Goal: Task Accomplishment & Management: Use online tool/utility

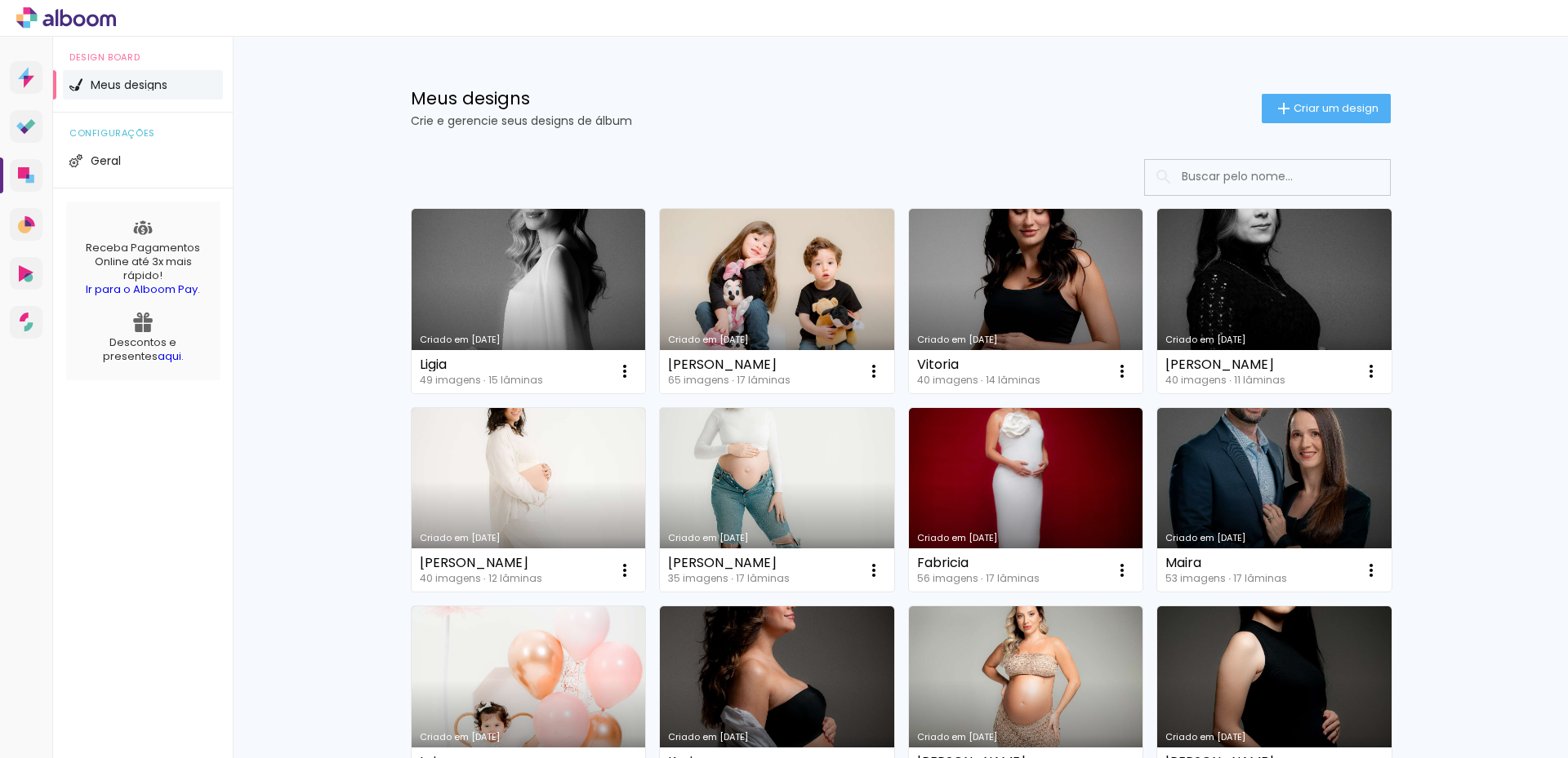
click at [773, 277] on link "Criado em [DATE]" at bounding box center [777, 302] width 234 height 185
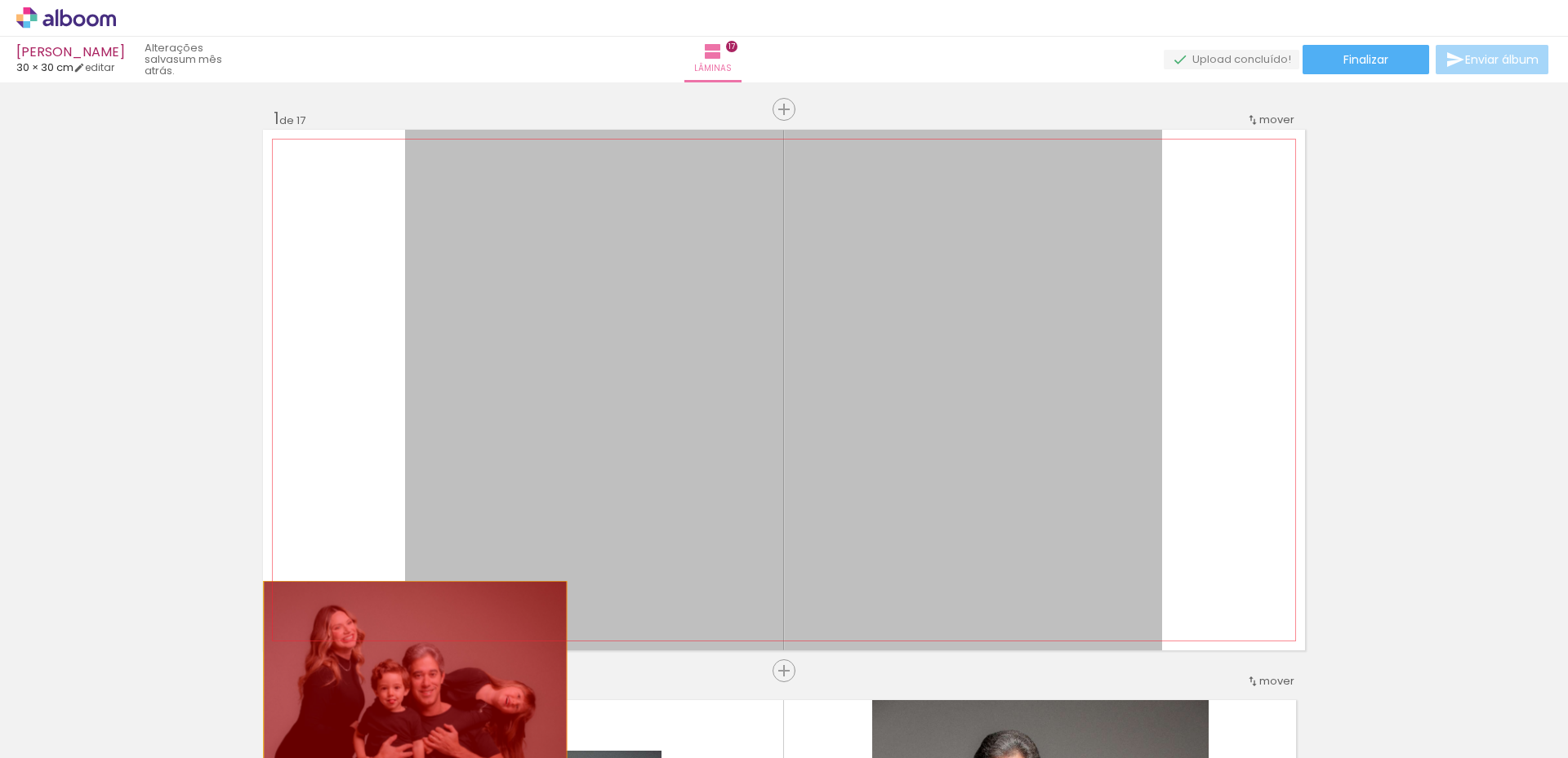
drag, startPoint x: 495, startPoint y: 555, endPoint x: 524, endPoint y: 546, distance: 30.4
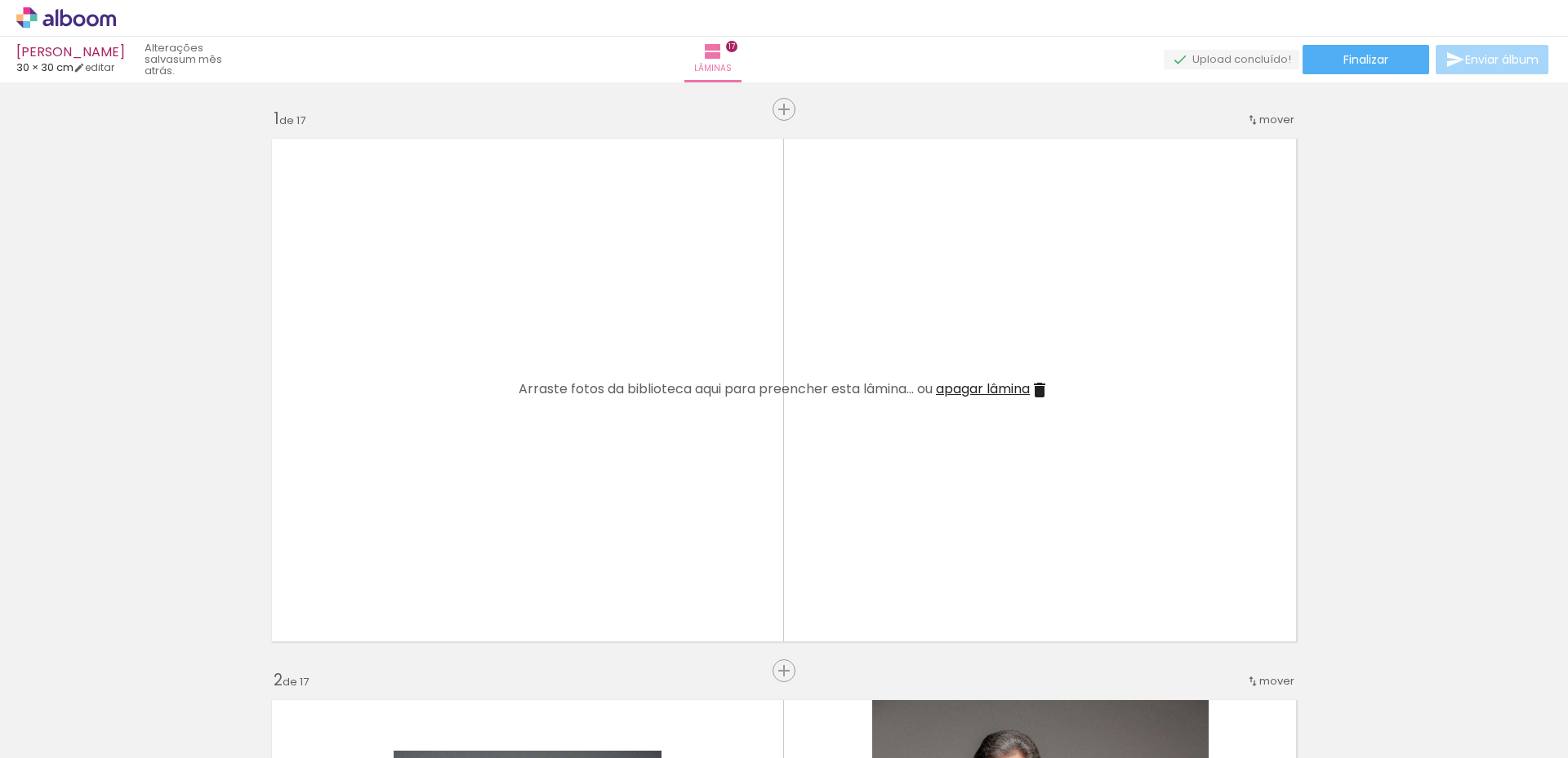
drag, startPoint x: 508, startPoint y: 603, endPoint x: 494, endPoint y: 653, distance: 51.9
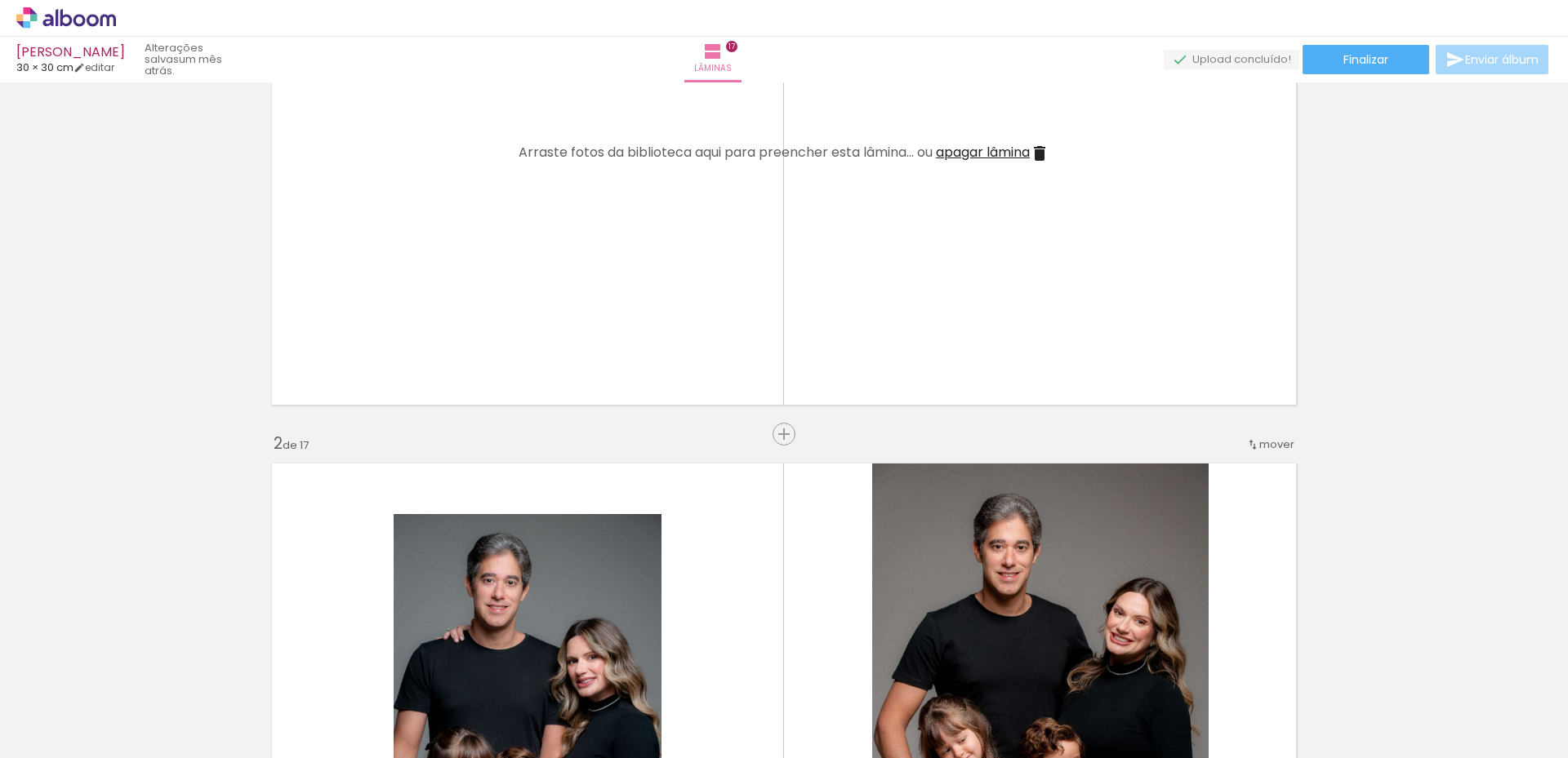
scroll to position [245, 0]
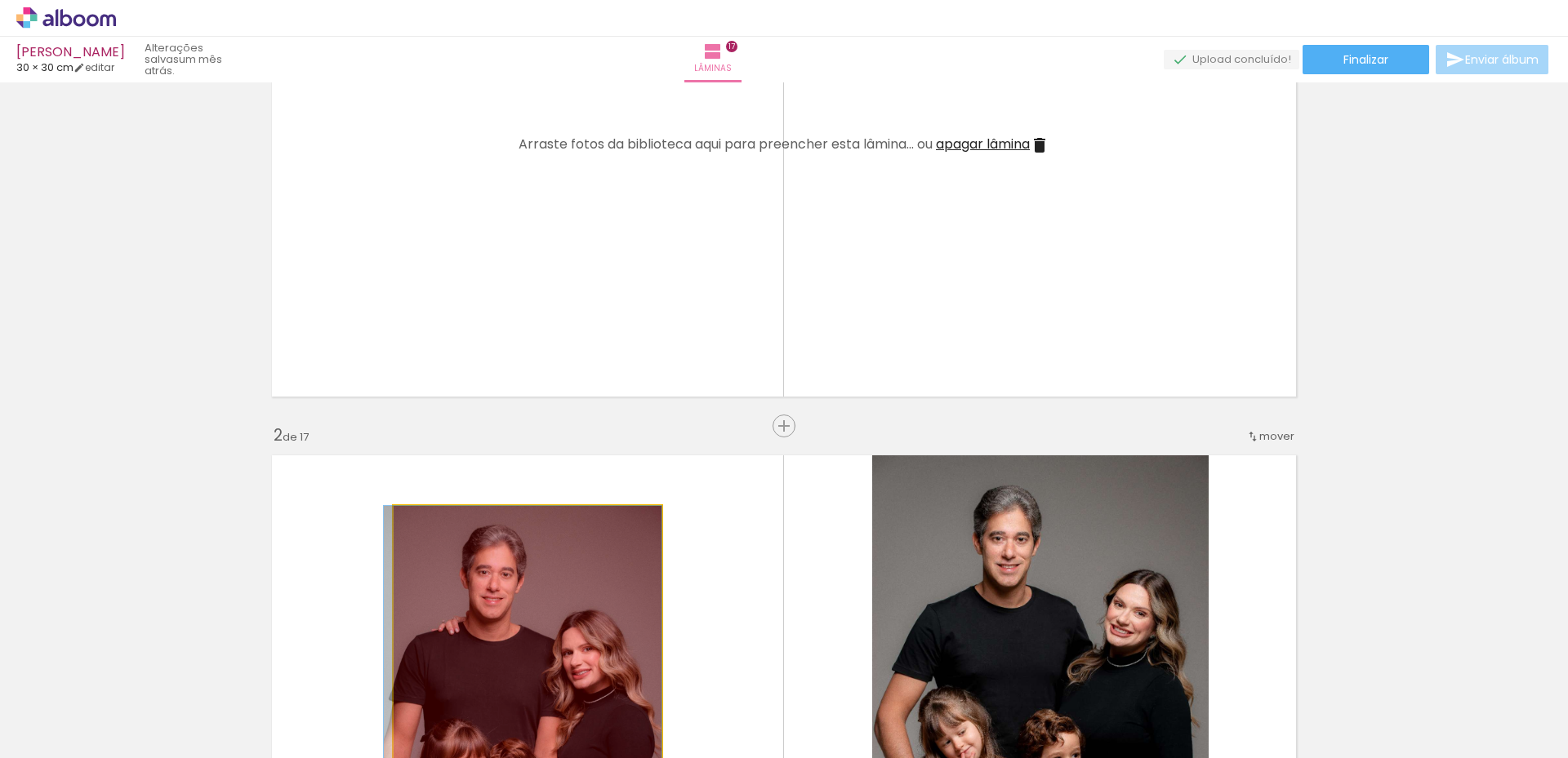
drag, startPoint x: 565, startPoint y: 633, endPoint x: 534, endPoint y: 705, distance: 78.4
click at [534, 705] on quentale-workspace at bounding box center [784, 379] width 1568 height 758
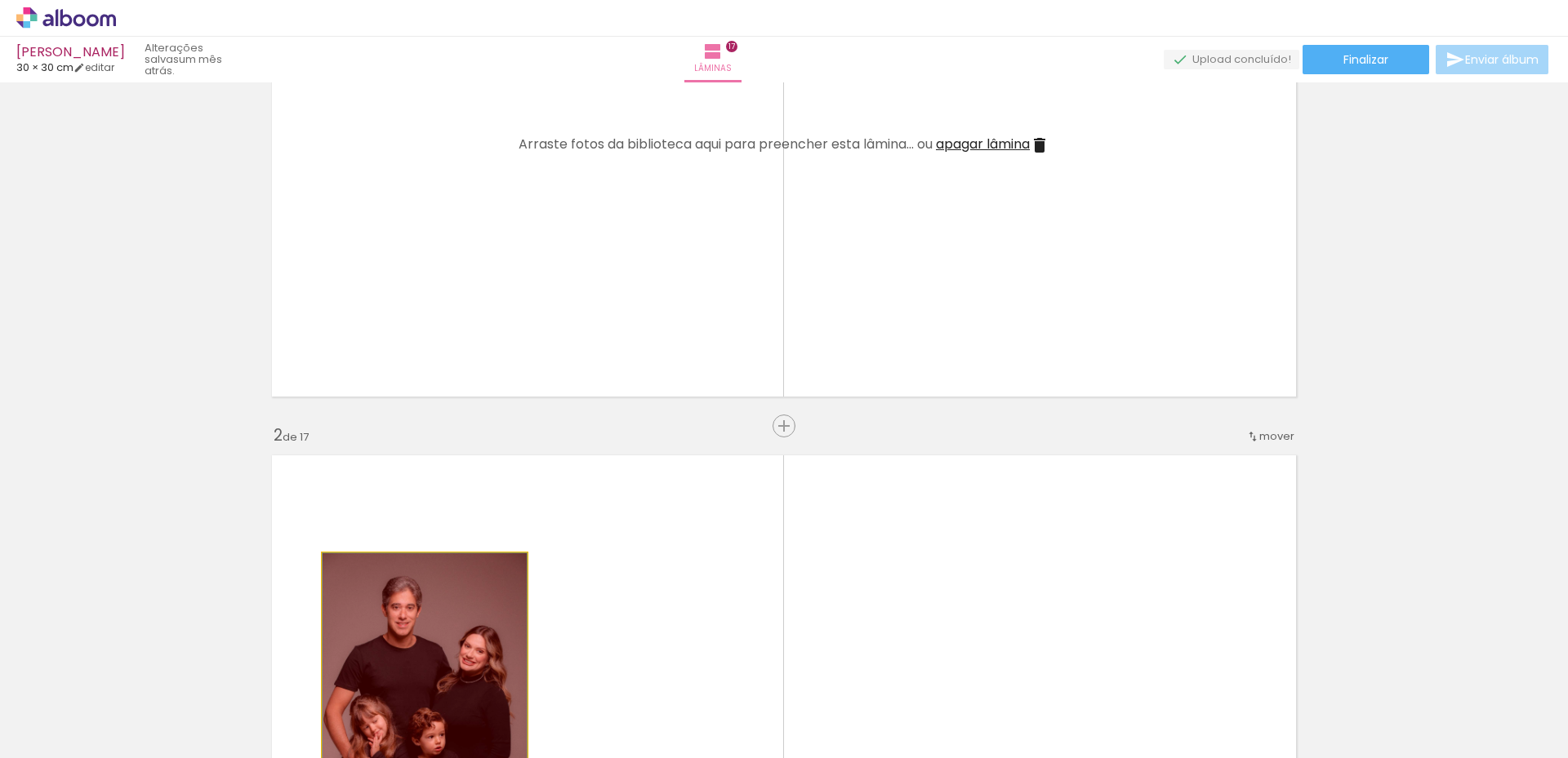
drag, startPoint x: 480, startPoint y: 631, endPoint x: 472, endPoint y: 694, distance: 63.5
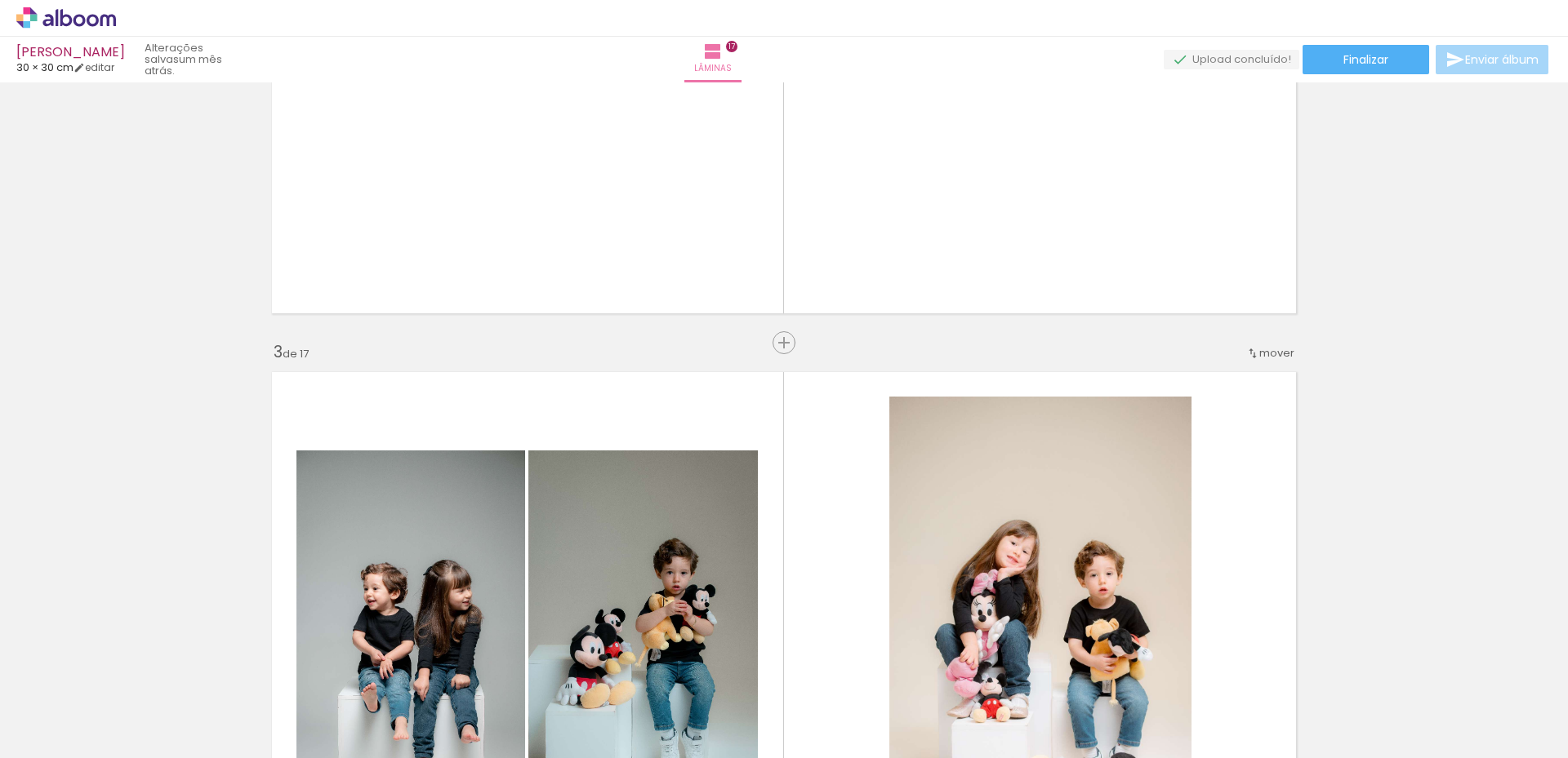
scroll to position [898, 0]
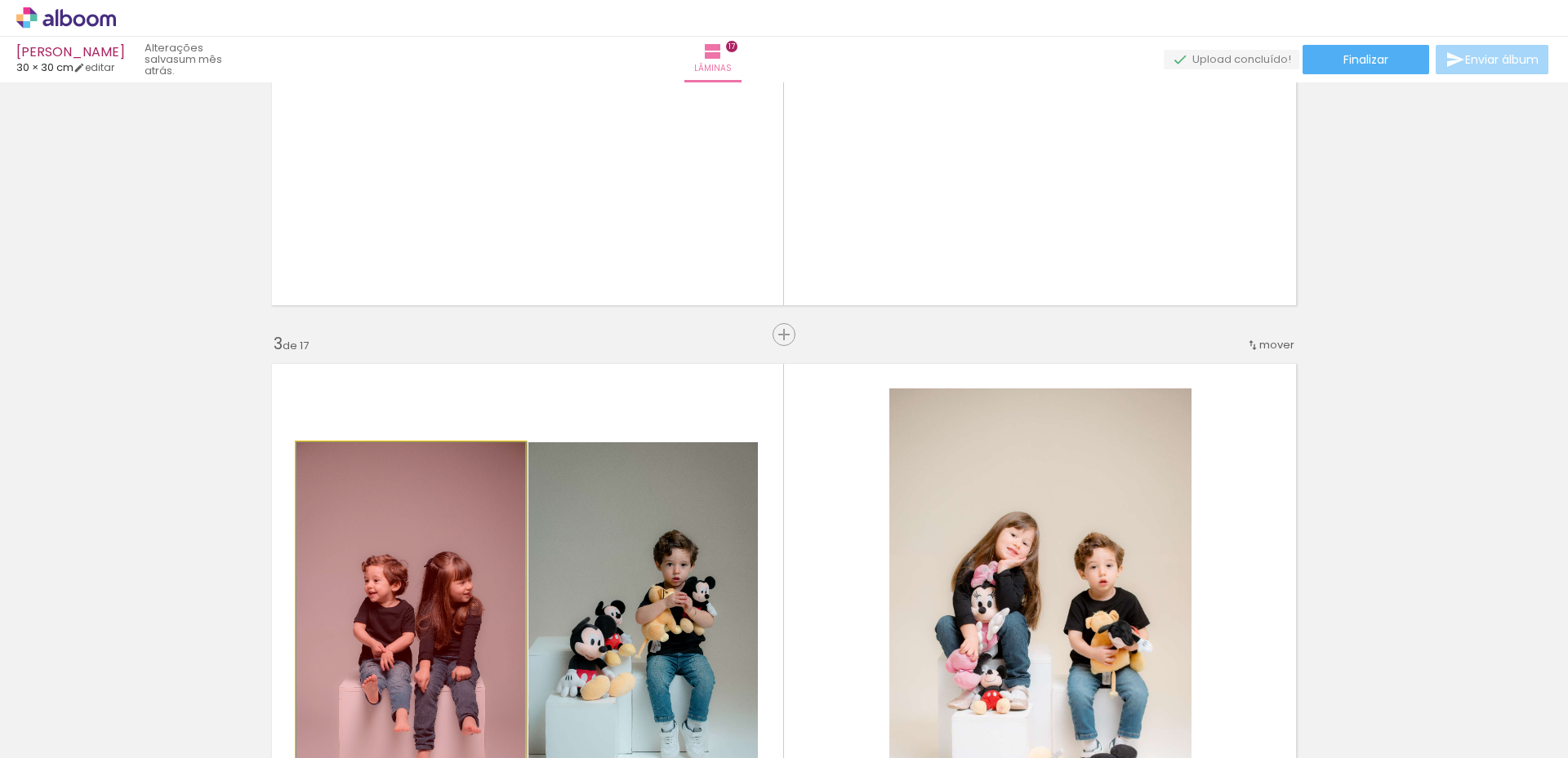
drag, startPoint x: 385, startPoint y: 593, endPoint x: 426, endPoint y: 603, distance: 42.2
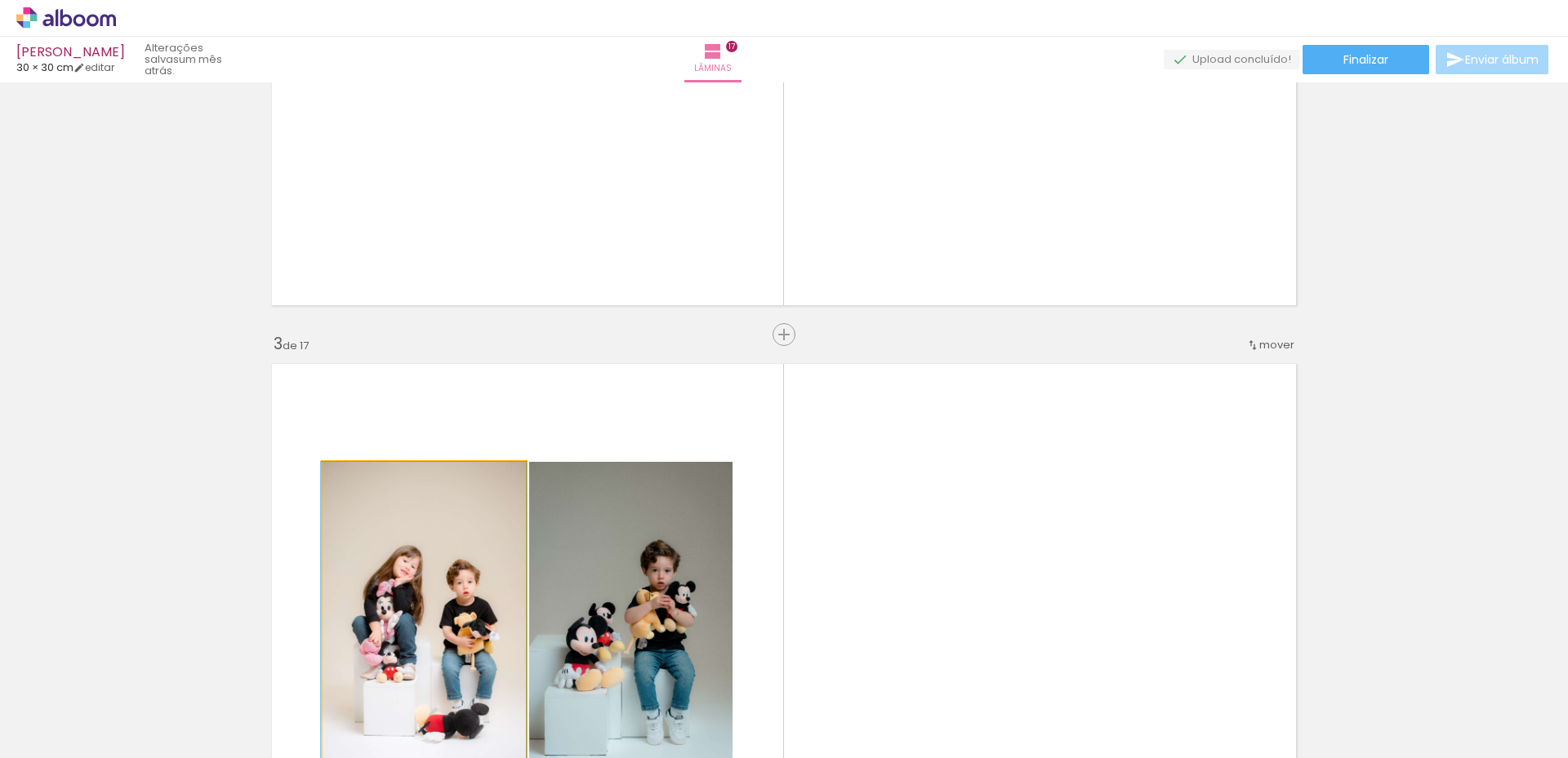
drag, startPoint x: 443, startPoint y: 567, endPoint x: 441, endPoint y: 632, distance: 65.0
click at [426, 687] on quentale-workspace at bounding box center [784, 379] width 1568 height 758
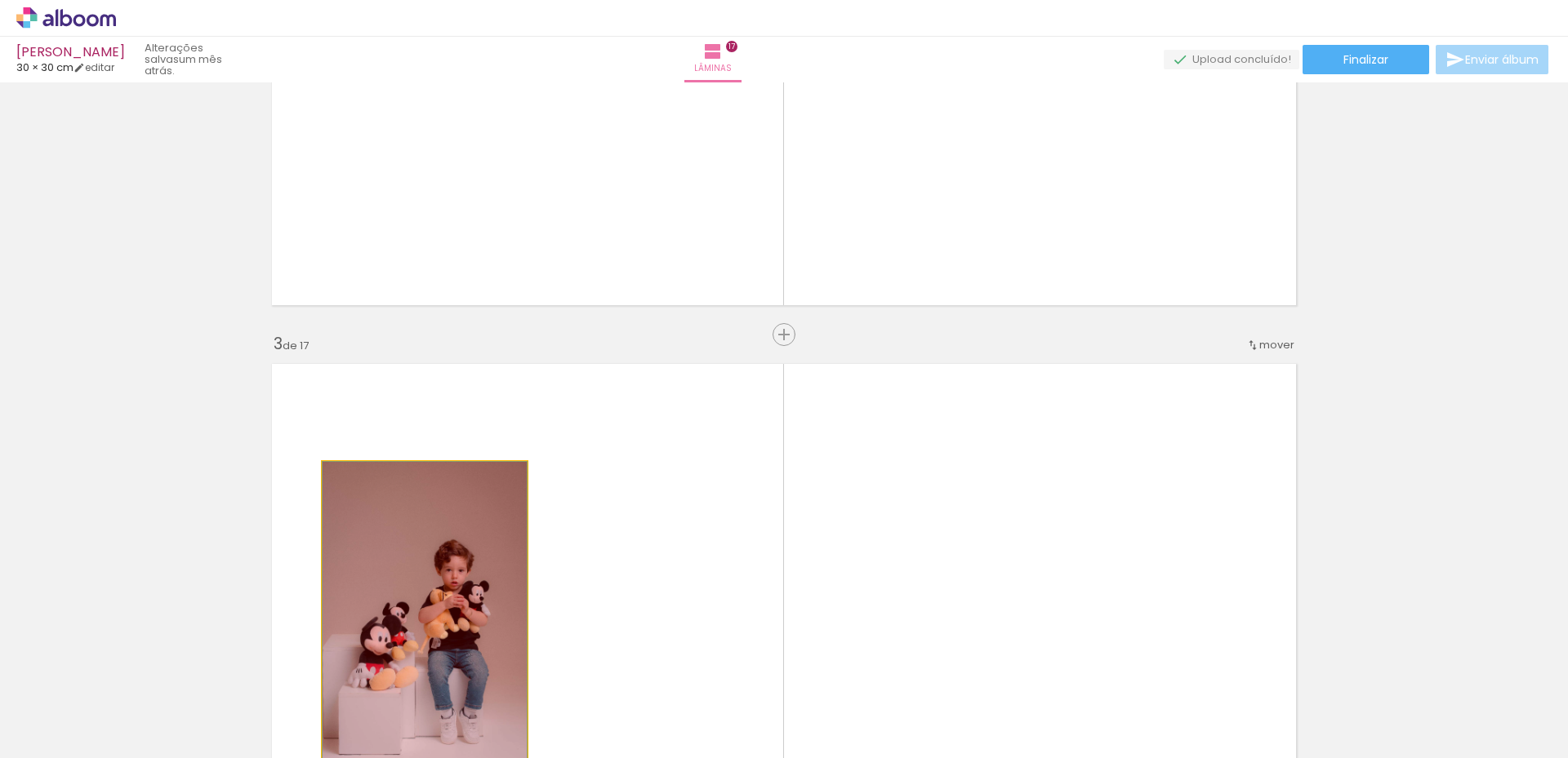
drag, startPoint x: 456, startPoint y: 600, endPoint x: 428, endPoint y: 690, distance: 94.3
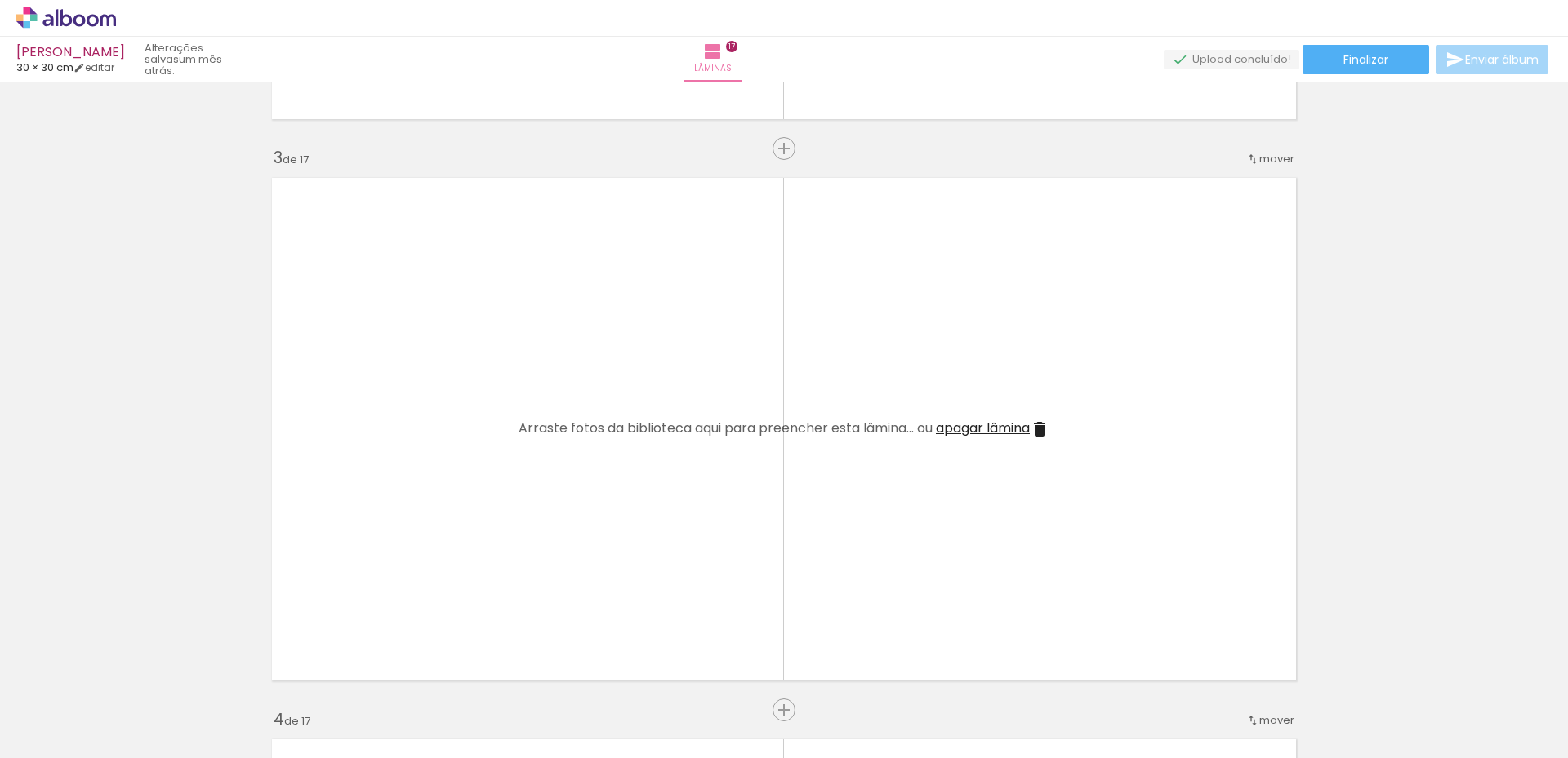
scroll to position [1388, 0]
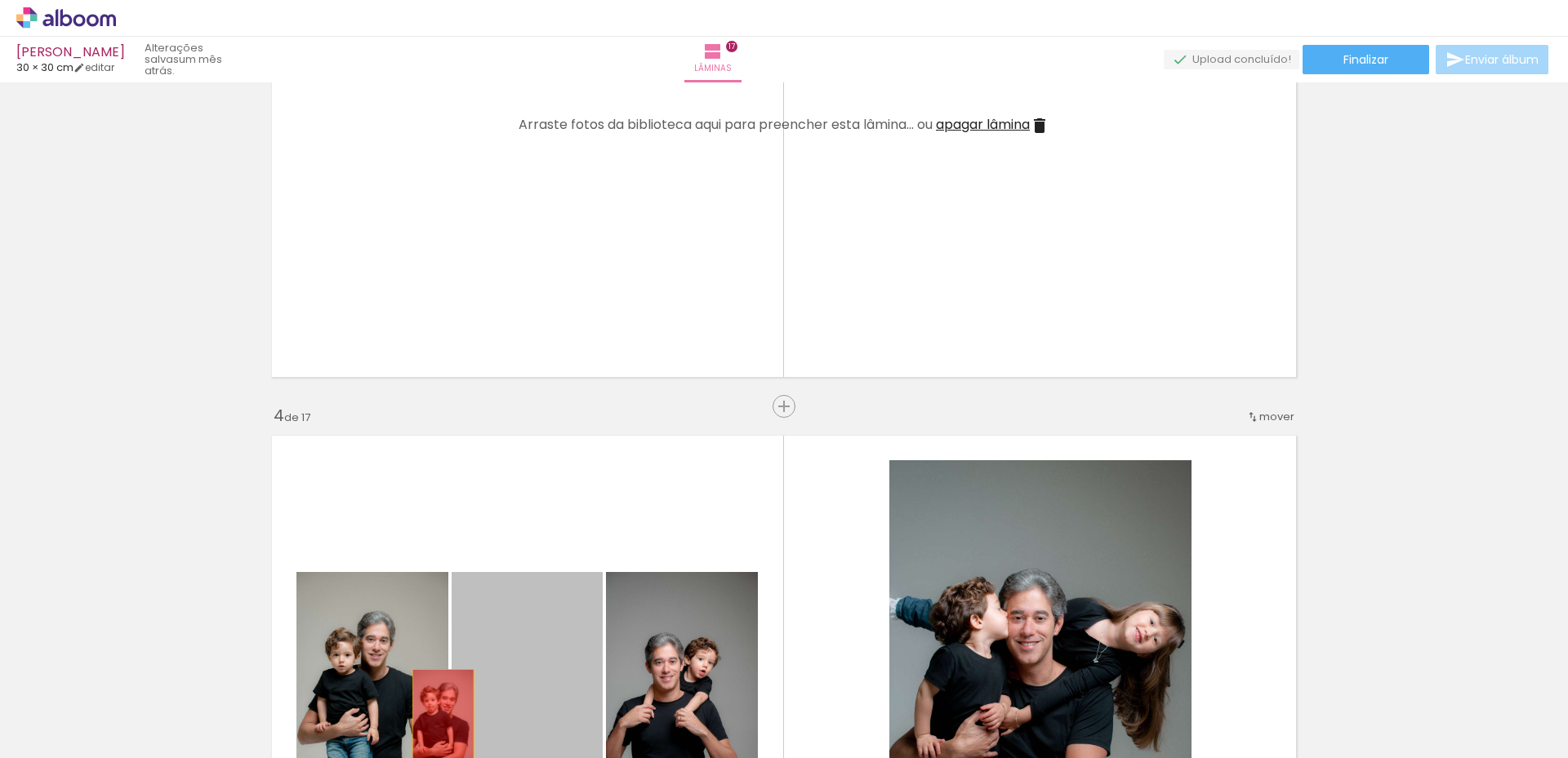
drag, startPoint x: 456, startPoint y: 643, endPoint x: 416, endPoint y: 662, distance: 44.3
click at [437, 719] on quentale-workspace at bounding box center [784, 379] width 1568 height 758
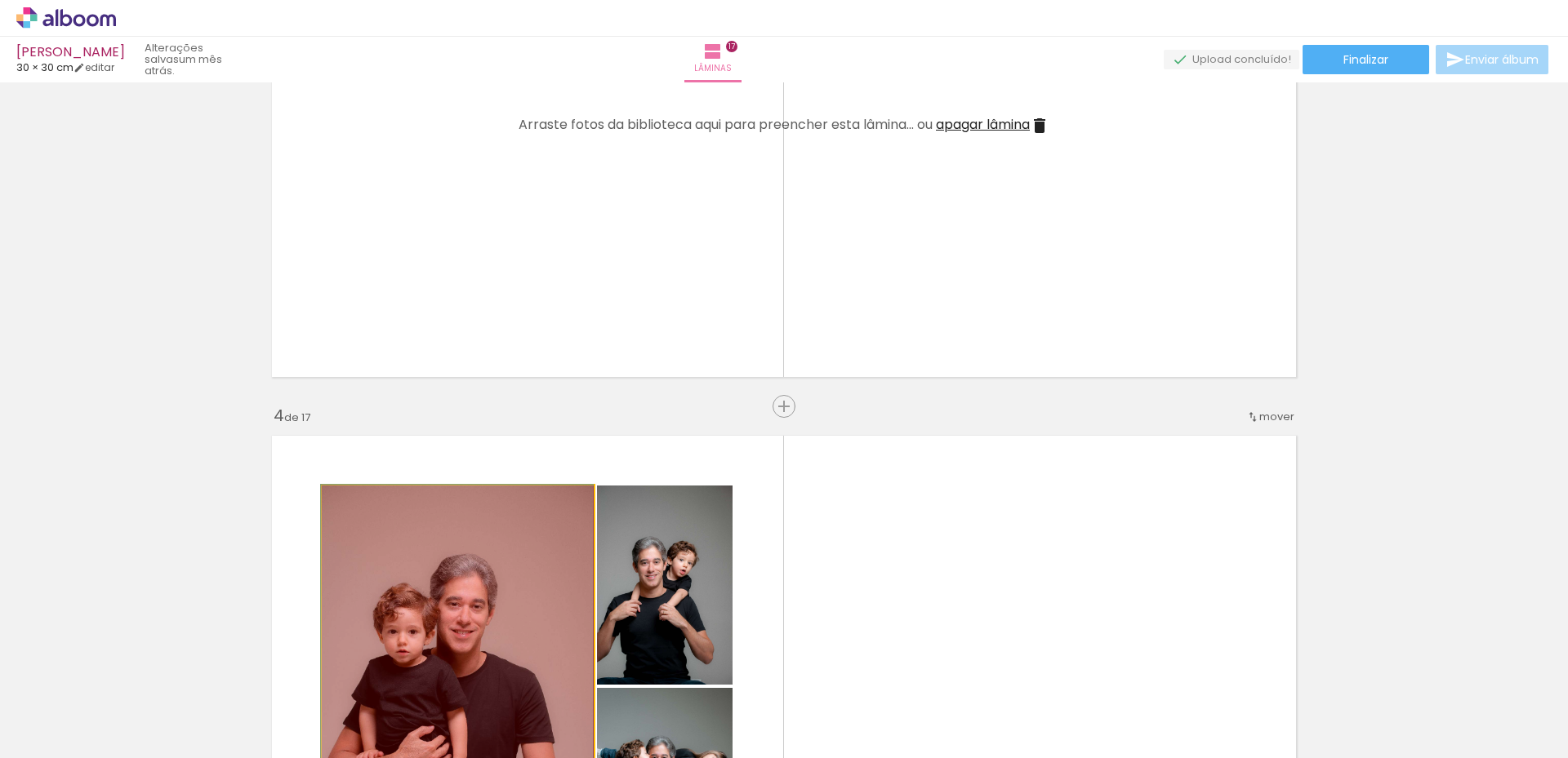
drag, startPoint x: 410, startPoint y: 647, endPoint x: 469, endPoint y: 662, distance: 60.9
click at [428, 704] on quentale-workspace at bounding box center [784, 379] width 1568 height 758
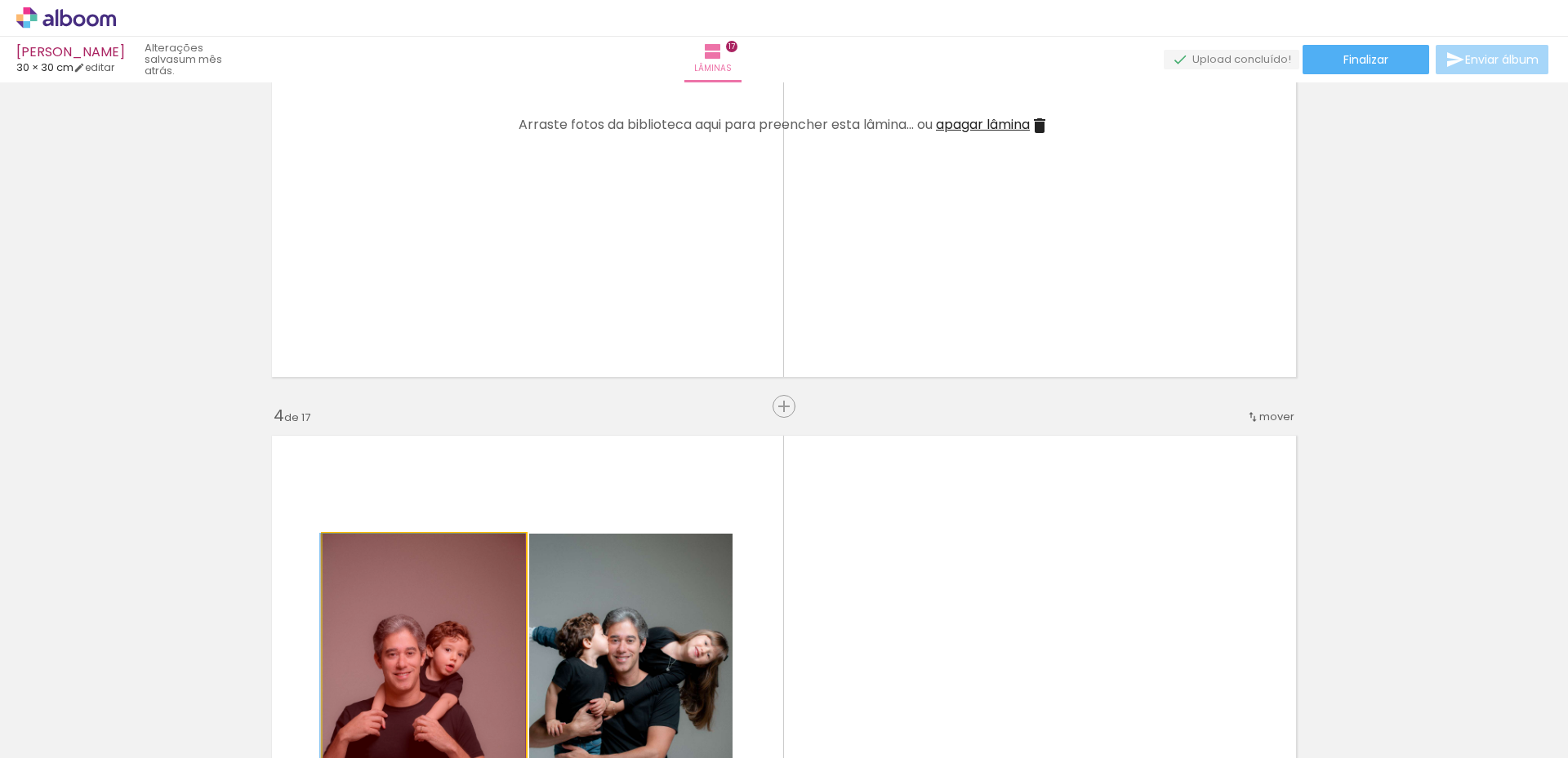
drag, startPoint x: 513, startPoint y: 622, endPoint x: 466, endPoint y: 673, distance: 69.4
click at [489, 709] on quentale-workspace at bounding box center [784, 379] width 1568 height 758
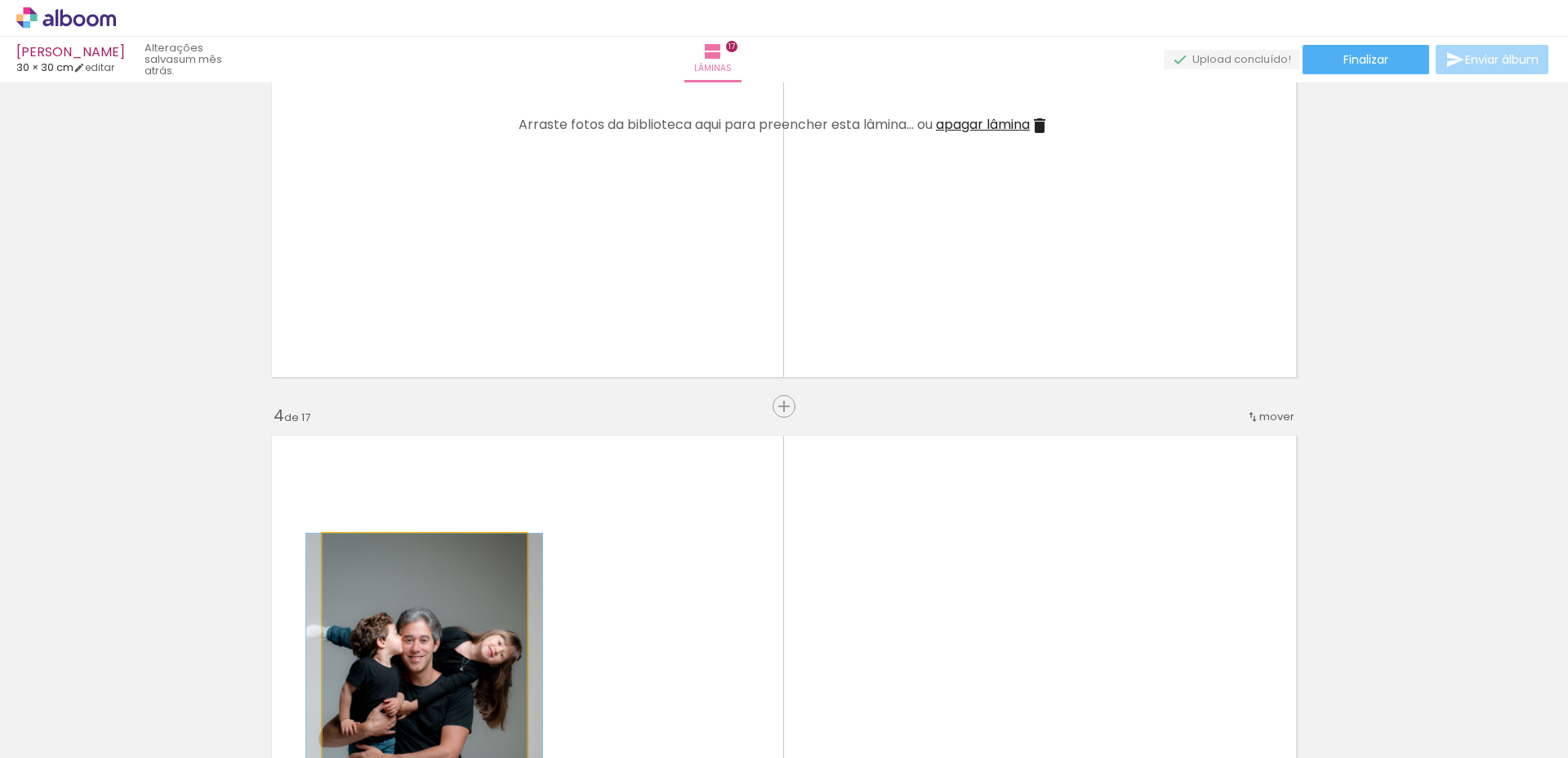
drag, startPoint x: 470, startPoint y: 635, endPoint x: 436, endPoint y: 698, distance: 71.6
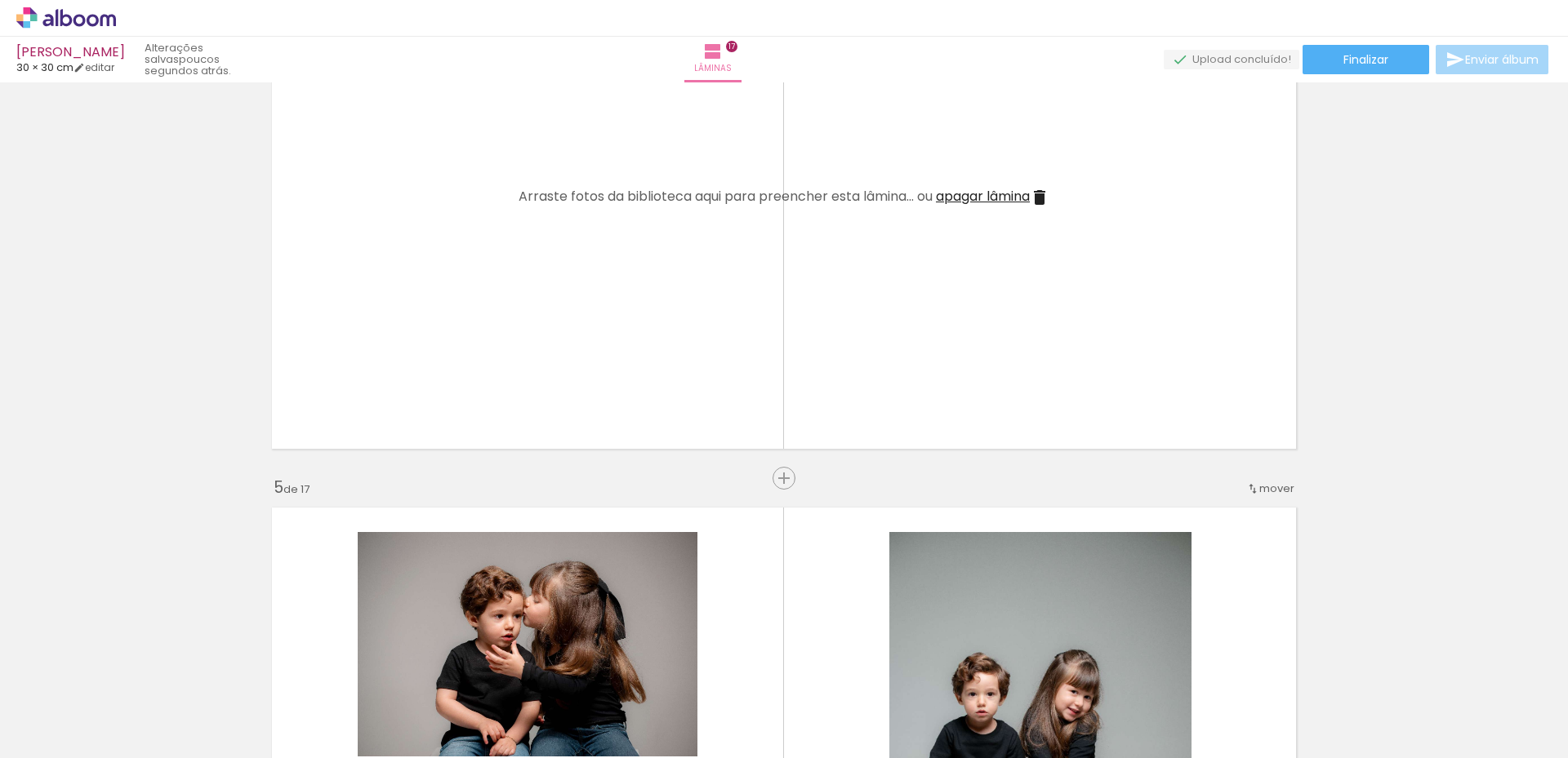
scroll to position [2041, 0]
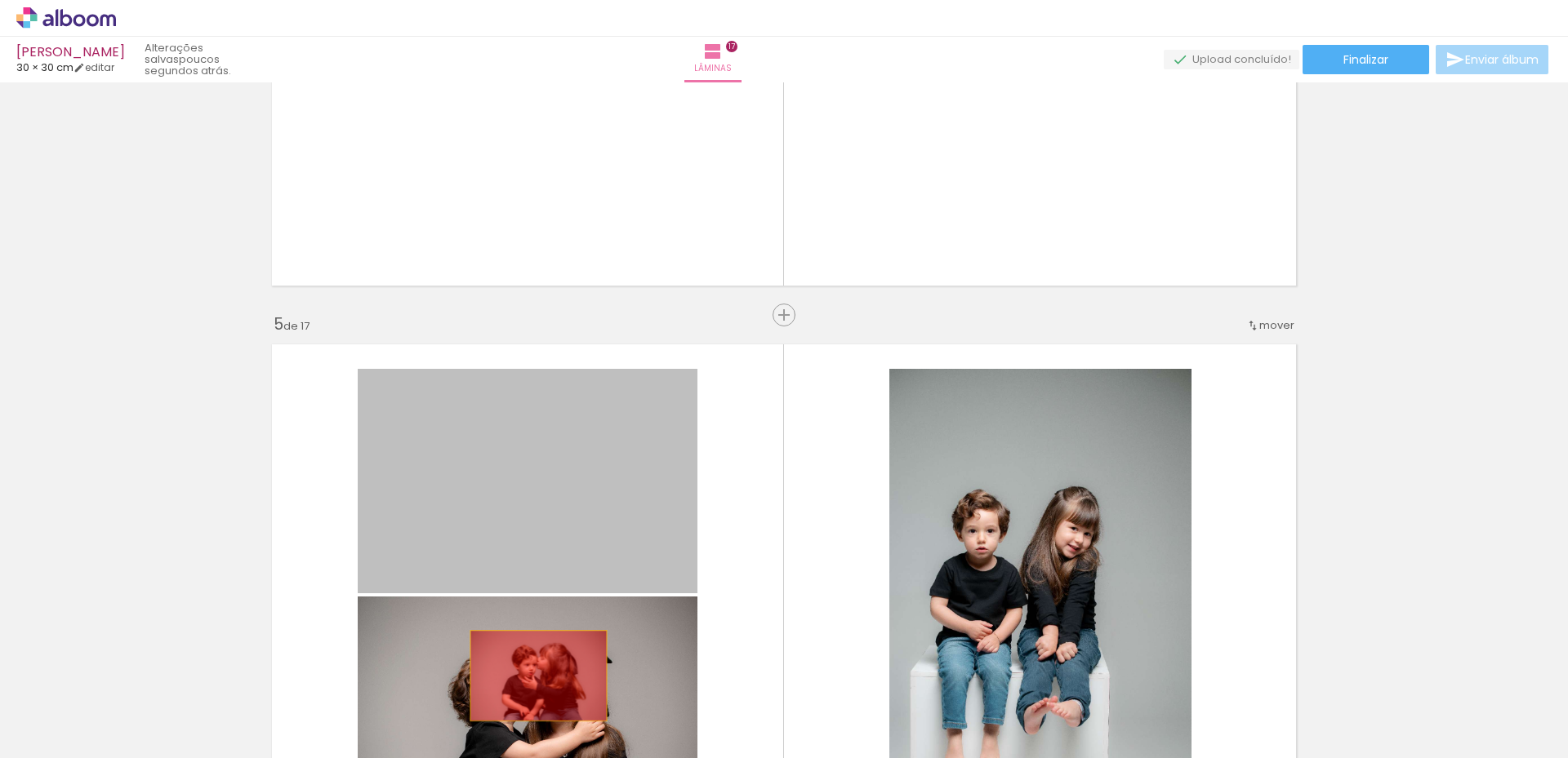
drag, startPoint x: 493, startPoint y: 440, endPoint x: 517, endPoint y: 664, distance: 225.3
click at [532, 731] on quentale-workspace at bounding box center [784, 379] width 1568 height 758
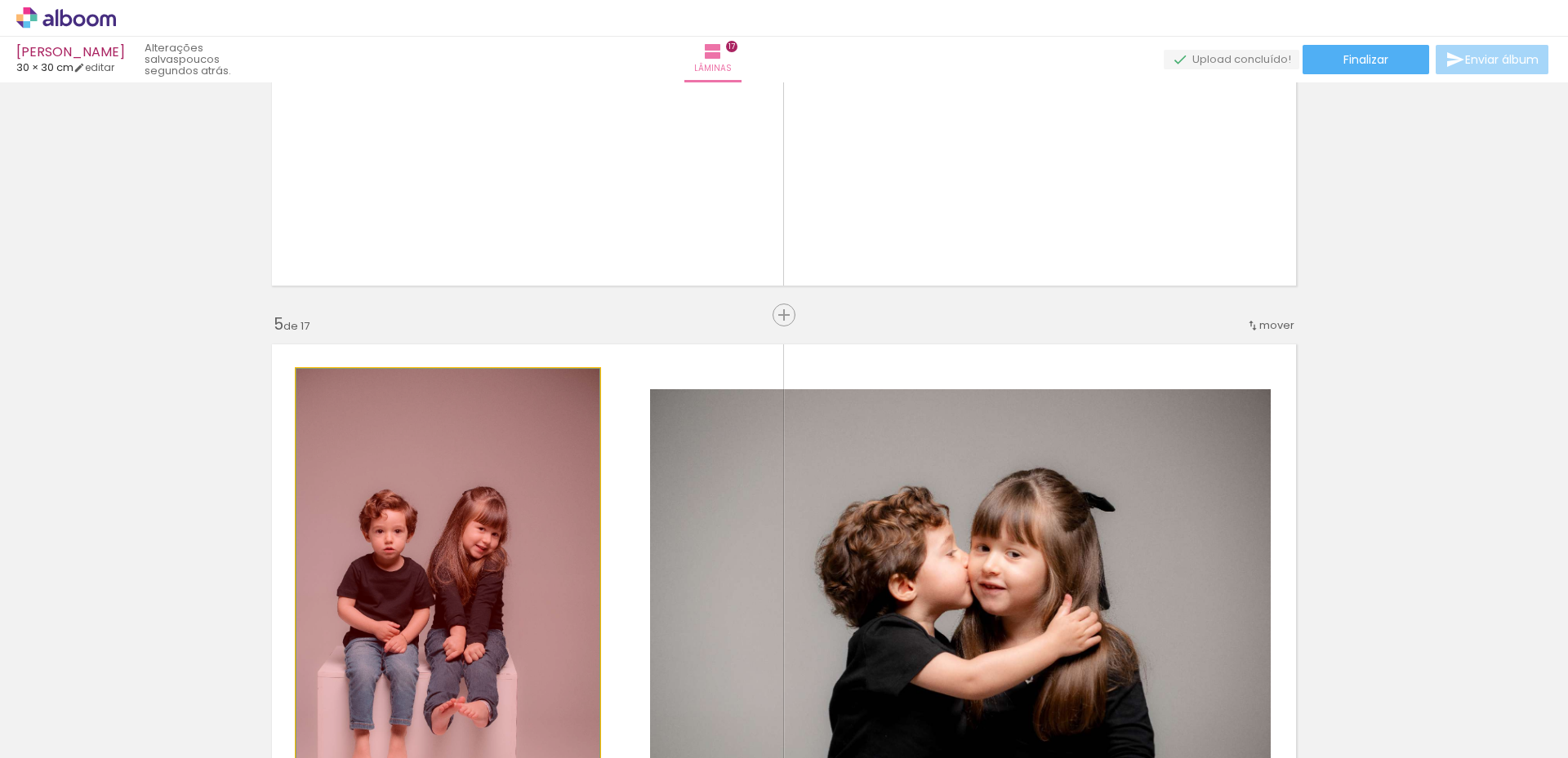
drag, startPoint x: 505, startPoint y: 586, endPoint x: 486, endPoint y: 702, distance: 117.5
click at [486, 702] on quentale-workspace at bounding box center [784, 379] width 1568 height 758
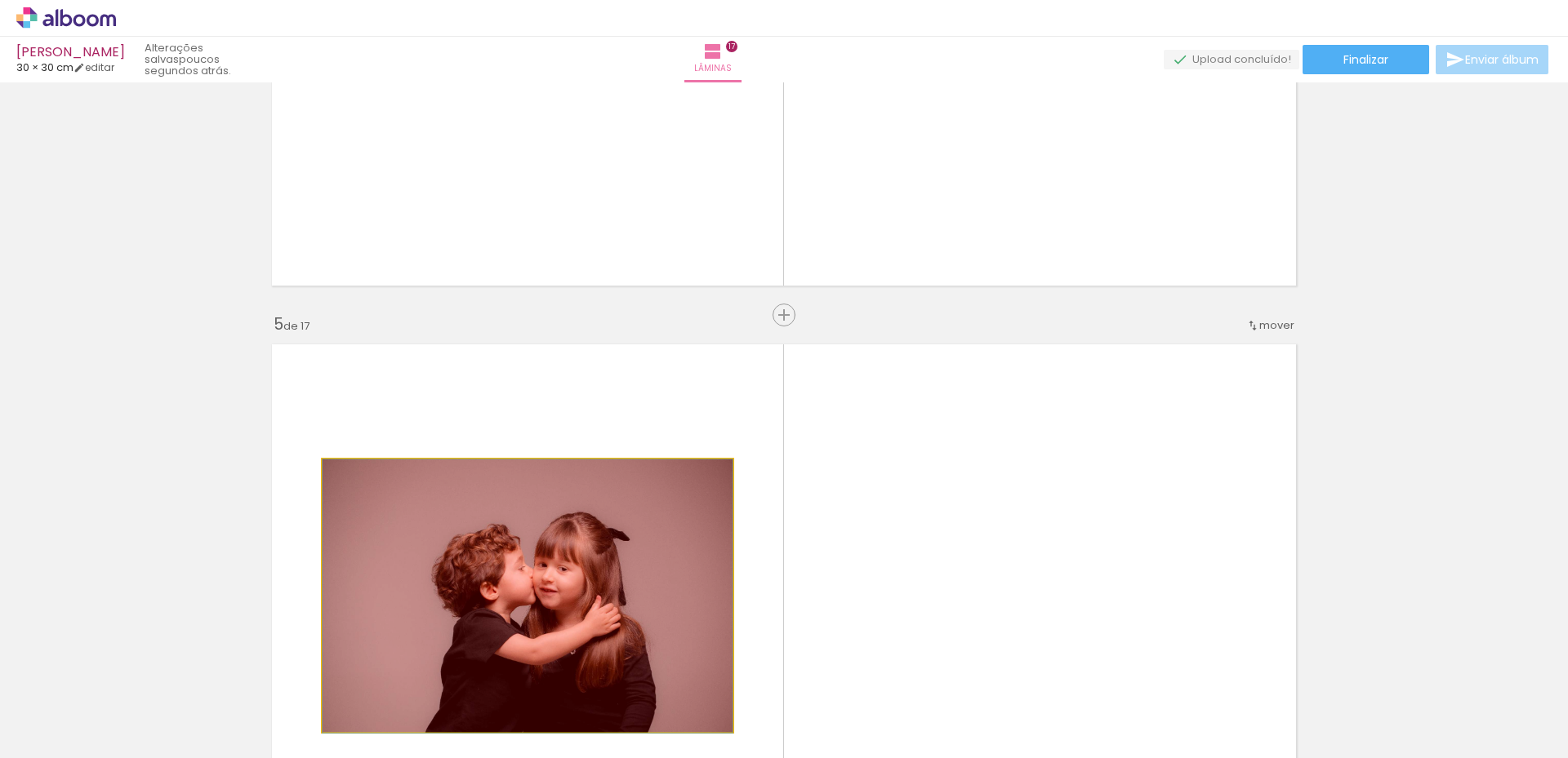
drag, startPoint x: 491, startPoint y: 596, endPoint x: 507, endPoint y: 700, distance: 105.2
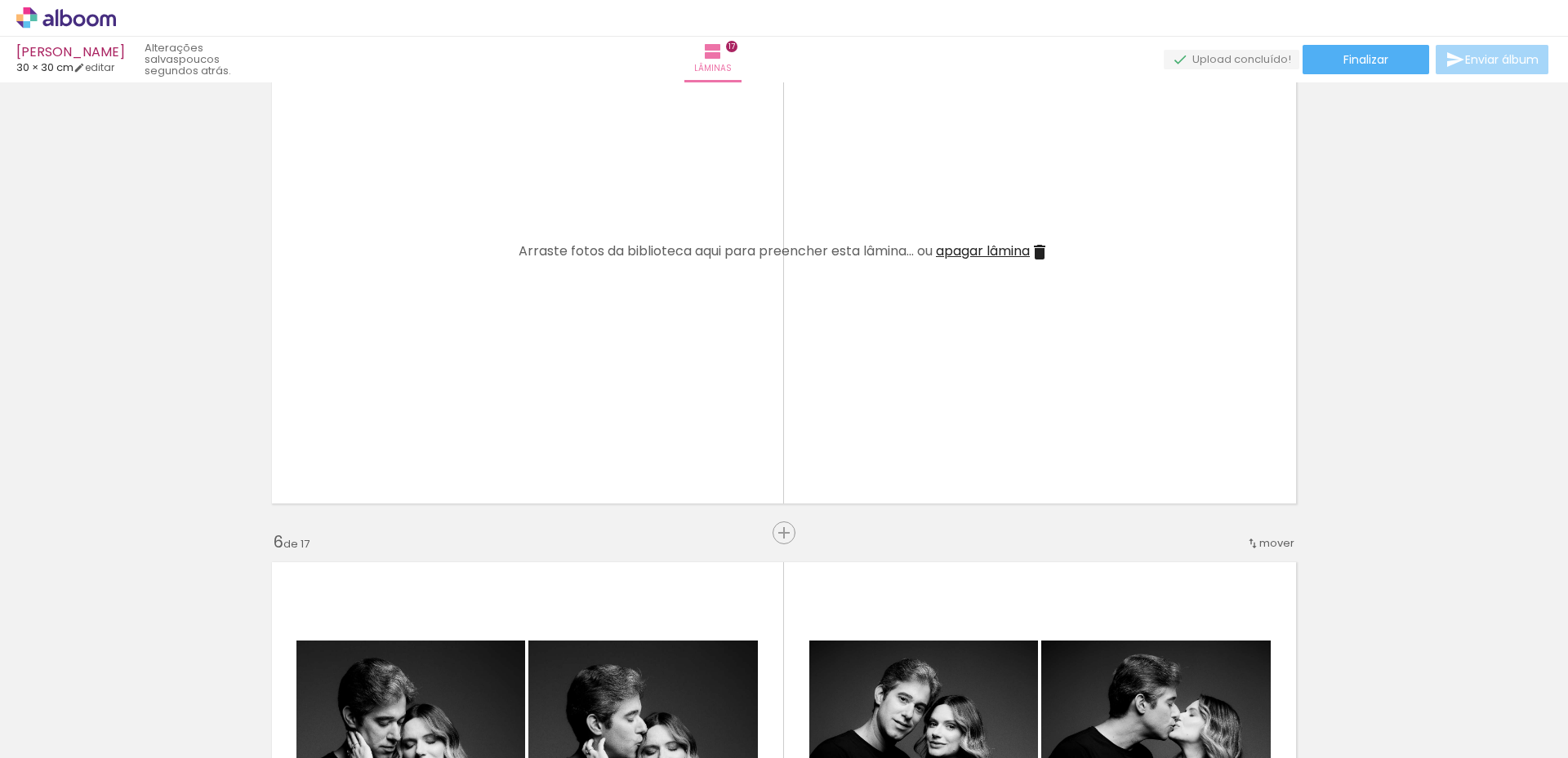
scroll to position [2449, 0]
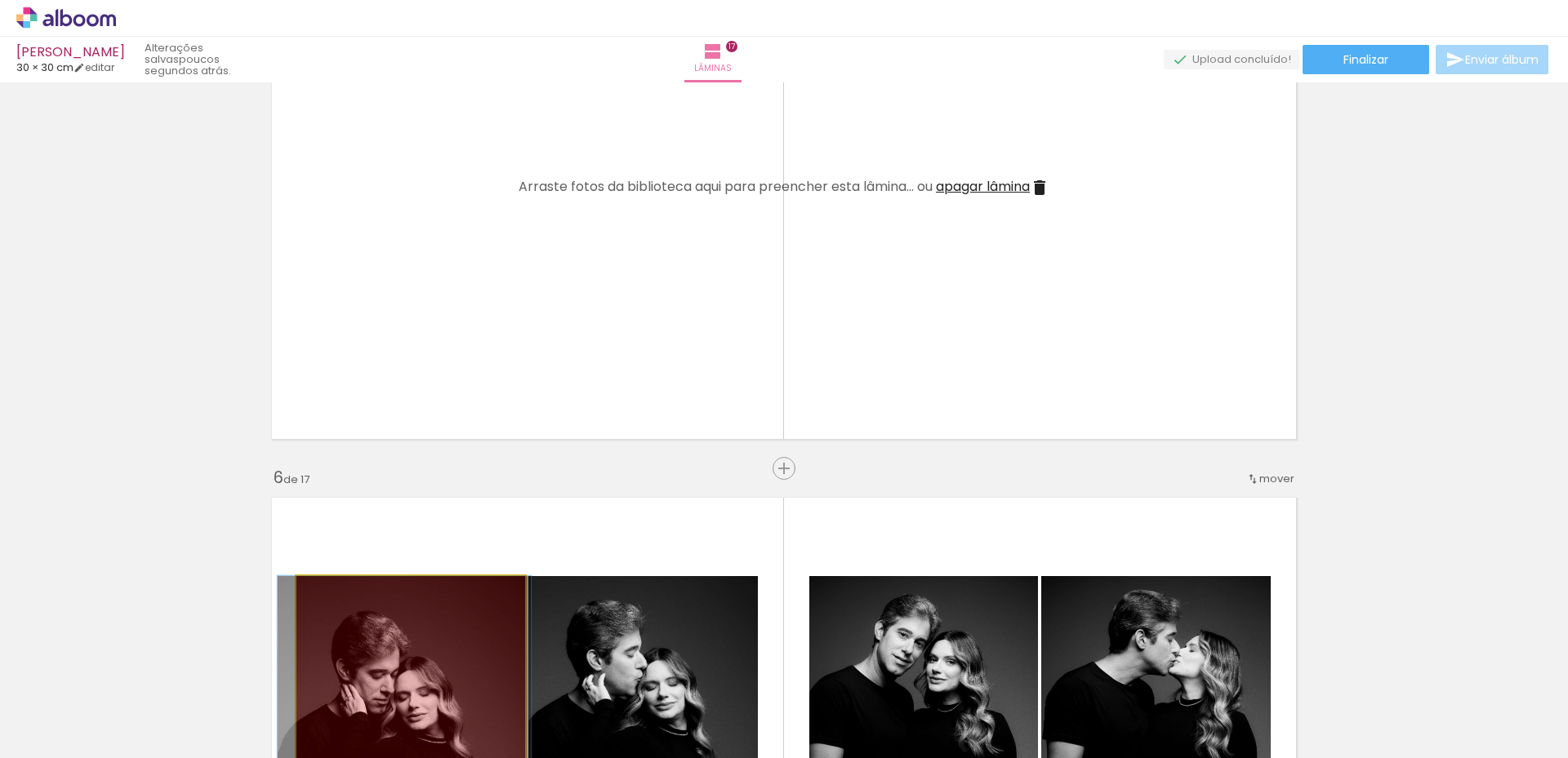
drag, startPoint x: 441, startPoint y: 657, endPoint x: 489, endPoint y: 644, distance: 49.7
click at [433, 708] on quentale-workspace at bounding box center [784, 379] width 1568 height 758
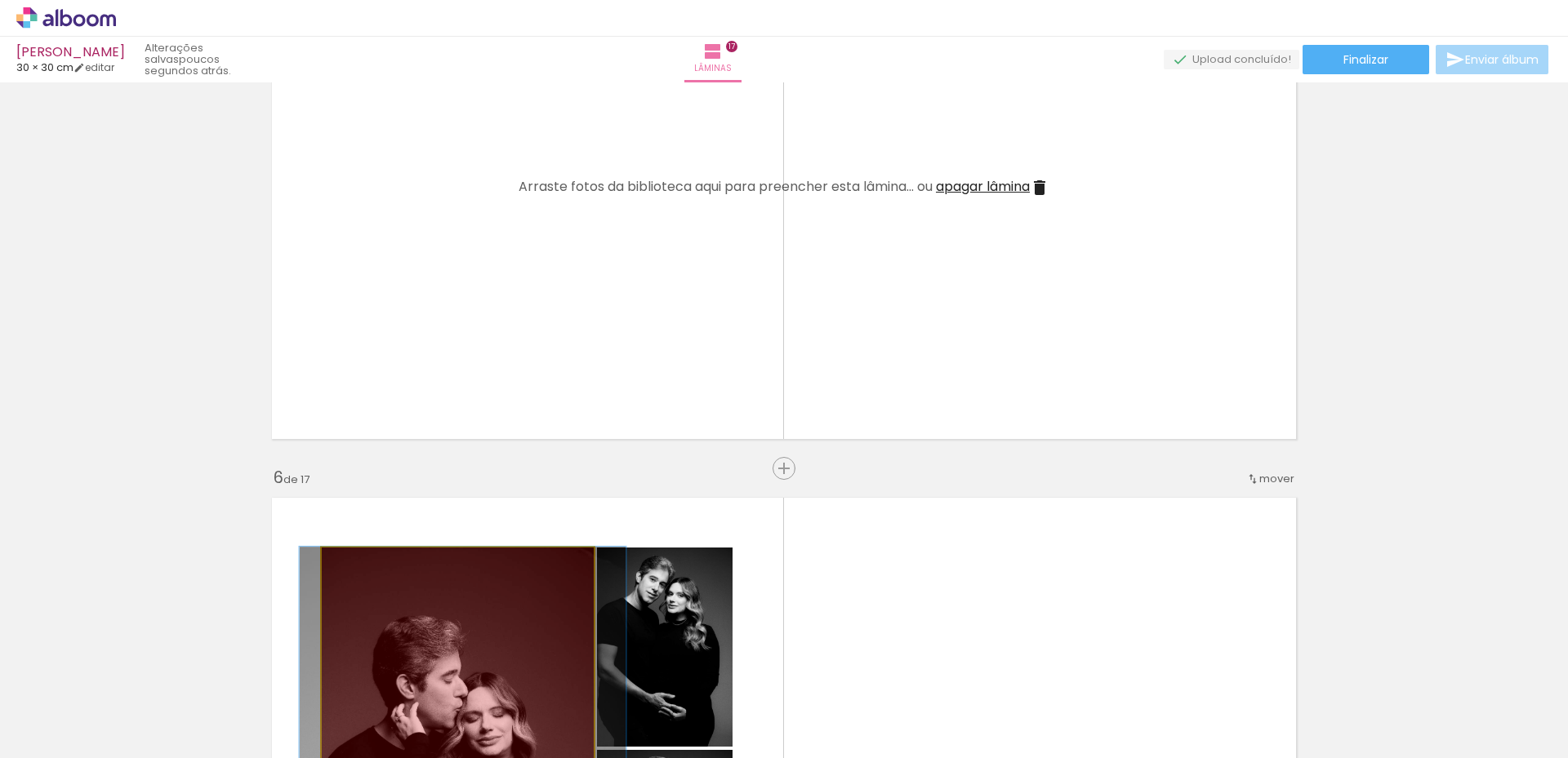
drag, startPoint x: 495, startPoint y: 638, endPoint x: 513, endPoint y: 673, distance: 39.4
click at [500, 703] on quentale-workspace at bounding box center [784, 379] width 1568 height 758
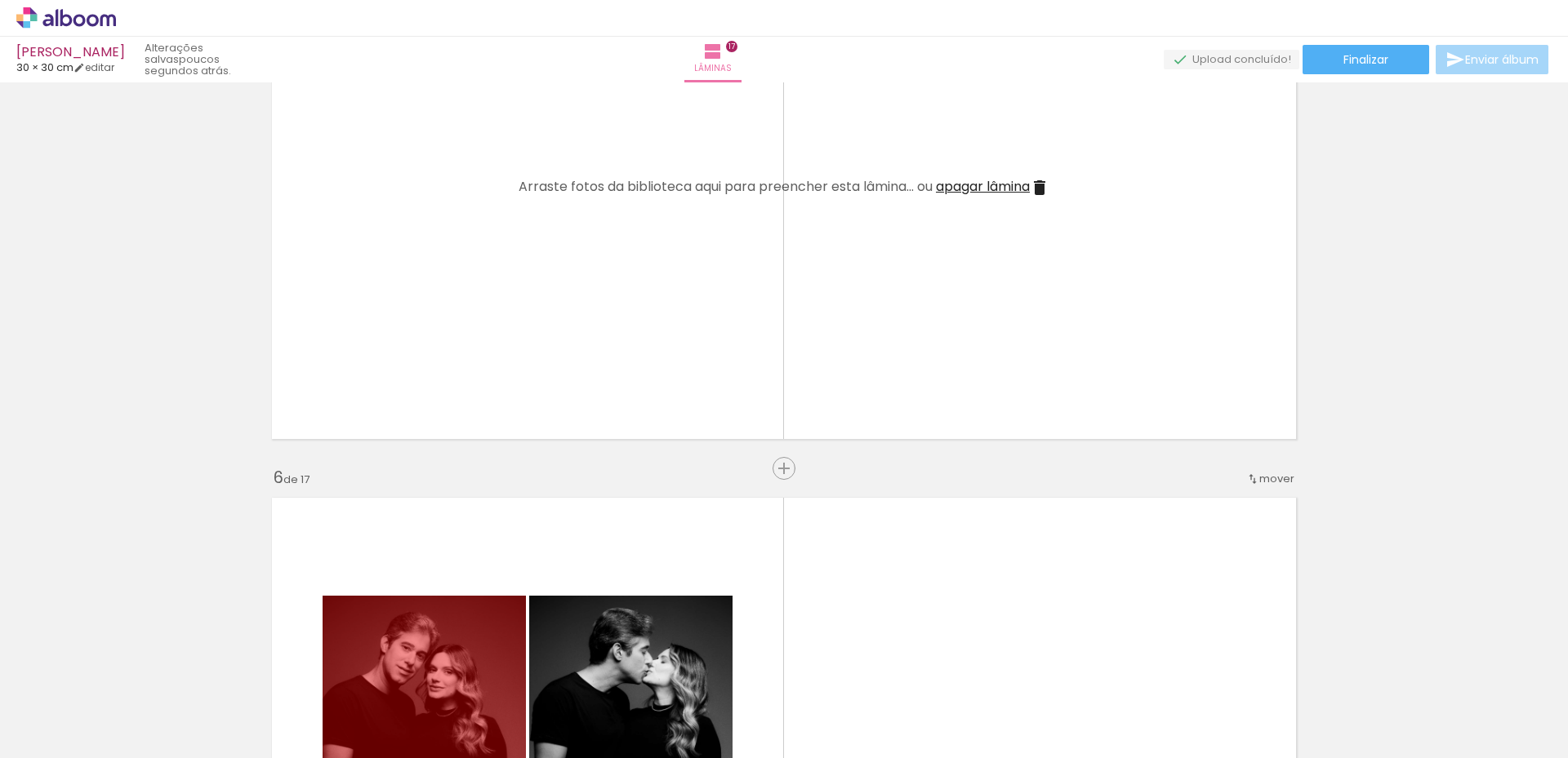
drag, startPoint x: 469, startPoint y: 638, endPoint x: 474, endPoint y: 677, distance: 39.3
click at [472, 675] on quentale-workspace at bounding box center [784, 379] width 1568 height 758
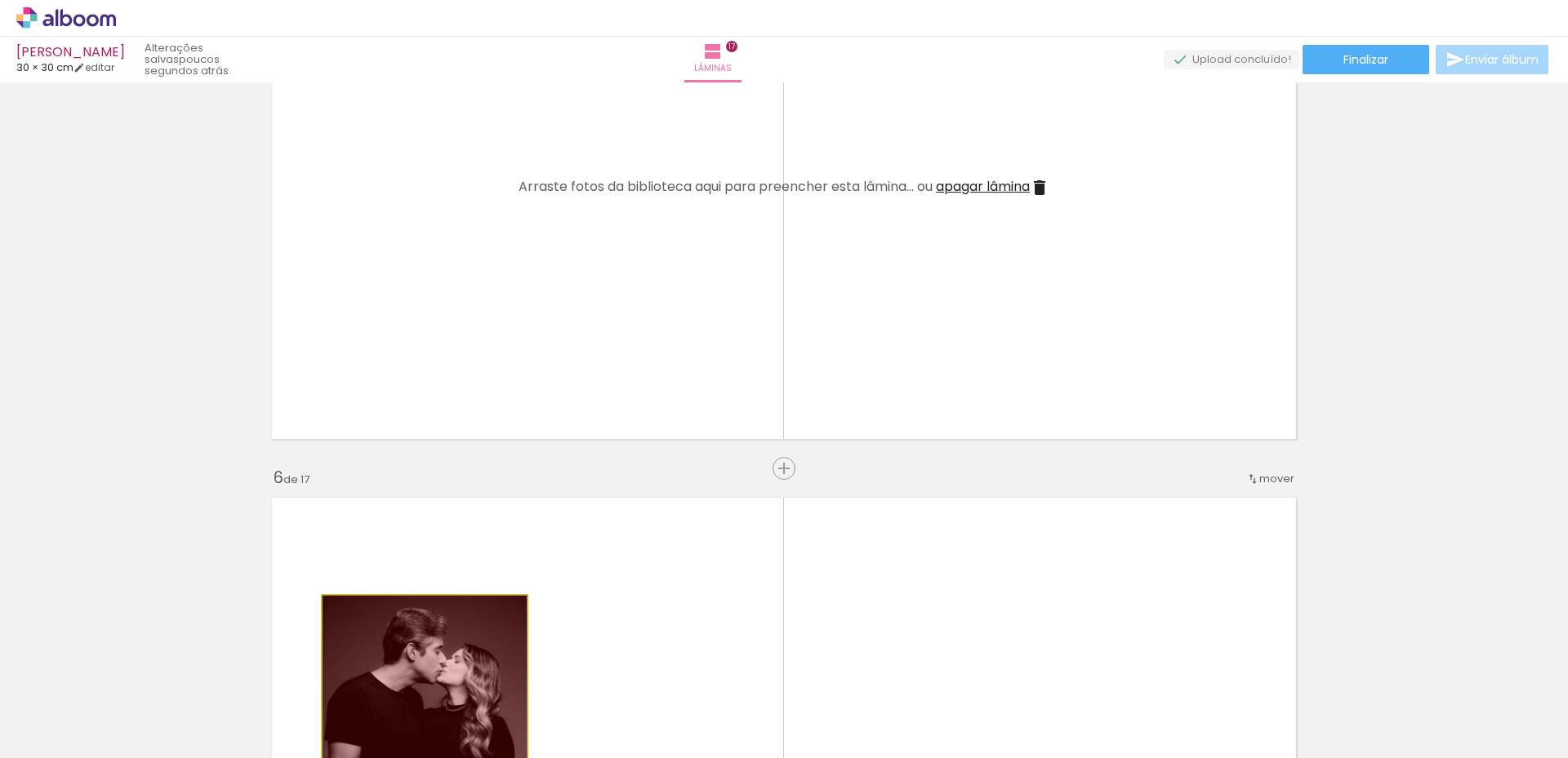
drag, startPoint x: 496, startPoint y: 628, endPoint x: 483, endPoint y: 684, distance: 57.5
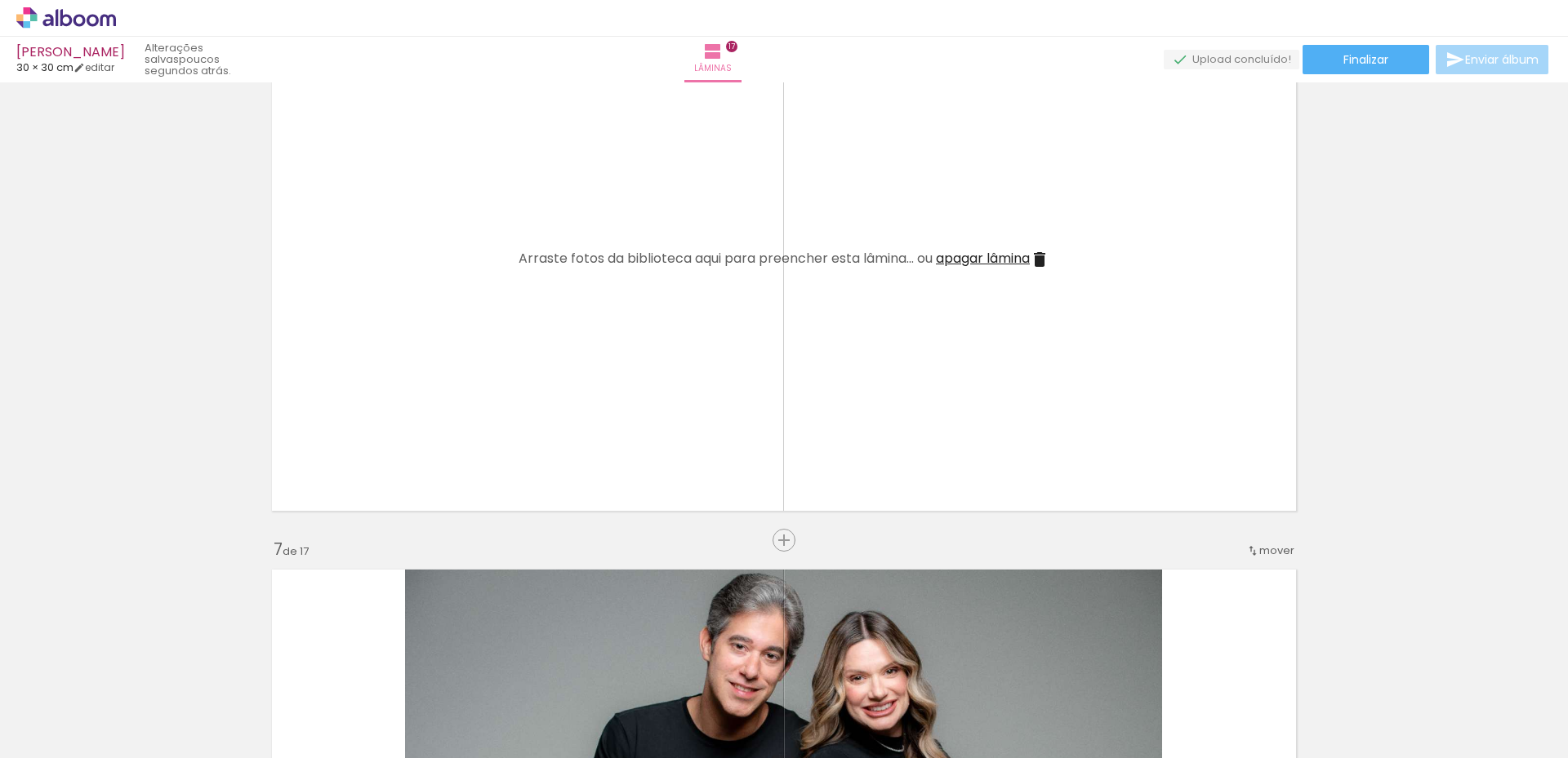
scroll to position [3265, 0]
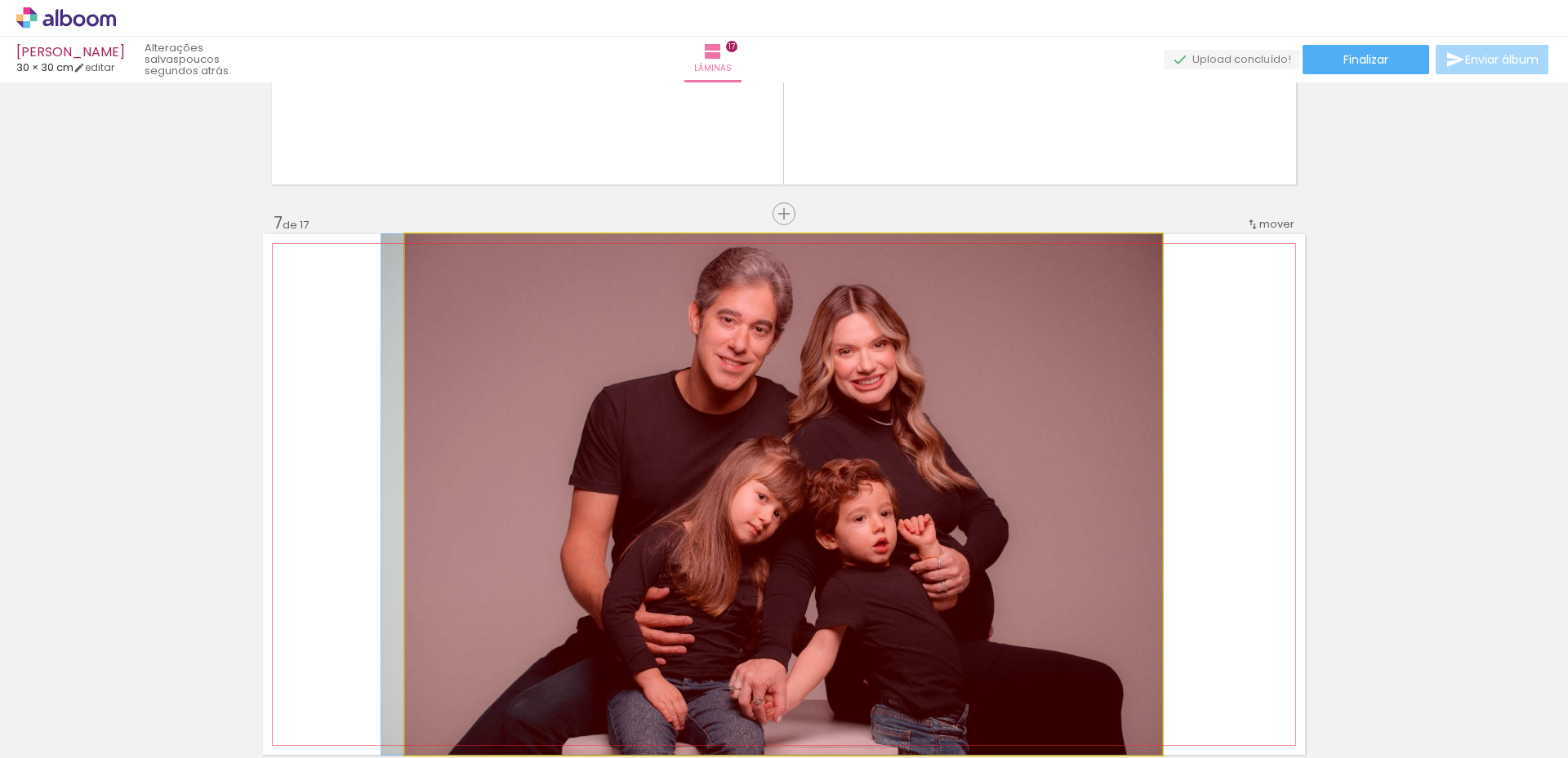
drag, startPoint x: 494, startPoint y: 567, endPoint x: 484, endPoint y: 695, distance: 128.4
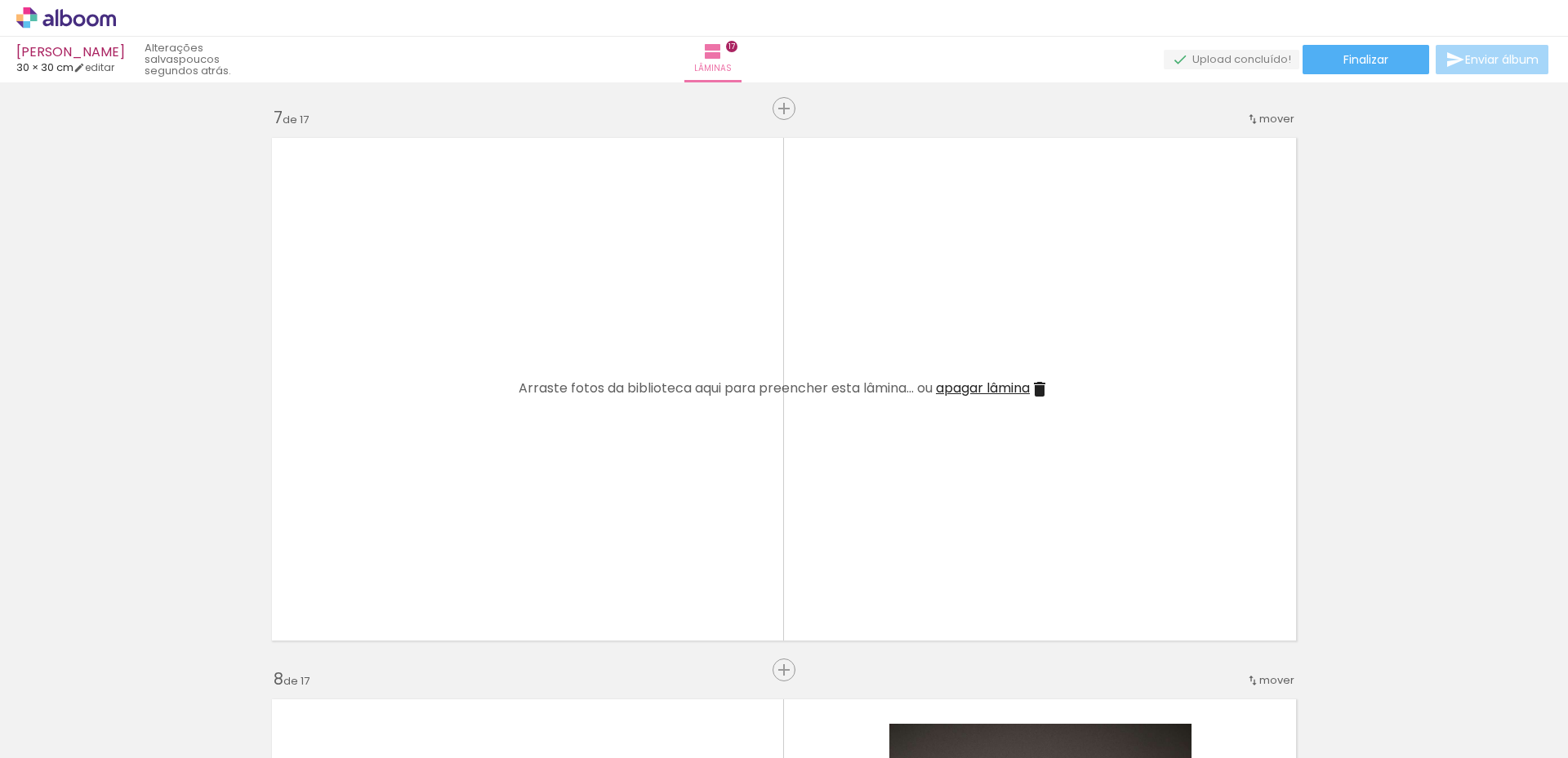
scroll to position [3674, 0]
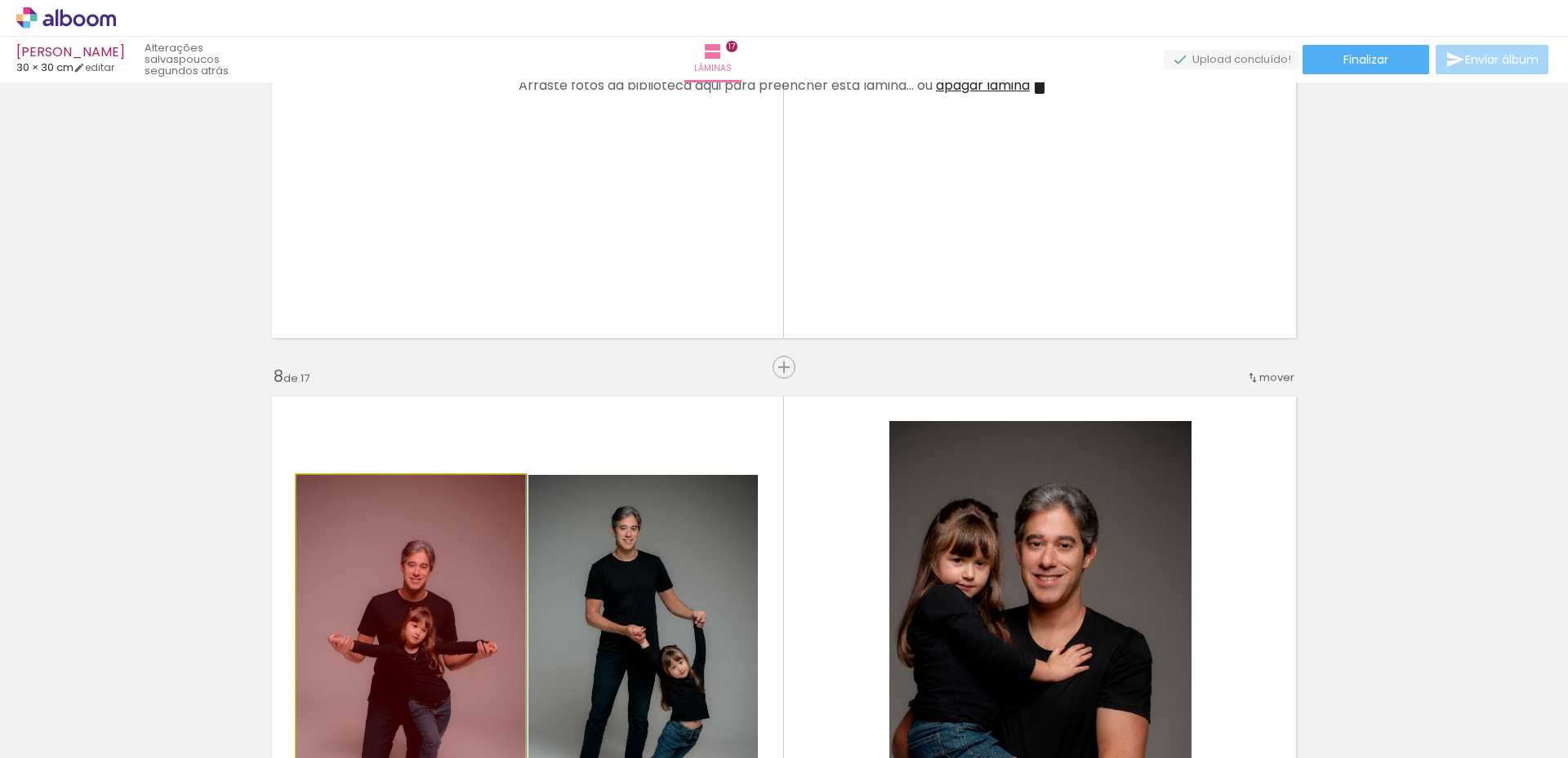
drag, startPoint x: 373, startPoint y: 649, endPoint x: 406, endPoint y: 650, distance: 33.0
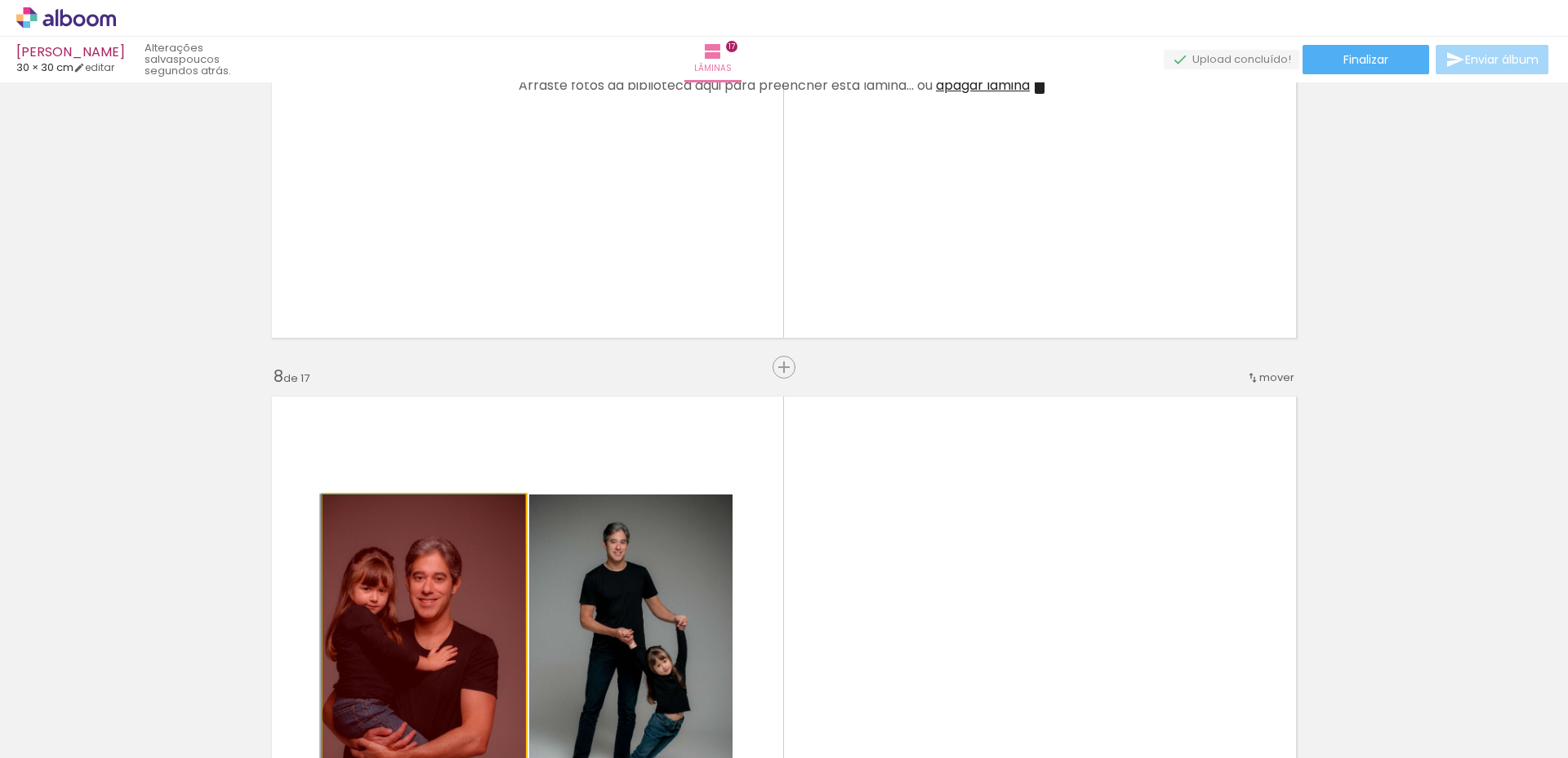
drag, startPoint x: 408, startPoint y: 624, endPoint x: 413, endPoint y: 668, distance: 44.3
click at [402, 684] on quentale-workspace at bounding box center [784, 379] width 1568 height 758
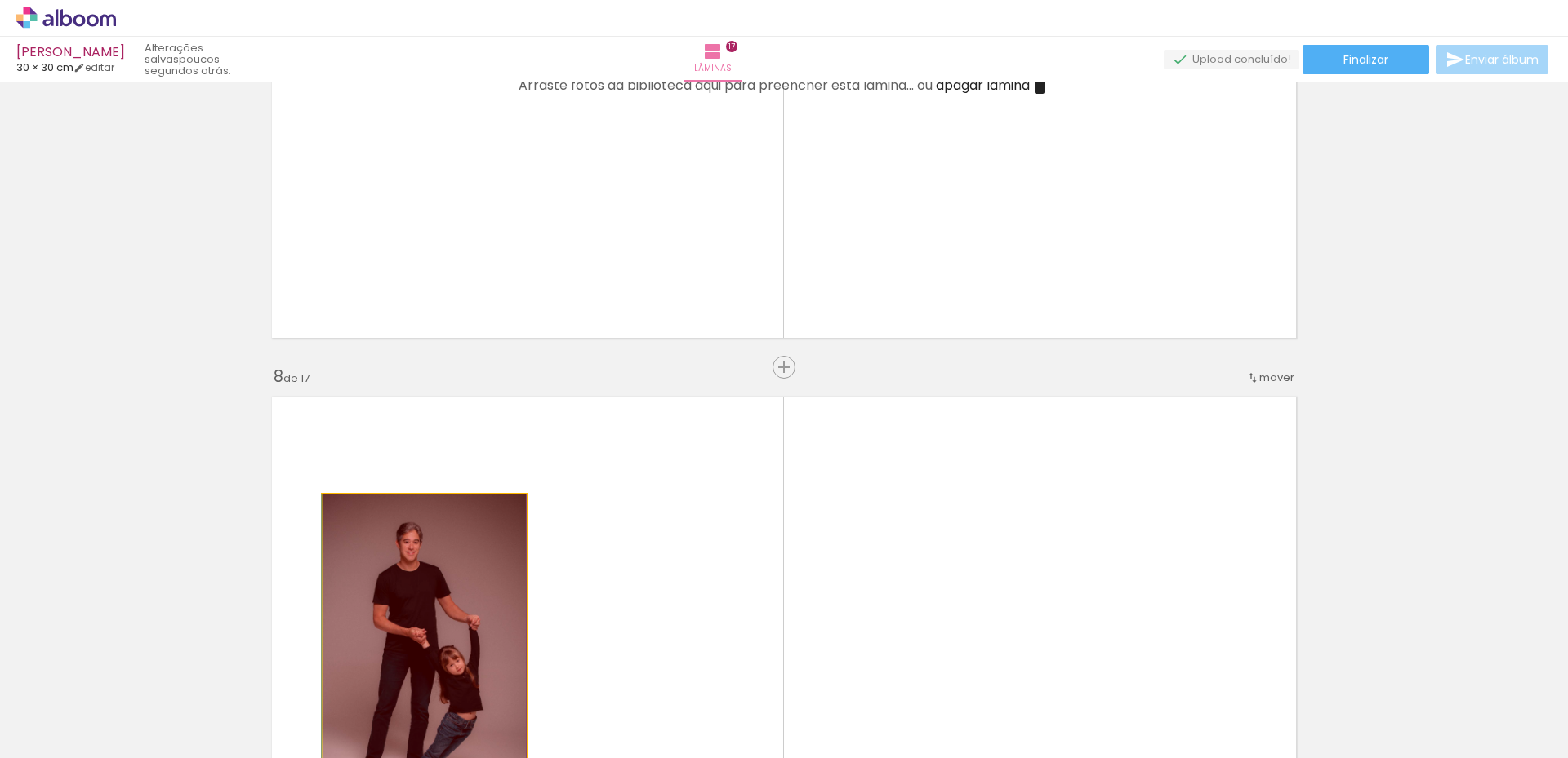
drag, startPoint x: 438, startPoint y: 632, endPoint x: 430, endPoint y: 703, distance: 71.4
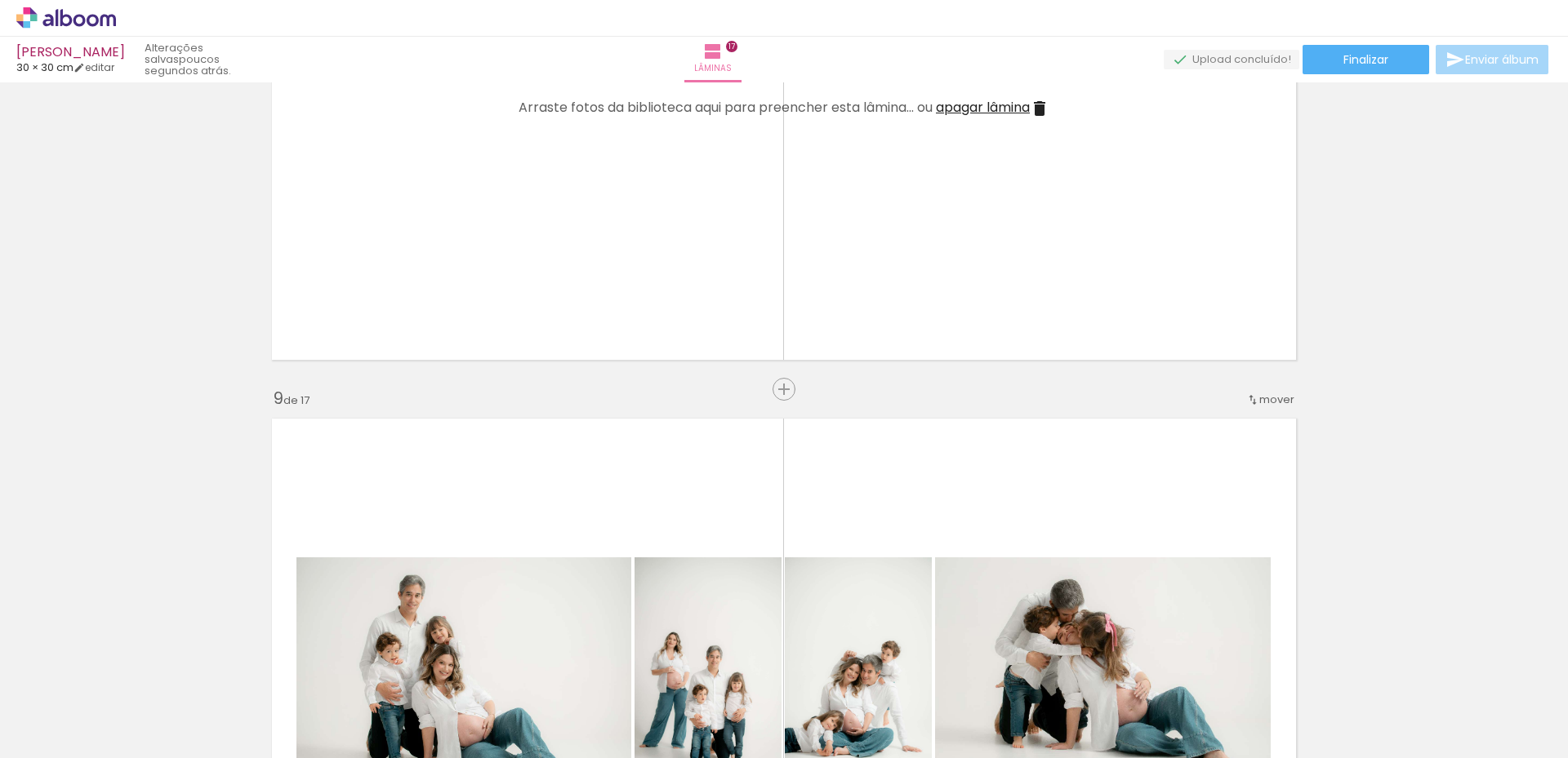
scroll to position [4490, 0]
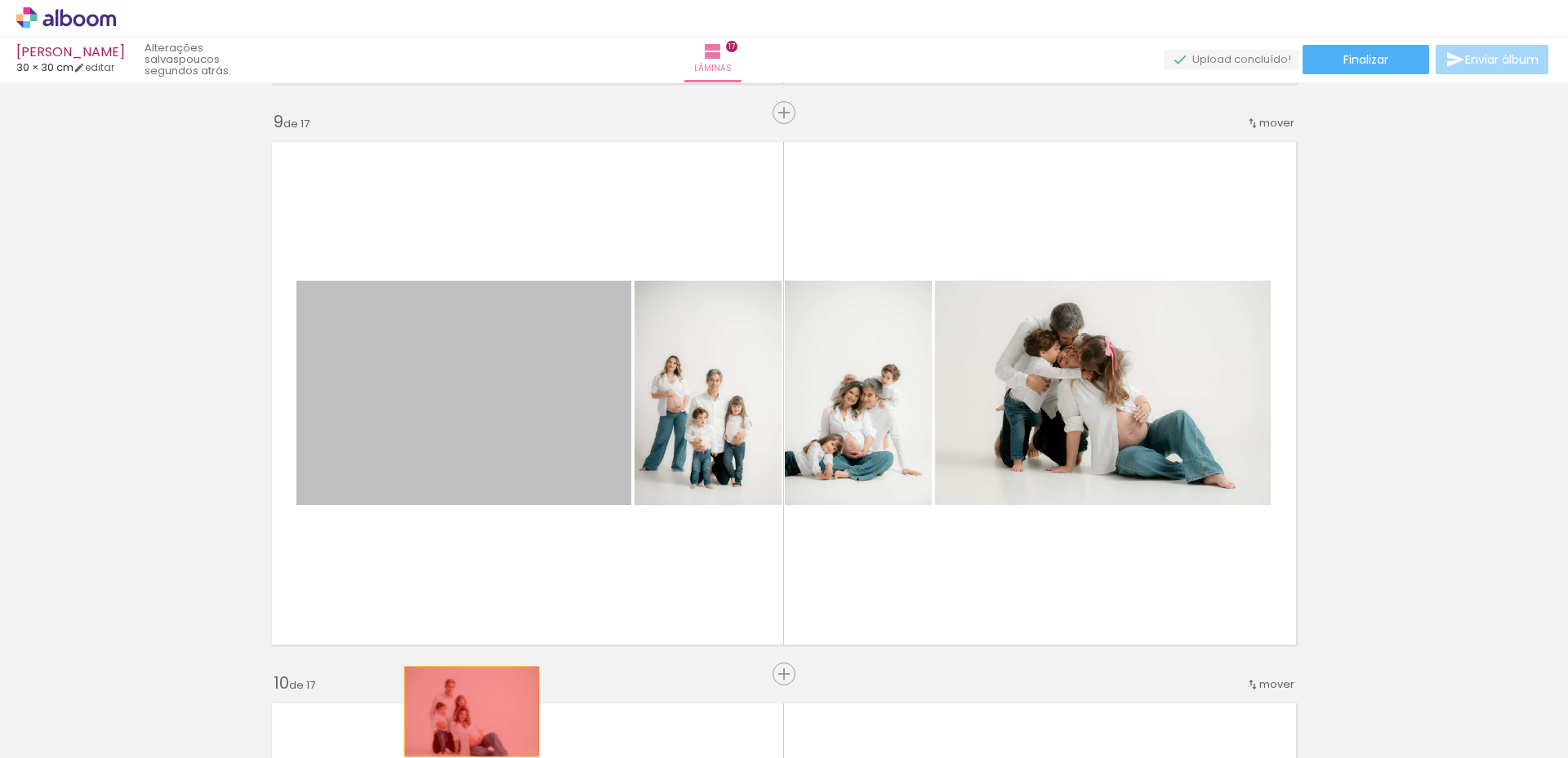
drag, startPoint x: 489, startPoint y: 570, endPoint x: 477, endPoint y: 590, distance: 23.3
click at [463, 711] on quentale-workspace at bounding box center [784, 379] width 1568 height 758
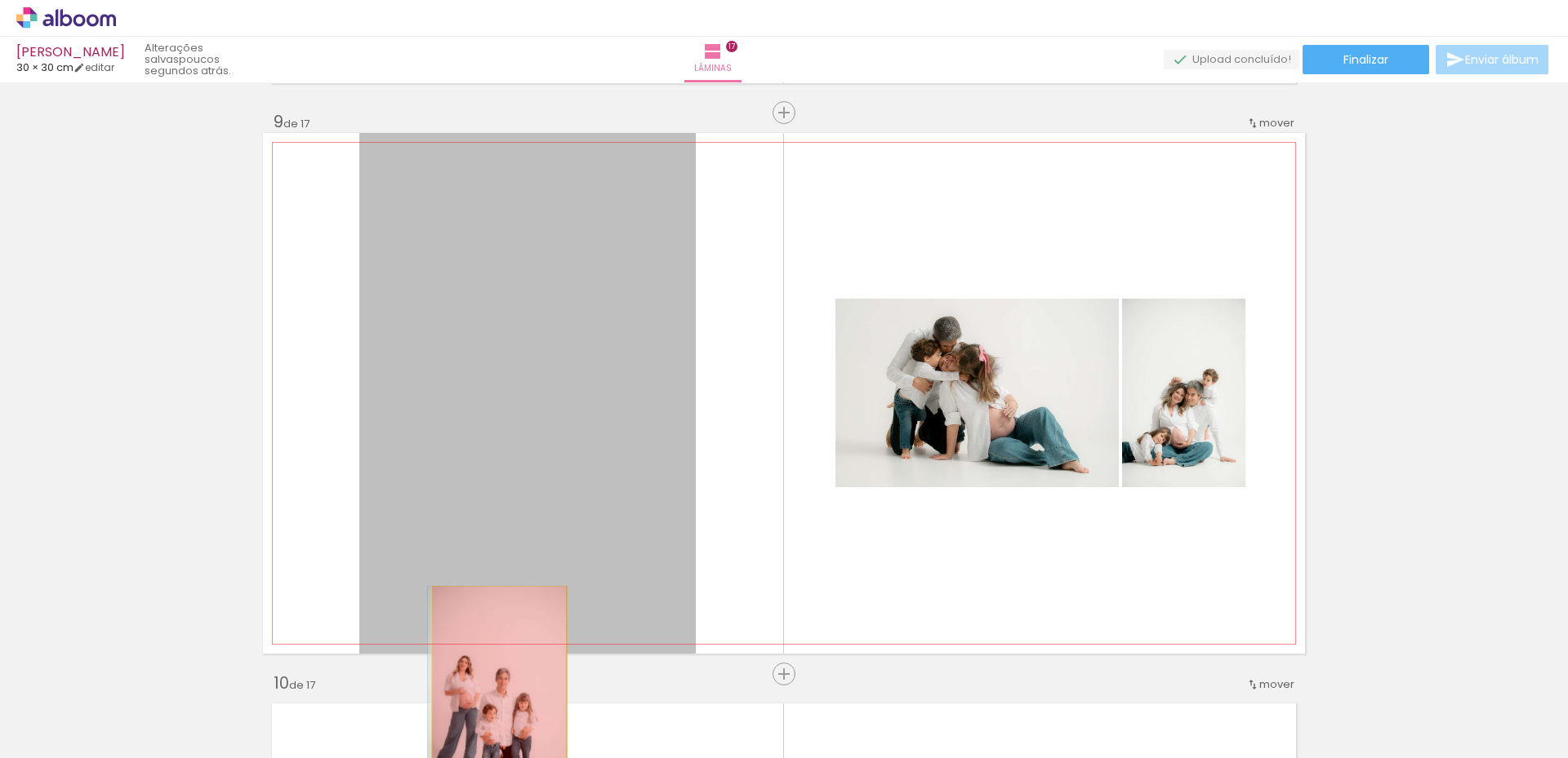
drag, startPoint x: 521, startPoint y: 478, endPoint x: 495, endPoint y: 623, distance: 147.3
click at [492, 696] on quentale-workspace at bounding box center [784, 379] width 1568 height 758
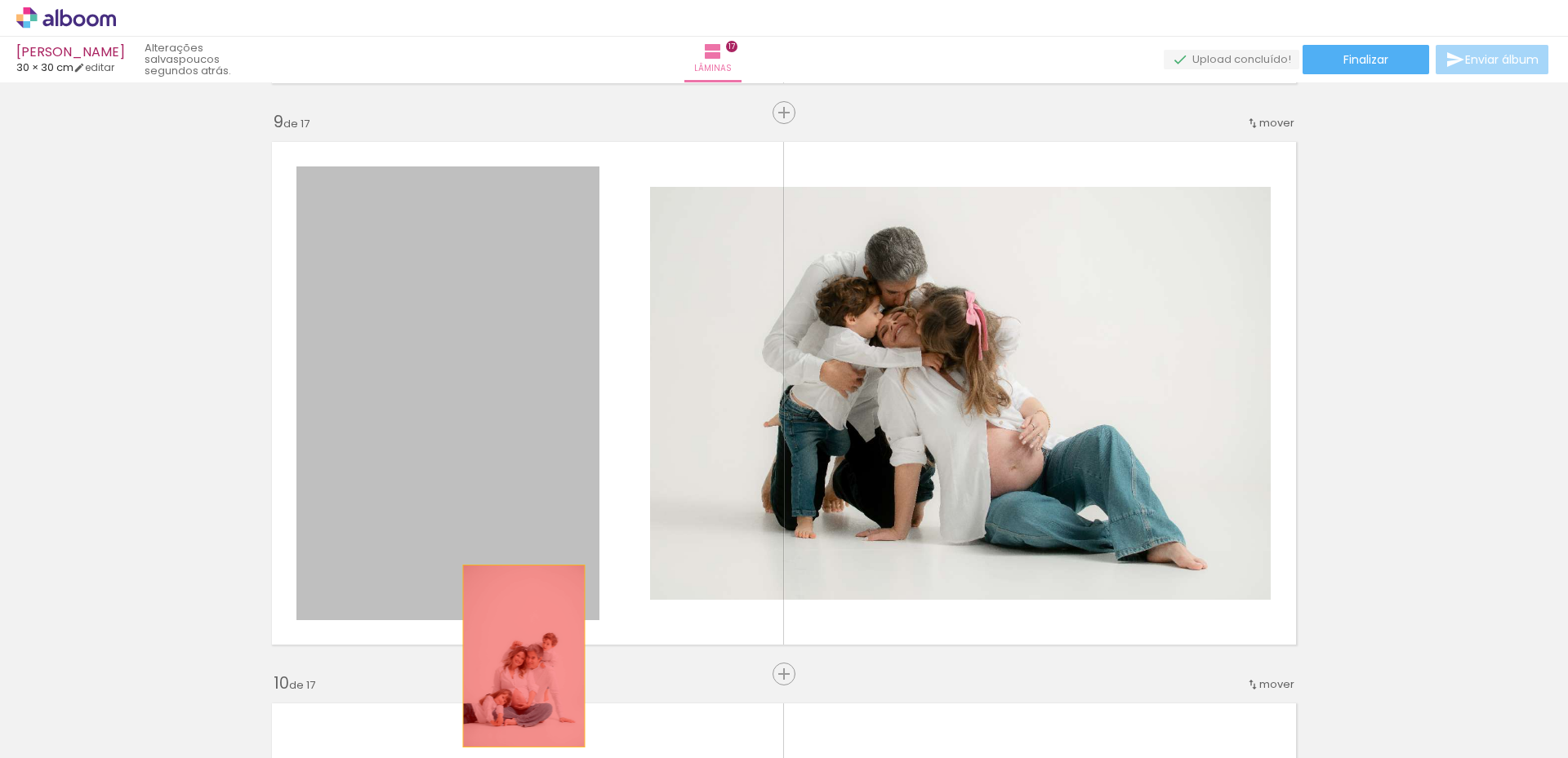
drag, startPoint x: 522, startPoint y: 623, endPoint x: 509, endPoint y: 686, distance: 64.3
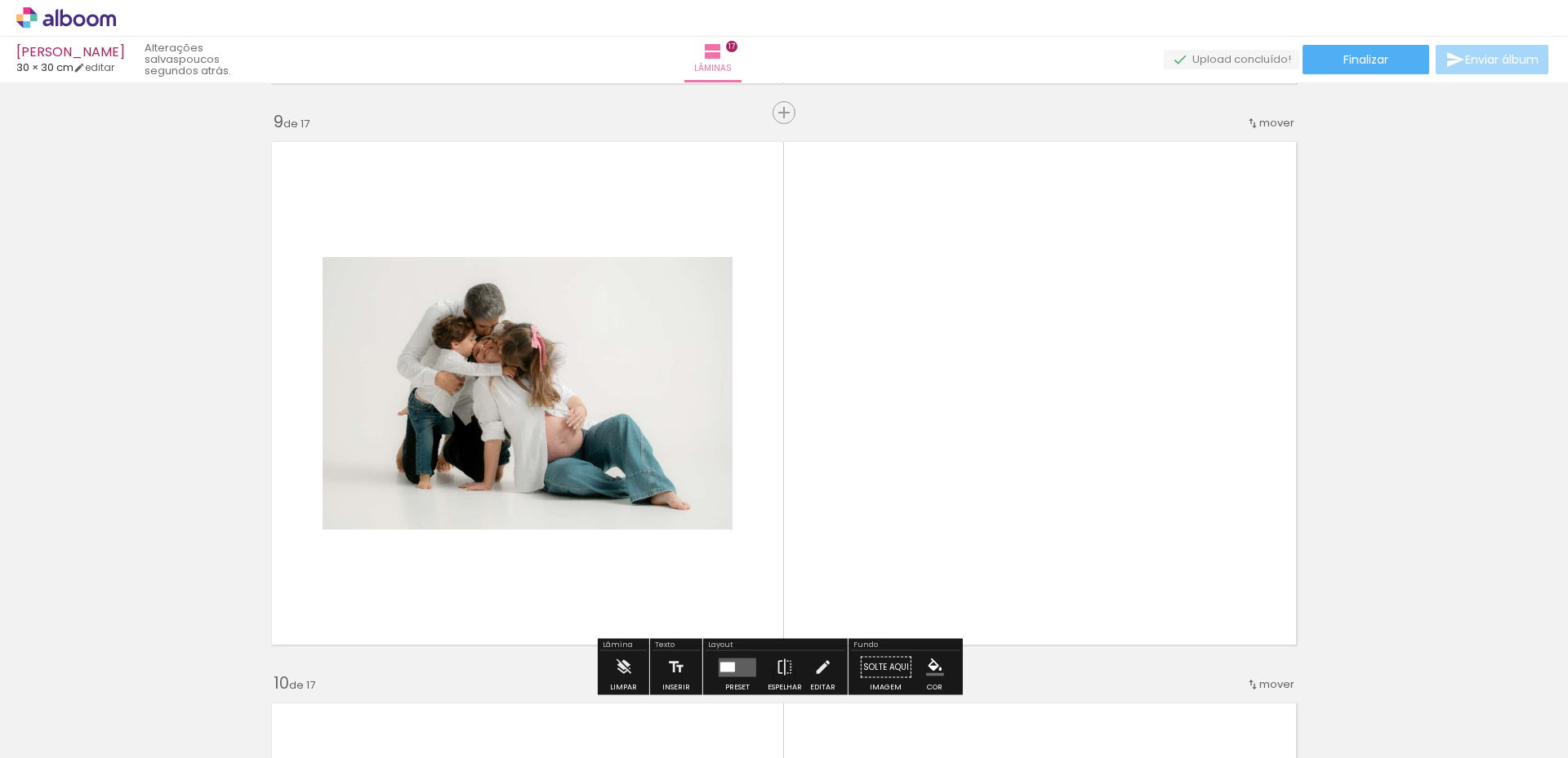
drag, startPoint x: 505, startPoint y: 543, endPoint x: 524, endPoint y: 487, distance: 59.1
click at [508, 537] on quentale-layouter at bounding box center [784, 393] width 1043 height 521
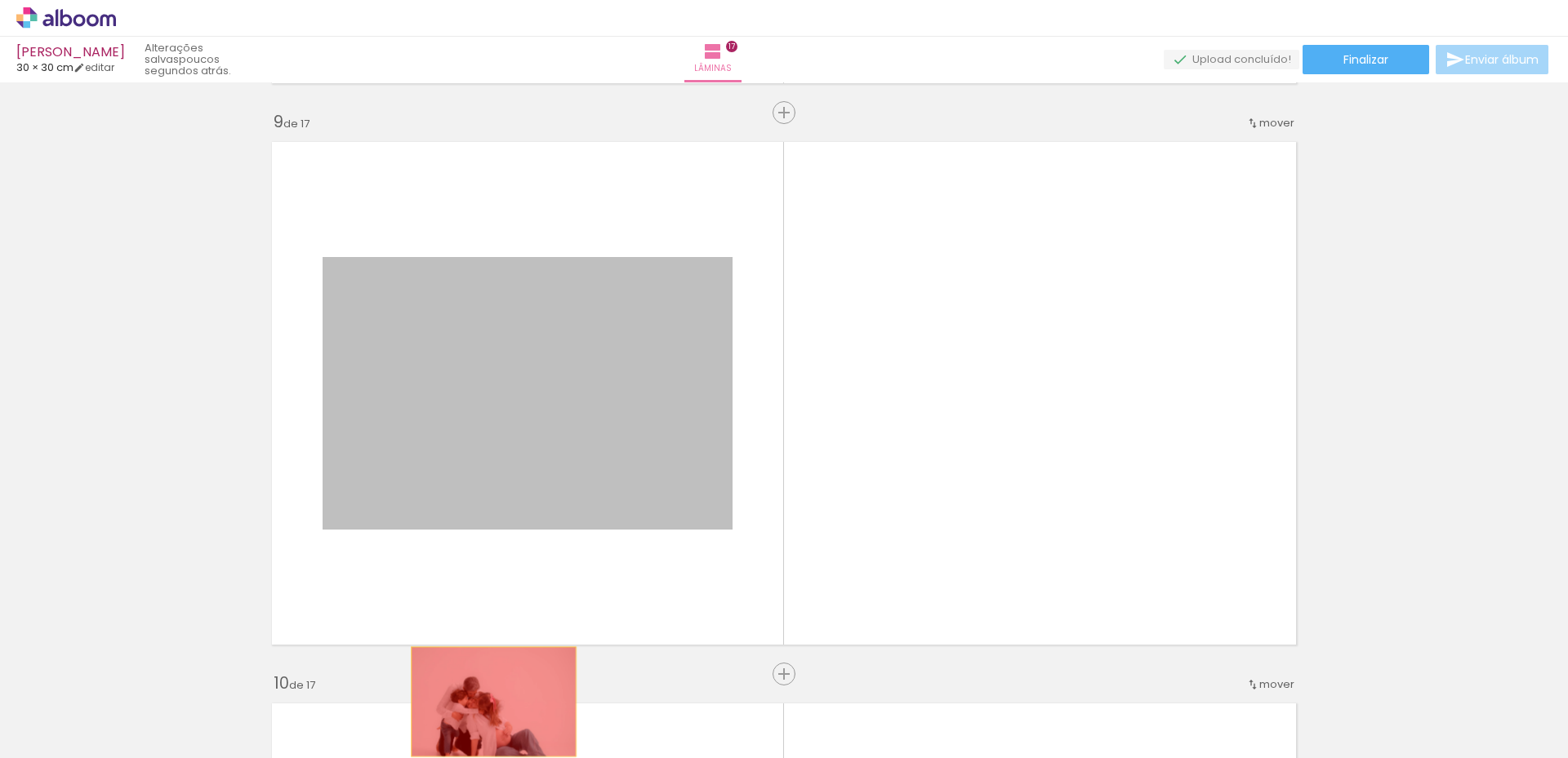
drag, startPoint x: 524, startPoint y: 487, endPoint x: 488, endPoint y: 705, distance: 221.0
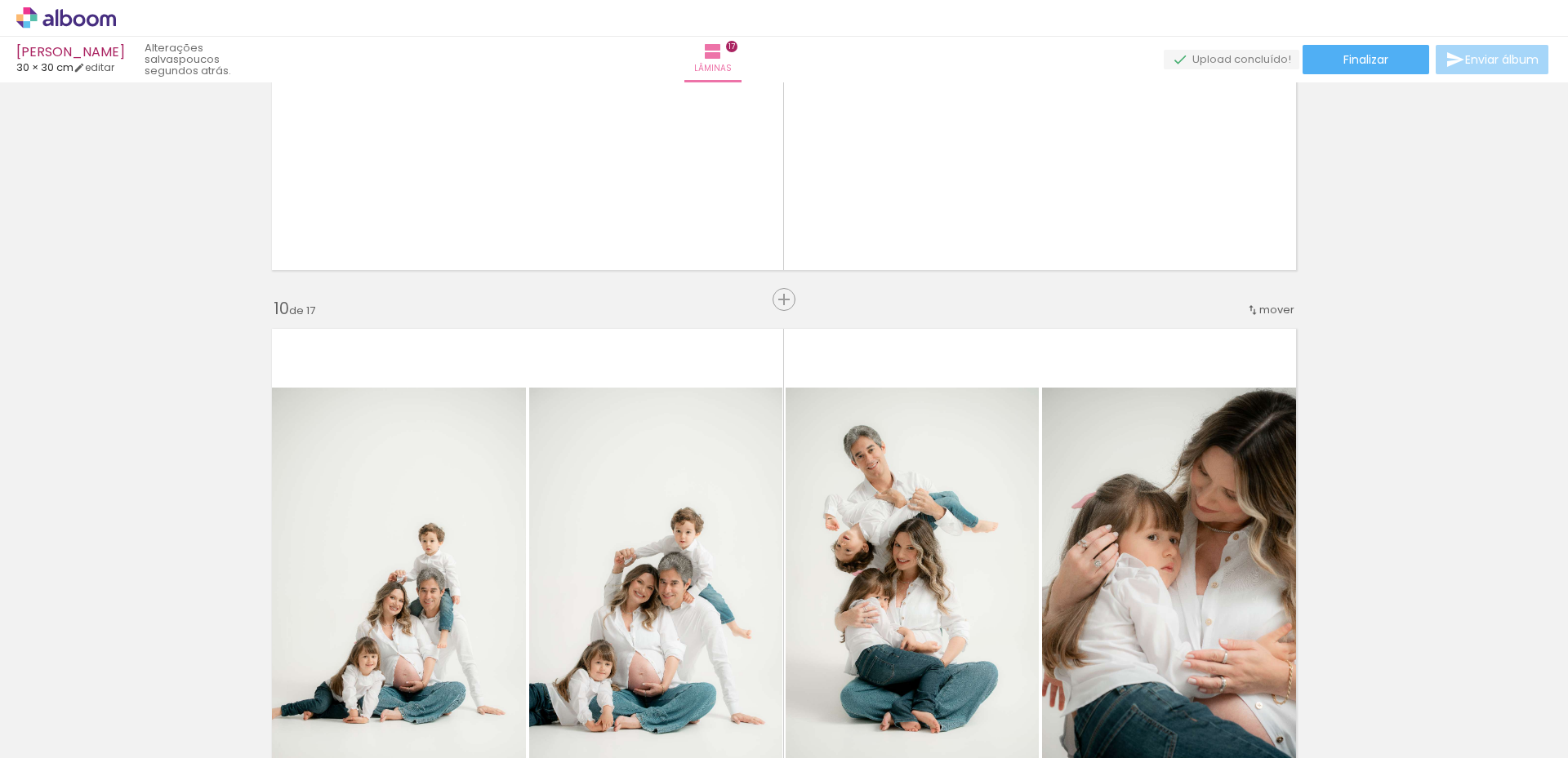
scroll to position [4898, 0]
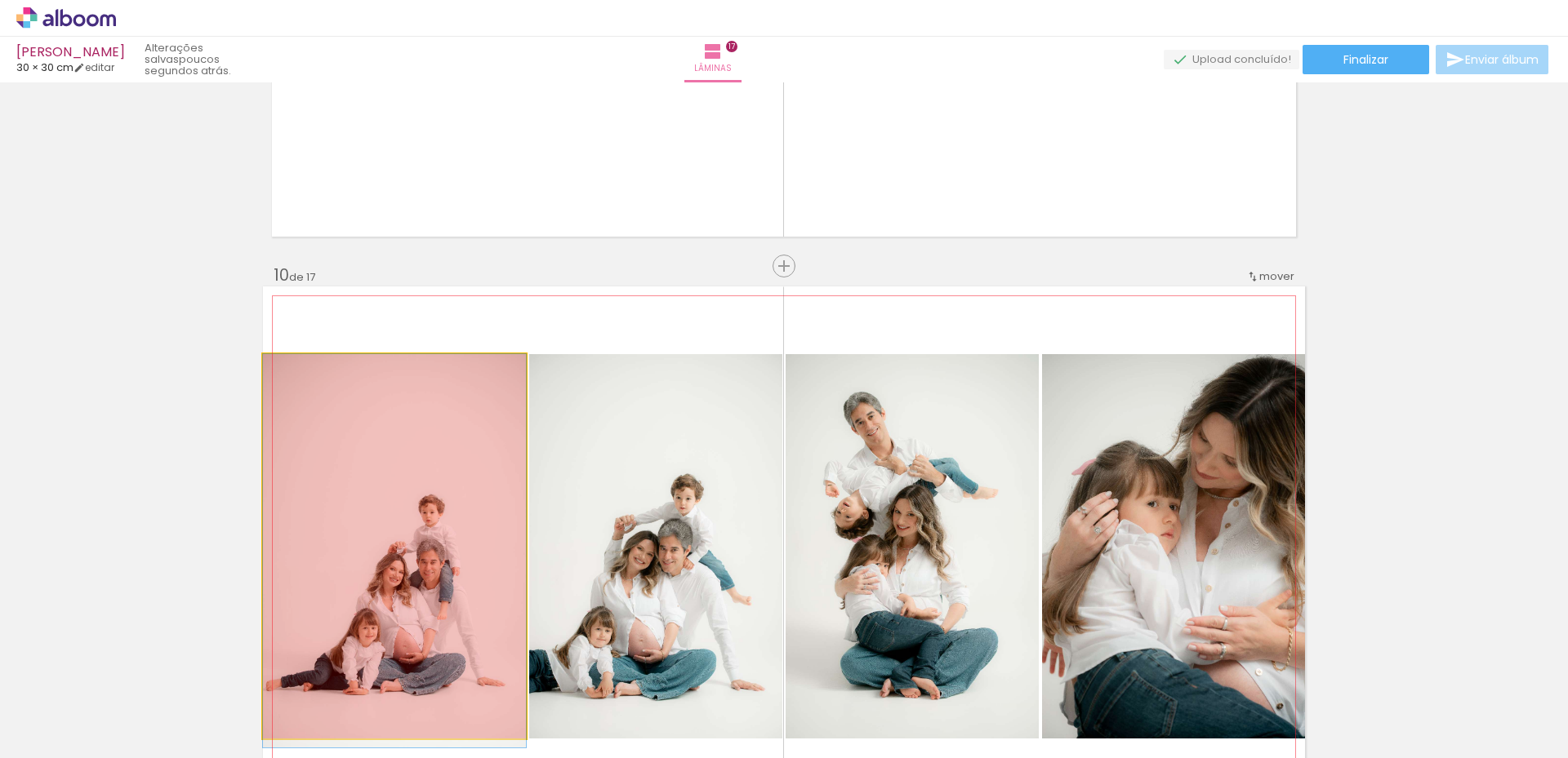
drag, startPoint x: 464, startPoint y: 590, endPoint x: 452, endPoint y: 629, distance: 40.8
click at [433, 713] on quentale-workspace at bounding box center [784, 379] width 1568 height 758
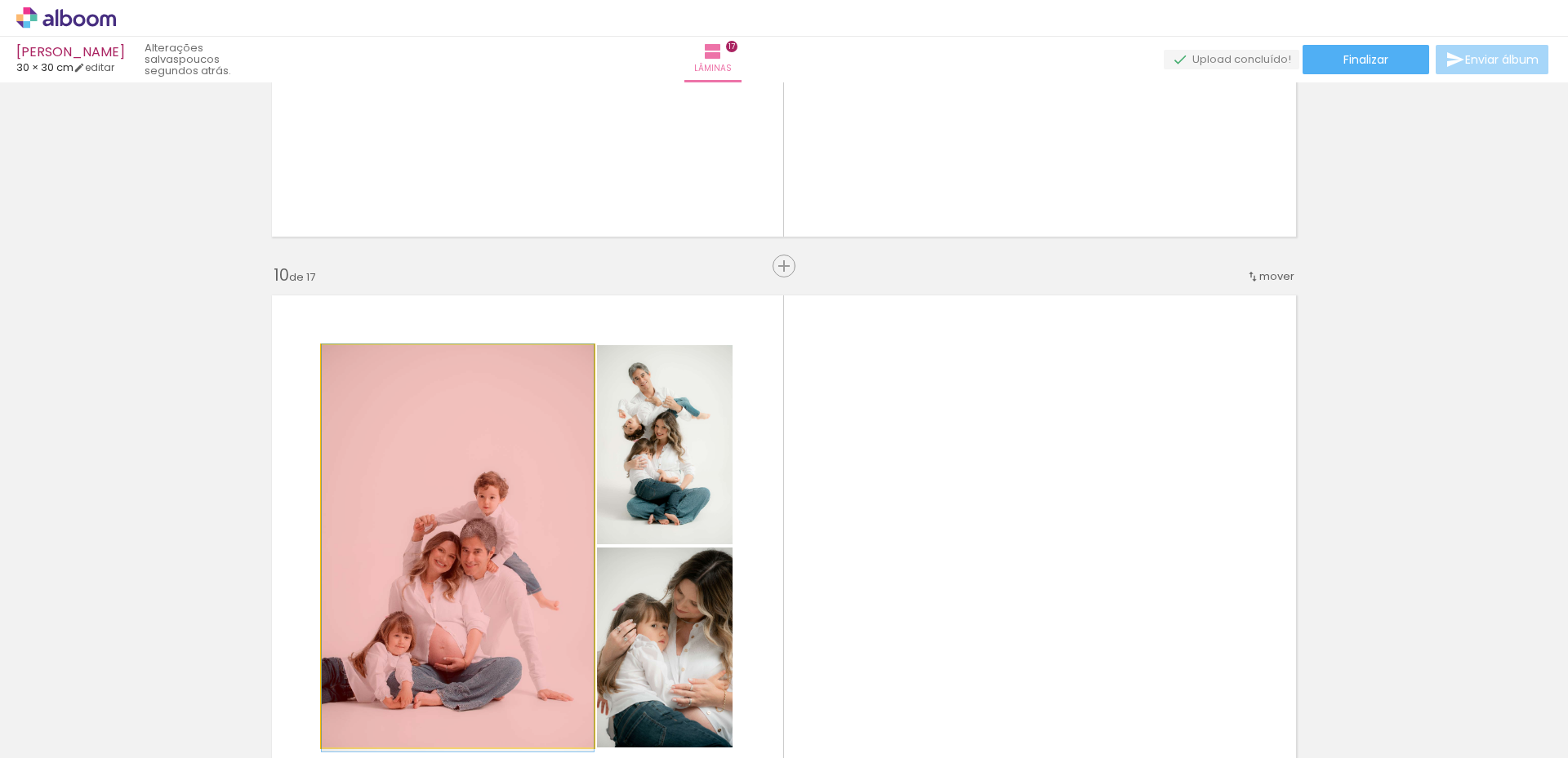
drag, startPoint x: 483, startPoint y: 574, endPoint x: 474, endPoint y: 671, distance: 97.4
click at [474, 671] on quentale-workspace at bounding box center [784, 379] width 1568 height 758
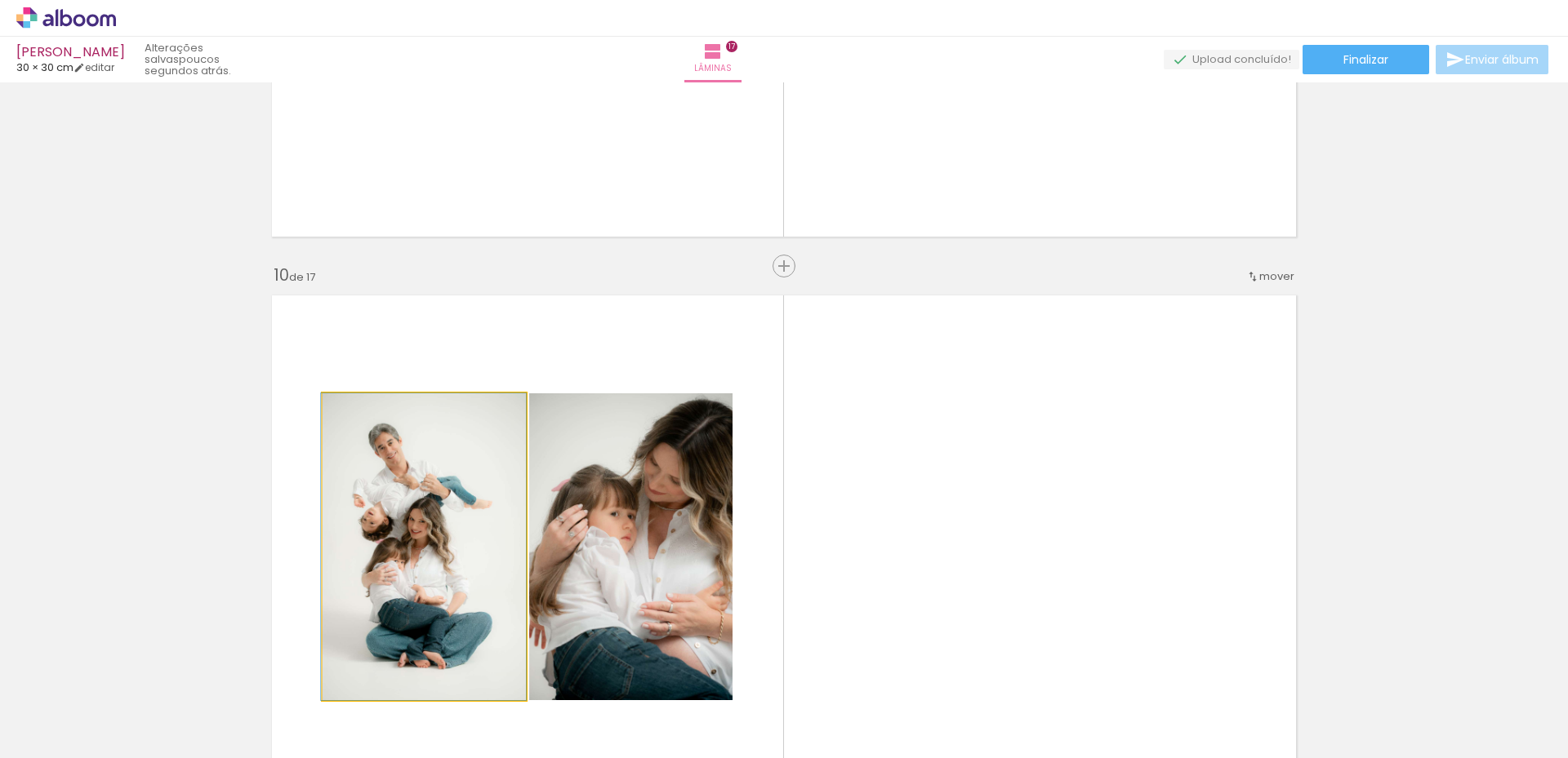
drag, startPoint x: 489, startPoint y: 578, endPoint x: 472, endPoint y: 682, distance: 105.4
click at [472, 682] on quentale-workspace at bounding box center [784, 379] width 1568 height 758
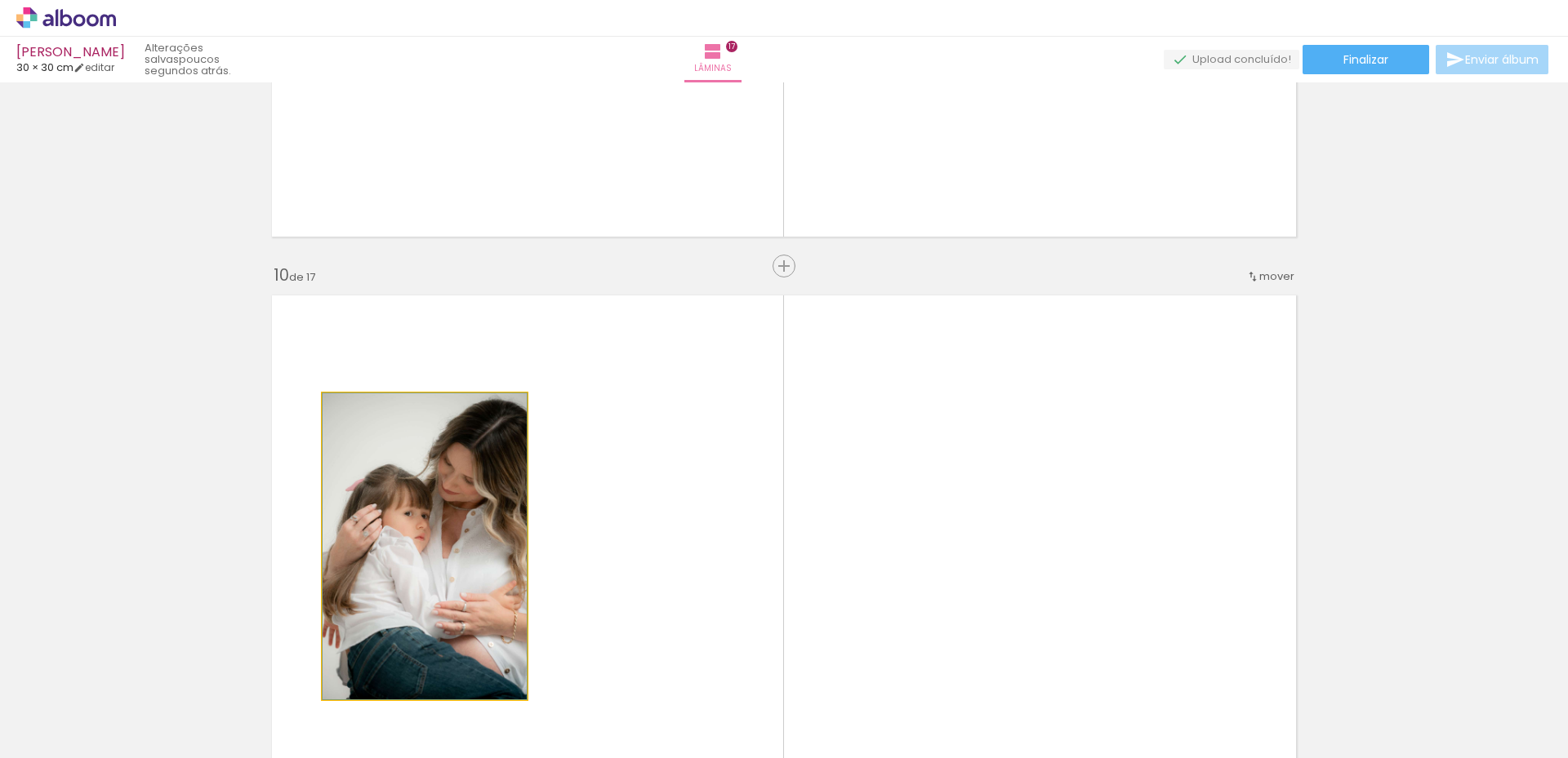
drag
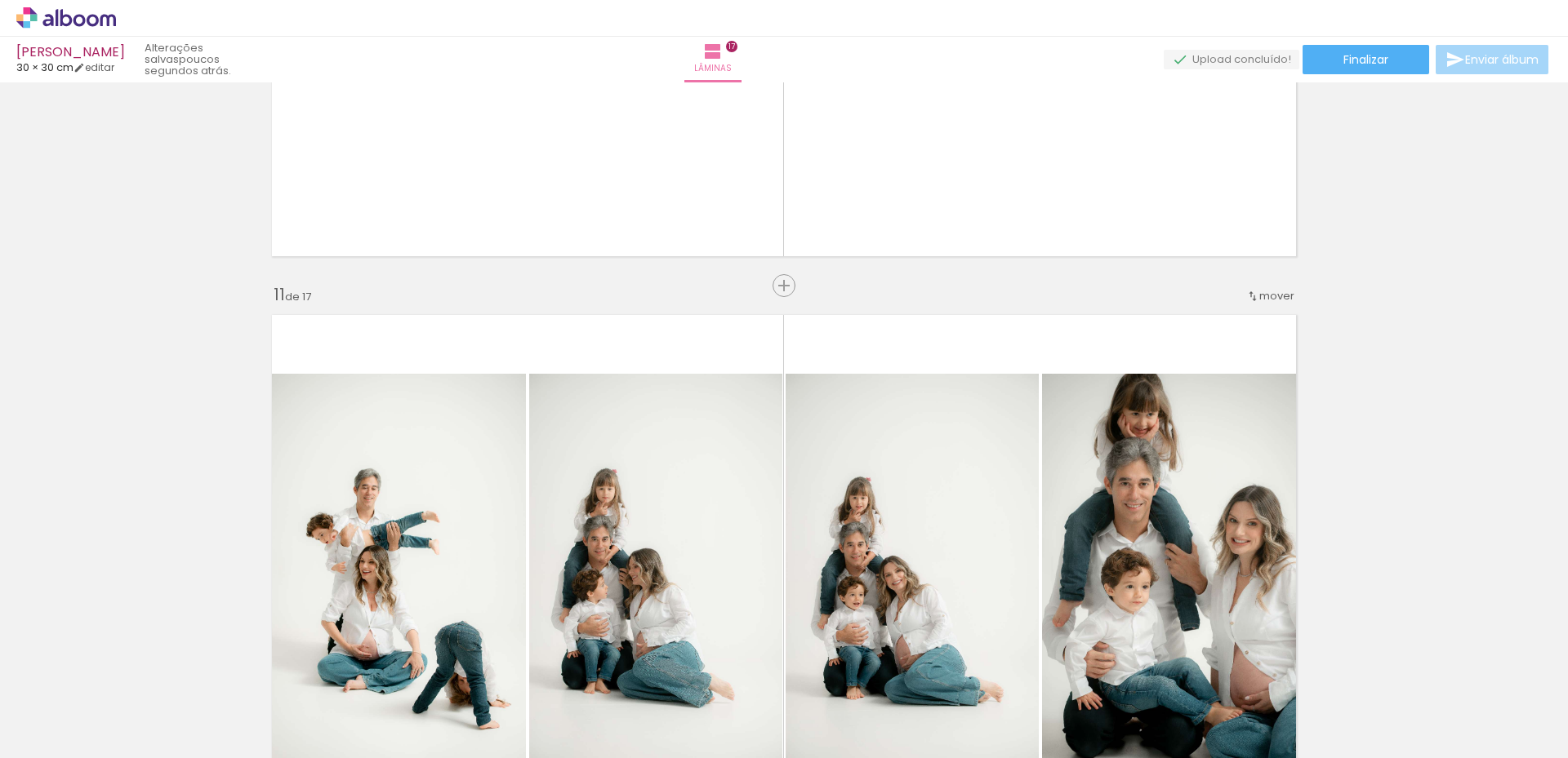
scroll to position [5469, 0]
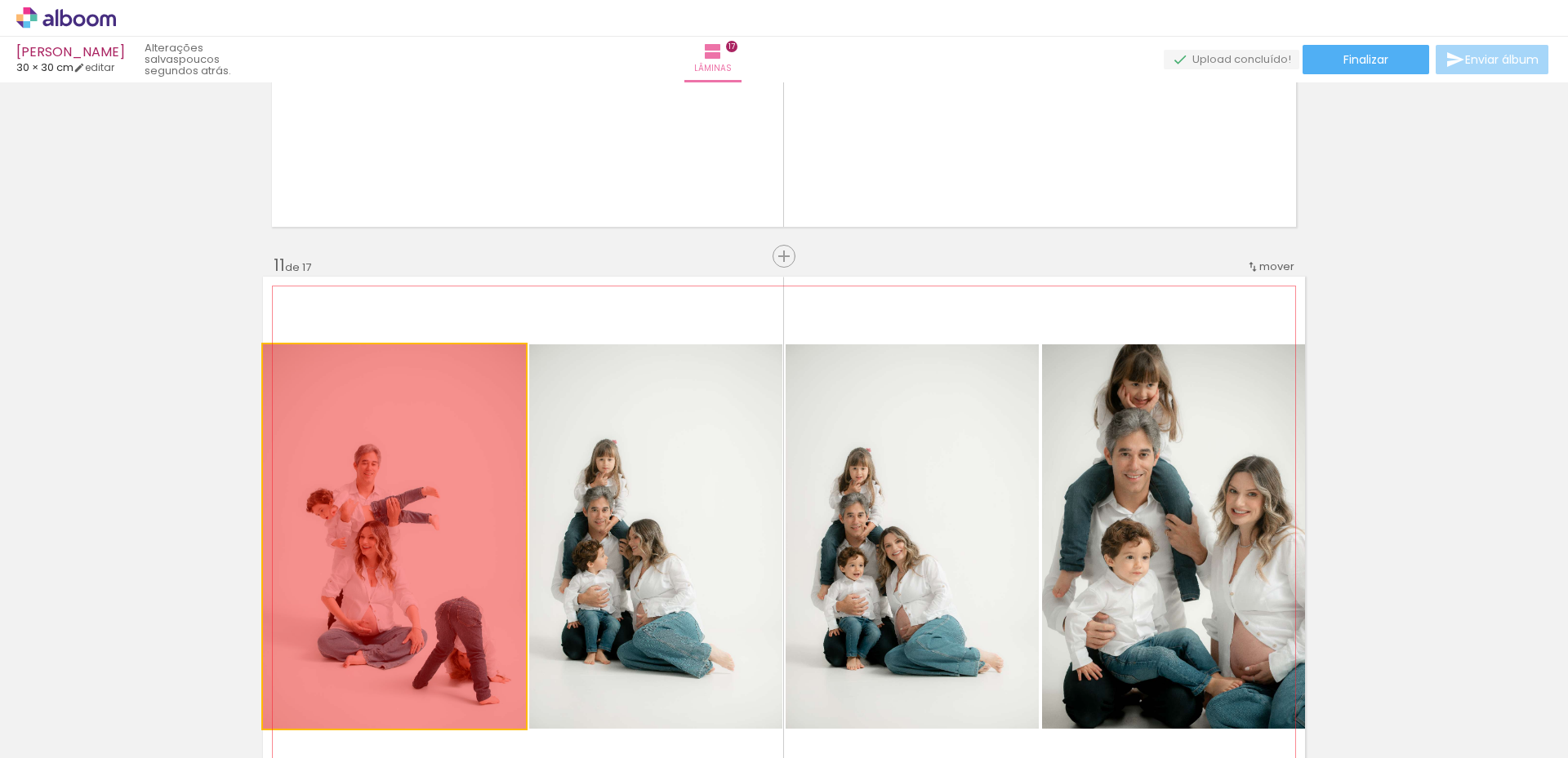
click at [416, 745] on quentale-workspace at bounding box center [784, 379] width 1568 height 758
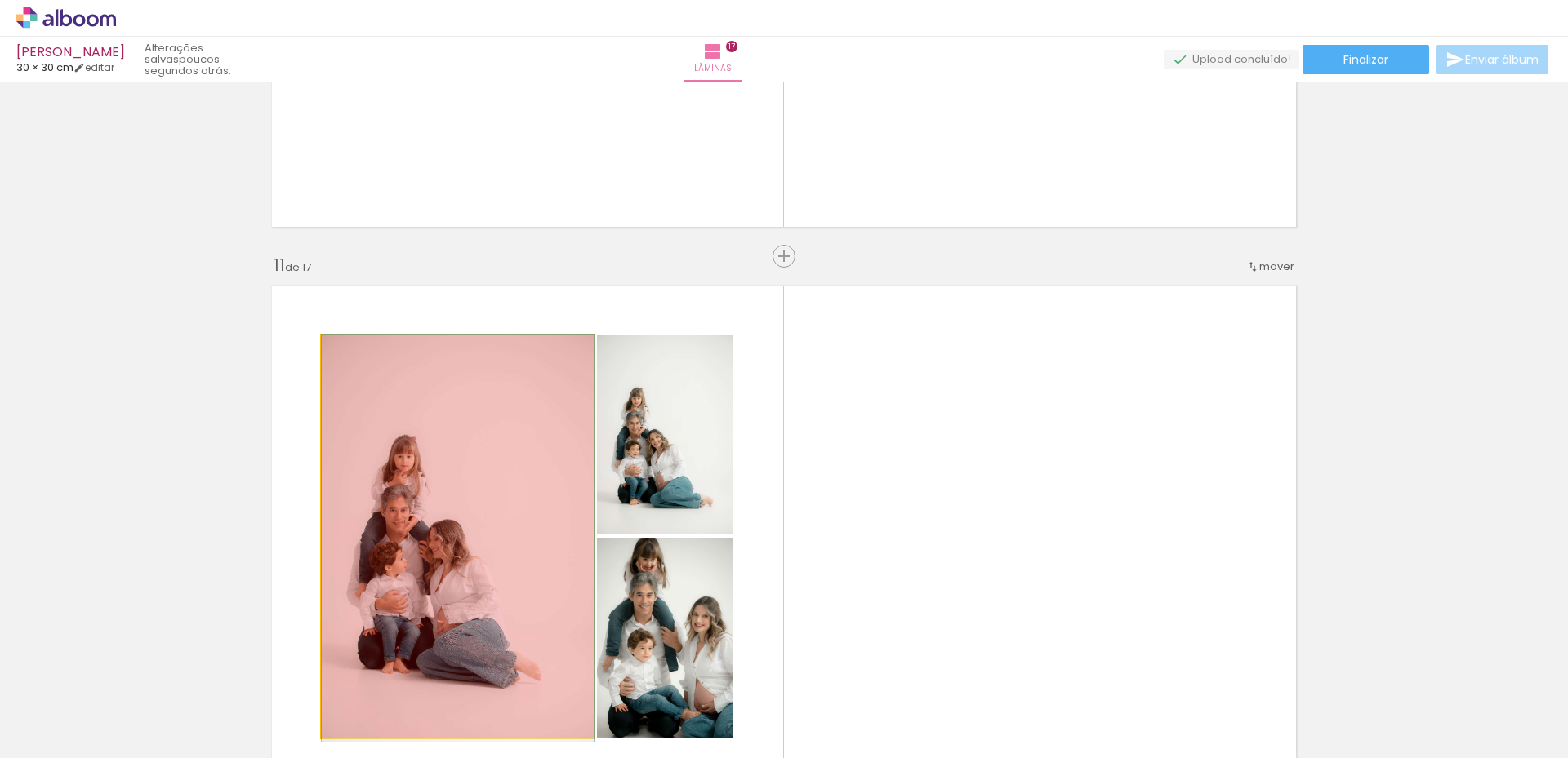
click at [444, 708] on quentale-workspace at bounding box center [784, 379] width 1568 height 758
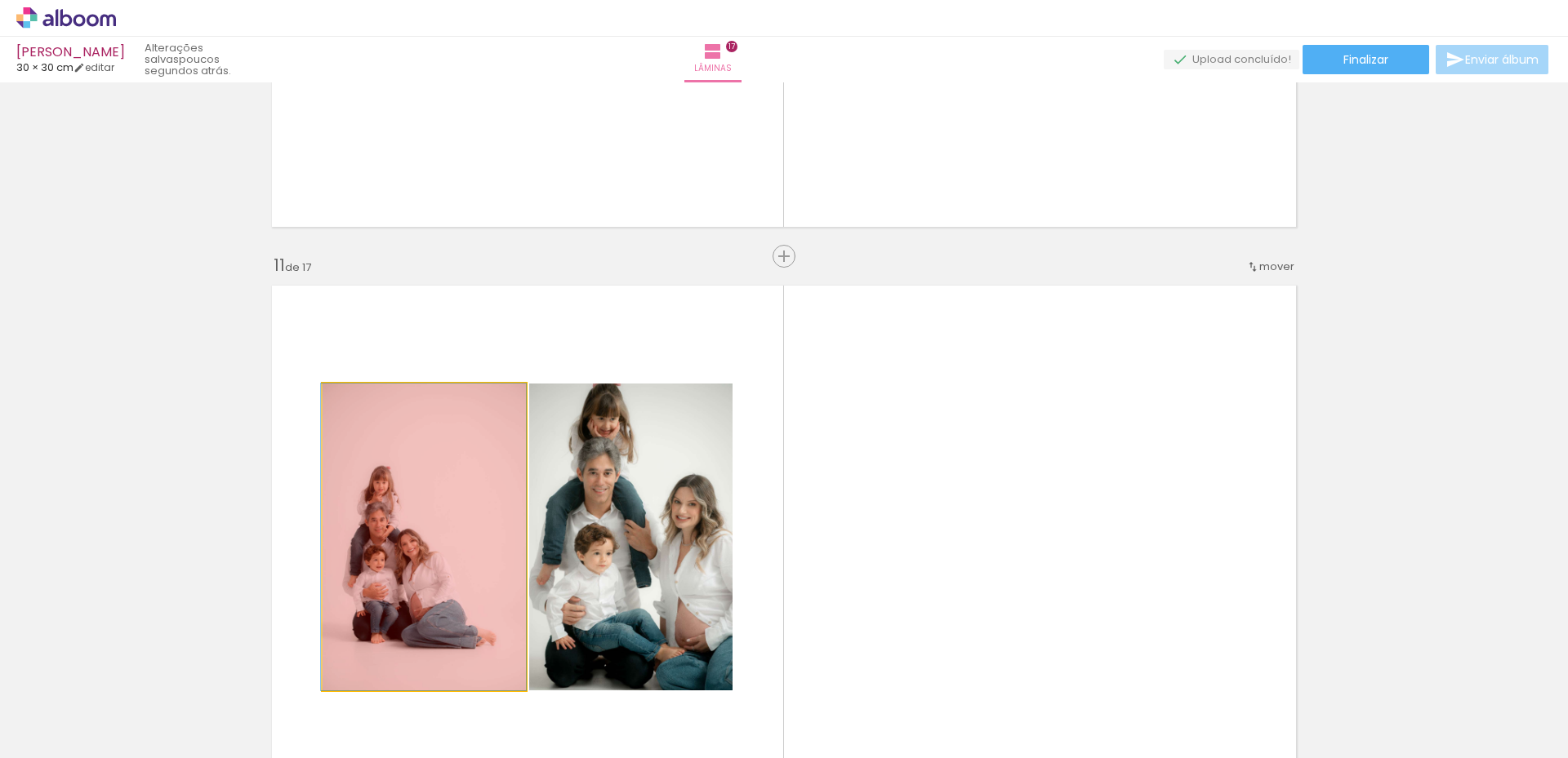
click at [452, 693] on quentale-workspace at bounding box center [784, 379] width 1568 height 758
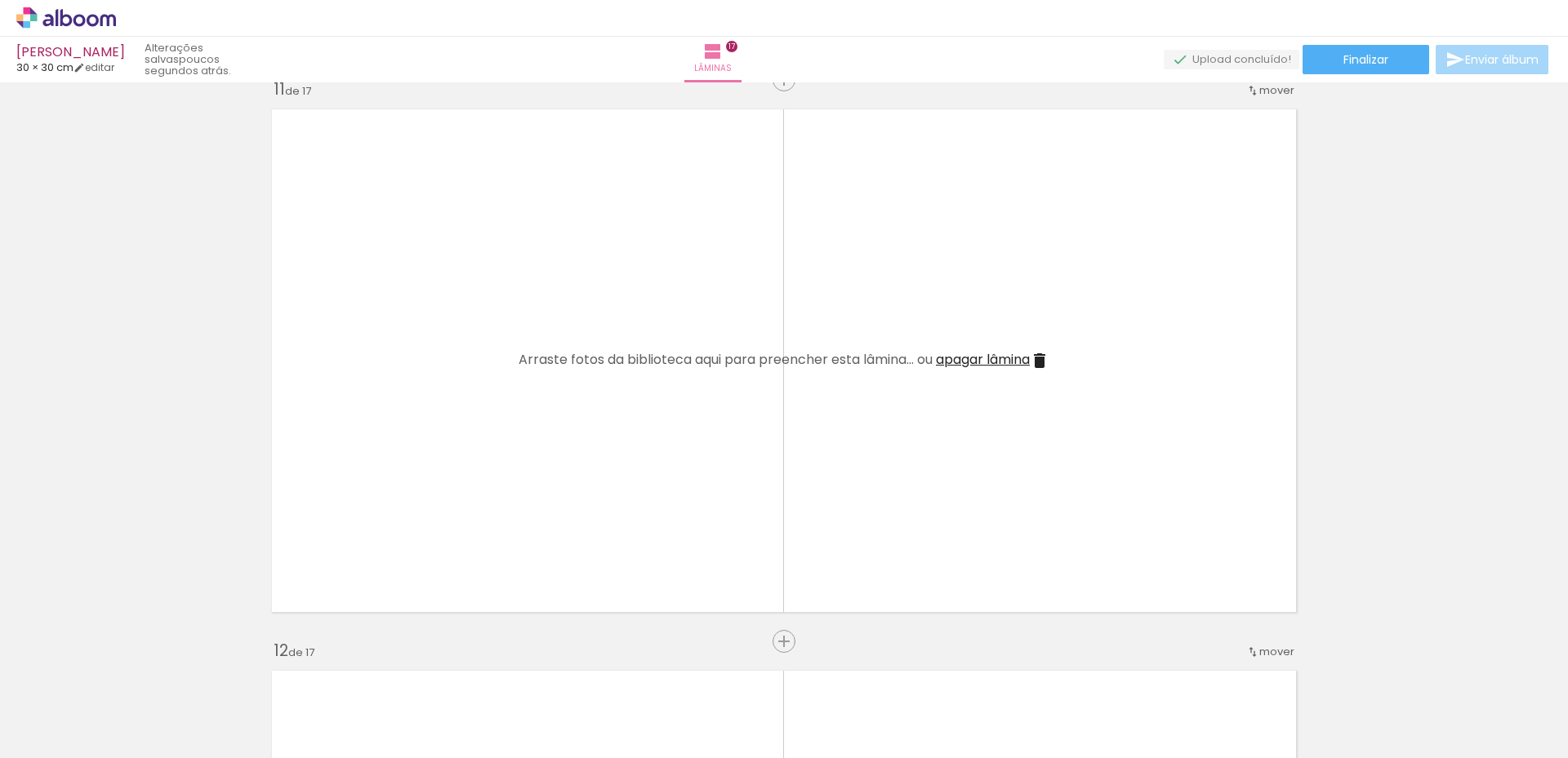
scroll to position [5878, 0]
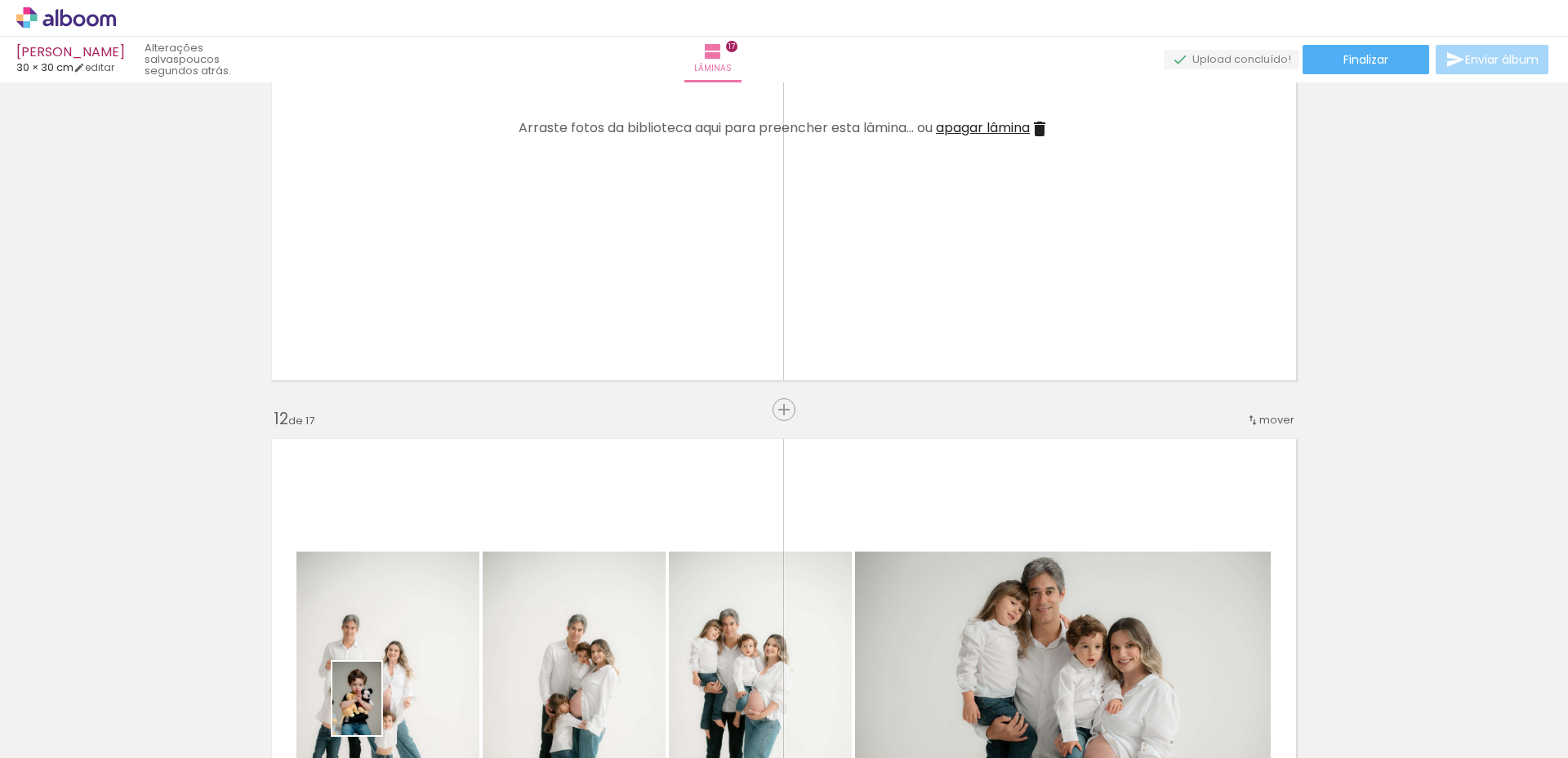
click at [383, 709] on quentale-thumb at bounding box center [346, 703] width 91 height 93
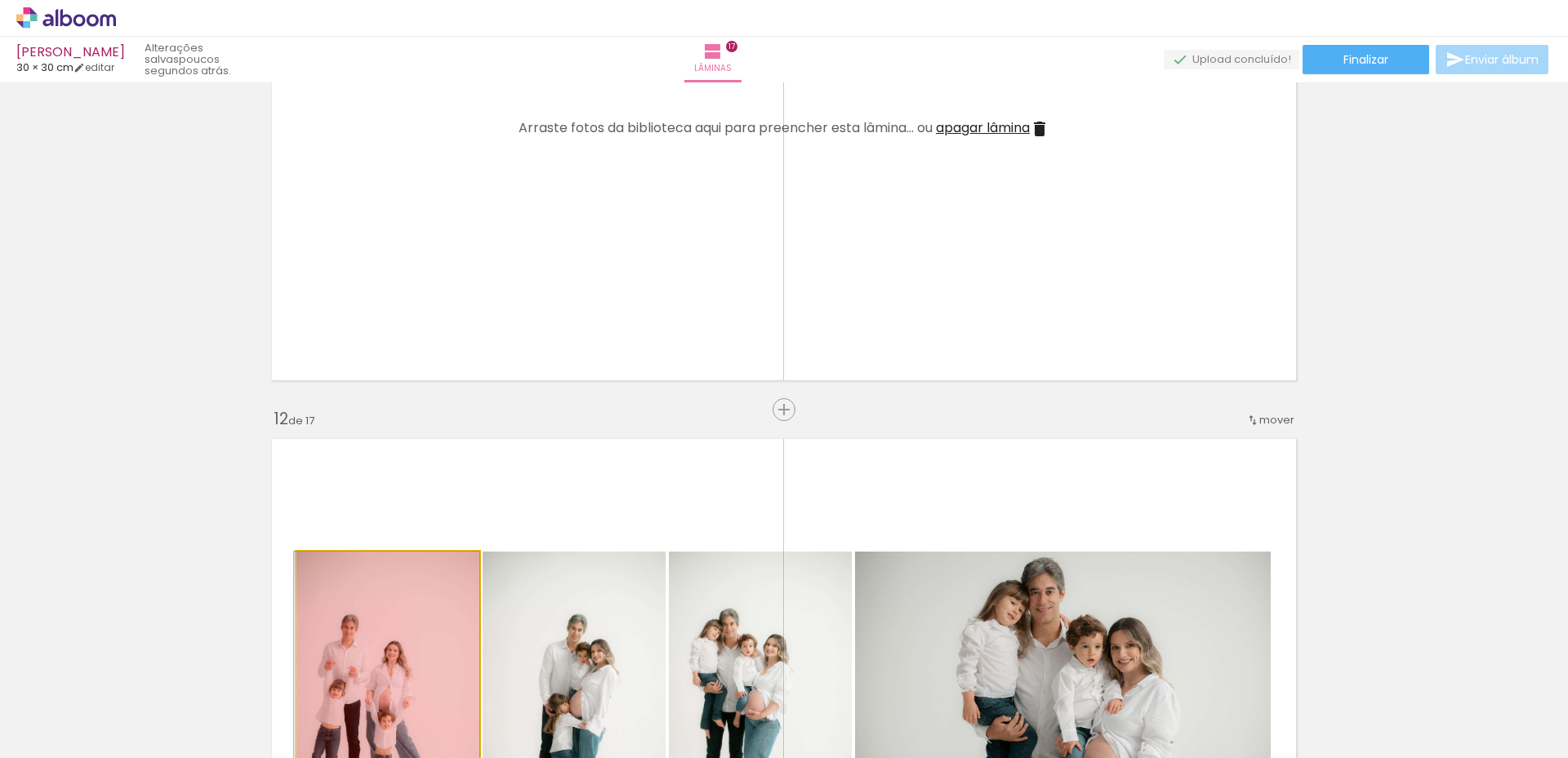
click at [388, 685] on quentale-workspace at bounding box center [784, 379] width 1568 height 758
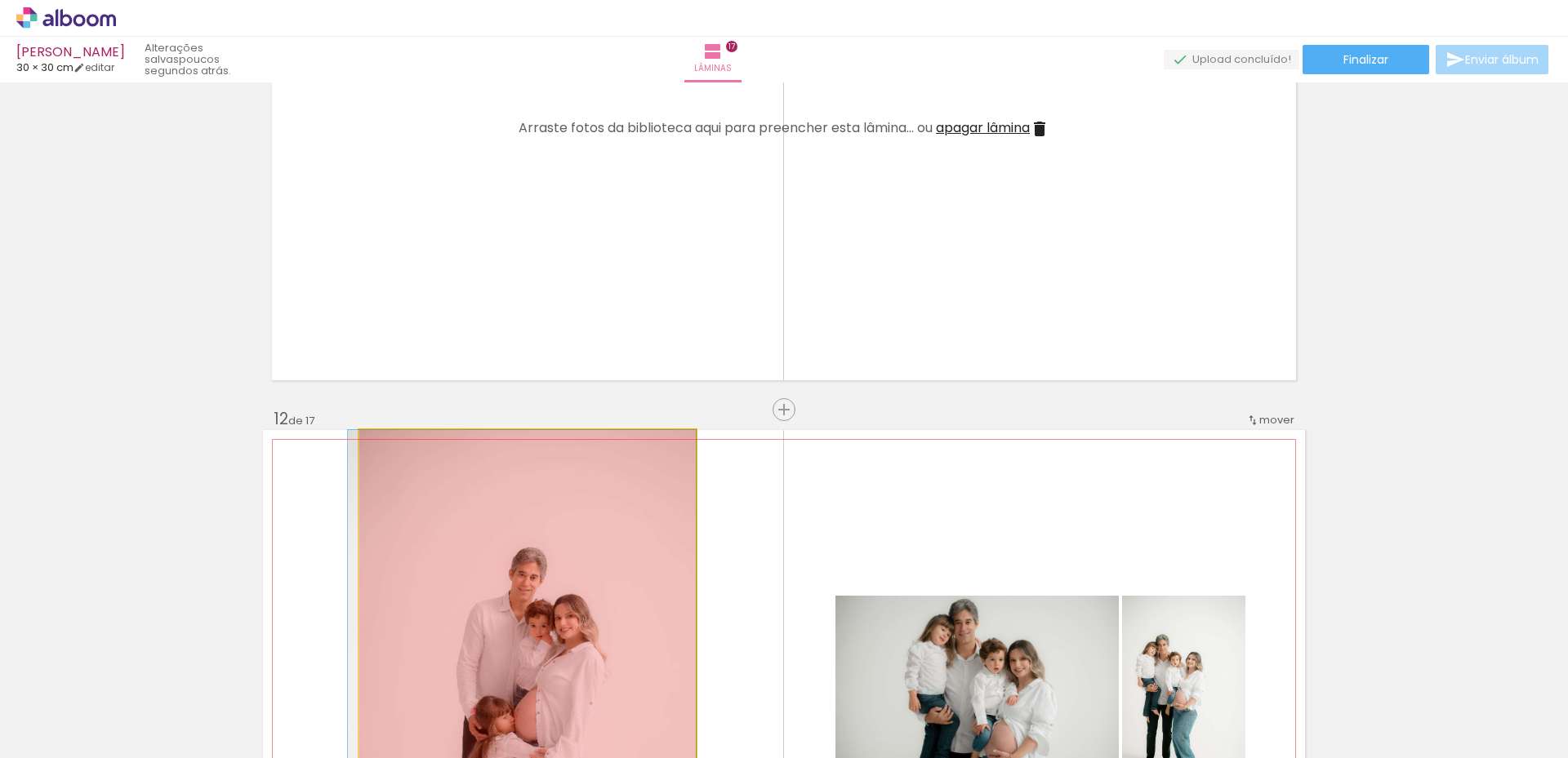
click at [387, 691] on quentale-workspace at bounding box center [784, 379] width 1568 height 758
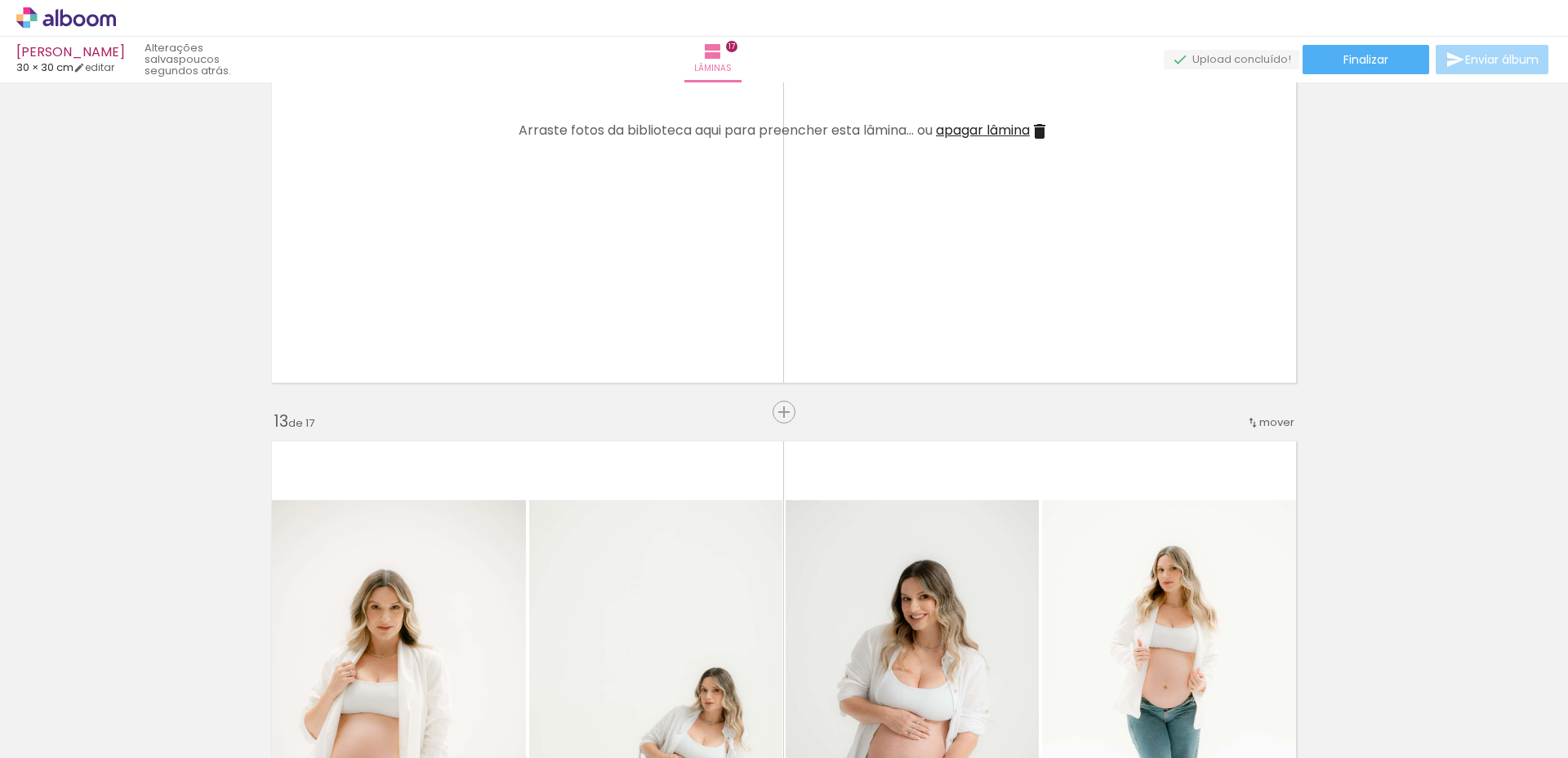
scroll to position [6531, 0]
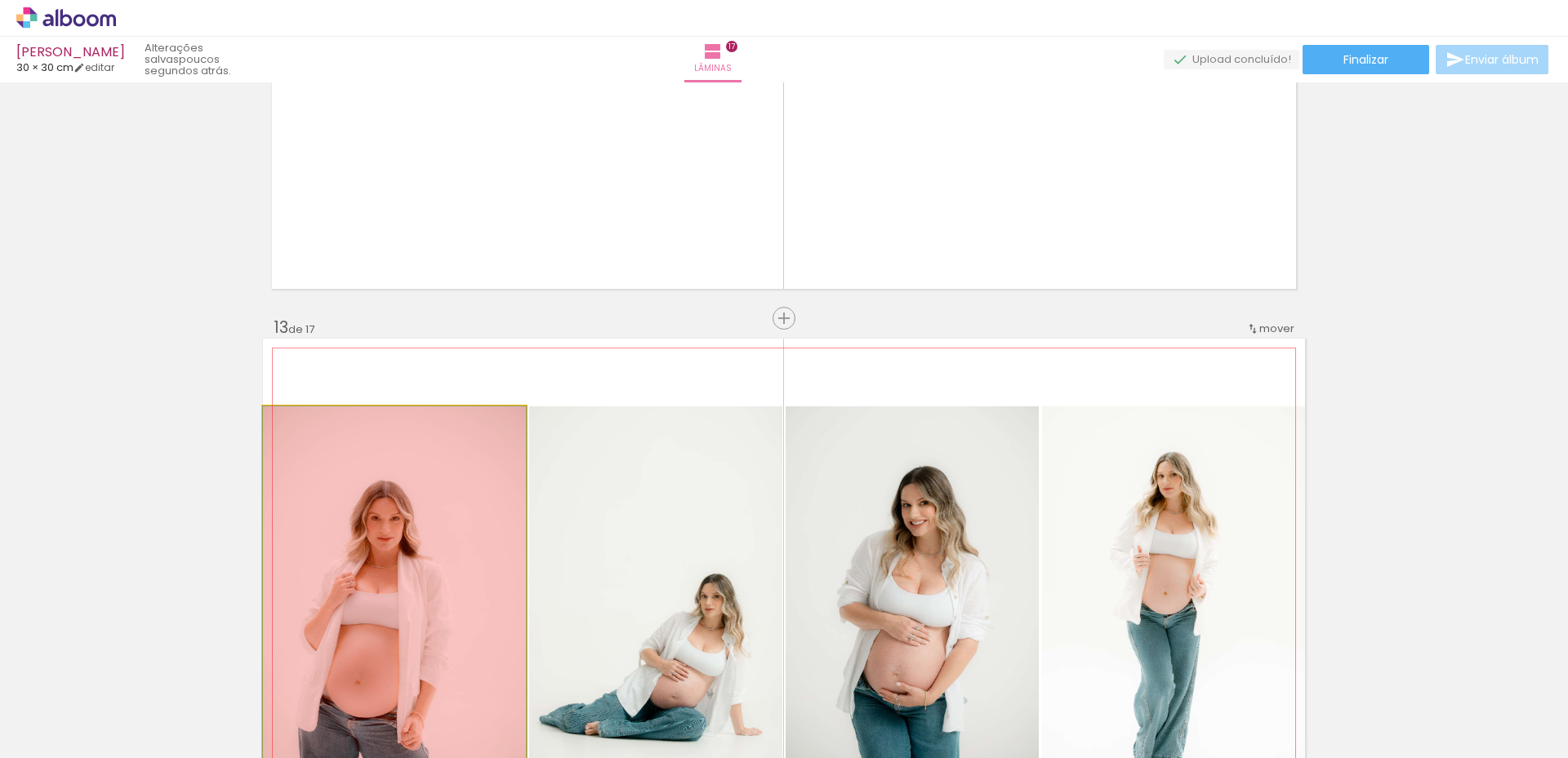
click at [404, 695] on quentale-workspace at bounding box center [784, 379] width 1568 height 758
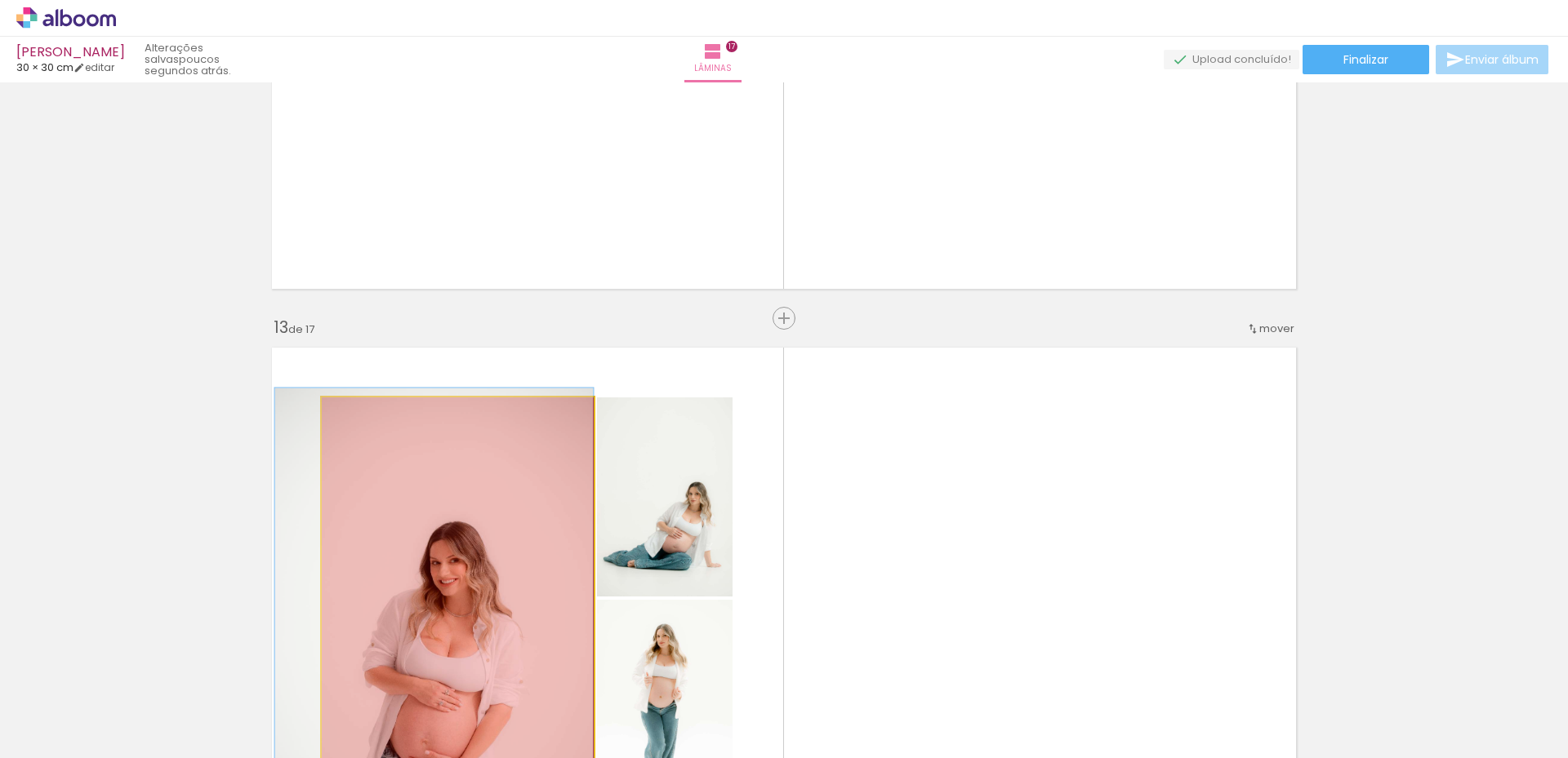
click at [472, 671] on quentale-workspace at bounding box center [784, 379] width 1568 height 758
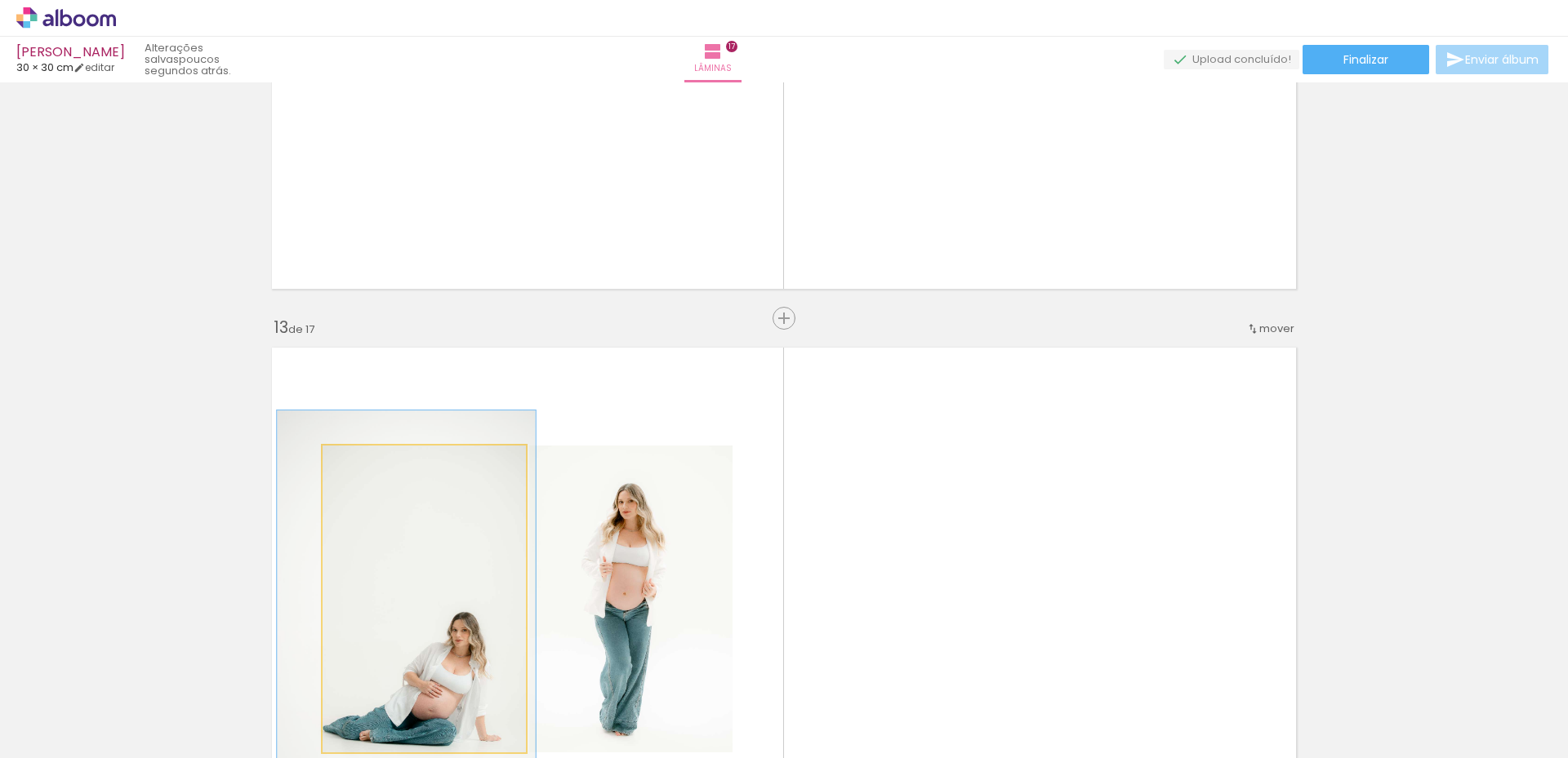
click at [460, 669] on quentale-workspace at bounding box center [784, 379] width 1568 height 758
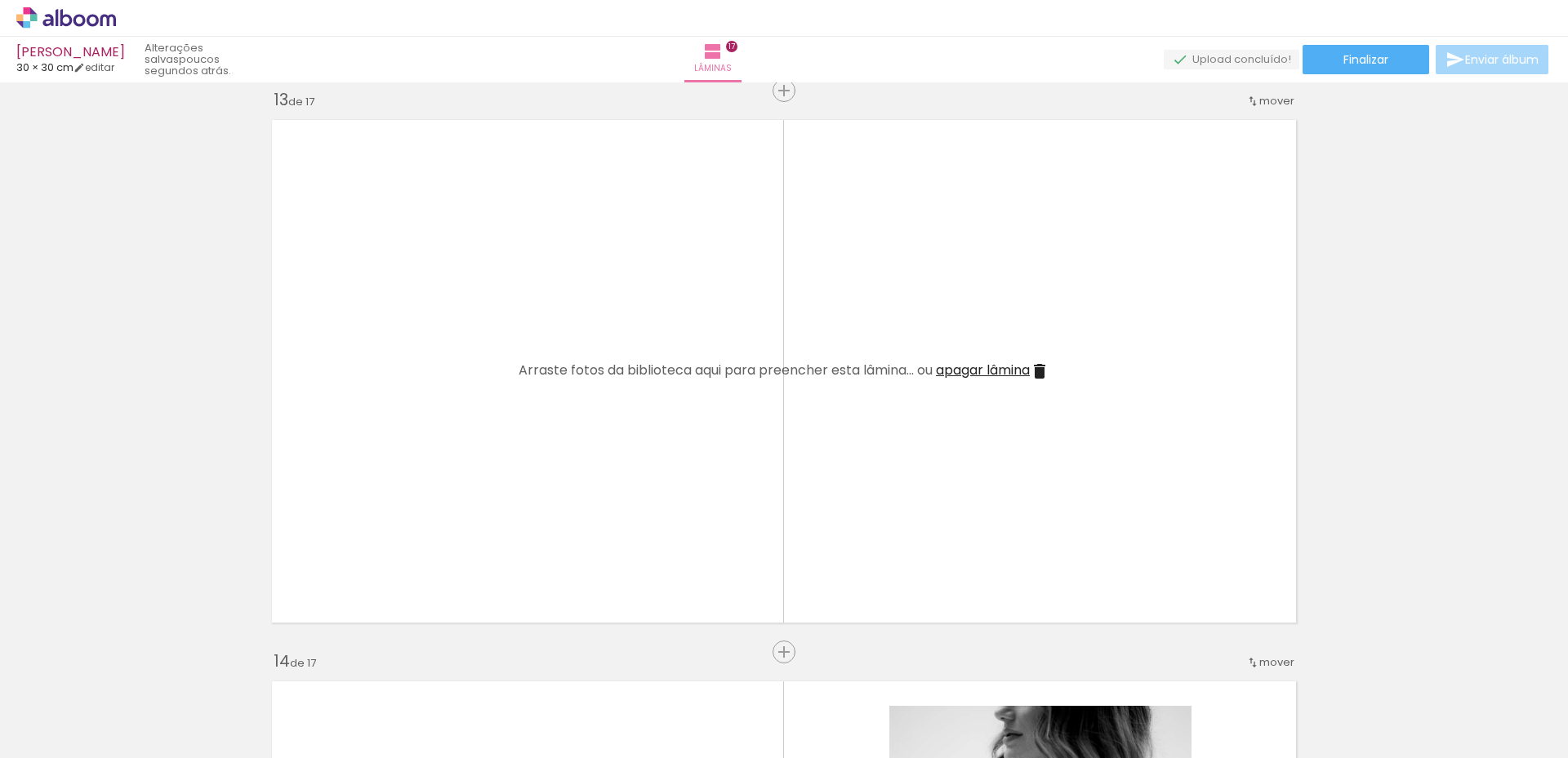
scroll to position [6939, 0]
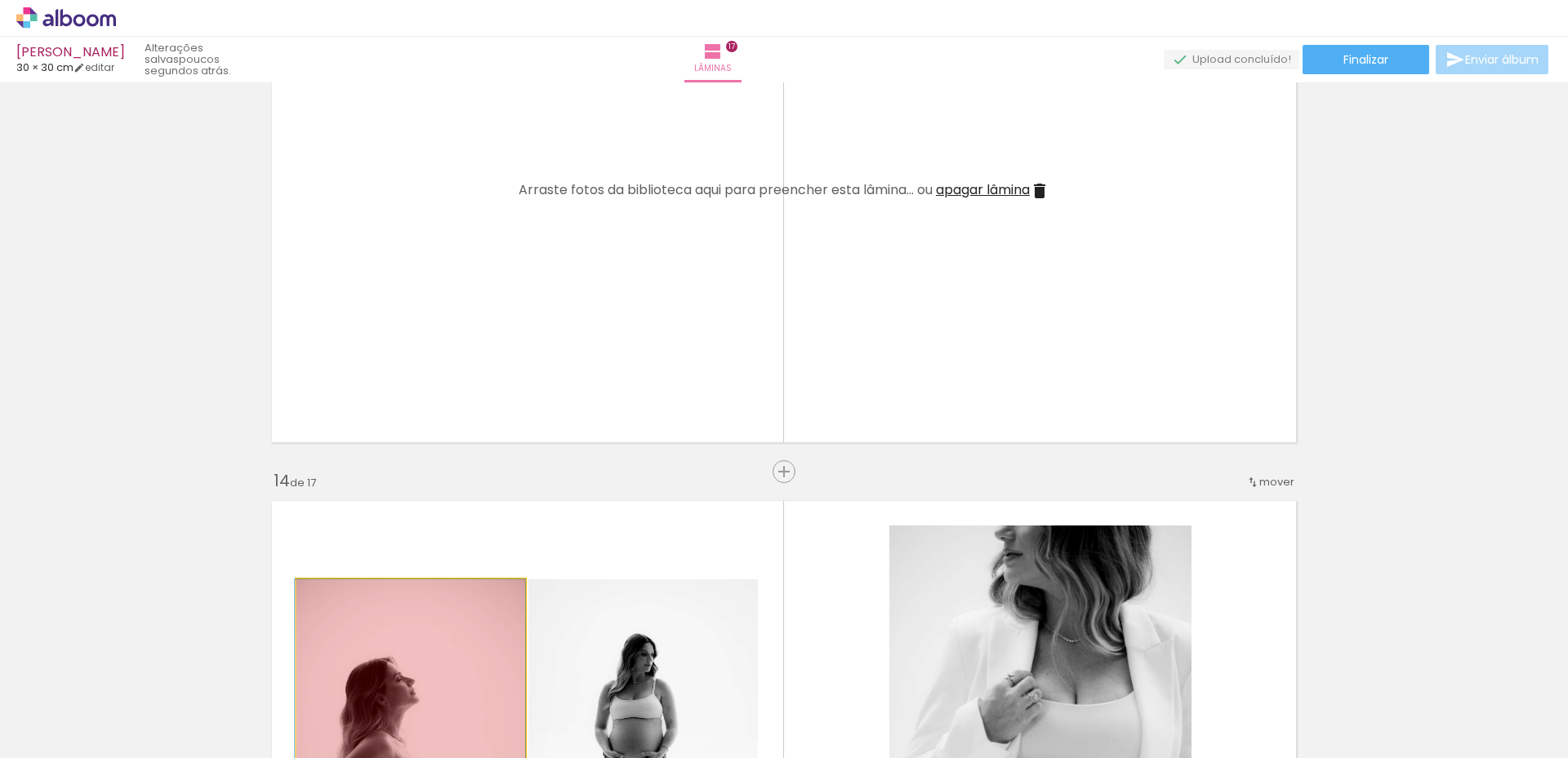
click at [434, 710] on quentale-workspace at bounding box center [784, 379] width 1568 height 758
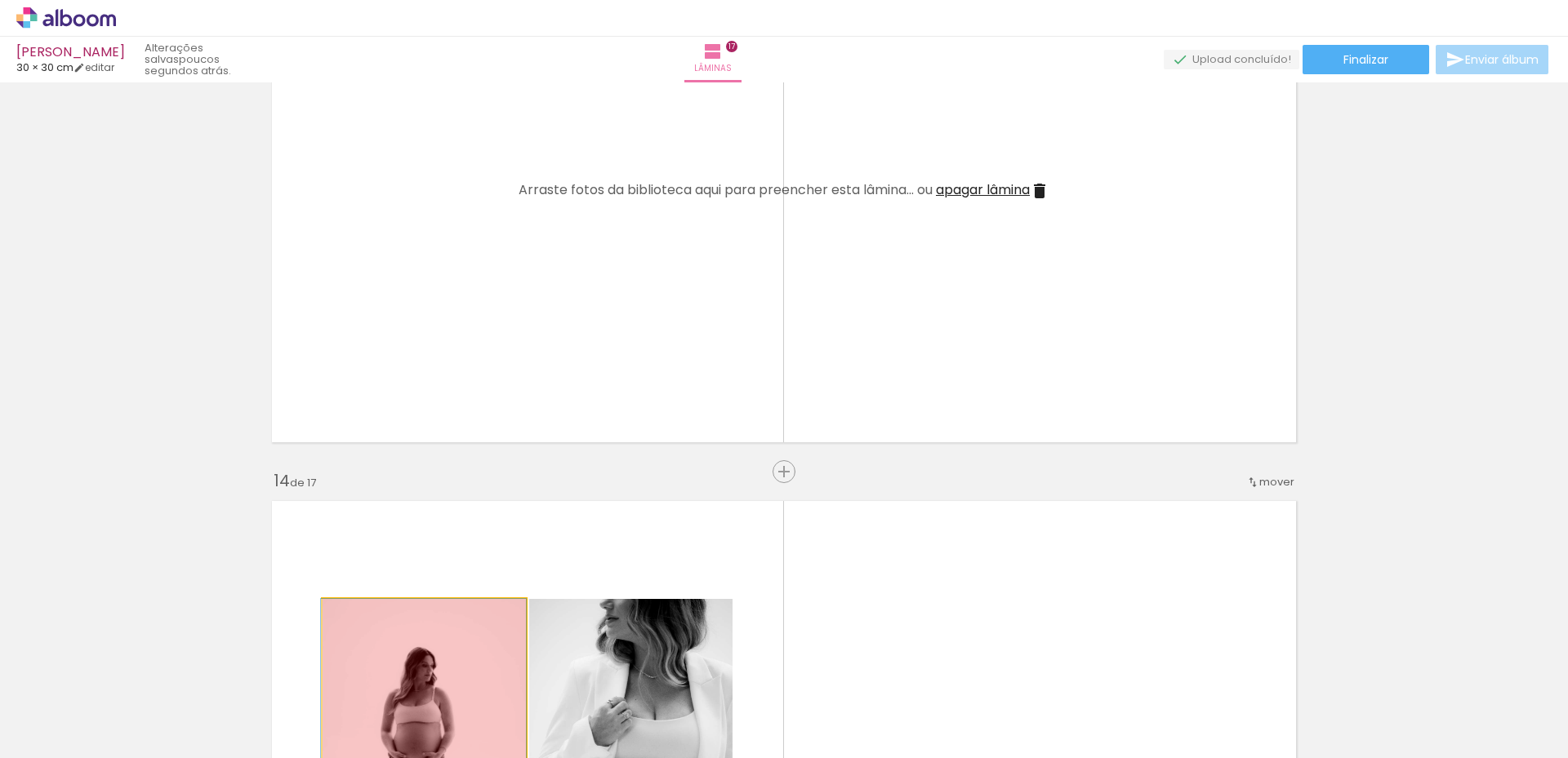
click at [433, 695] on quentale-workspace at bounding box center [784, 379] width 1568 height 758
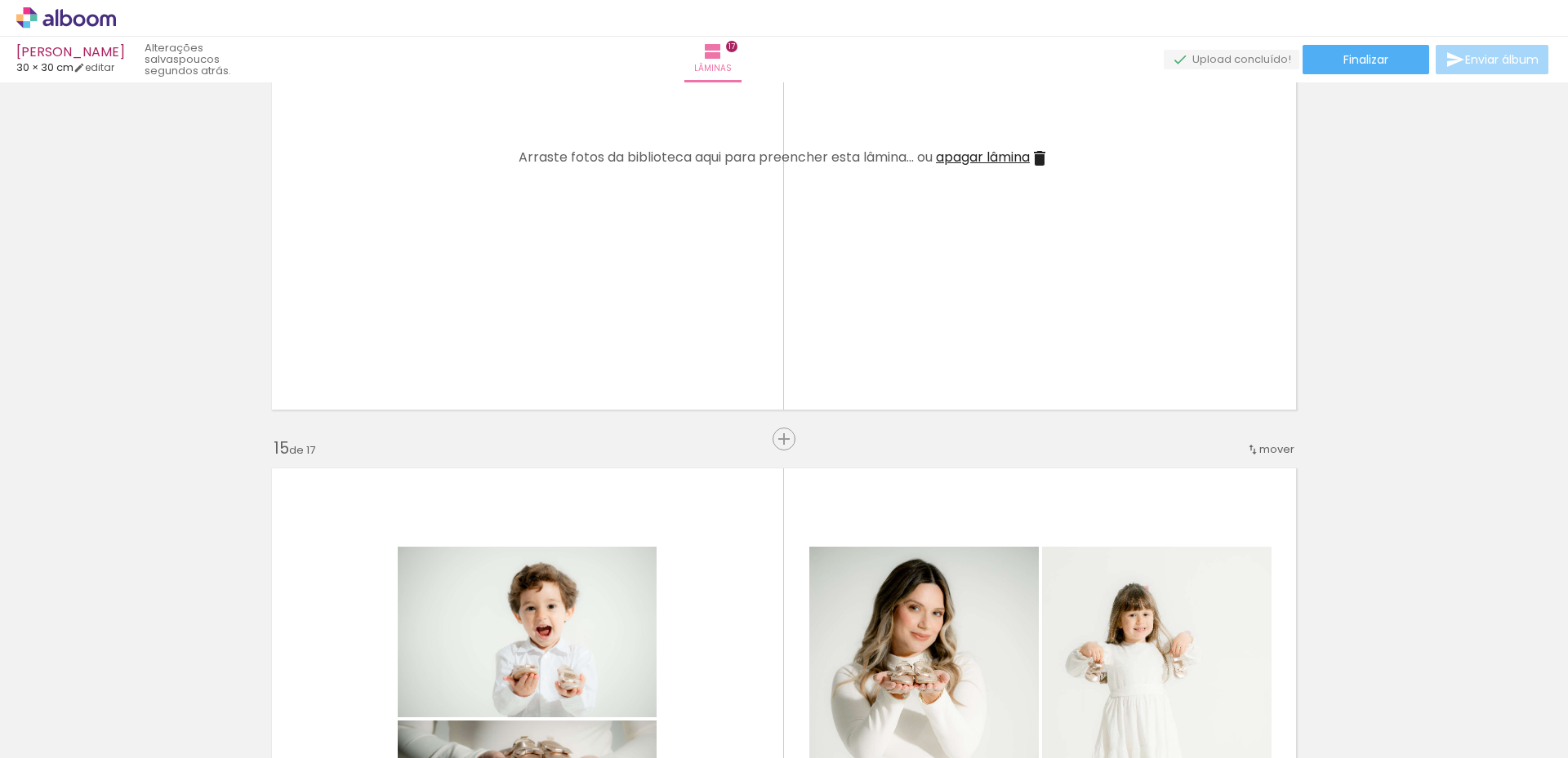
scroll to position [7673, 0]
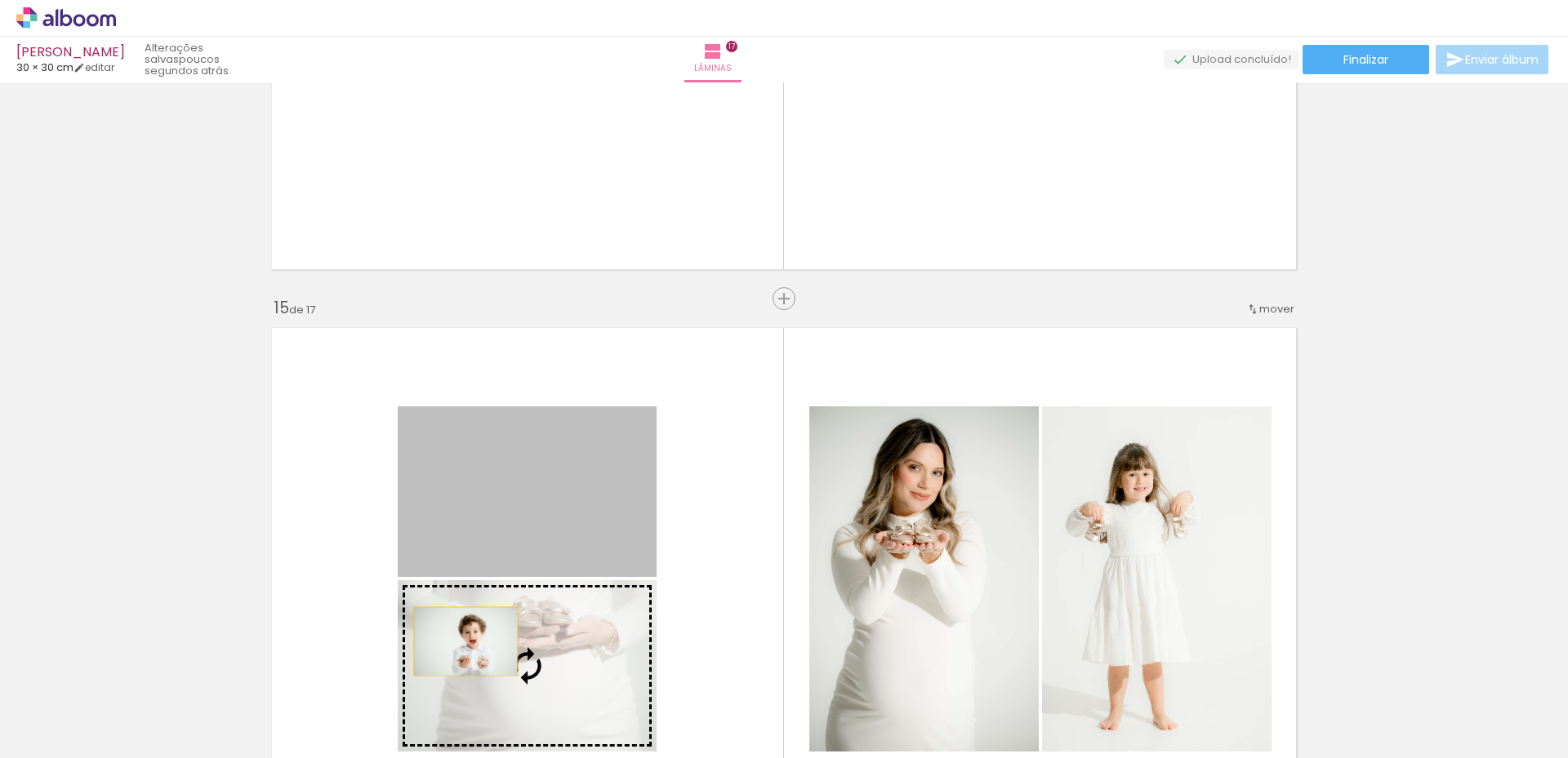
click at [0, 0] on slot at bounding box center [0, 0] width 0 height 0
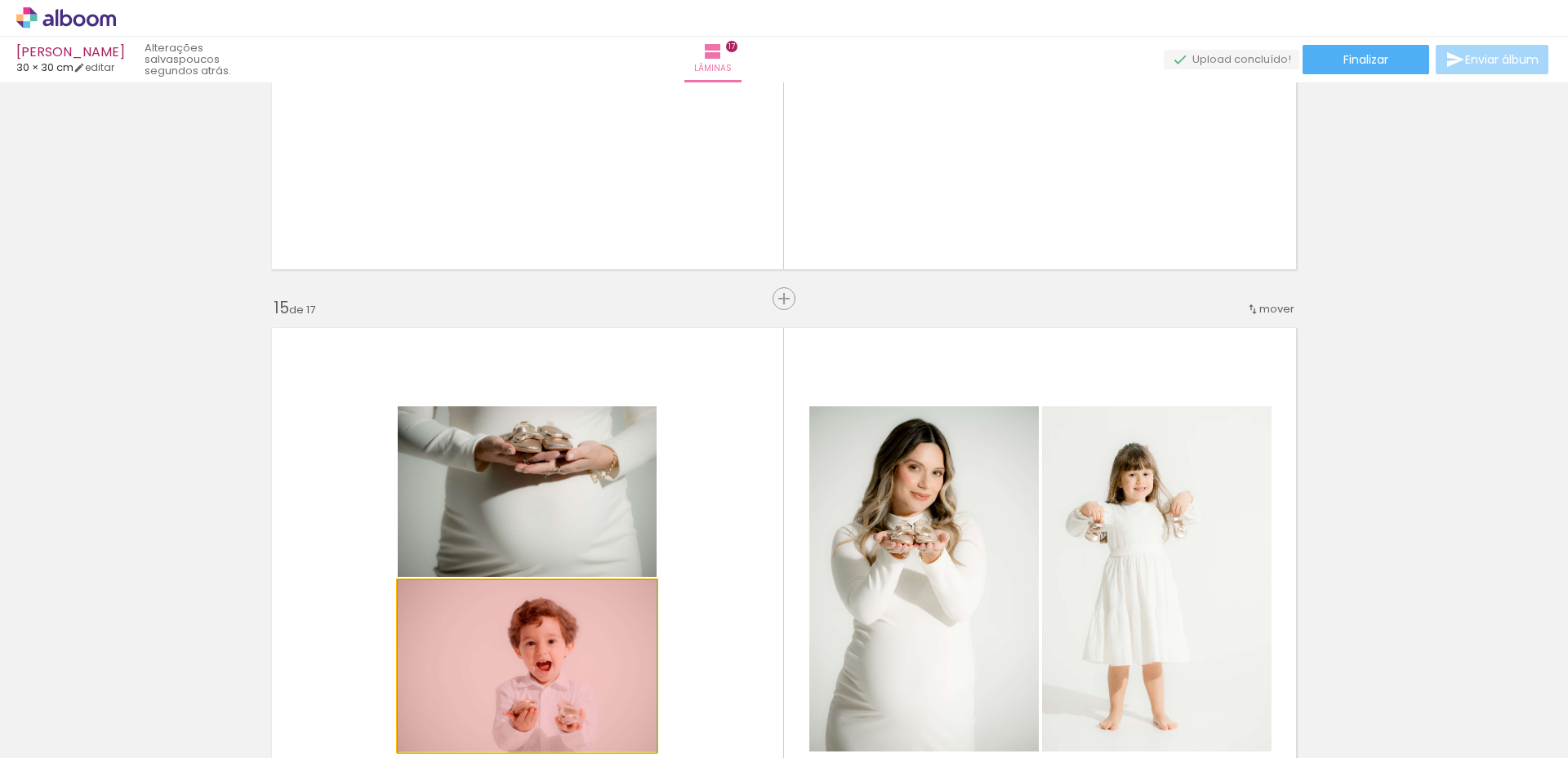
click at [448, 677] on quentale-workspace at bounding box center [784, 379] width 1568 height 758
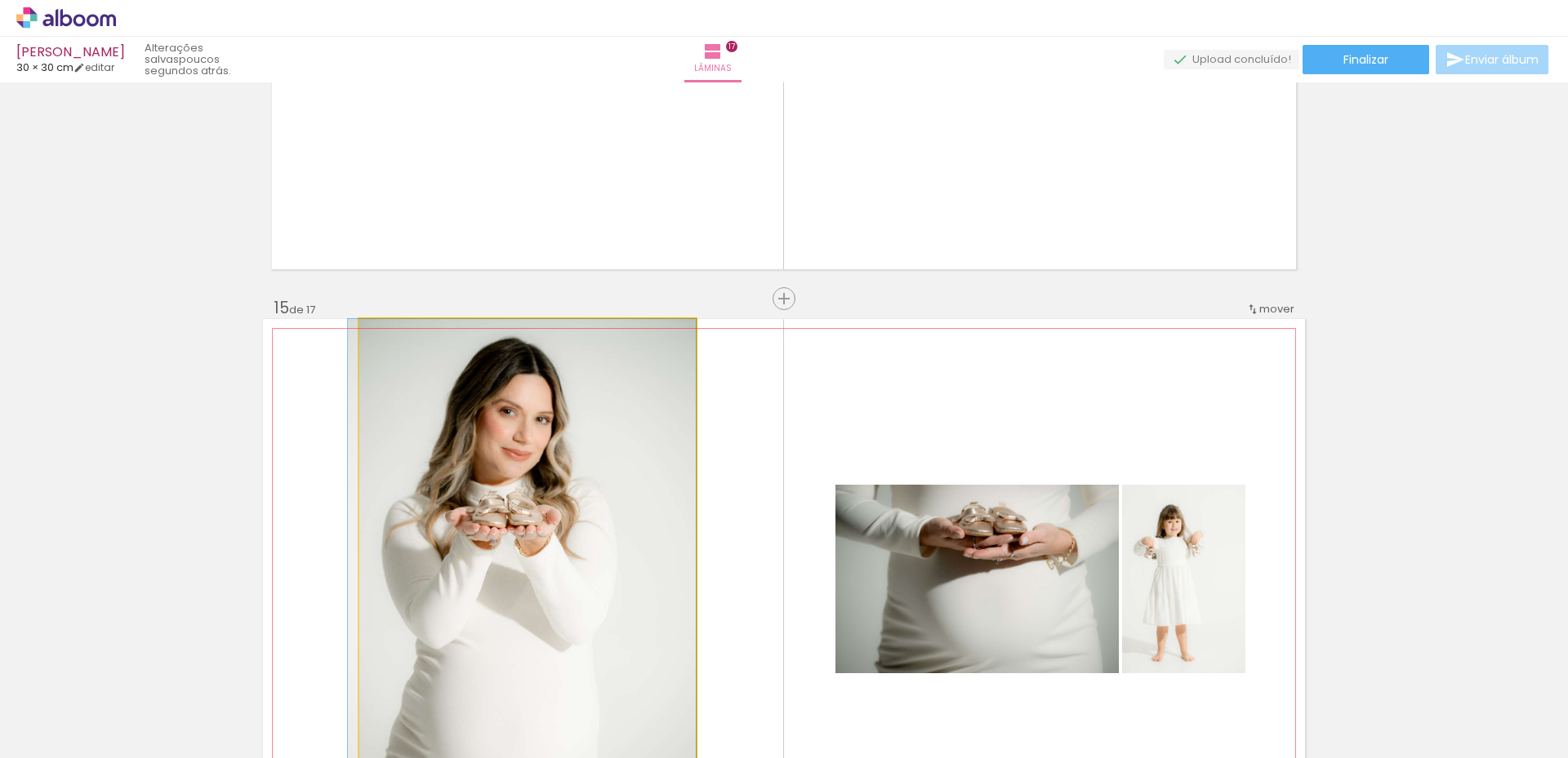
click at [446, 688] on quentale-workspace at bounding box center [784, 379] width 1568 height 758
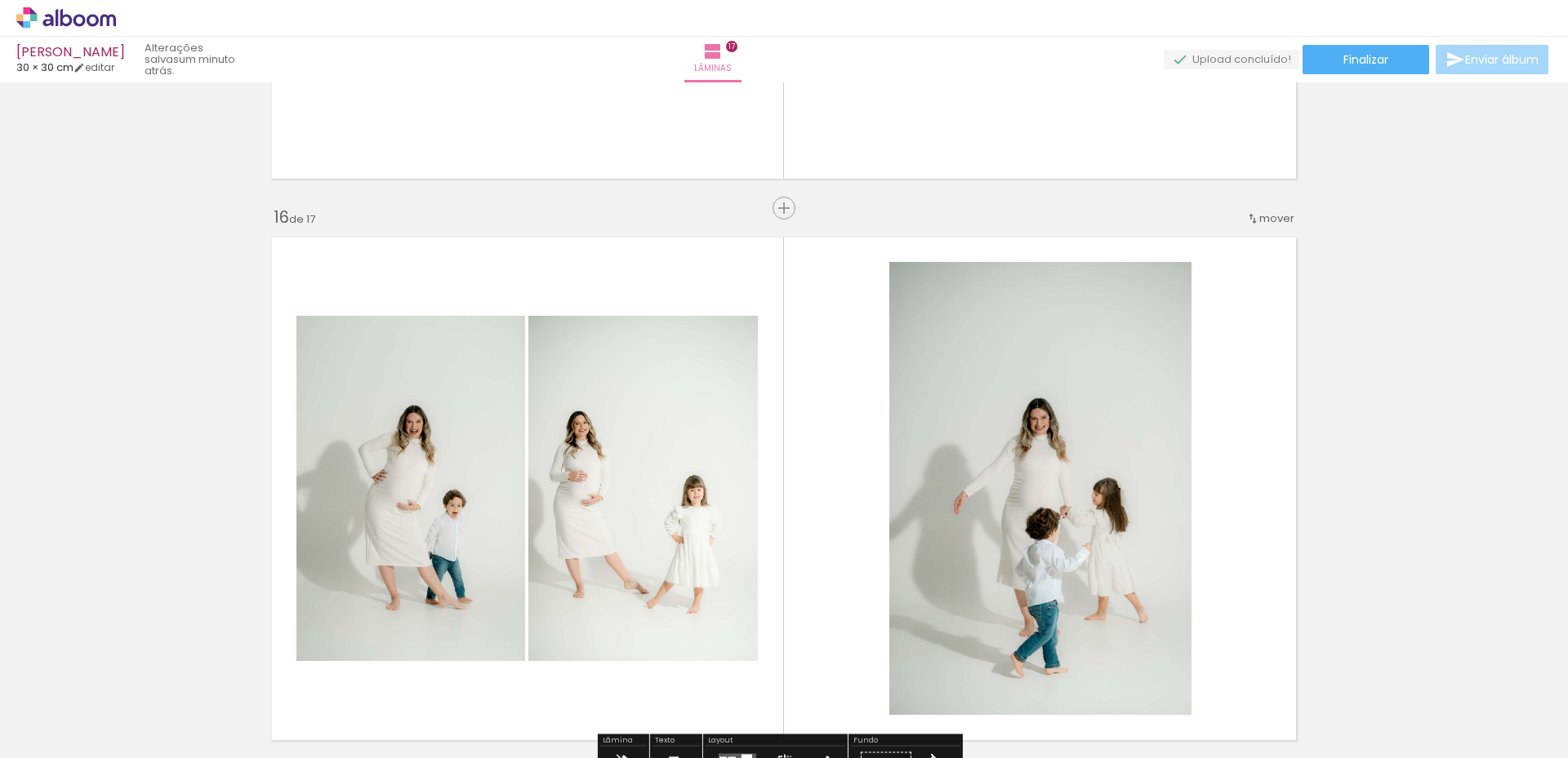
scroll to position [8327, 0]
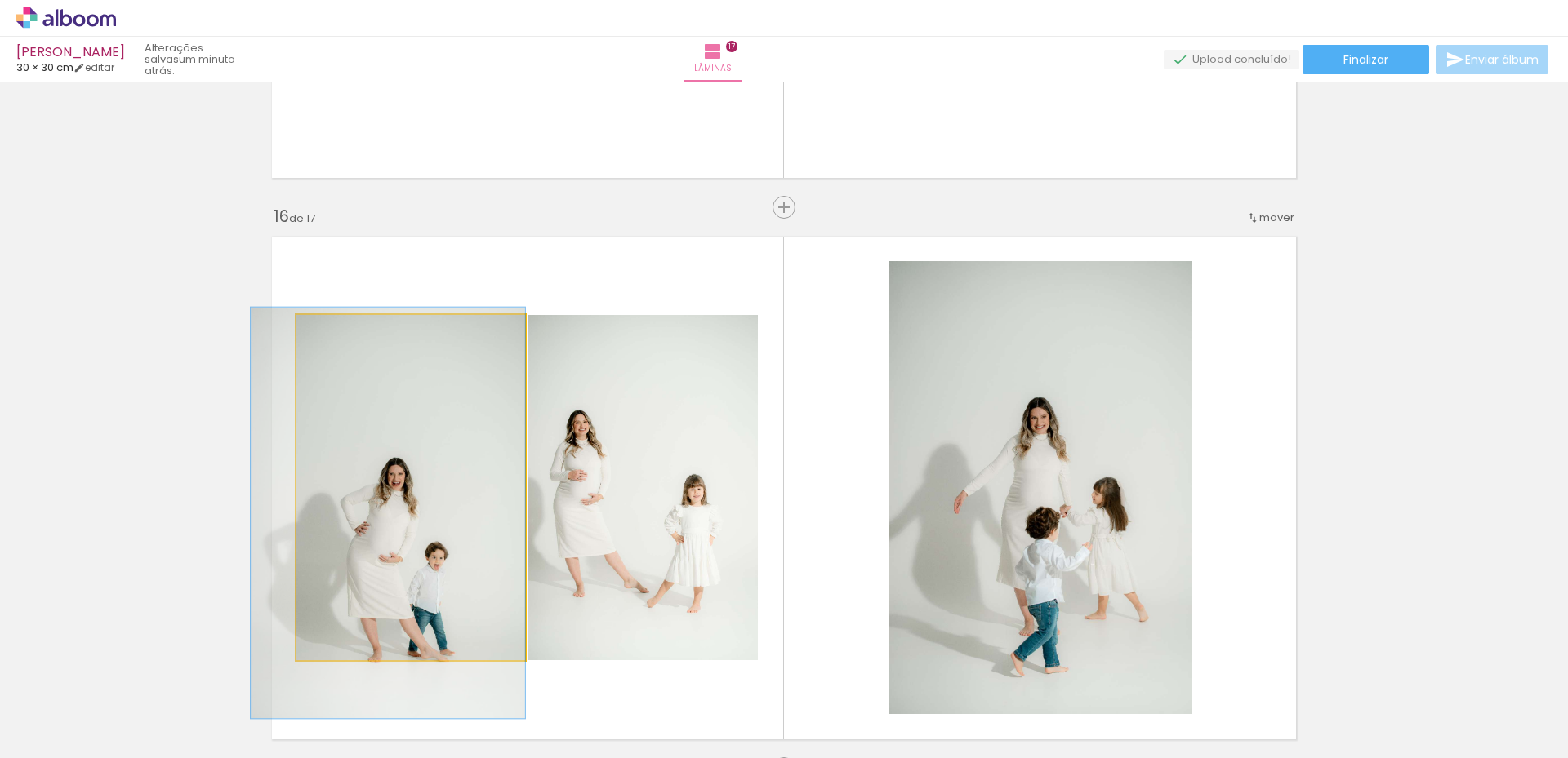
click at [438, 703] on quentale-workspace at bounding box center [784, 379] width 1568 height 758
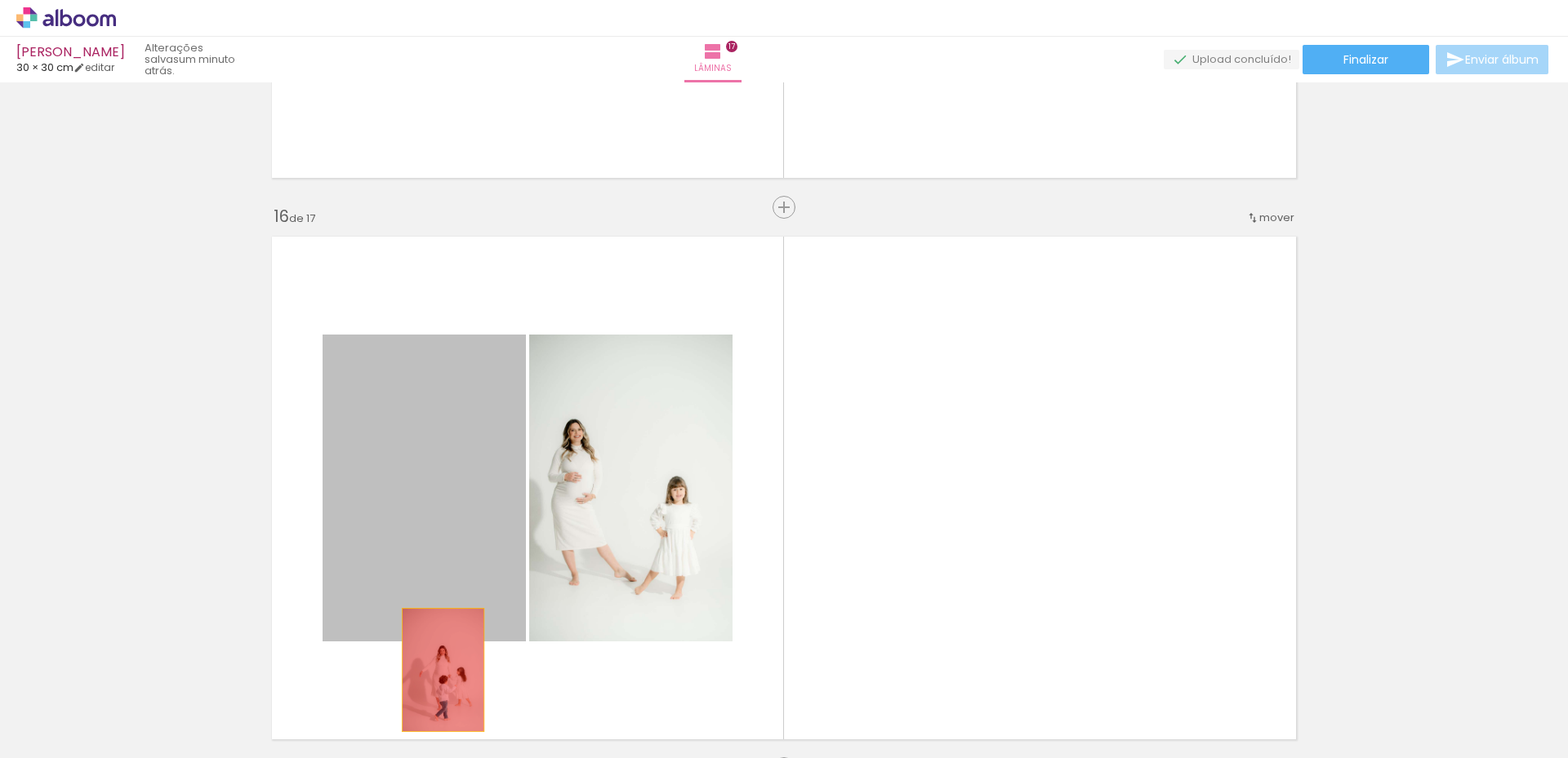
click at [436, 671] on quentale-workspace at bounding box center [784, 379] width 1568 height 758
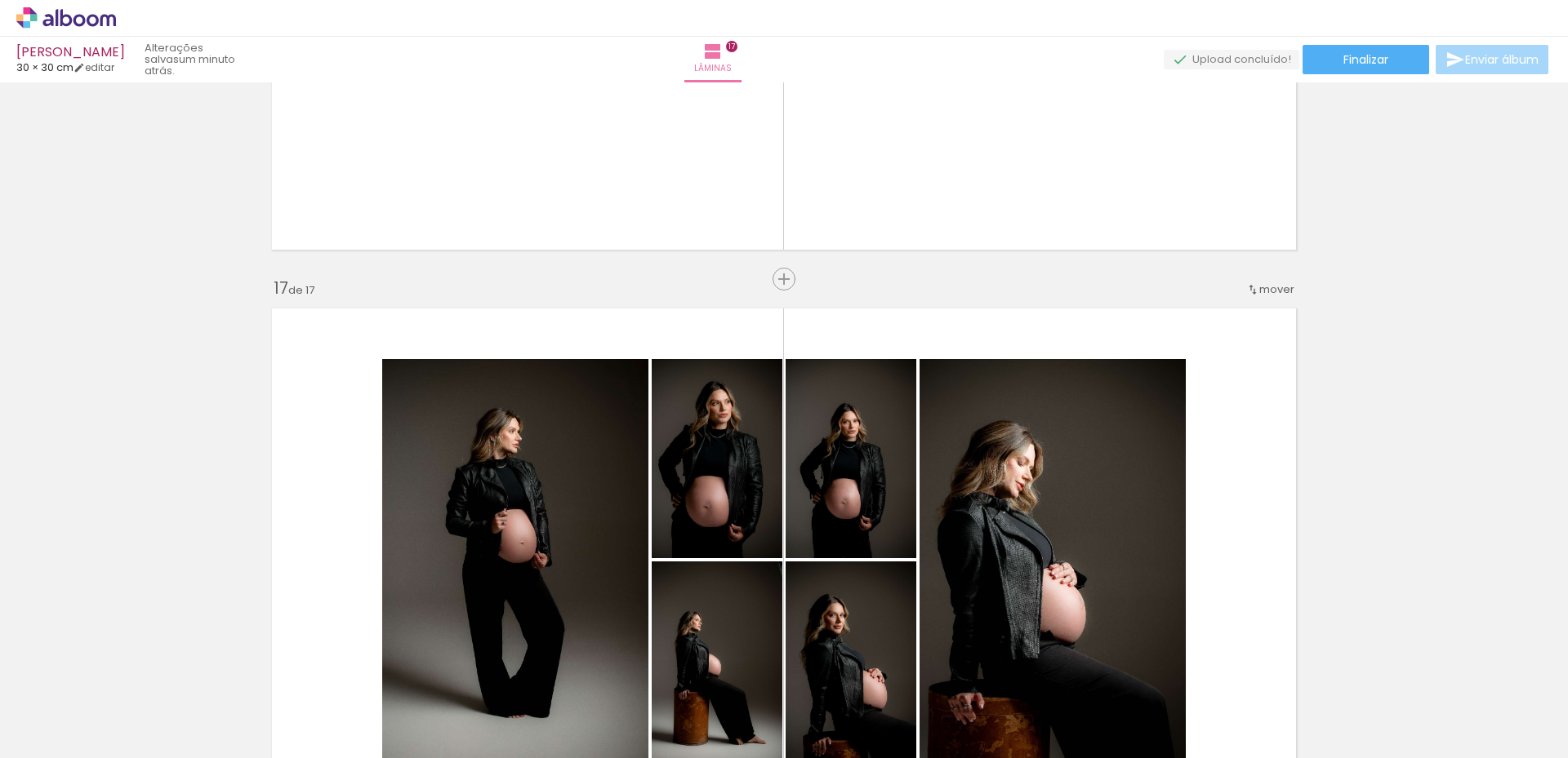
scroll to position [9062, 0]
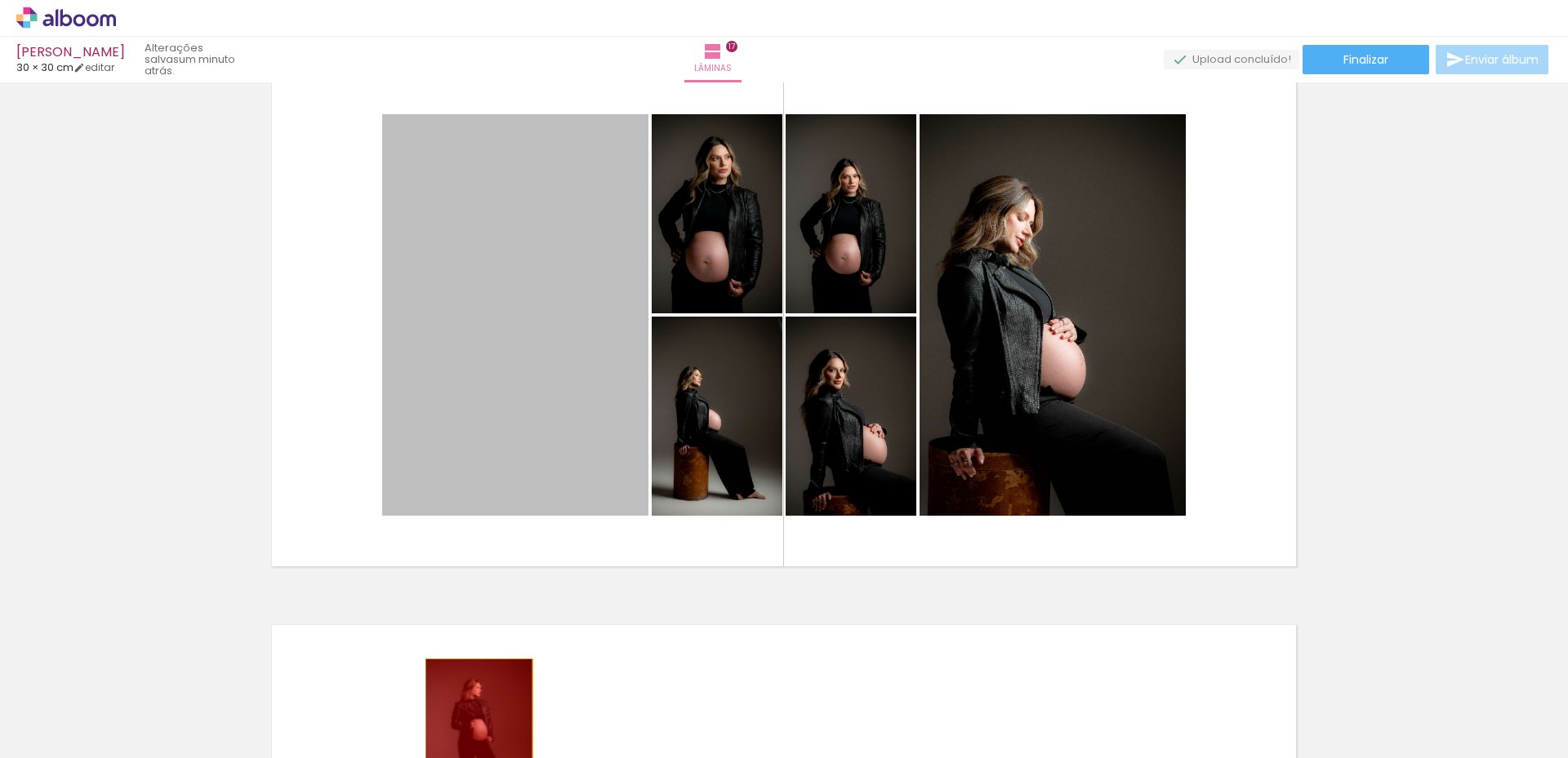
click at [472, 700] on quentale-workspace at bounding box center [784, 379] width 1568 height 758
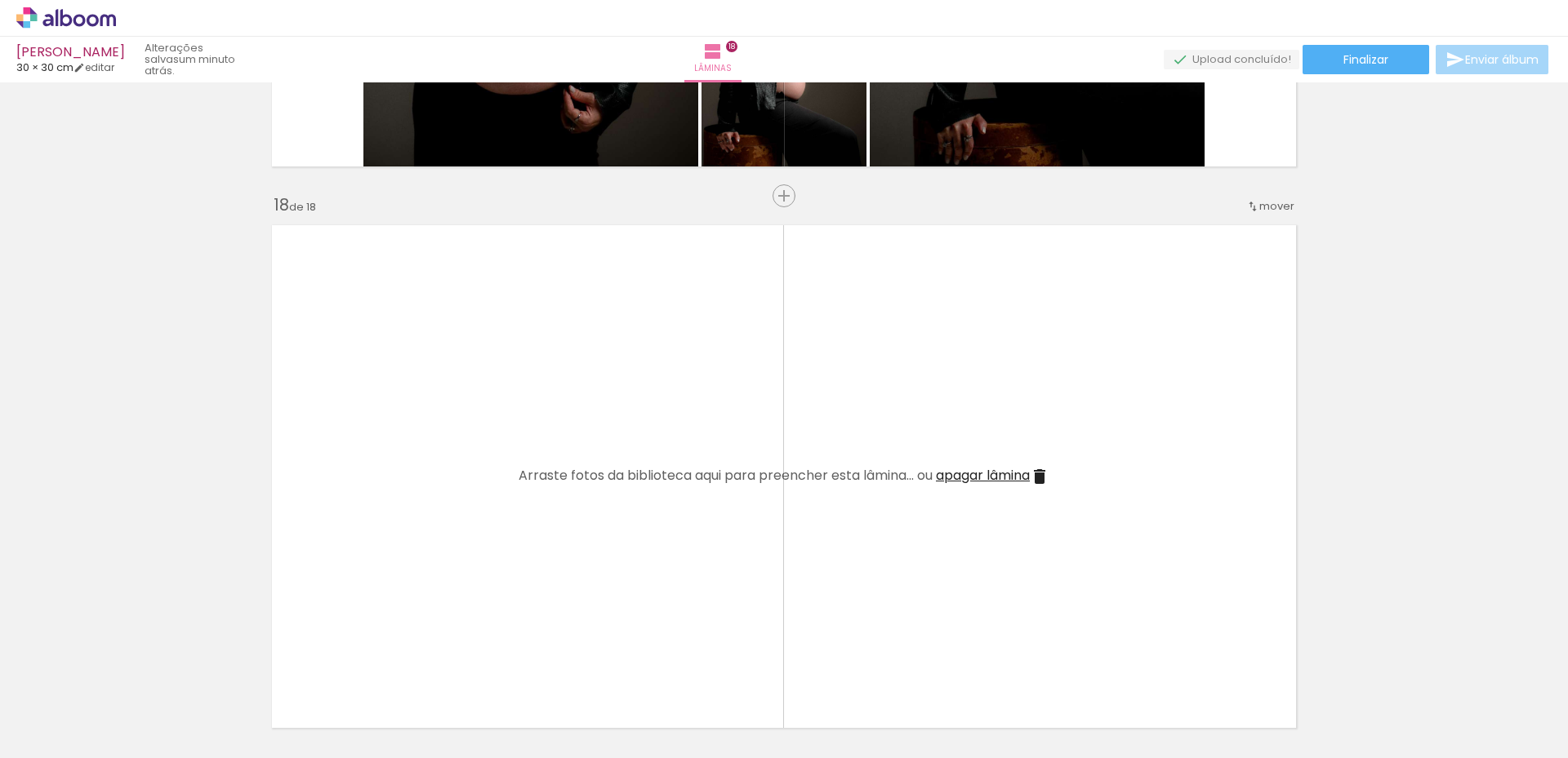
scroll to position [9242, 0]
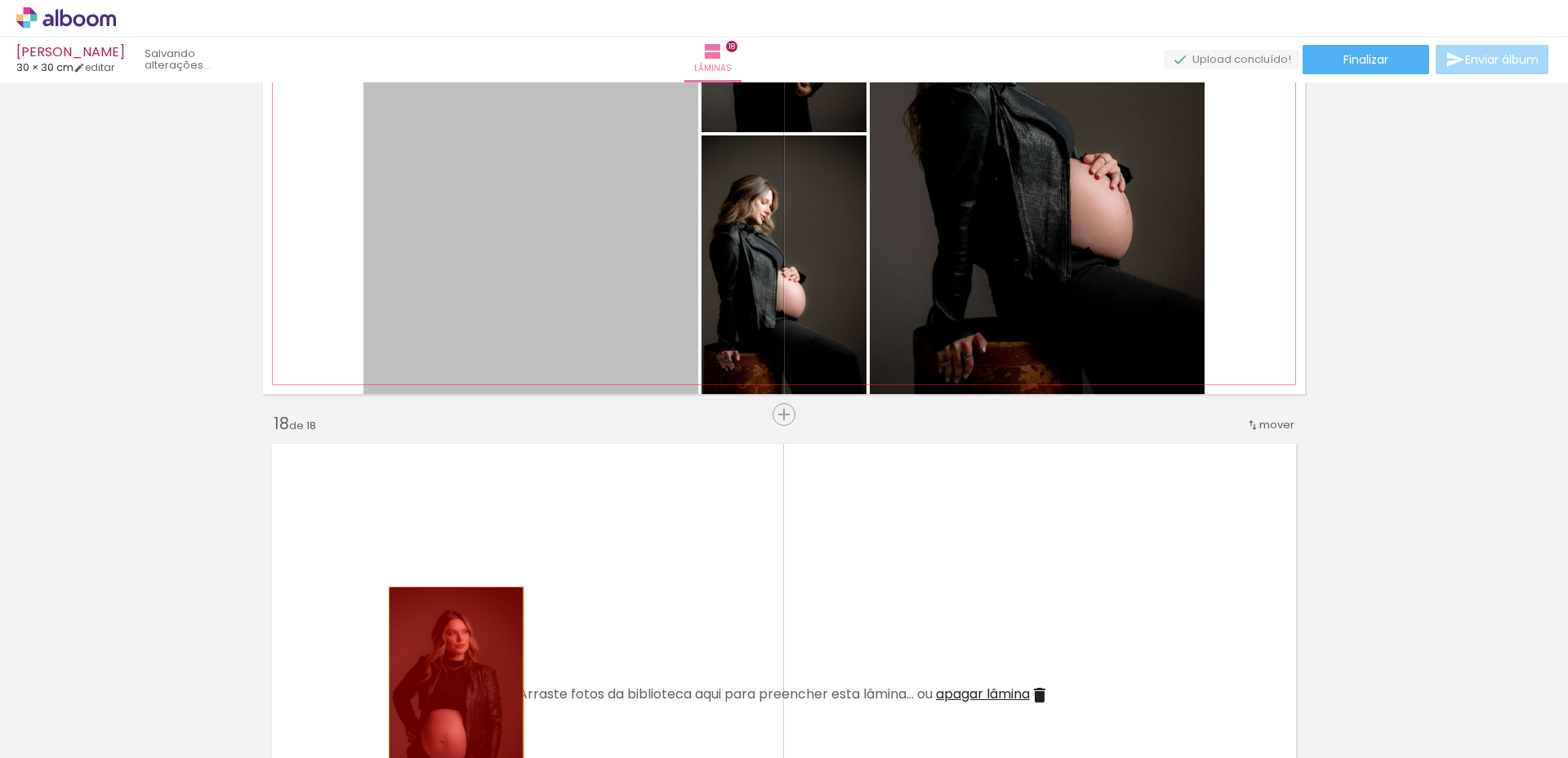
click at [446, 681] on quentale-workspace at bounding box center [784, 379] width 1568 height 758
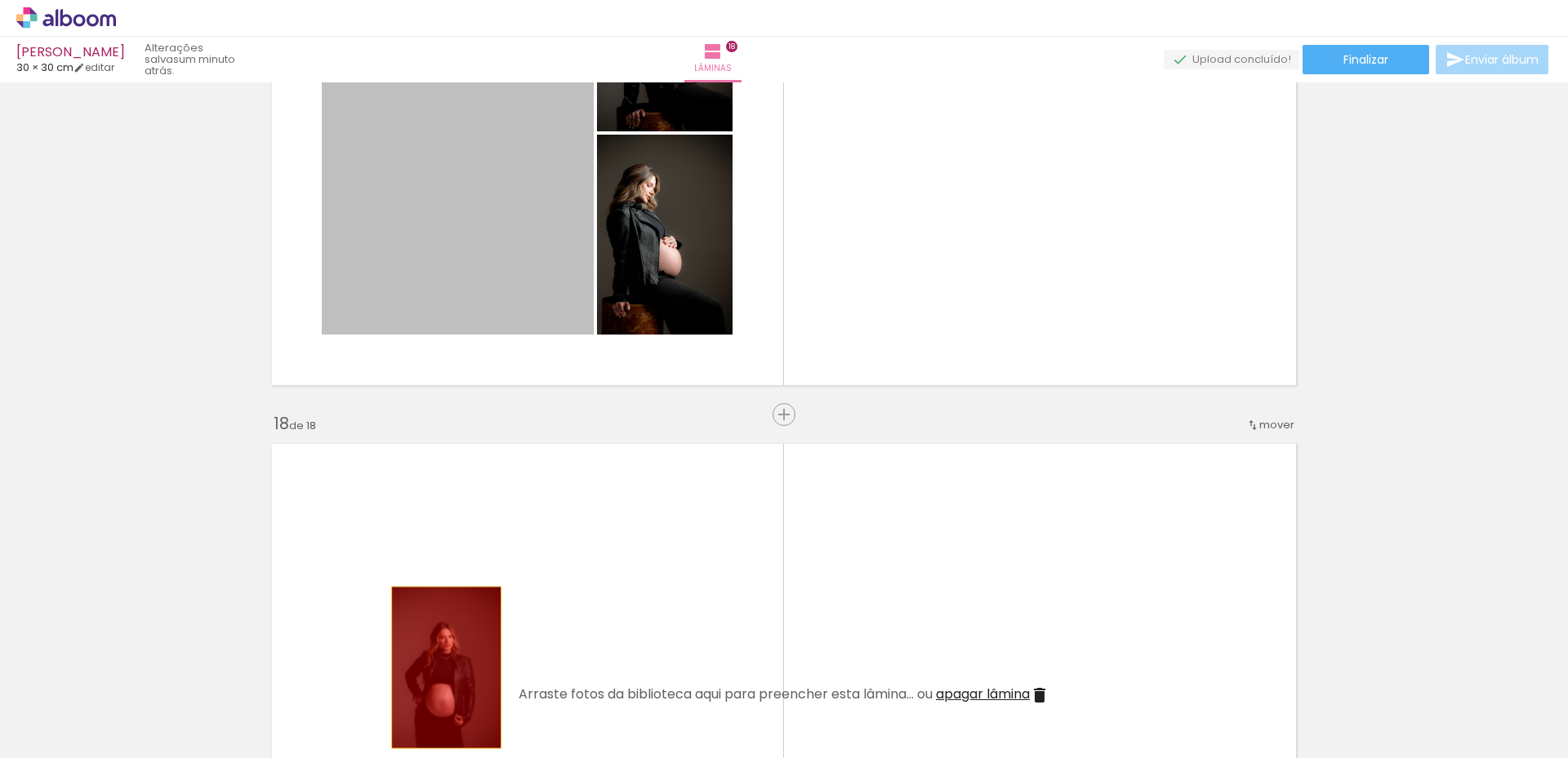
click at [445, 668] on quentale-workspace at bounding box center [784, 379] width 1568 height 758
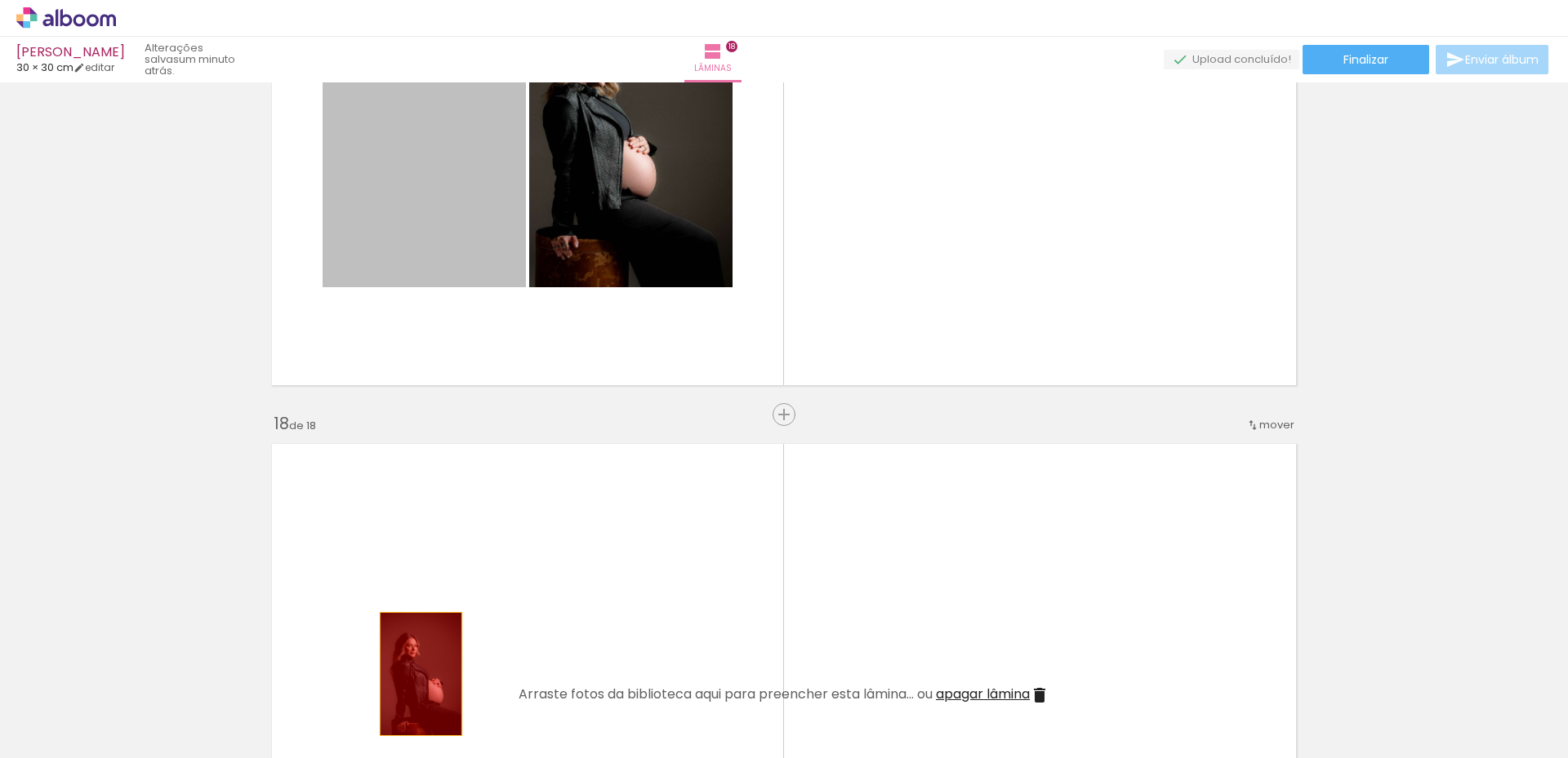
click at [416, 675] on quentale-workspace at bounding box center [784, 379] width 1568 height 758
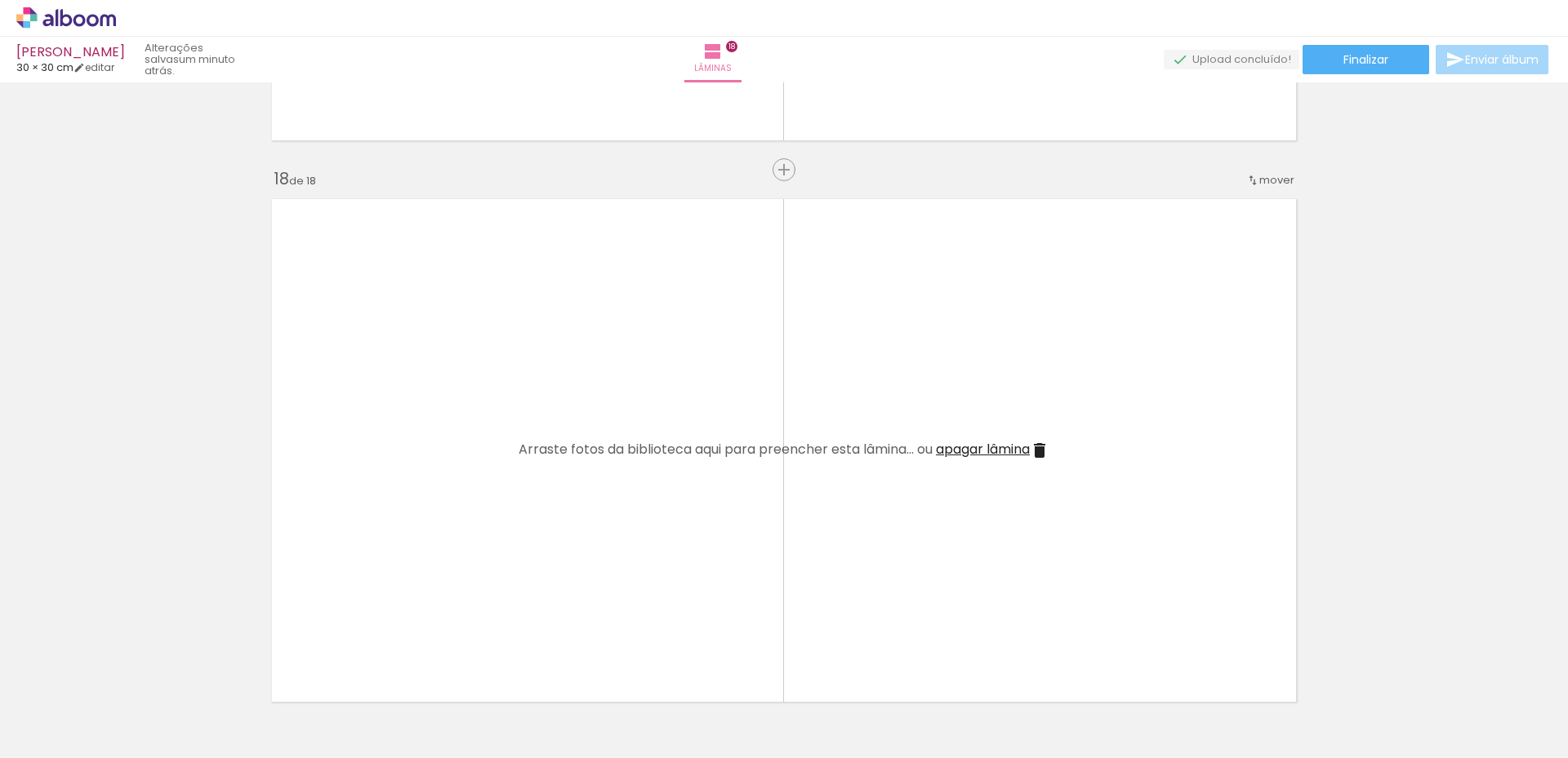
scroll to position [9815, 0]
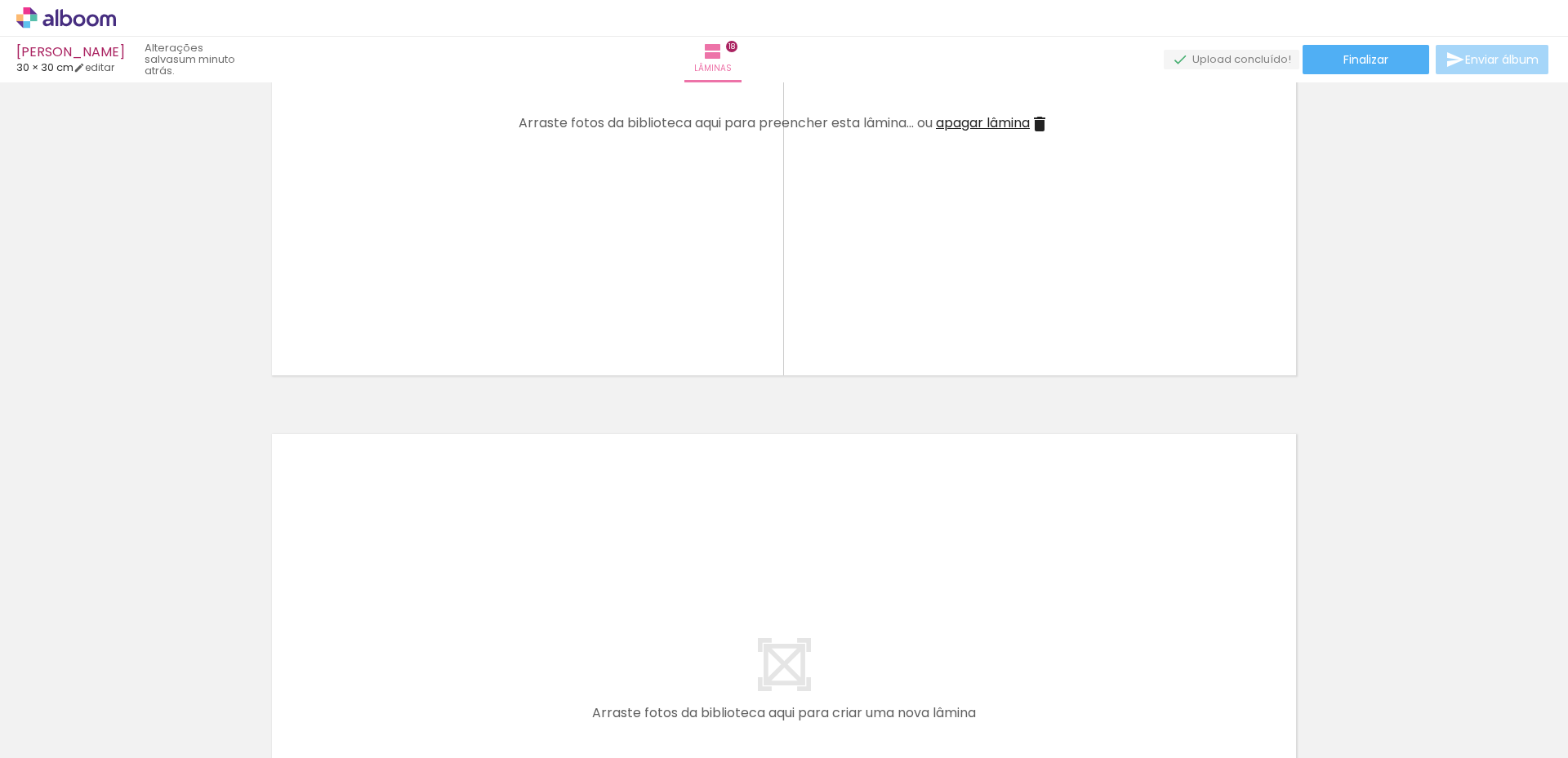
click at [1038, 127] on iron-icon at bounding box center [1040, 124] width 20 height 20
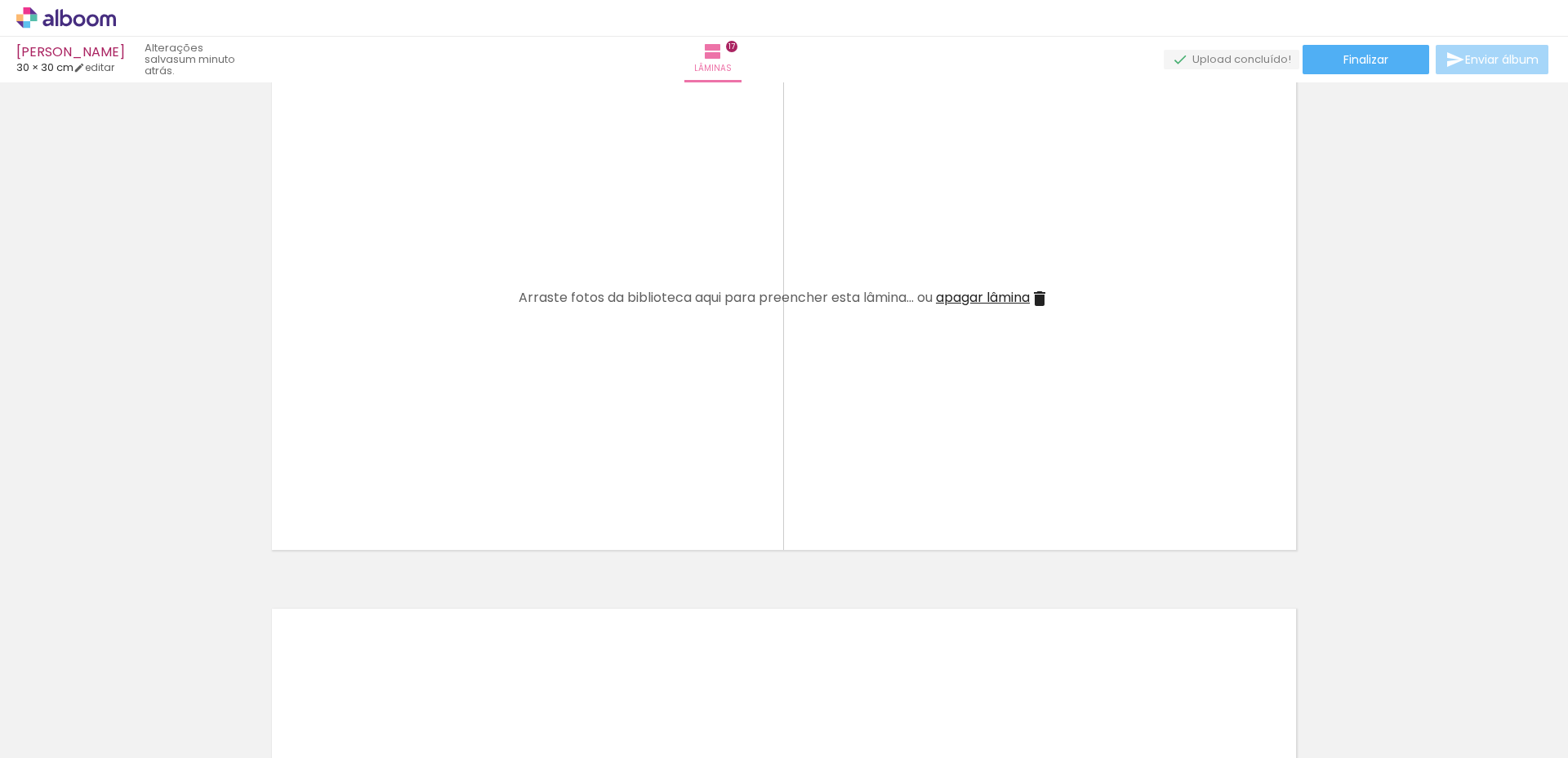
scroll to position [8926, 0]
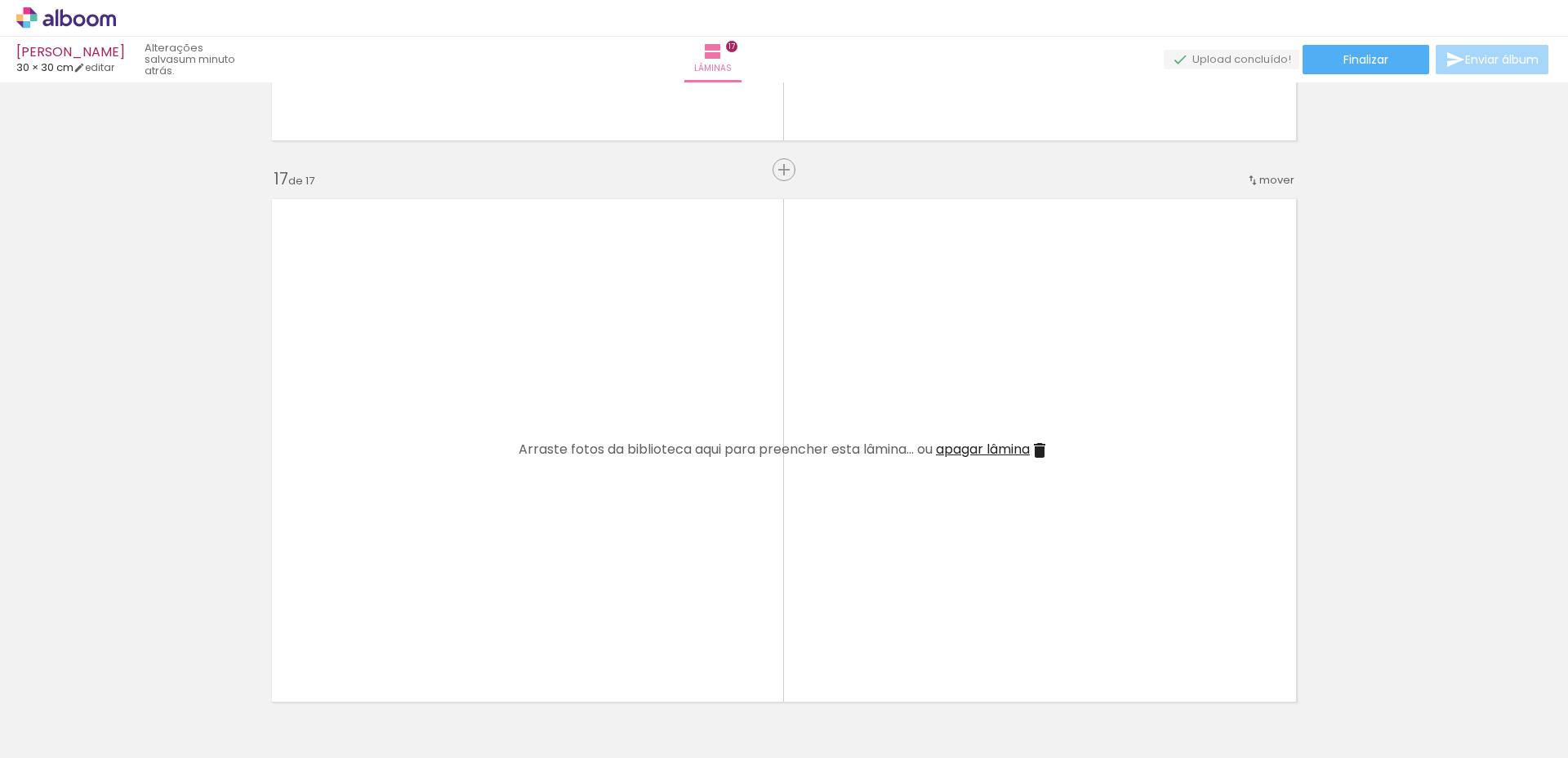
click at [1035, 453] on iron-icon at bounding box center [1040, 450] width 20 height 20
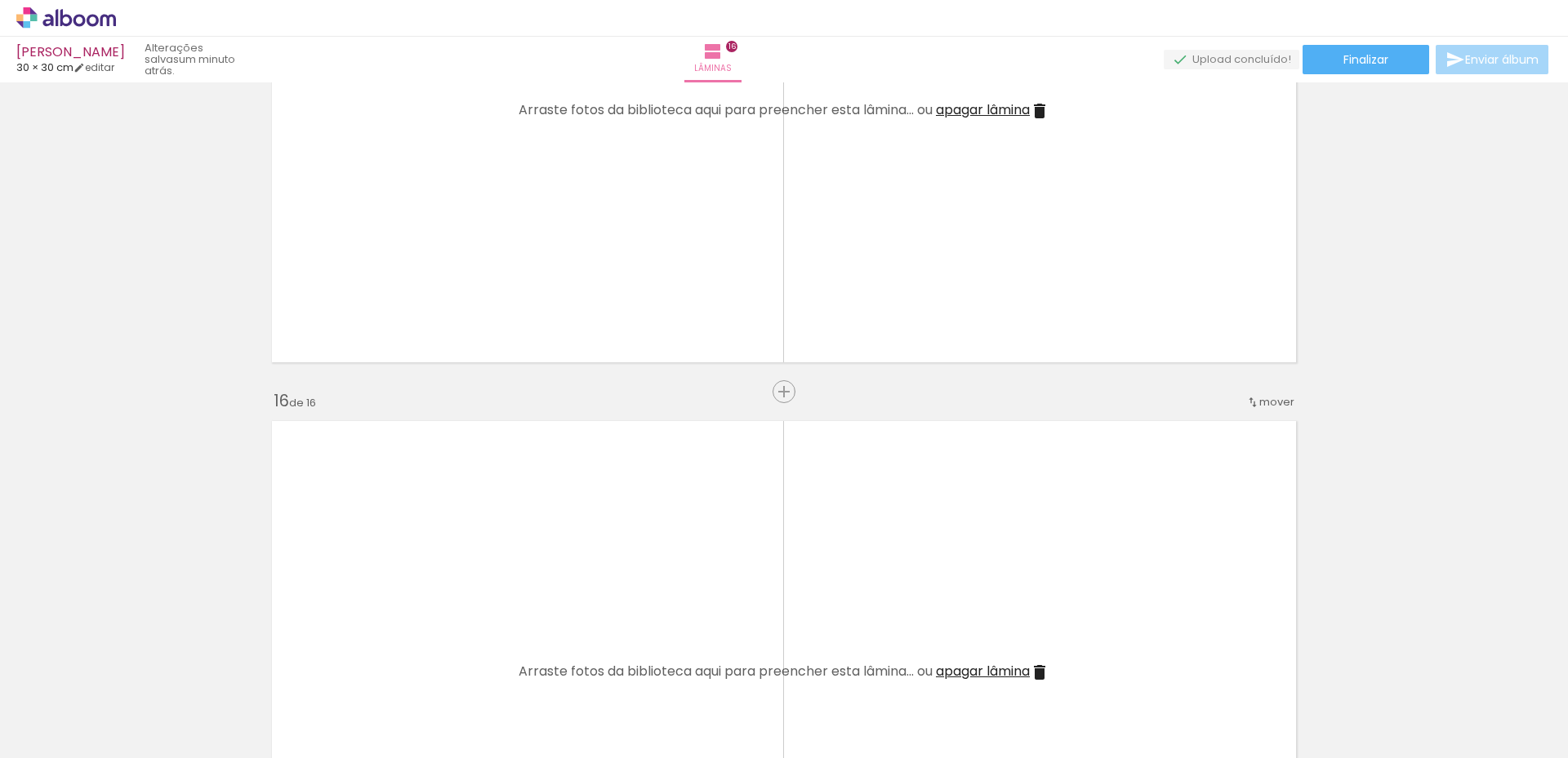
scroll to position [8028, 0]
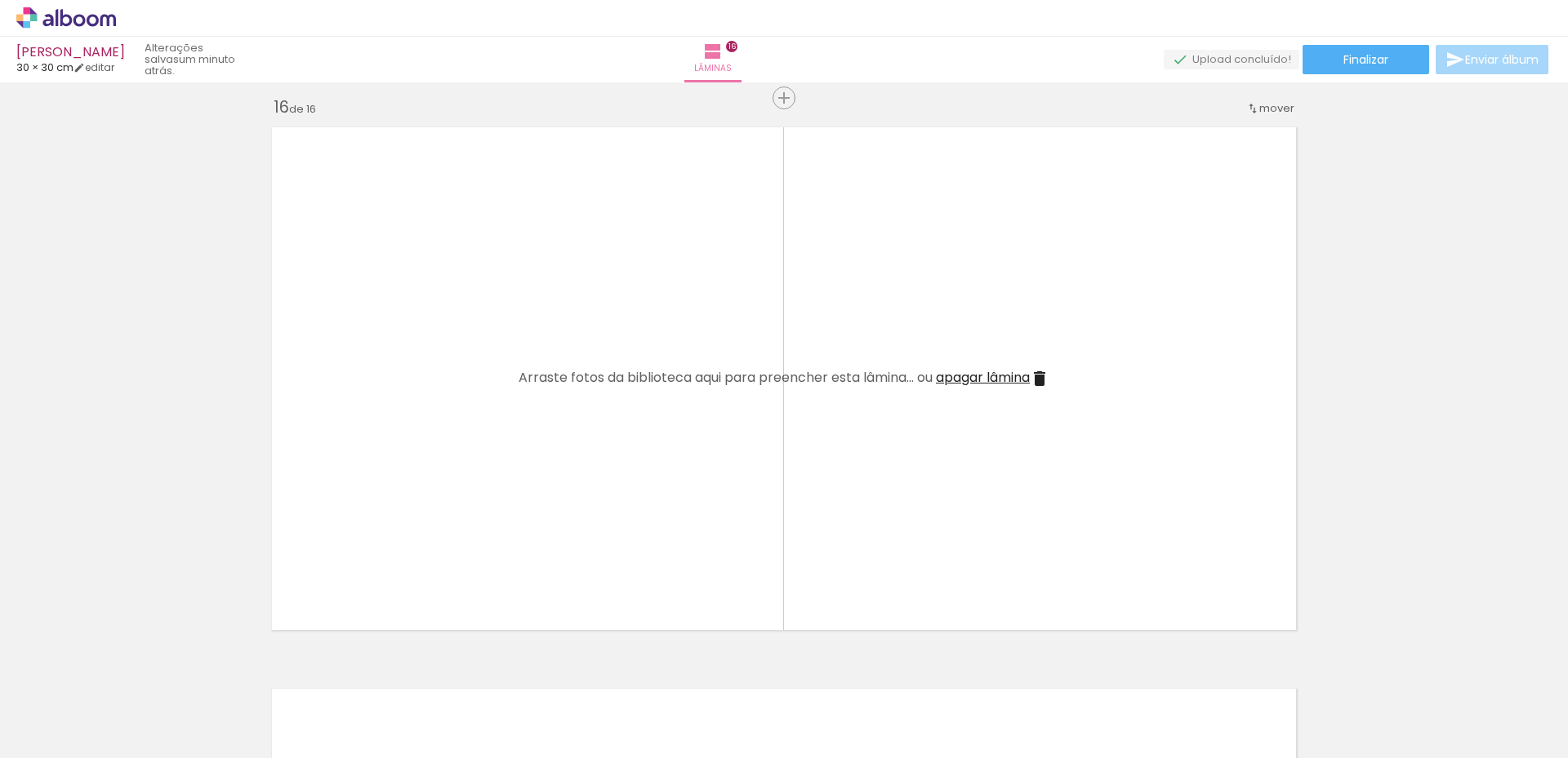
click at [1037, 380] on iron-icon at bounding box center [1040, 379] width 20 height 20
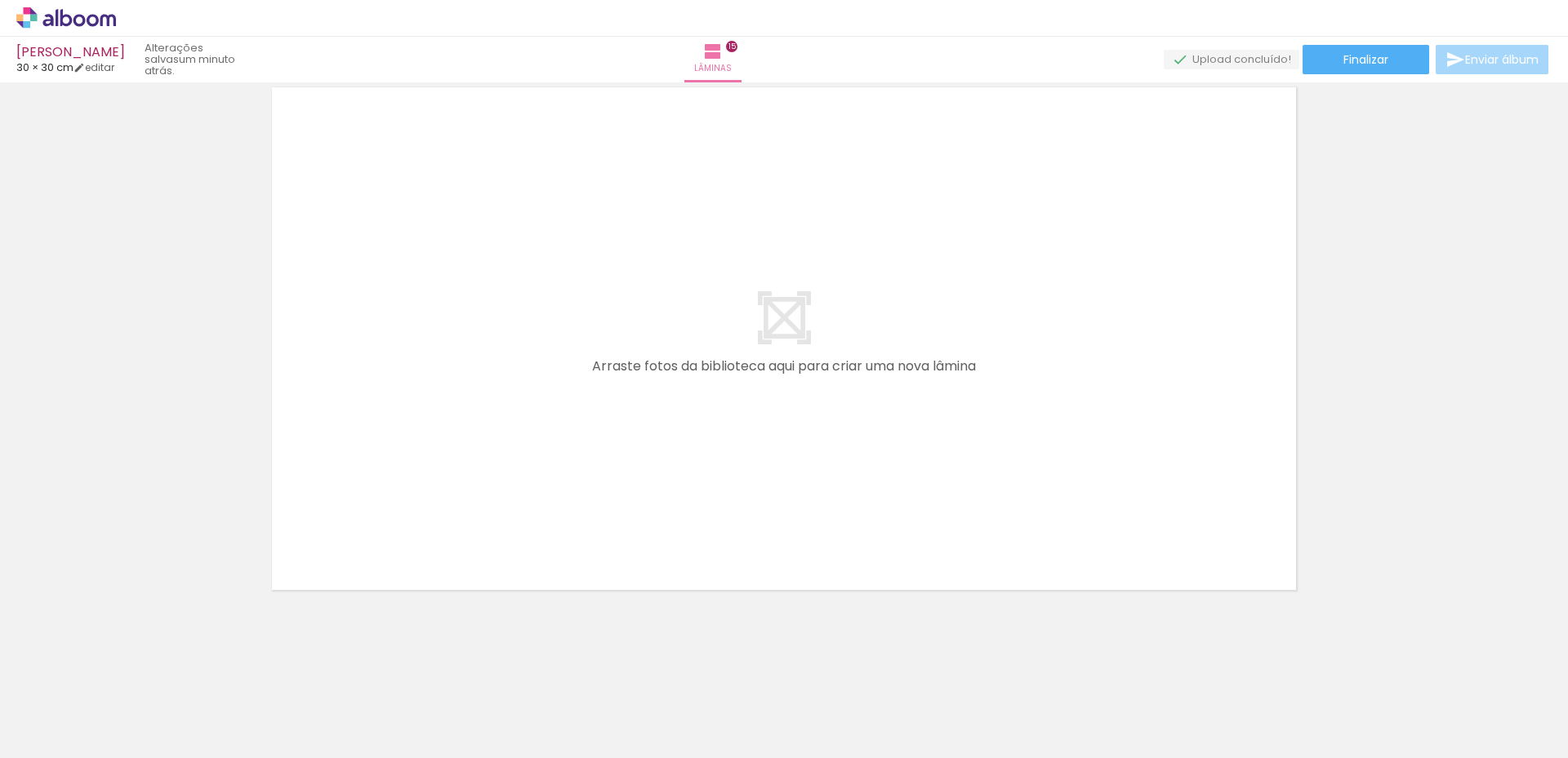
scroll to position [8069, 0]
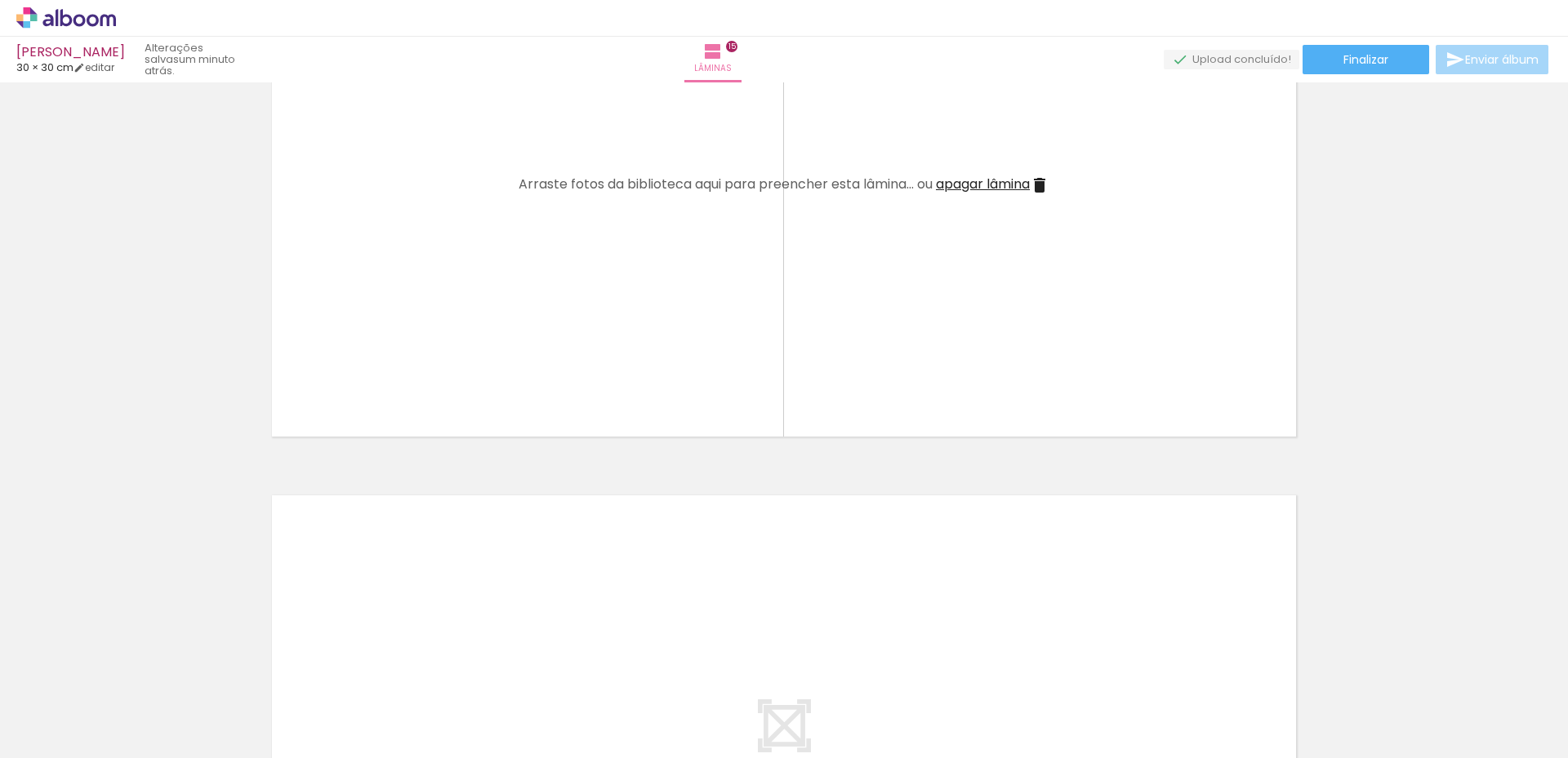
click at [1045, 184] on iron-icon at bounding box center [1040, 186] width 20 height 20
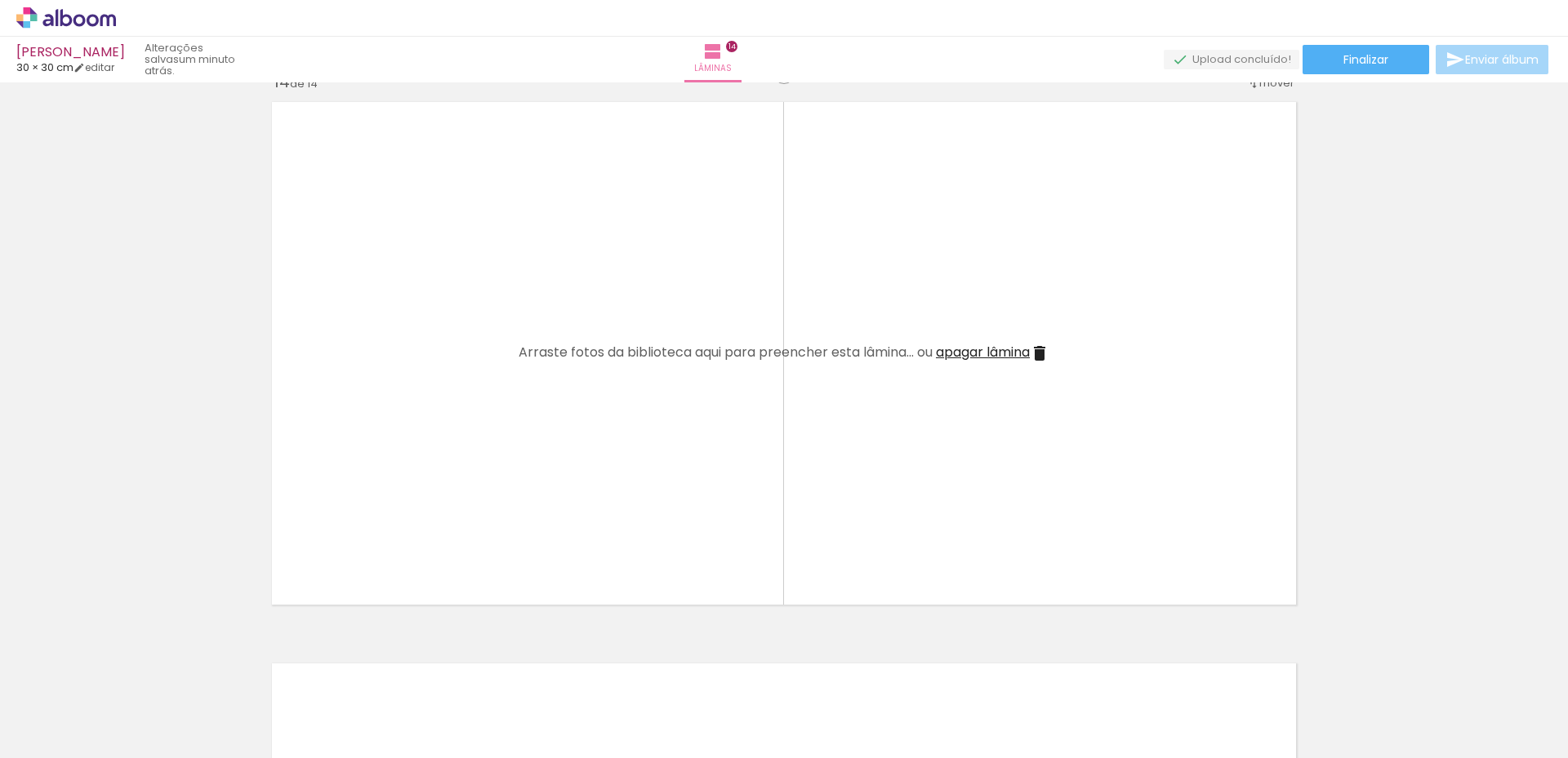
scroll to position [7098, 0]
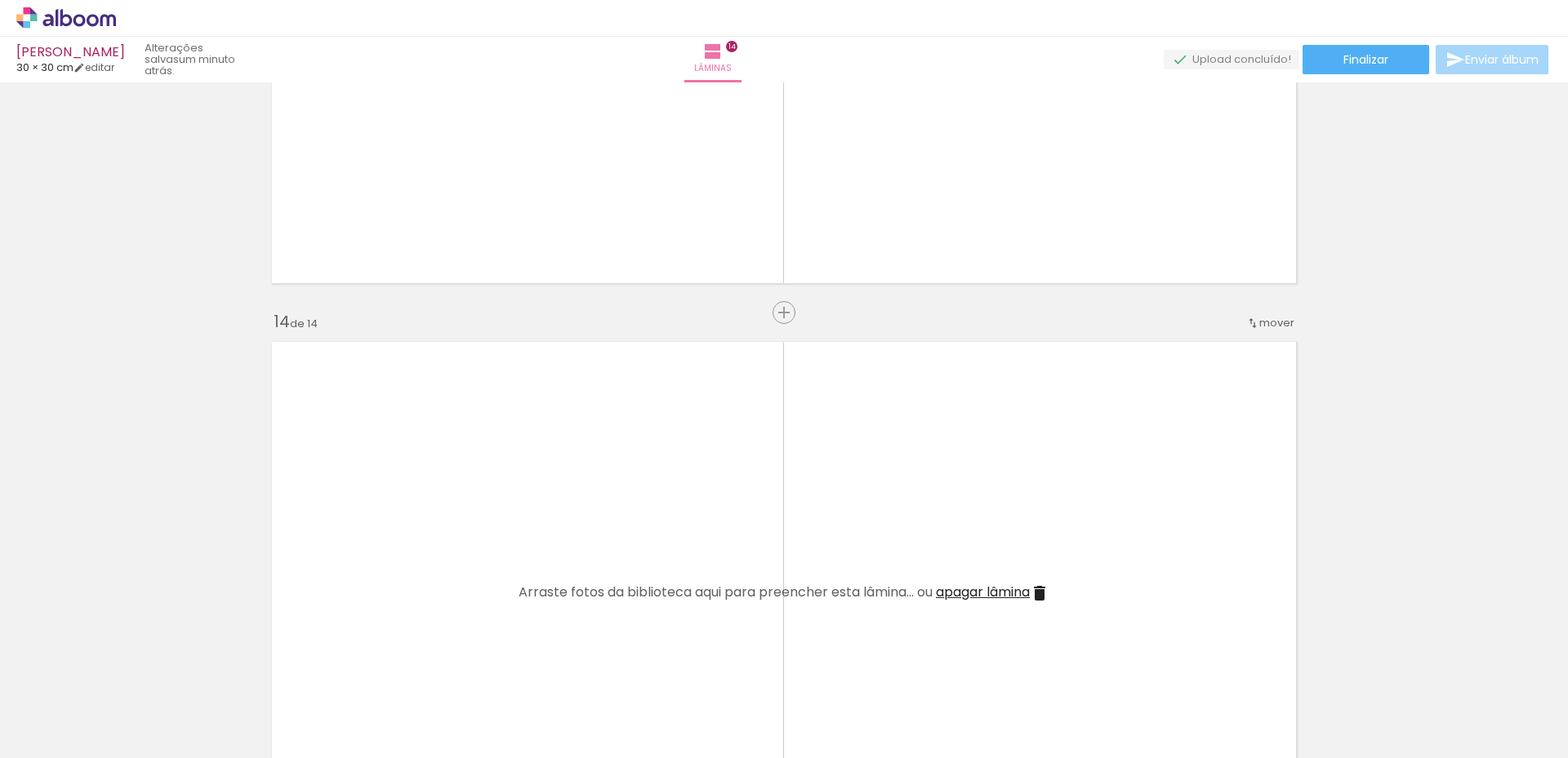
click at [168, 725] on div at bounding box center [163, 703] width 54 height 81
click at [132, 665] on iron-icon at bounding box center [127, 670] width 17 height 17
click at [132, 664] on iron-icon at bounding box center [127, 670] width 17 height 17
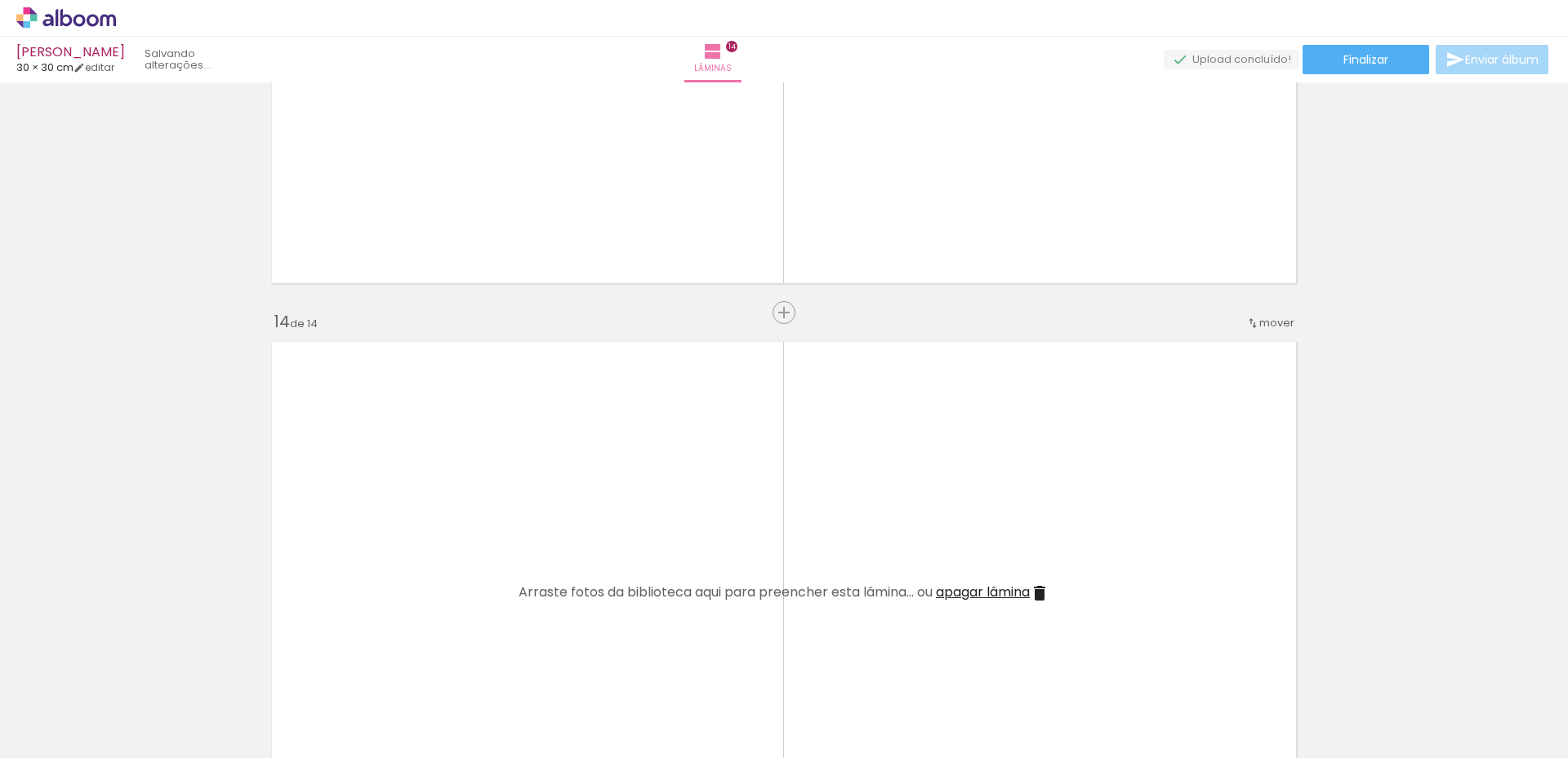
click at [132, 664] on iron-icon at bounding box center [127, 670] width 17 height 17
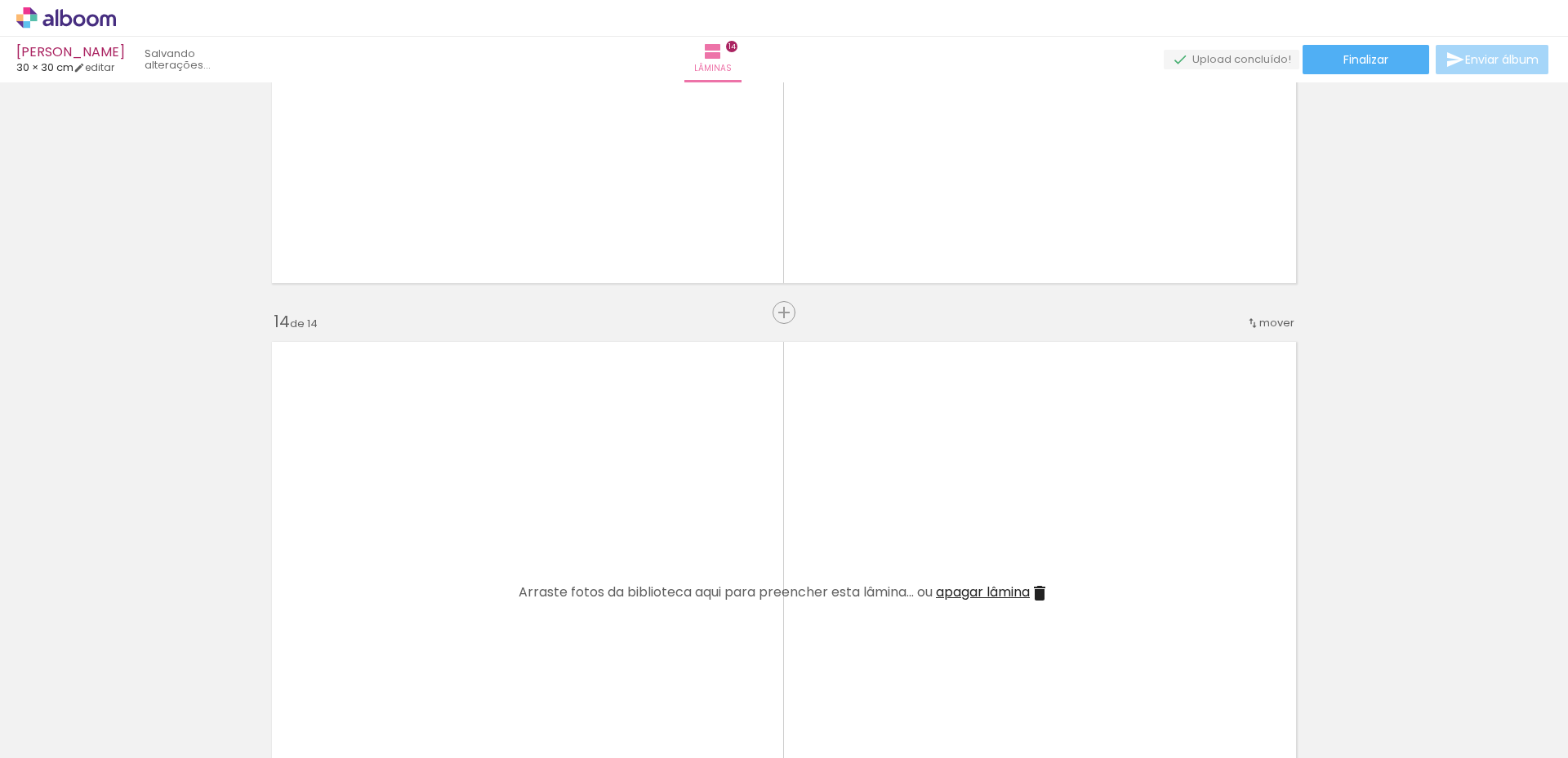
click at [132, 664] on iron-icon at bounding box center [127, 670] width 17 height 17
click at [131, 665] on iron-icon at bounding box center [127, 670] width 17 height 17
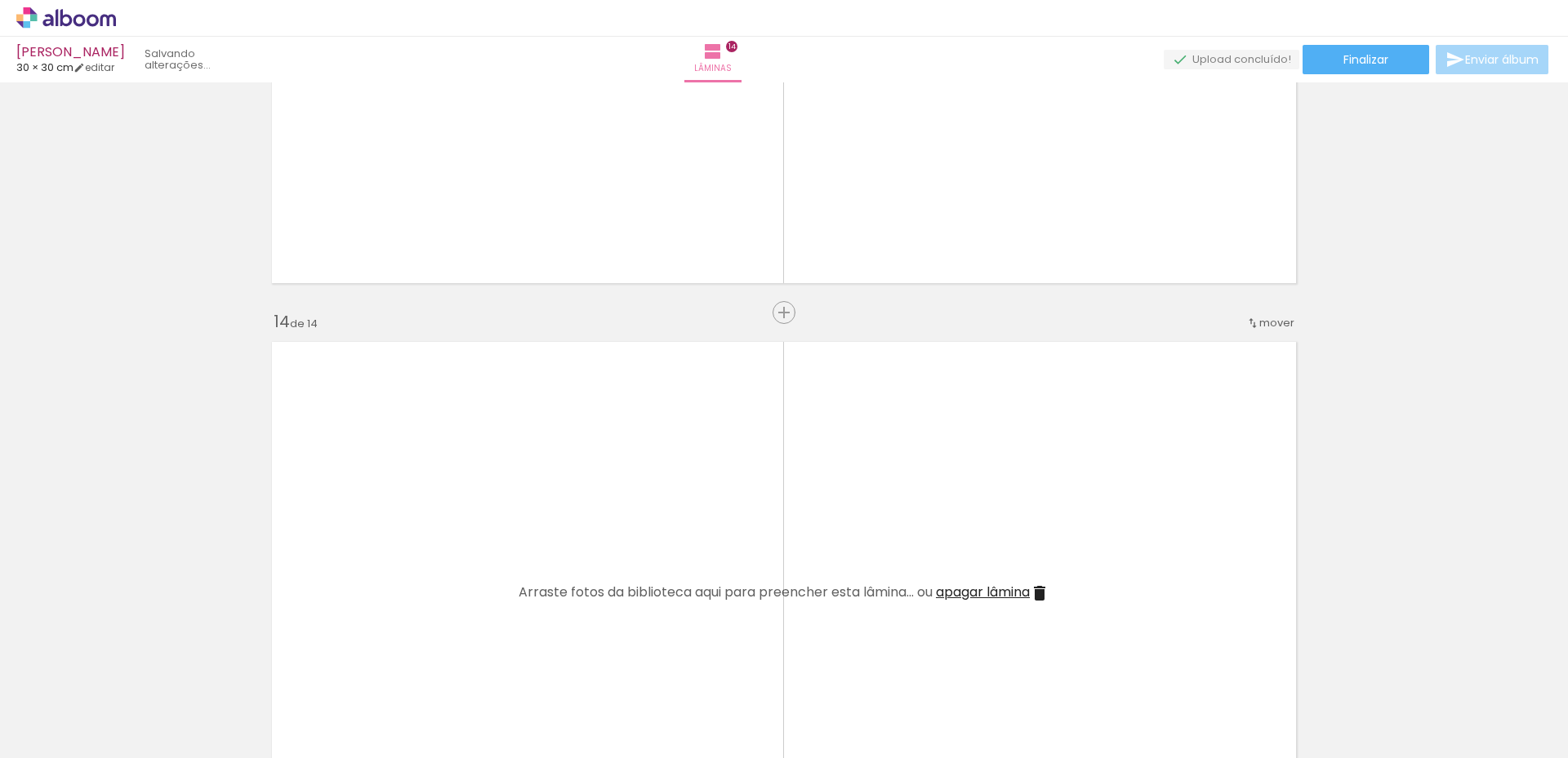
click at [131, 665] on iron-icon at bounding box center [127, 670] width 17 height 17
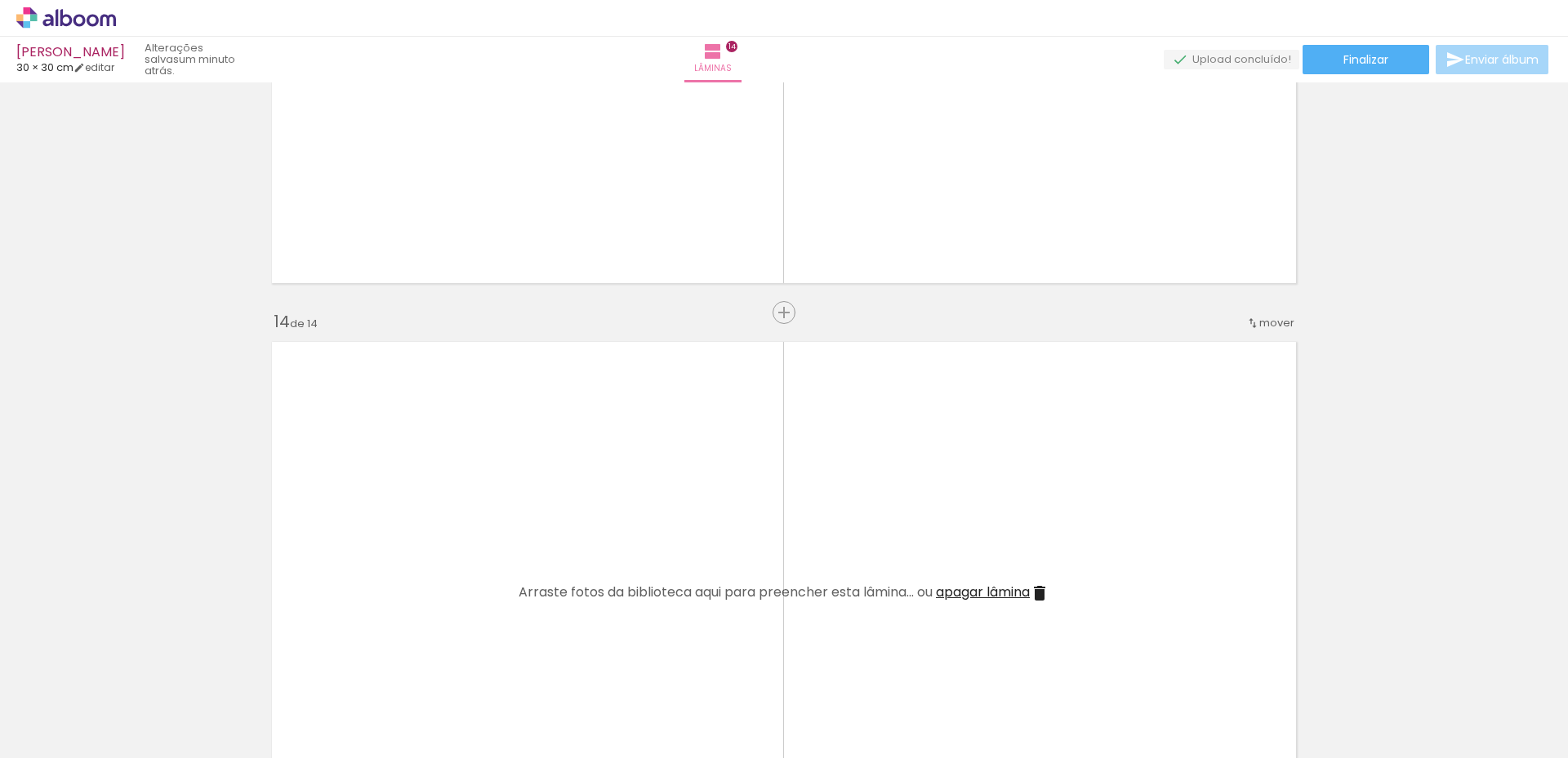
click at [131, 666] on iron-icon at bounding box center [127, 670] width 17 height 17
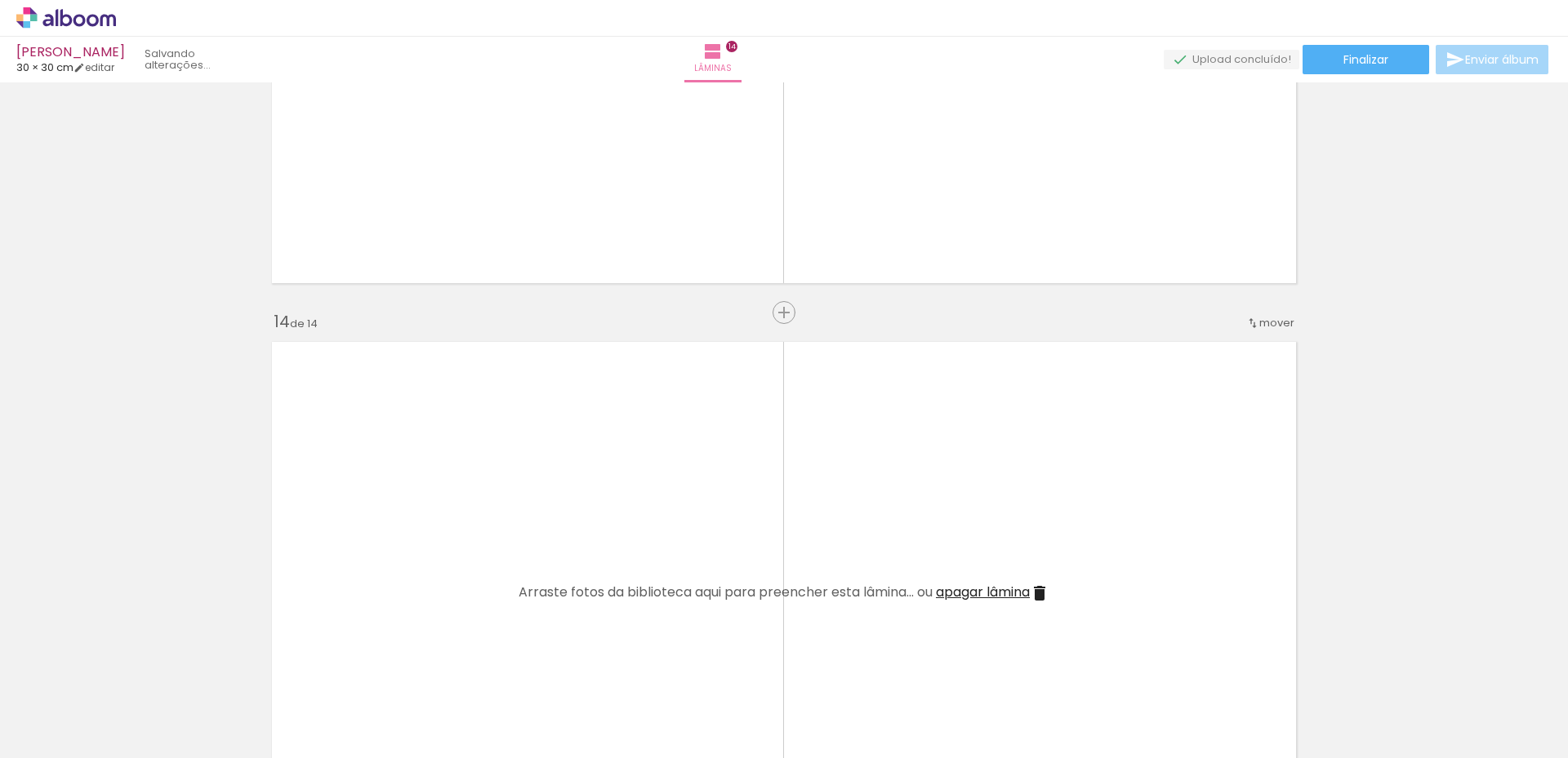
click at [131, 666] on iron-icon at bounding box center [127, 670] width 17 height 17
click at [131, 667] on iron-icon at bounding box center [127, 670] width 17 height 17
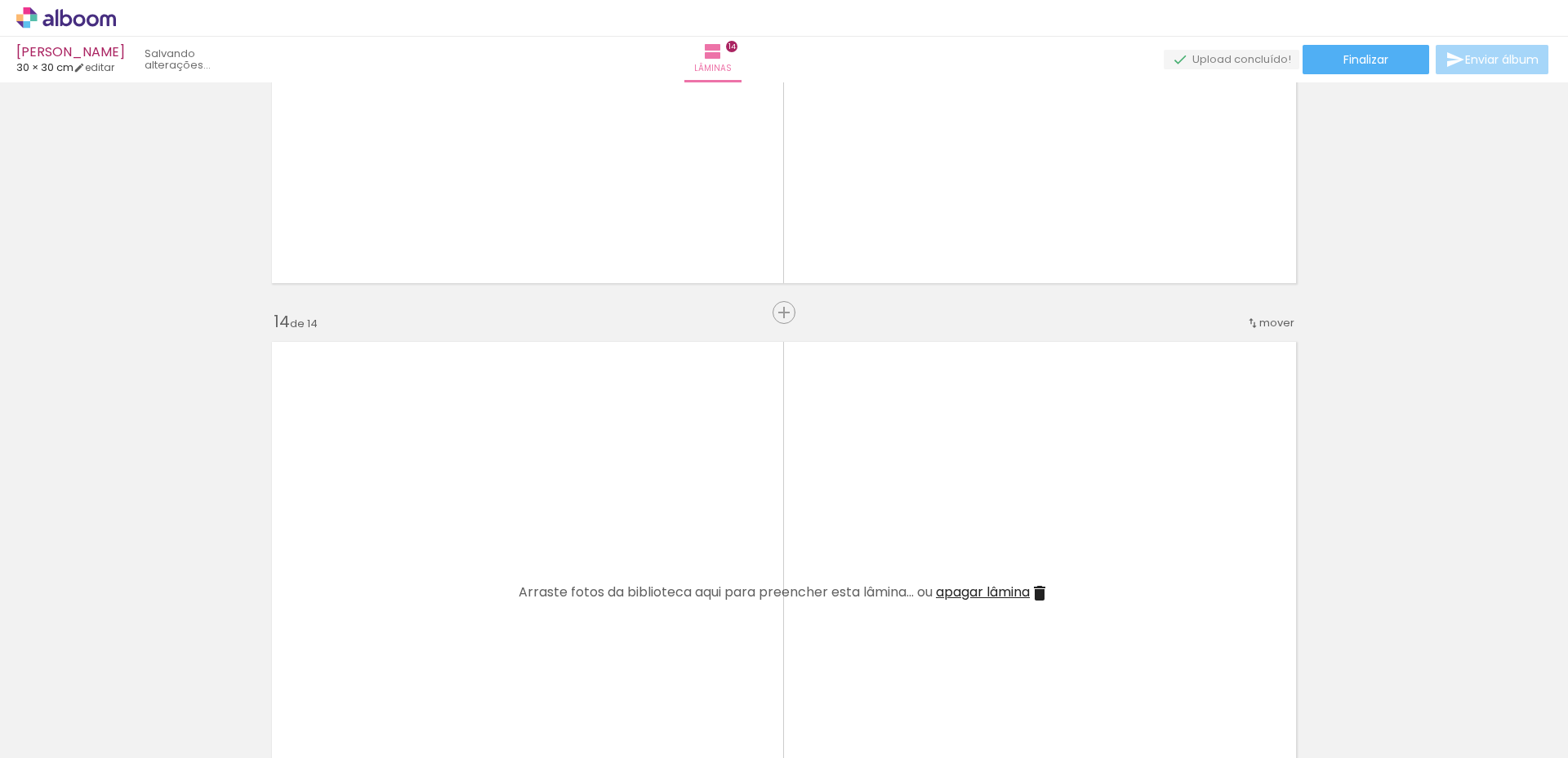
click at [131, 667] on iron-icon at bounding box center [127, 670] width 17 height 17
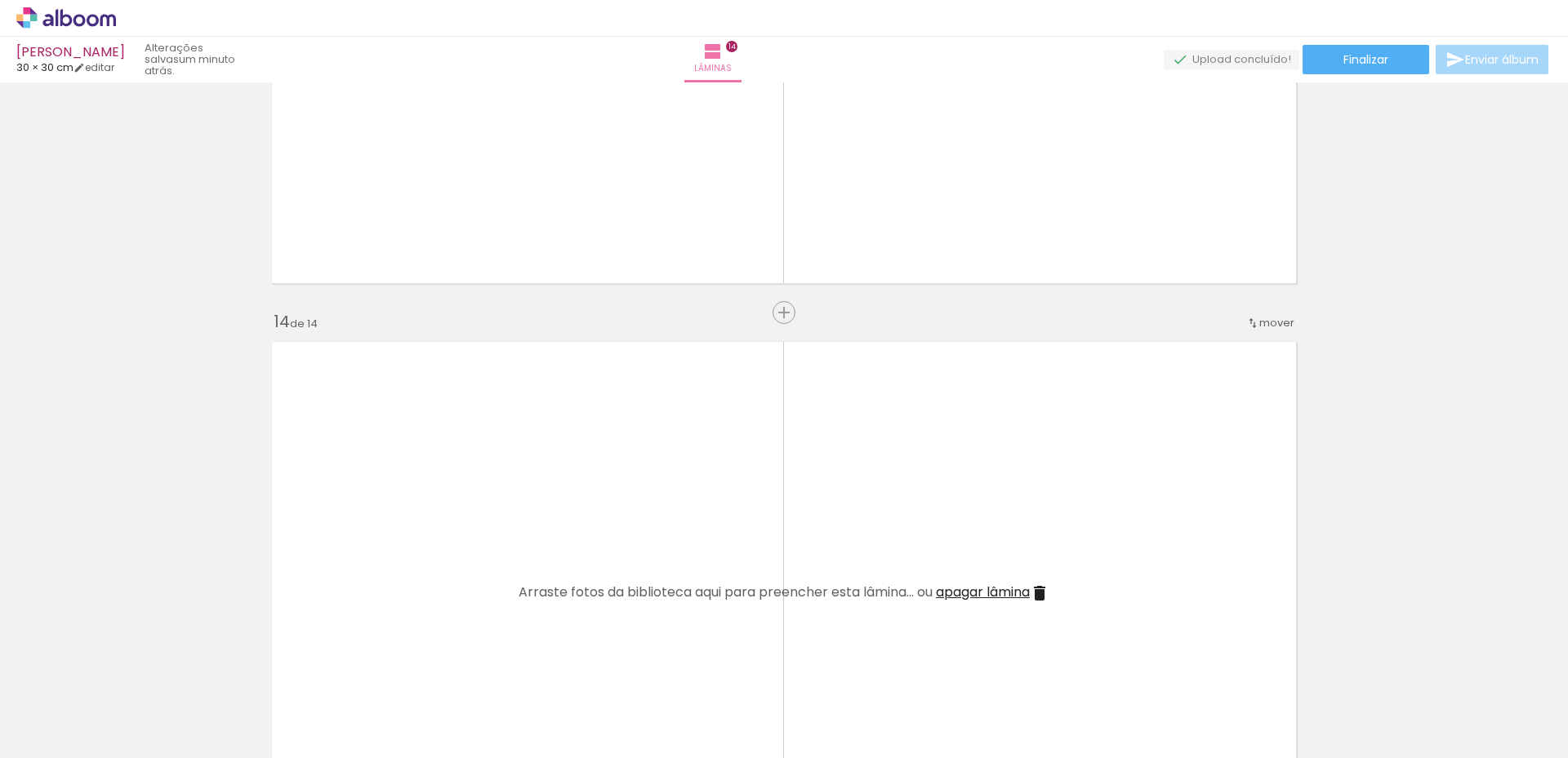
click at [131, 667] on iron-icon at bounding box center [127, 670] width 17 height 17
click at [131, 666] on iron-icon at bounding box center [127, 670] width 17 height 17
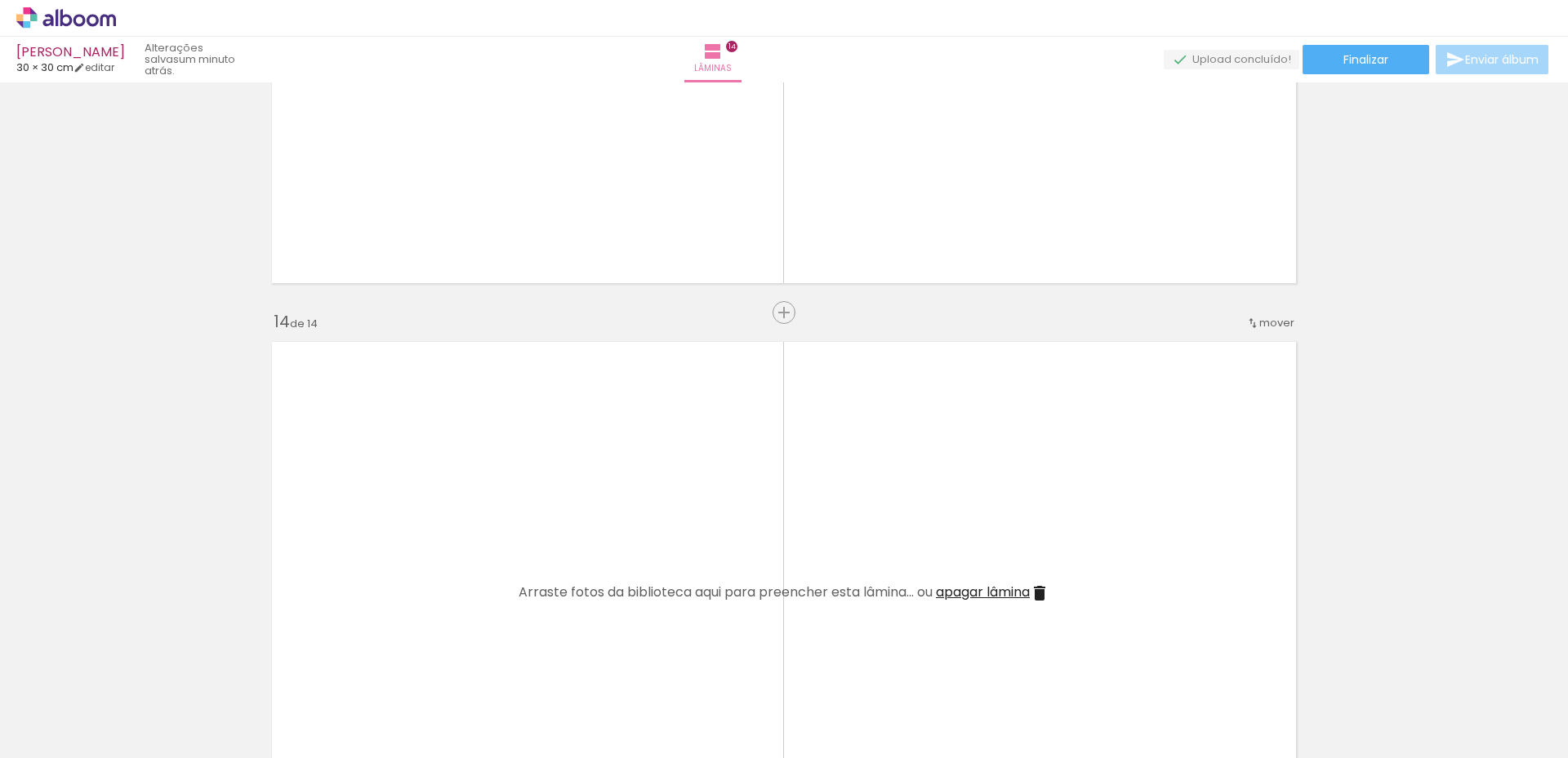
click at [131, 666] on iron-icon at bounding box center [127, 670] width 17 height 17
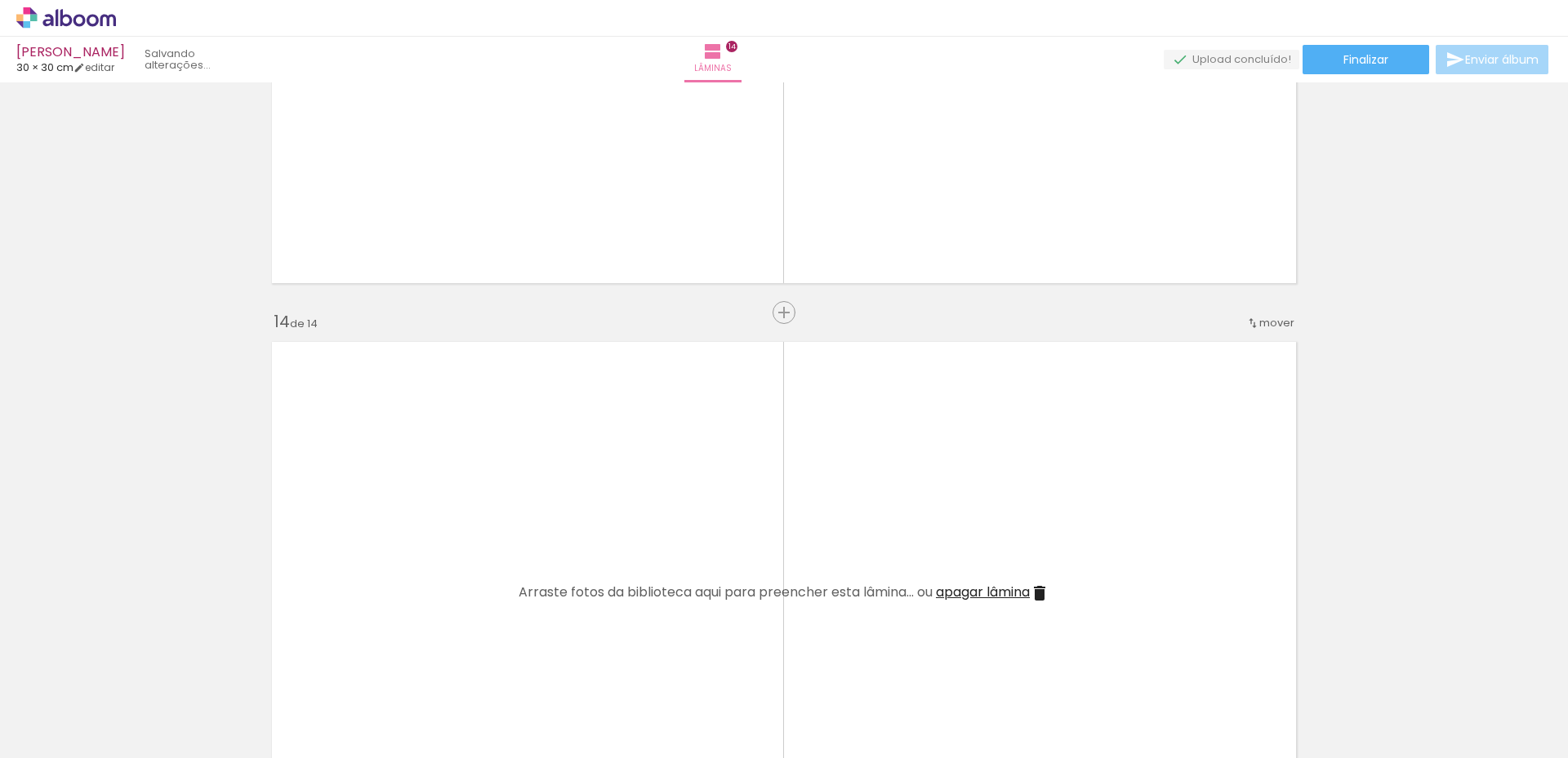
click at [131, 666] on iron-icon at bounding box center [127, 670] width 17 height 17
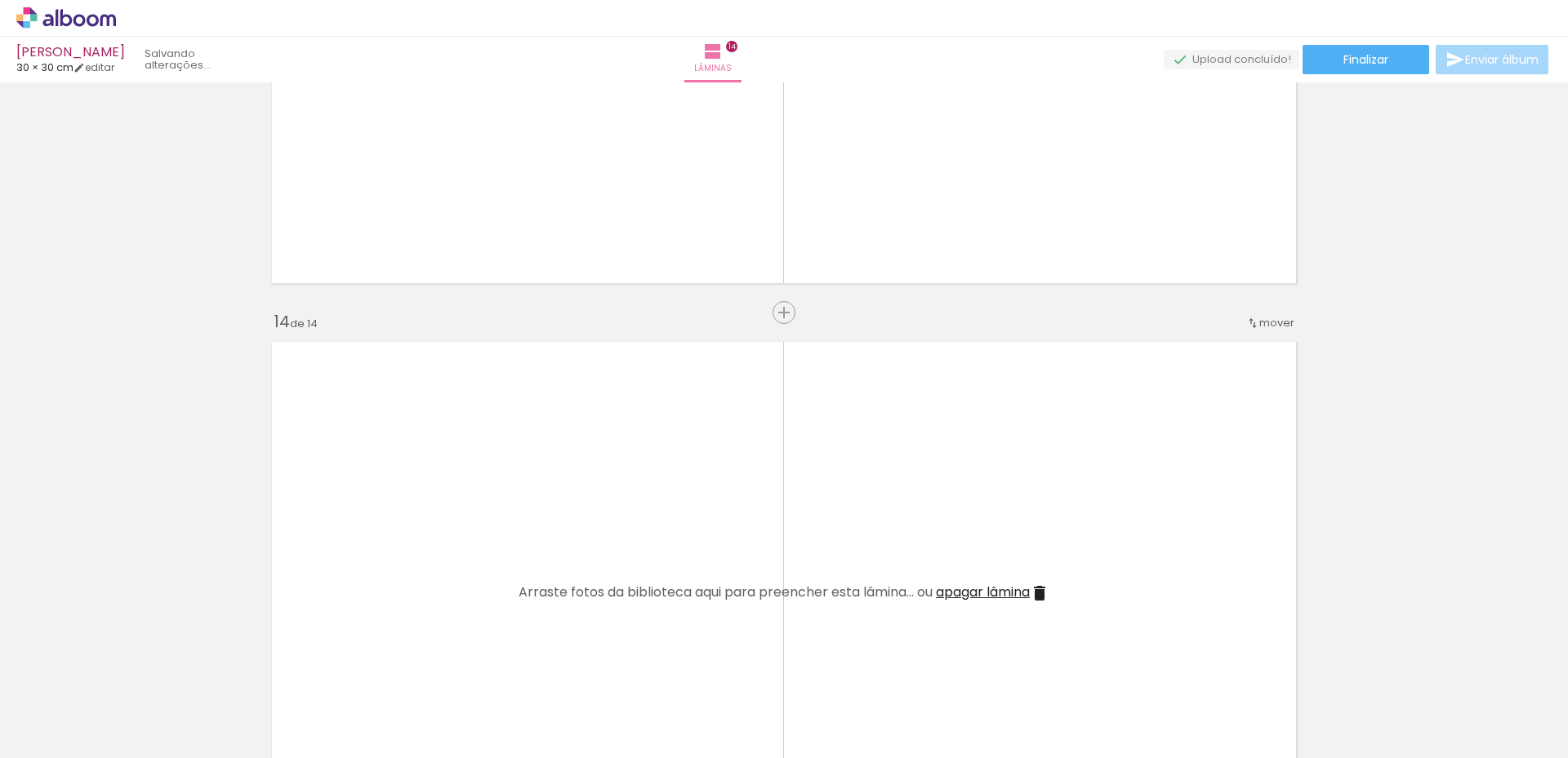
click at [131, 666] on iron-icon at bounding box center [127, 670] width 17 height 17
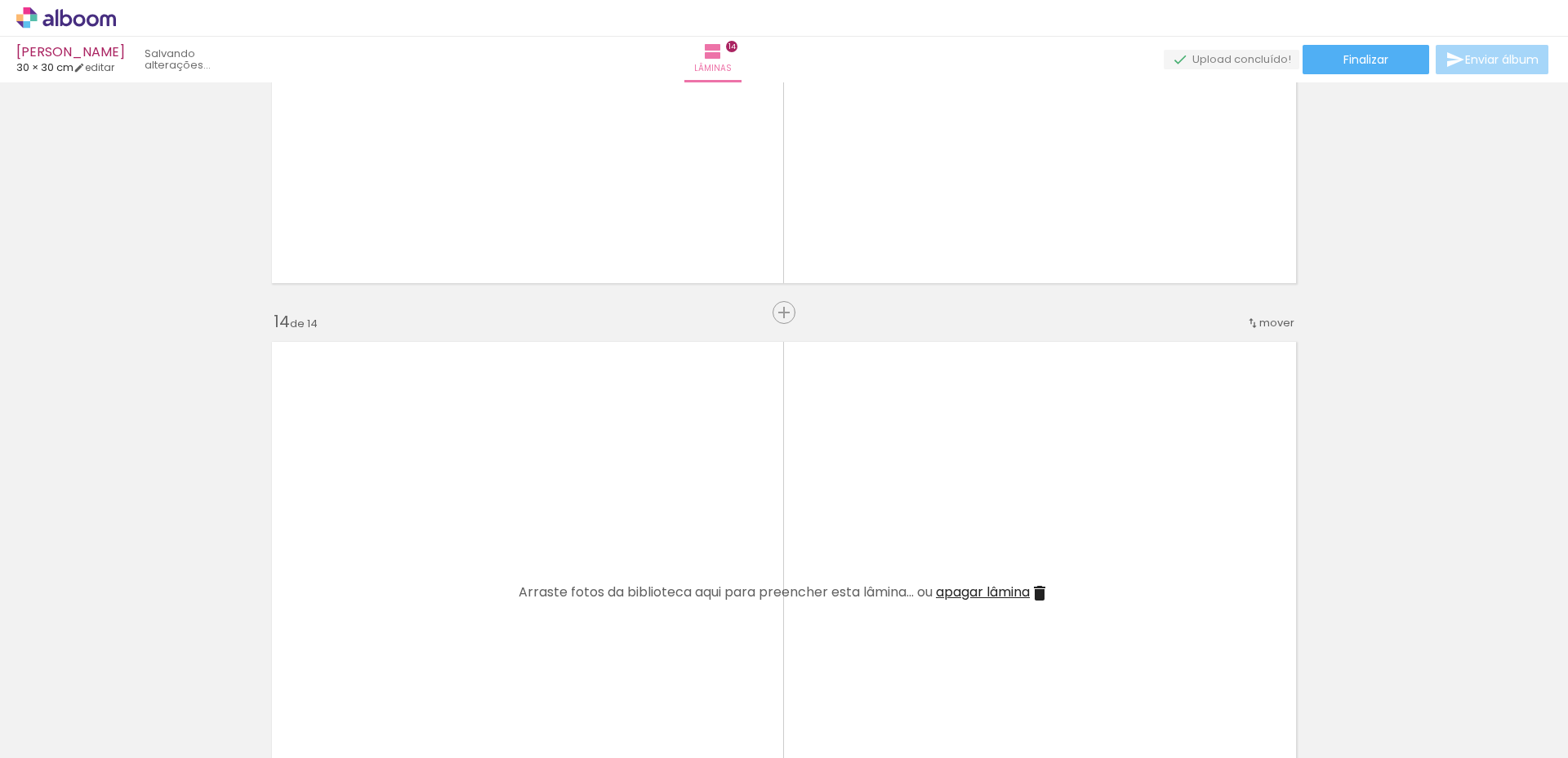
click at [131, 666] on iron-icon at bounding box center [127, 670] width 17 height 17
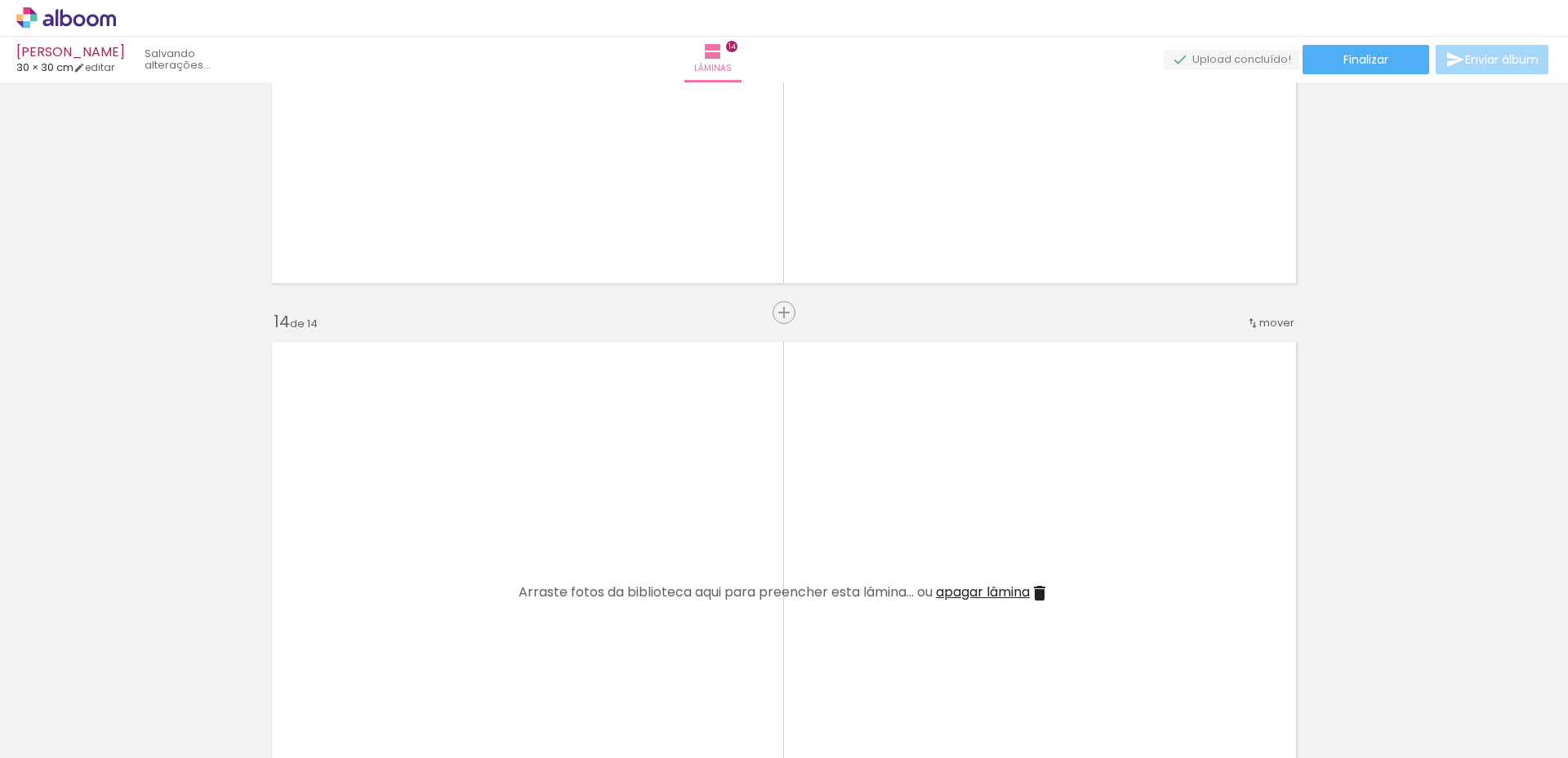
click at [131, 666] on iron-icon at bounding box center [127, 670] width 17 height 17
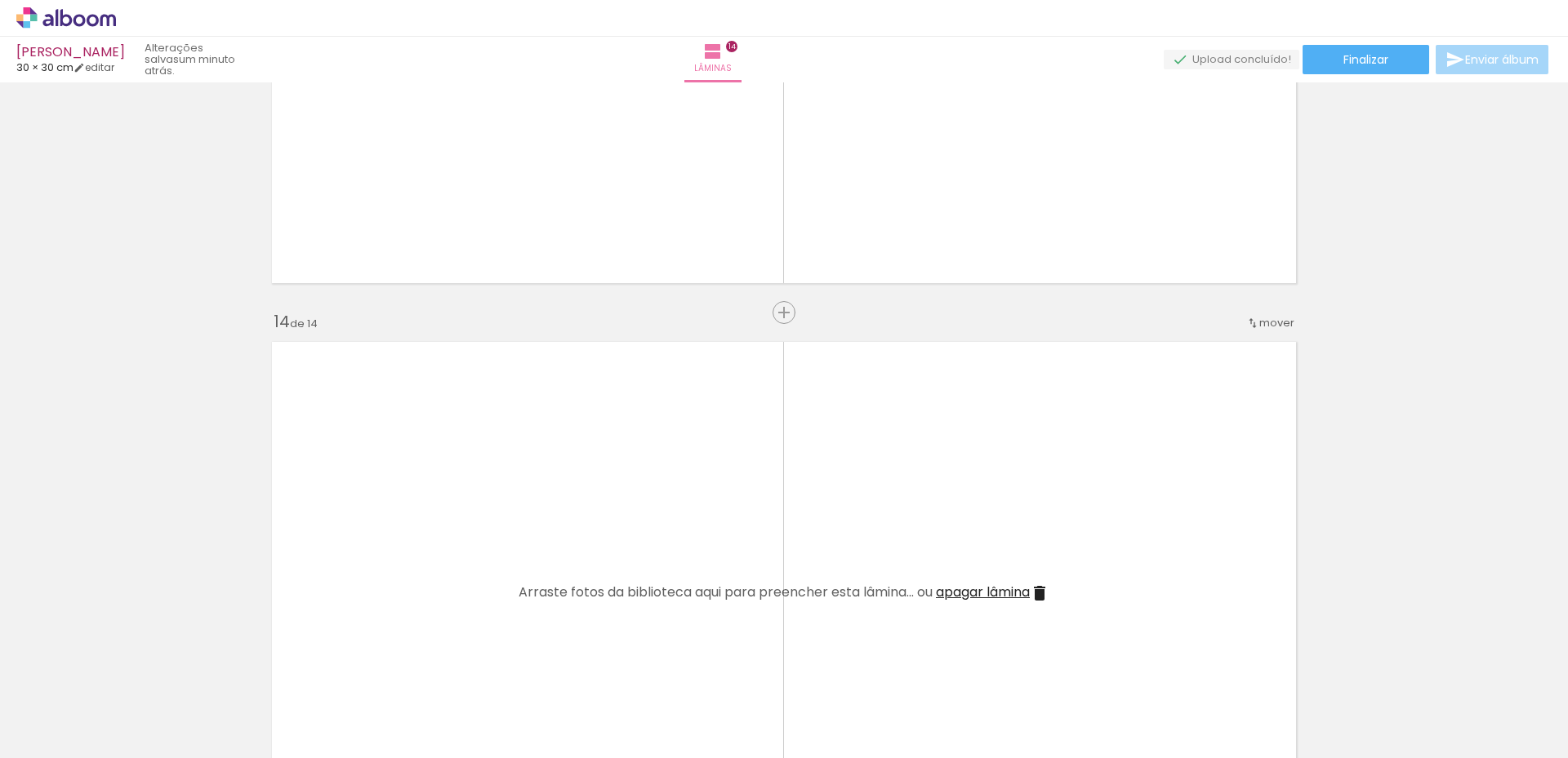
click at [131, 666] on quentale-thumb at bounding box center [163, 703] width 91 height 93
click at [131, 666] on iron-icon at bounding box center [127, 670] width 17 height 17
click at [131, 666] on iron-horizontal-list at bounding box center [117, 708] width 32 height 102
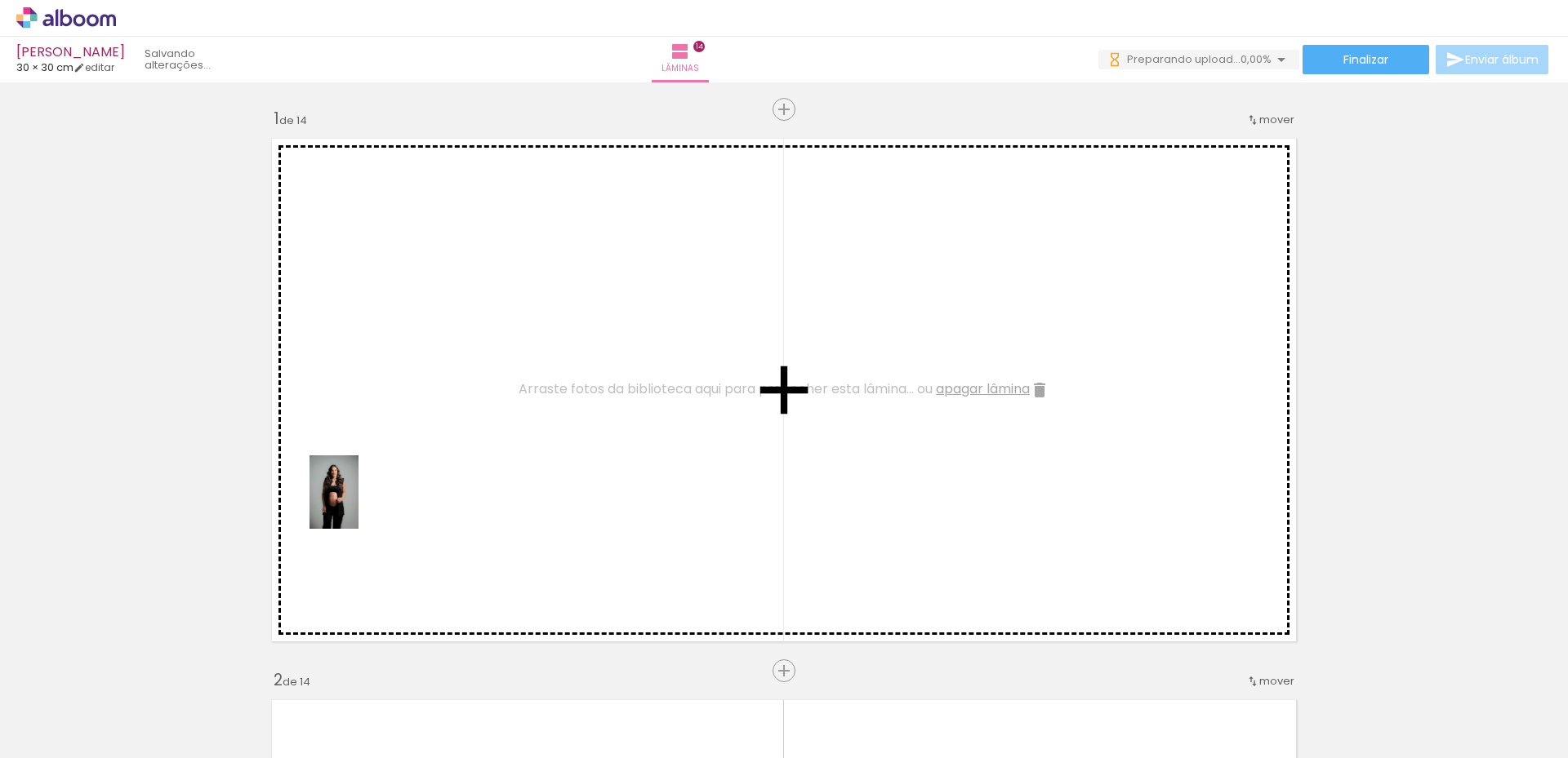
drag, startPoint x: 174, startPoint y: 700, endPoint x: 368, endPoint y: 609, distance: 214.3
click at [362, 503] on quentale-workspace at bounding box center [784, 379] width 1568 height 758
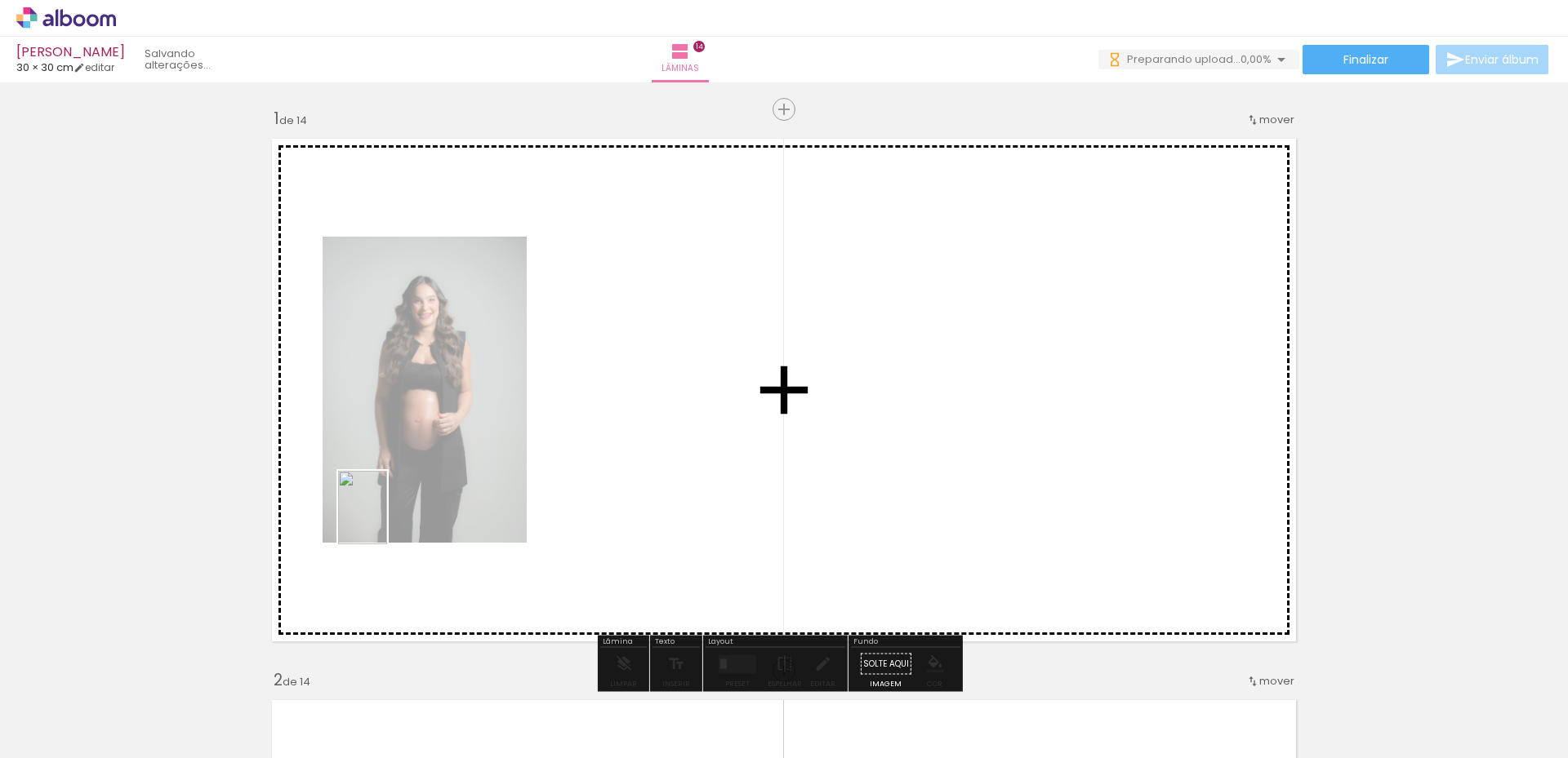
drag, startPoint x: 254, startPoint y: 695, endPoint x: 373, endPoint y: 667, distance: 122.2
click at [390, 522] on quentale-workspace at bounding box center [784, 379] width 1568 height 758
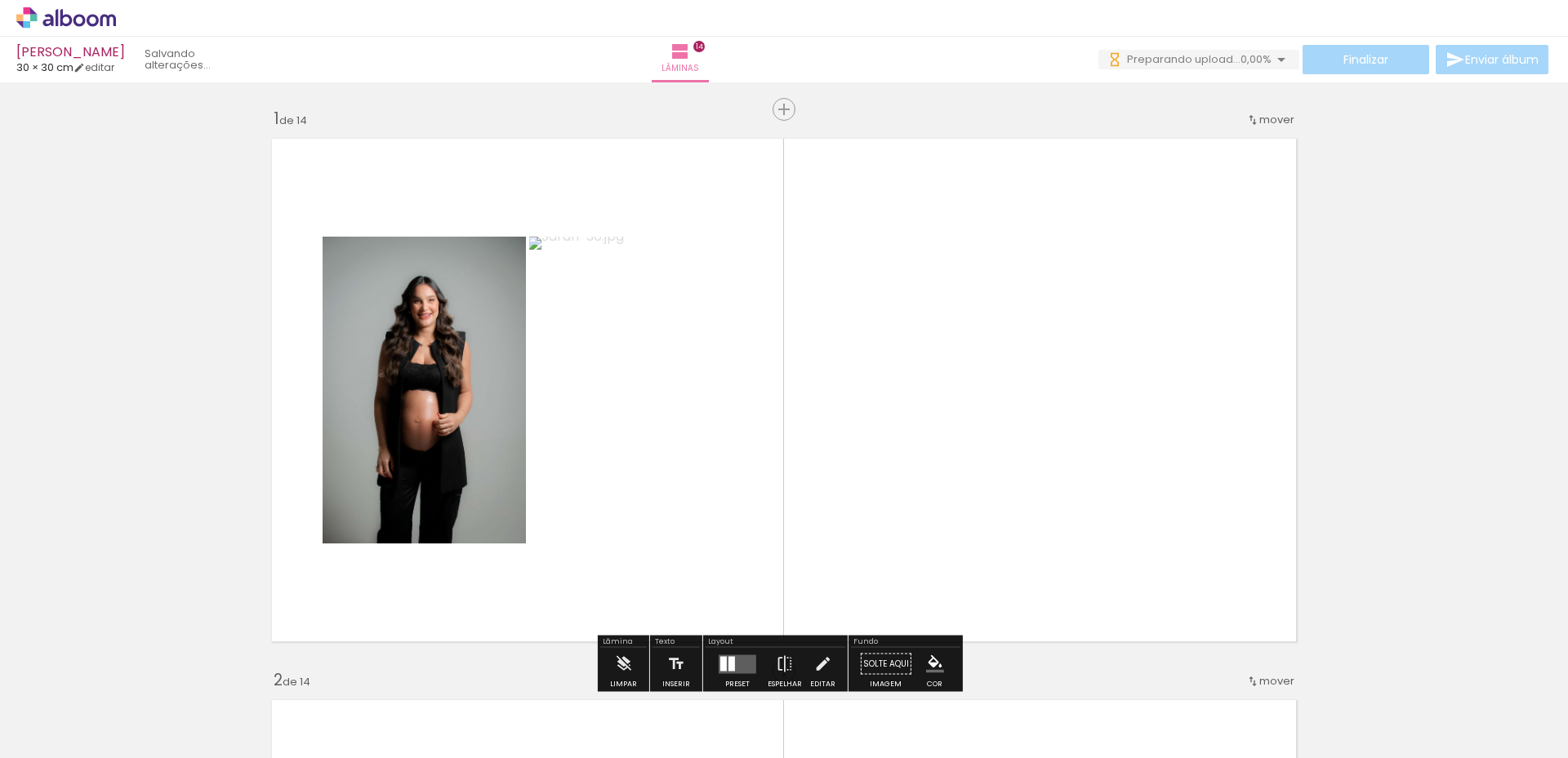
drag, startPoint x: 360, startPoint y: 683, endPoint x: 432, endPoint y: 646, distance: 81.0
click at [428, 552] on quentale-workspace at bounding box center [784, 379] width 1568 height 758
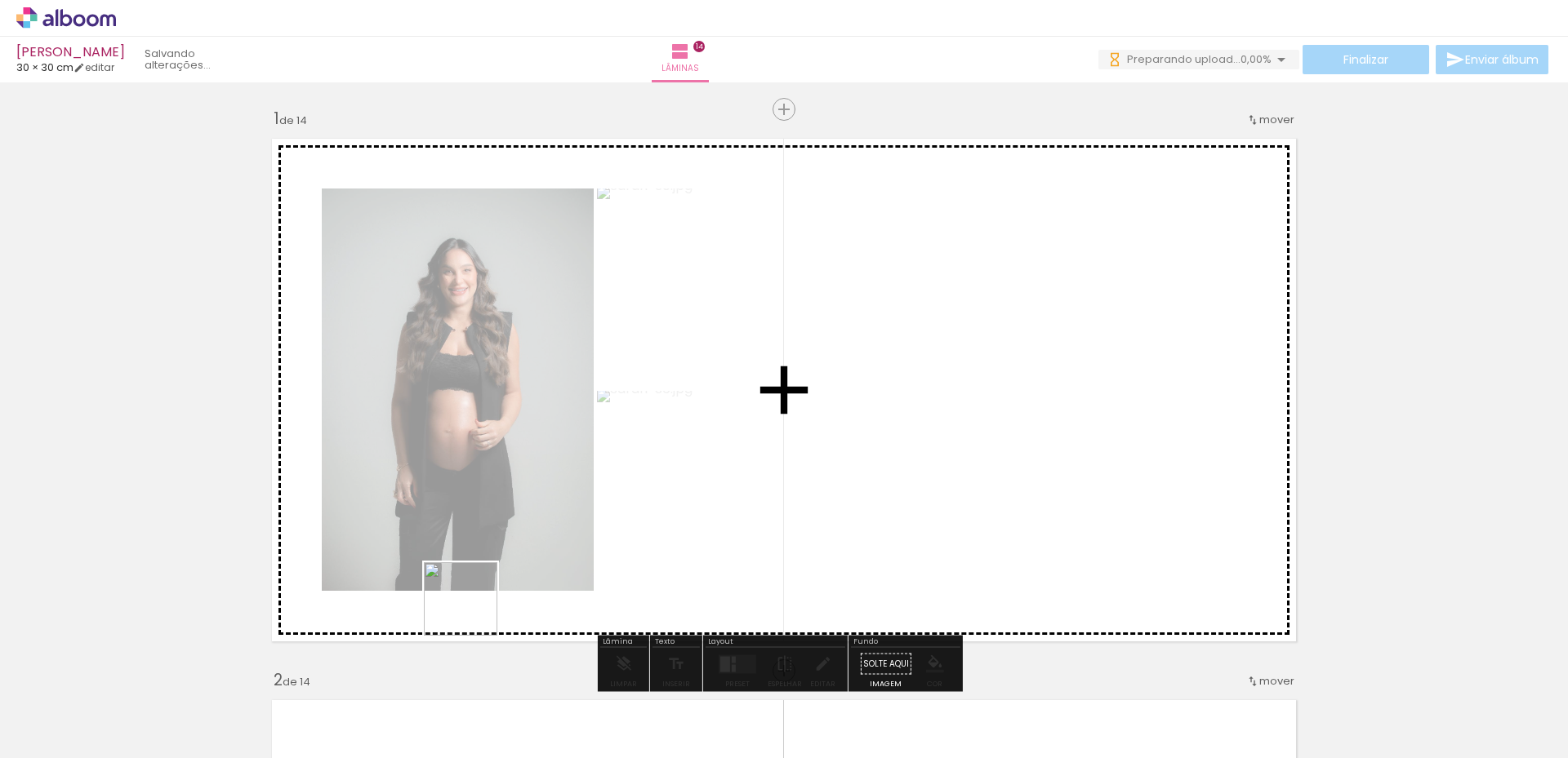
drag, startPoint x: 455, startPoint y: 667, endPoint x: 546, endPoint y: 504, distance: 186.7
click at [528, 507] on quentale-workspace at bounding box center [784, 379] width 1568 height 758
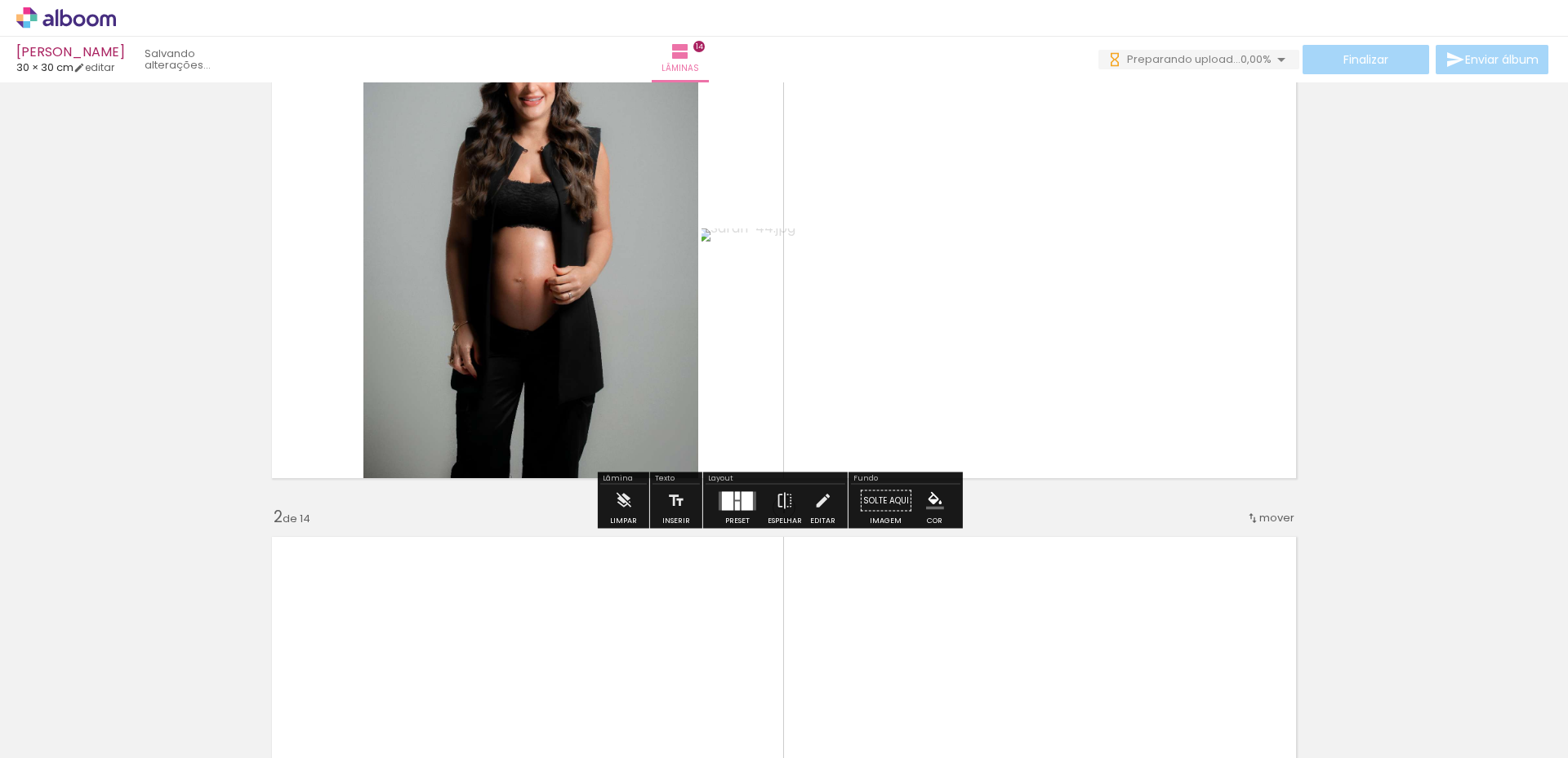
scroll to position [82, 0]
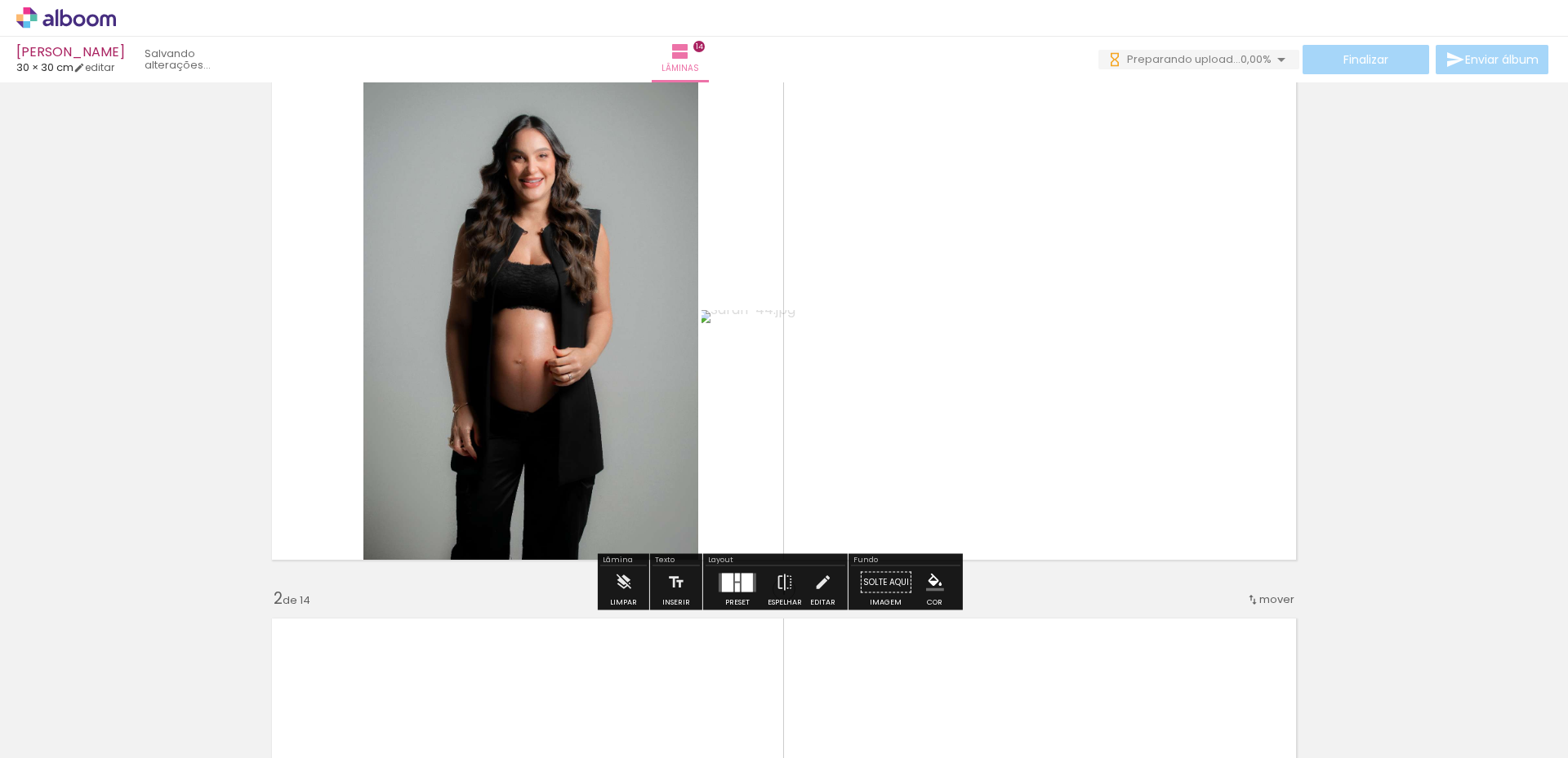
drag, startPoint x: 720, startPoint y: 589, endPoint x: 760, endPoint y: 585, distance: 40.2
click at [722, 590] on div at bounding box center [728, 582] width 12 height 19
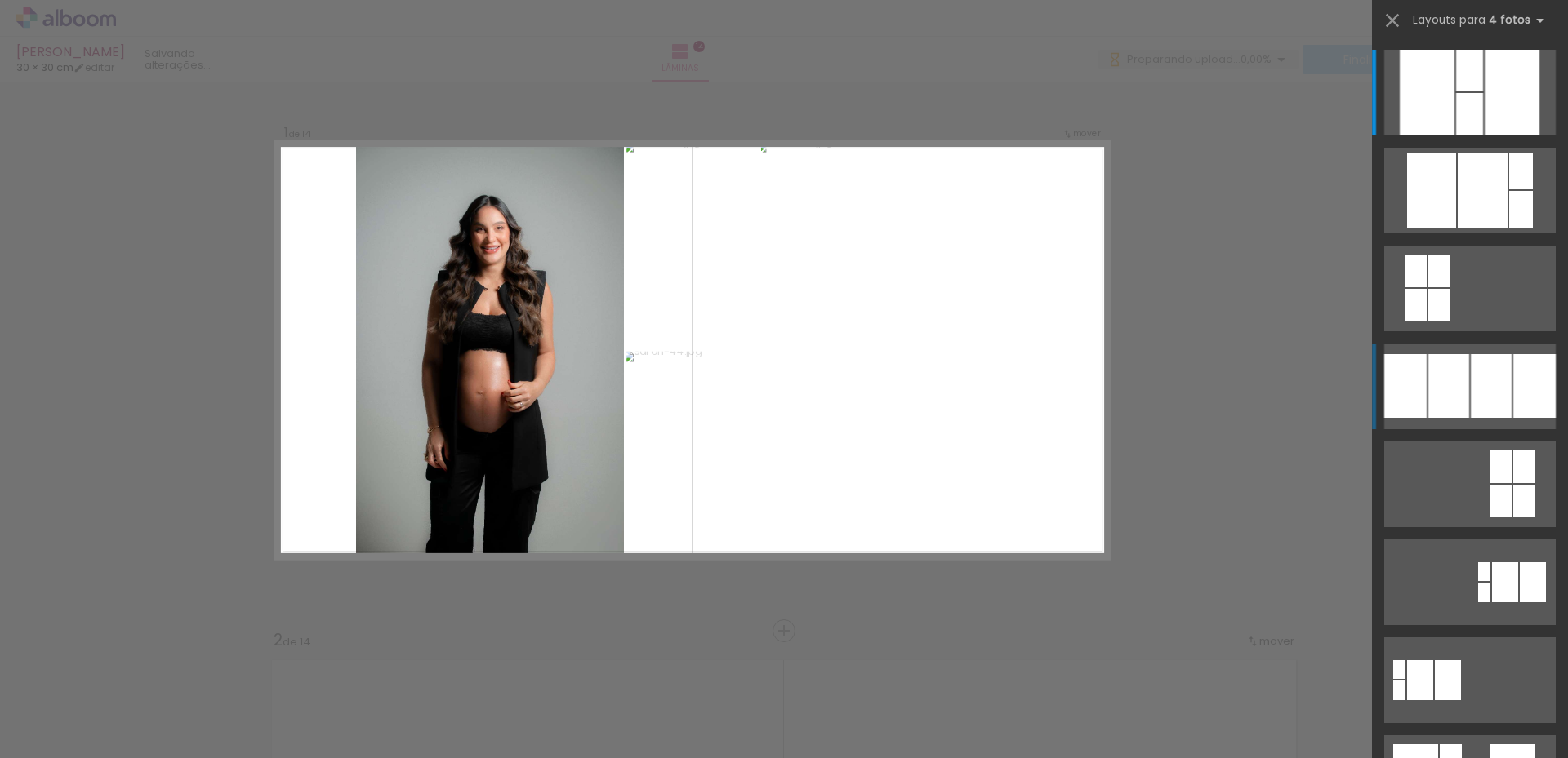
scroll to position [22, 0]
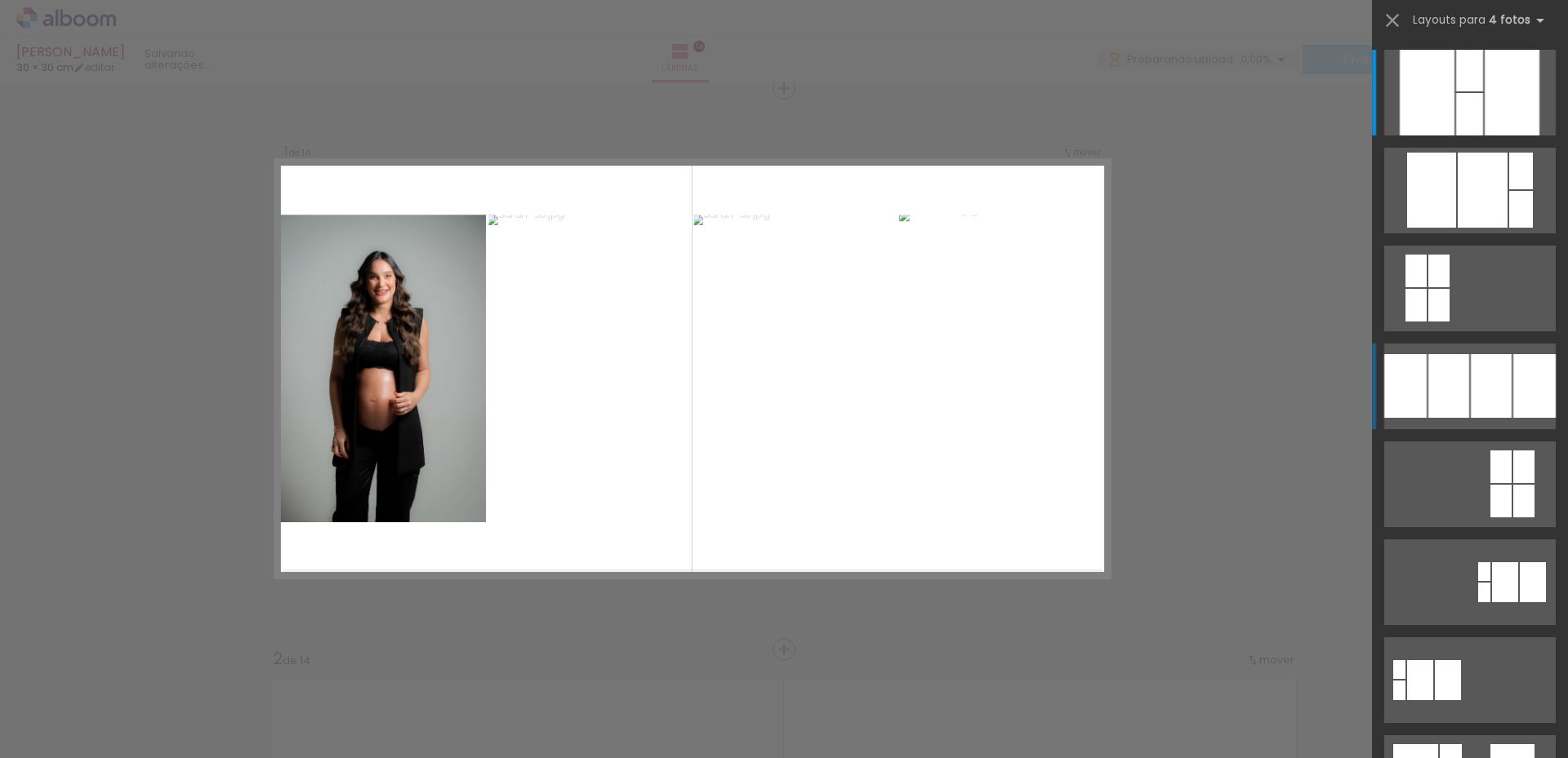
click at [1401, 379] on div at bounding box center [1405, 385] width 42 height 64
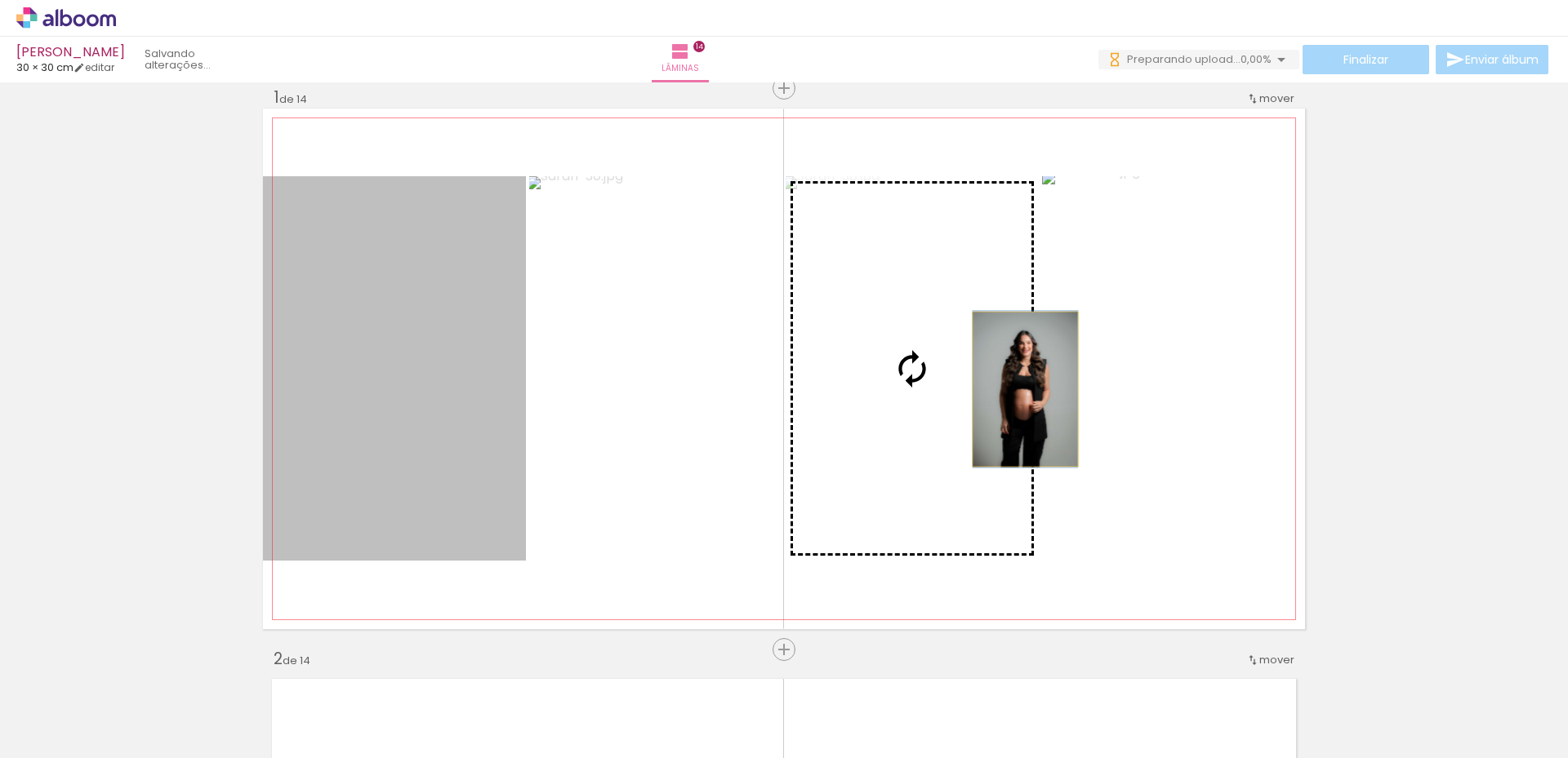
drag, startPoint x: 810, startPoint y: 426, endPoint x: 1024, endPoint y: 392, distance: 216.7
click at [0, 0] on slot at bounding box center [0, 0] width 0 height 0
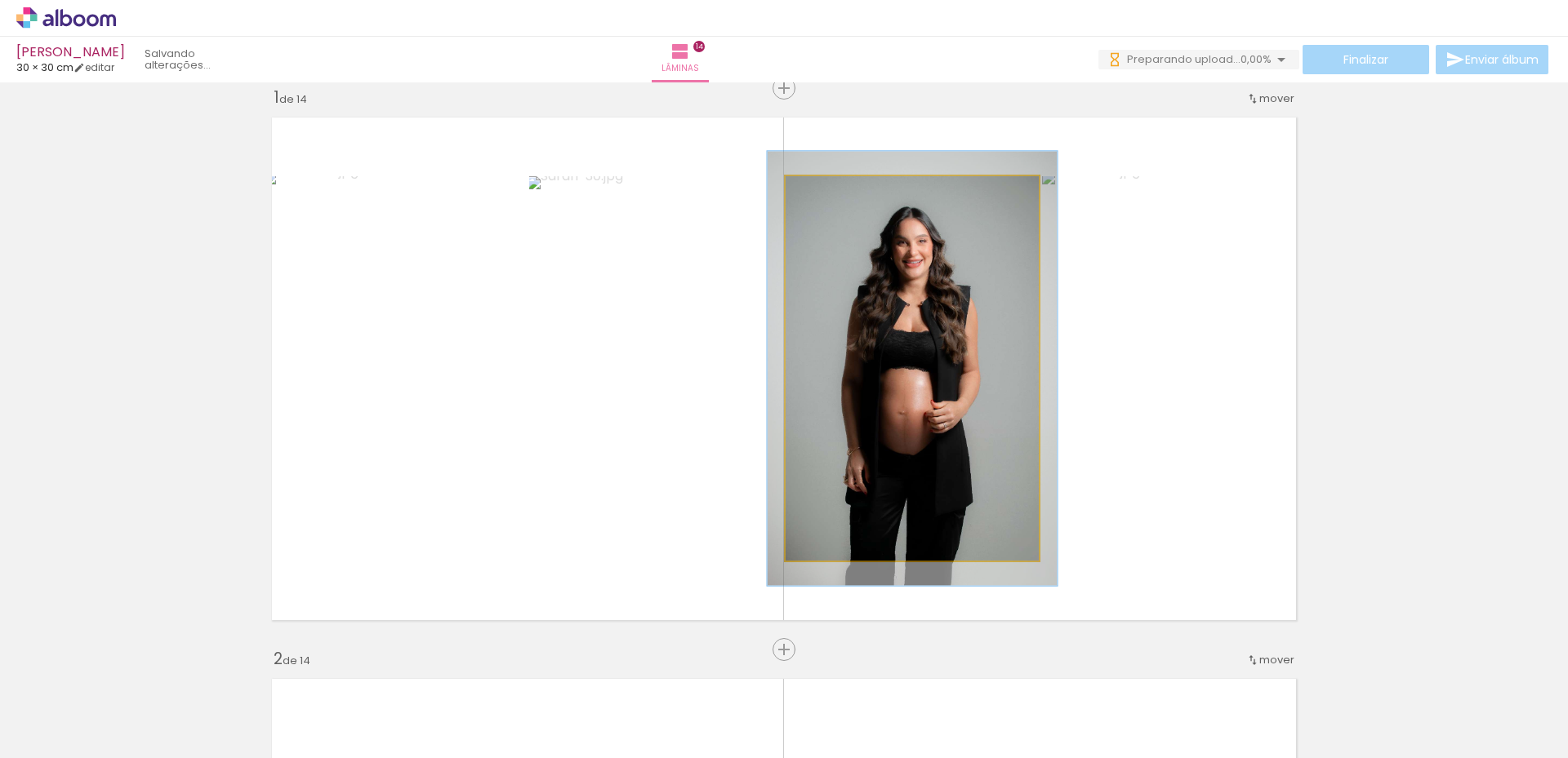
type paper-slider "113"
click at [826, 204] on div at bounding box center [831, 194] width 27 height 27
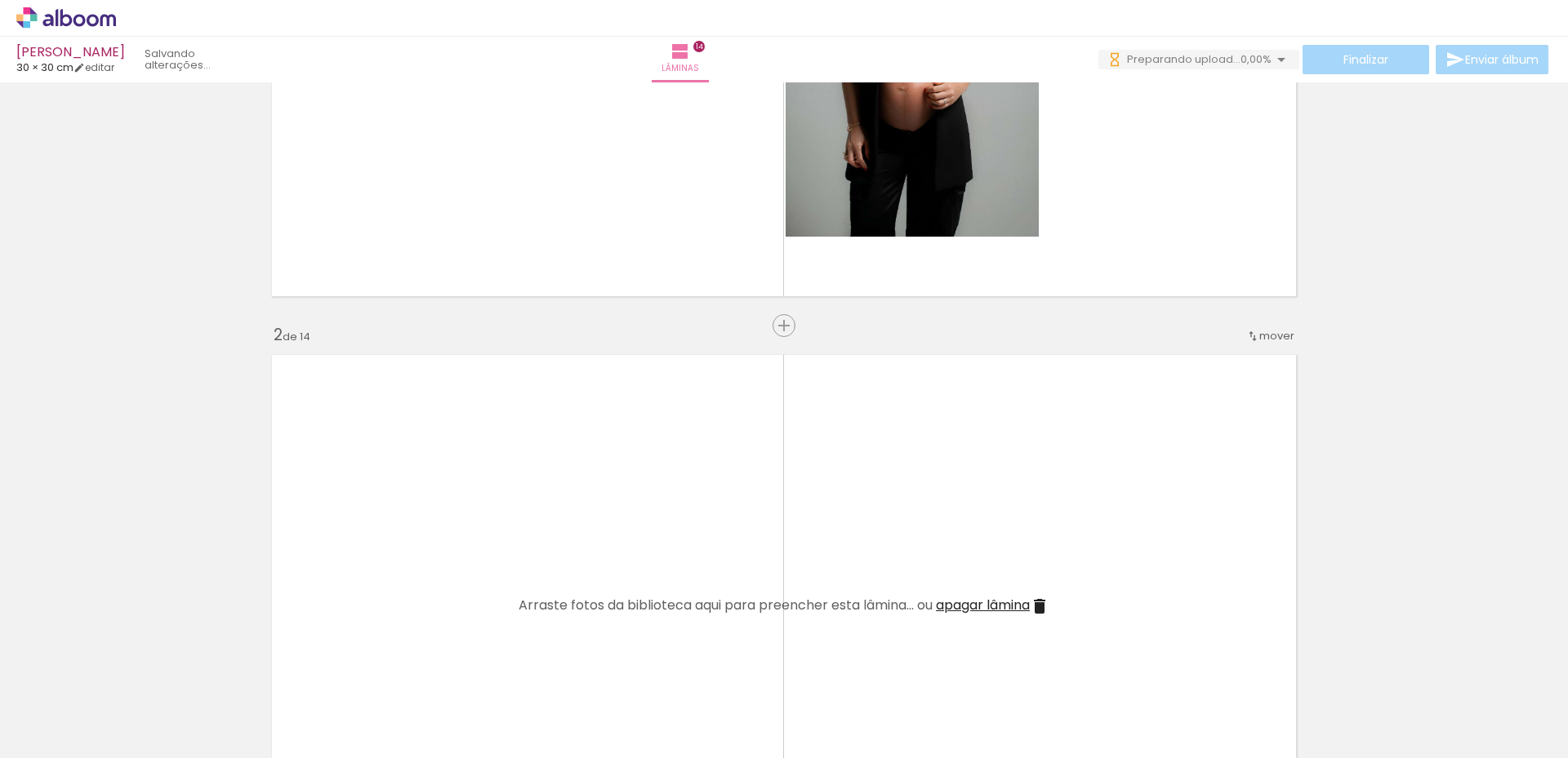
scroll to position [348, 0]
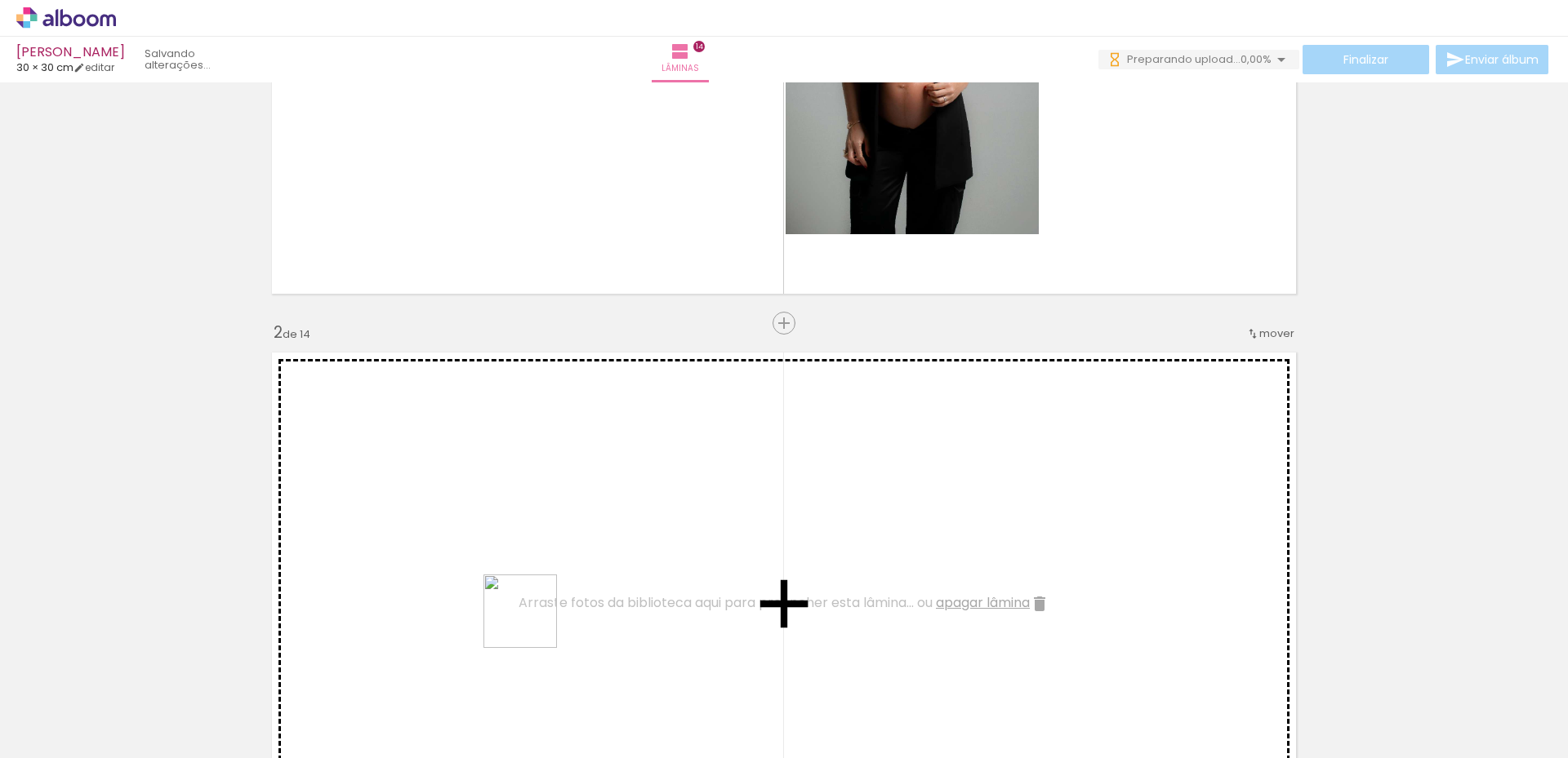
drag, startPoint x: 537, startPoint y: 682, endPoint x: 532, endPoint y: 617, distance: 65.2
click at [532, 617] on quentale-workspace at bounding box center [784, 379] width 1568 height 758
drag, startPoint x: 629, startPoint y: 710, endPoint x: 828, endPoint y: 588, distance: 233.4
click at [641, 612] on quentale-workspace at bounding box center [784, 379] width 1568 height 758
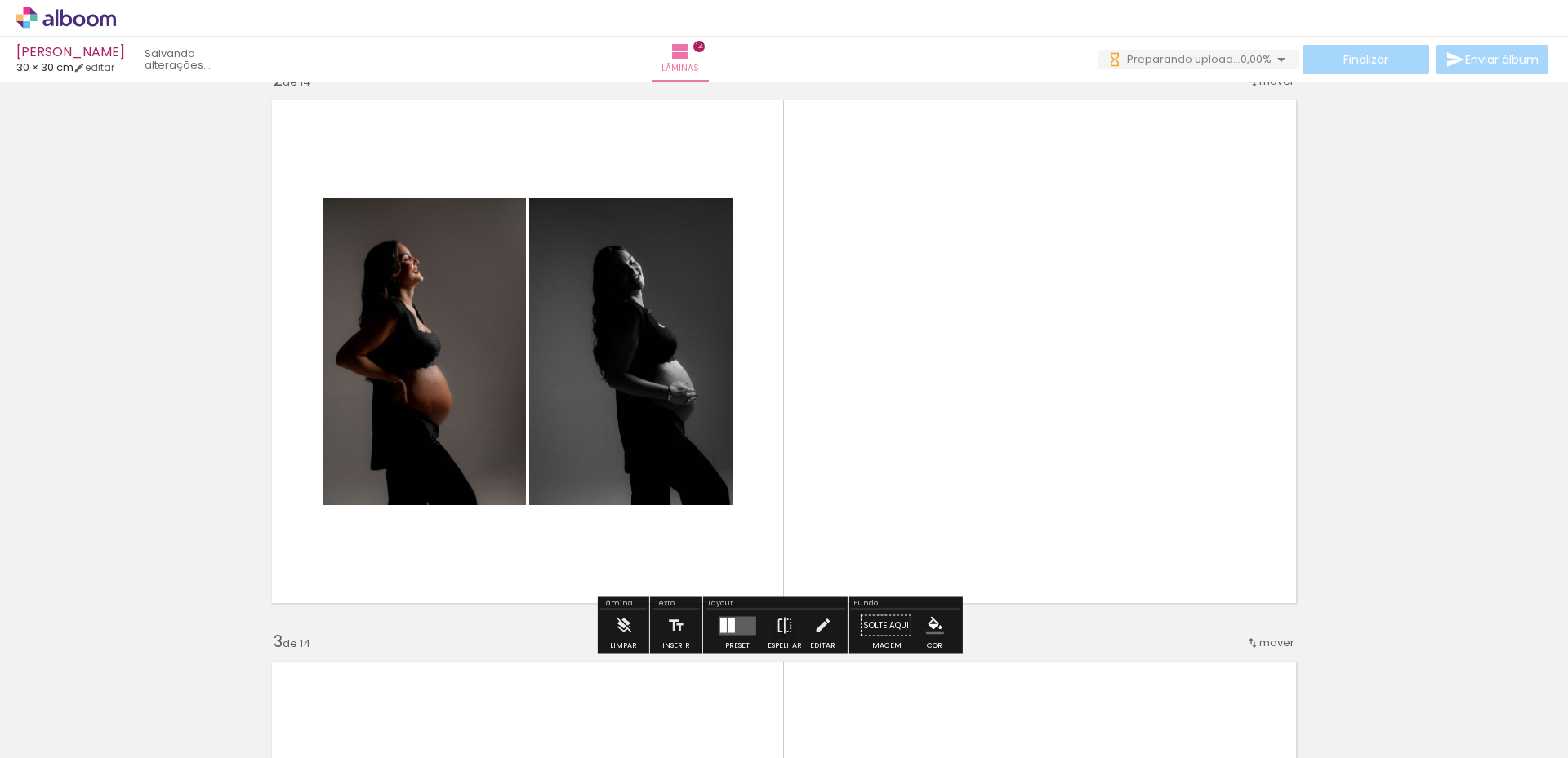
scroll to position [756, 0]
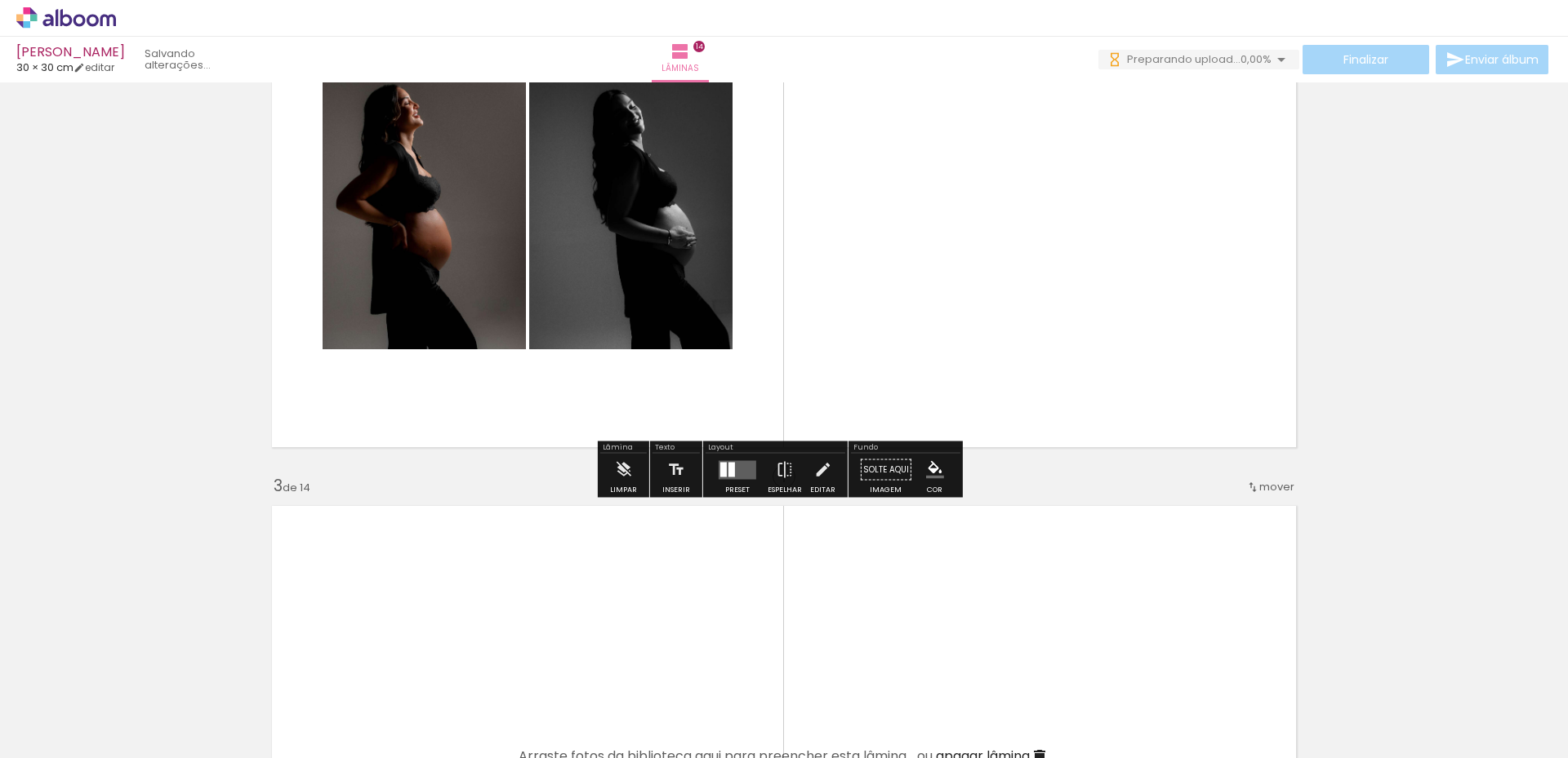
click at [729, 474] on div at bounding box center [732, 469] width 7 height 15
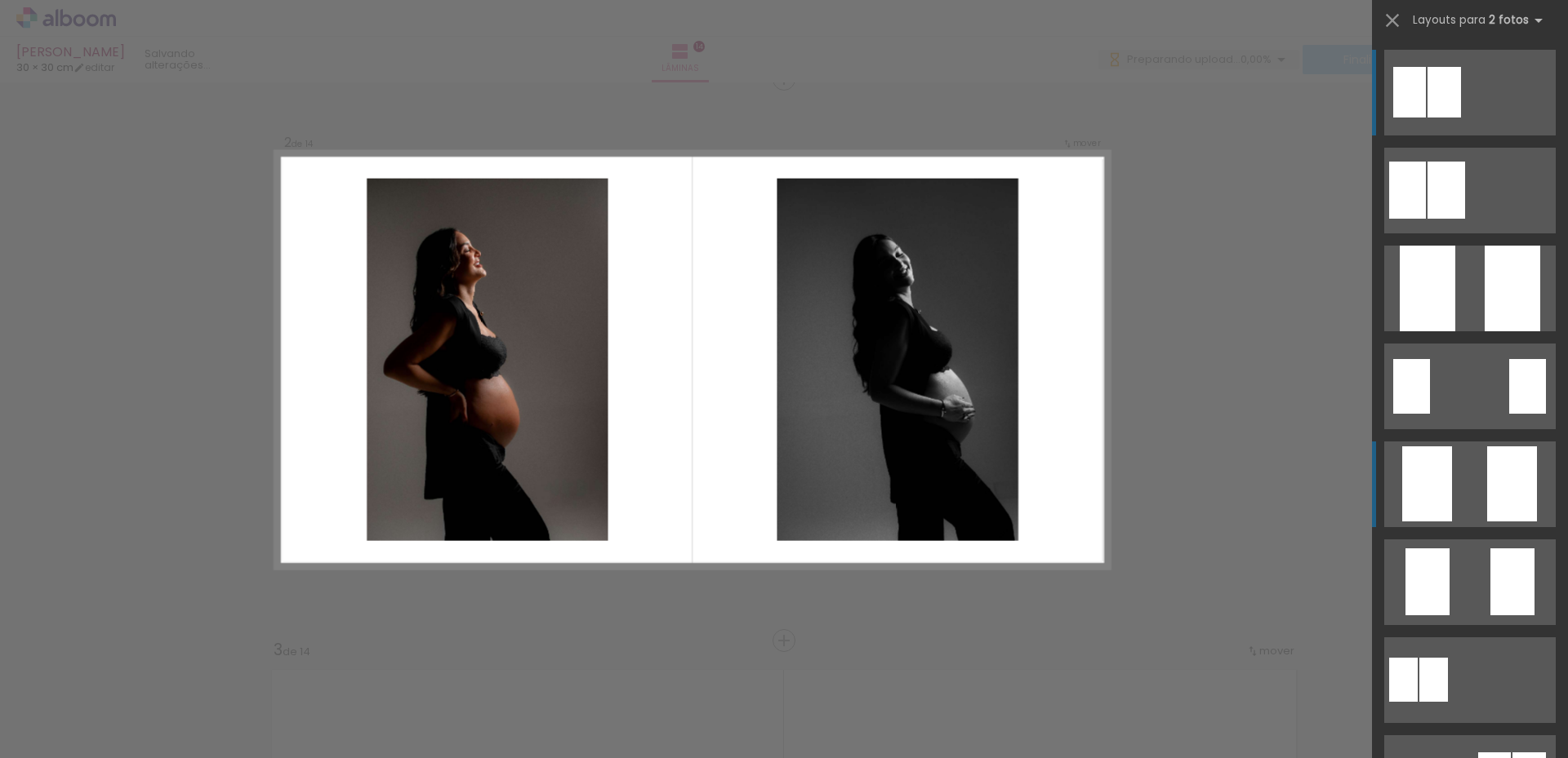
scroll to position [583, 0]
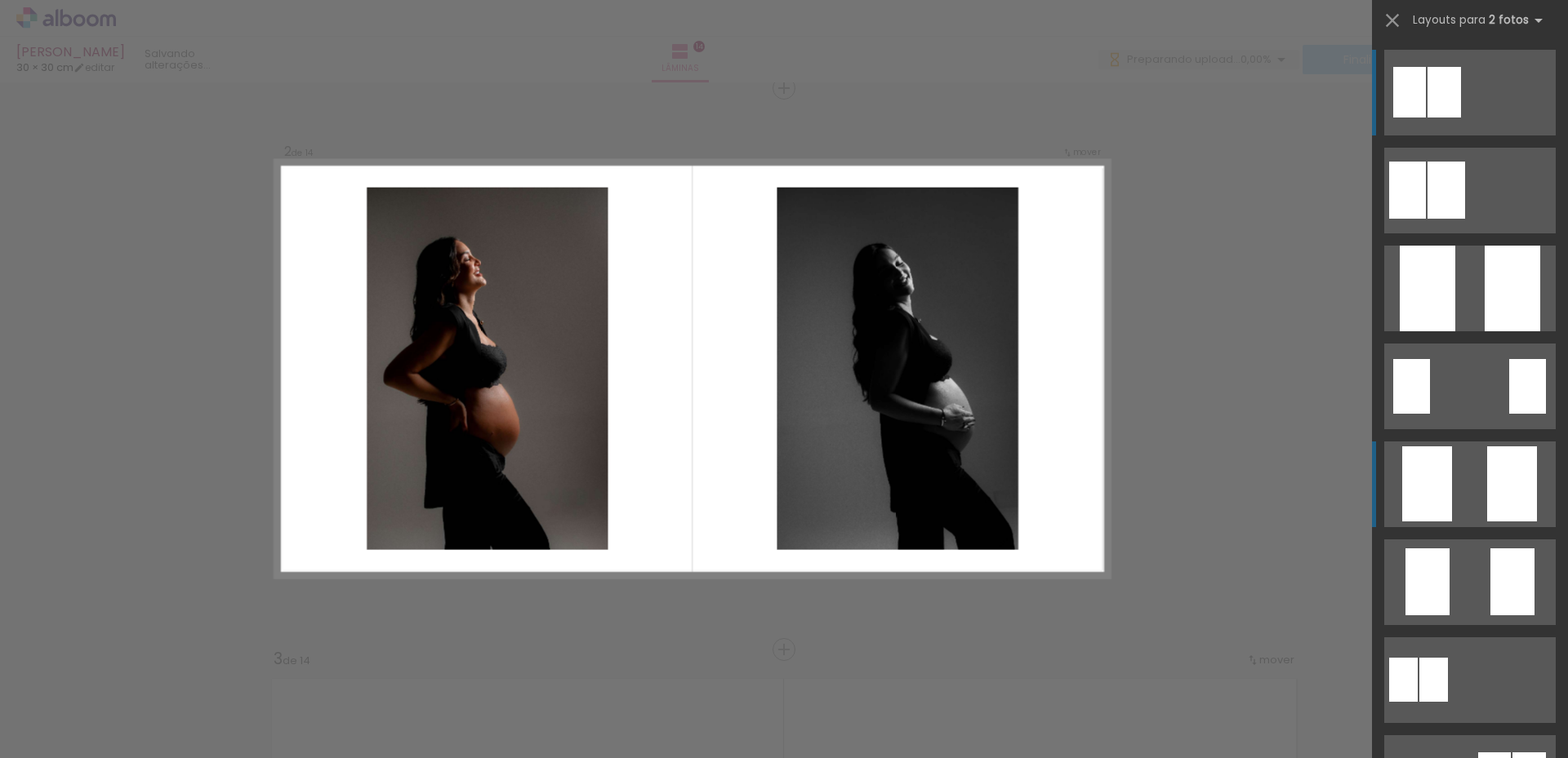
click at [1422, 462] on div at bounding box center [1427, 484] width 50 height 75
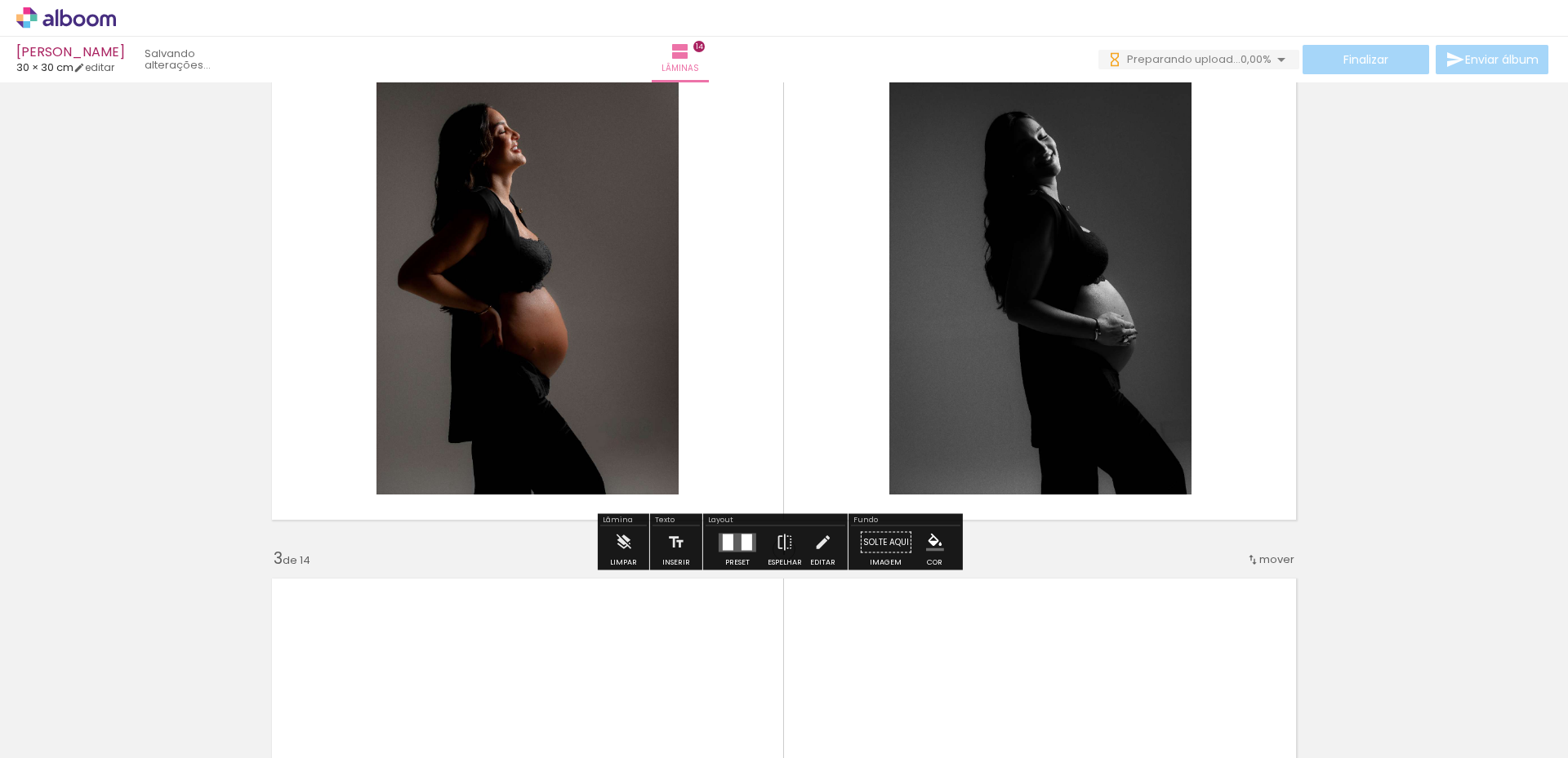
scroll to position [828, 0]
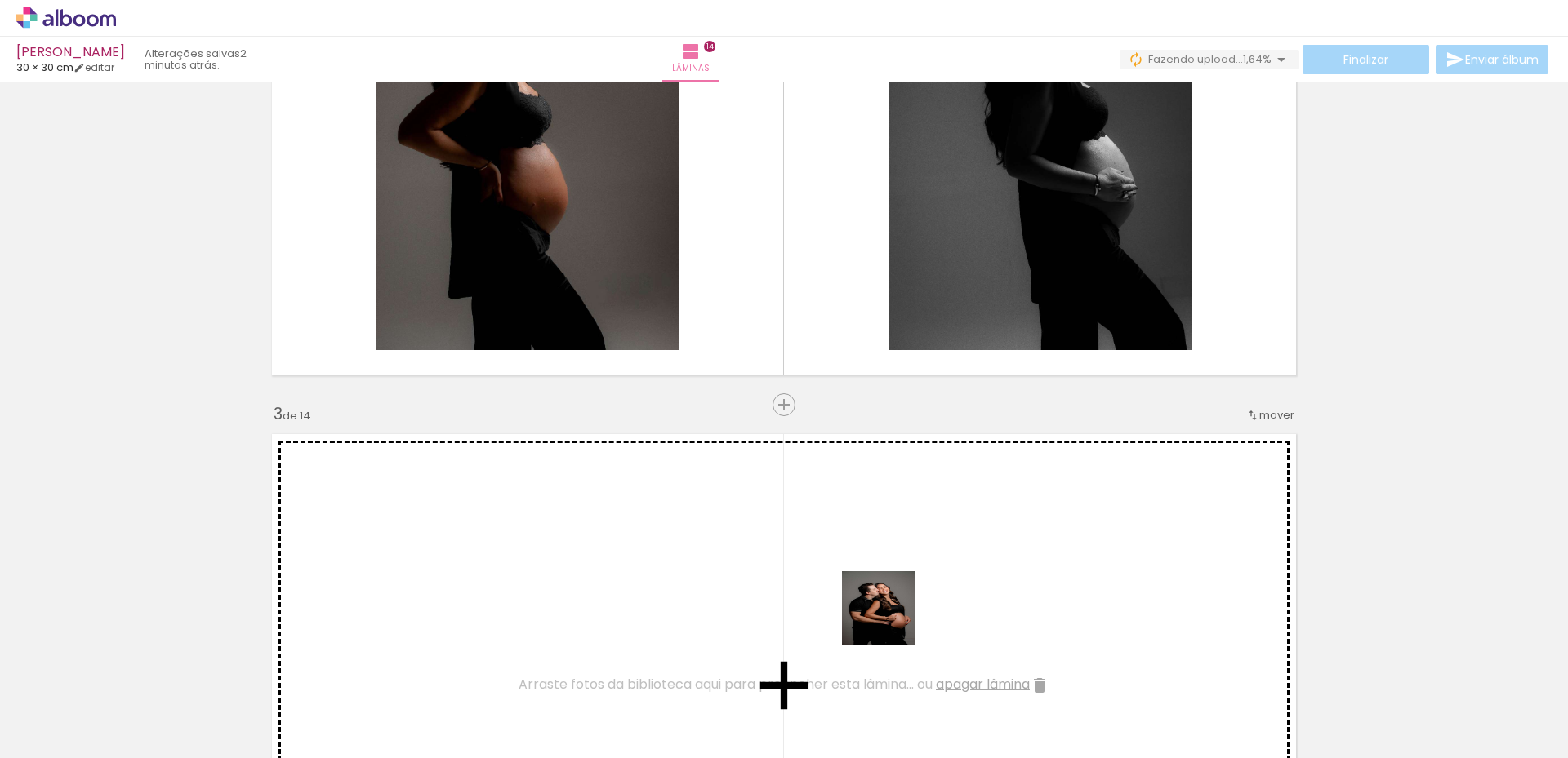
drag, startPoint x: 908, startPoint y: 680, endPoint x: 975, endPoint y: 679, distance: 67.0
click at [895, 606] on quentale-workspace at bounding box center [784, 379] width 1568 height 758
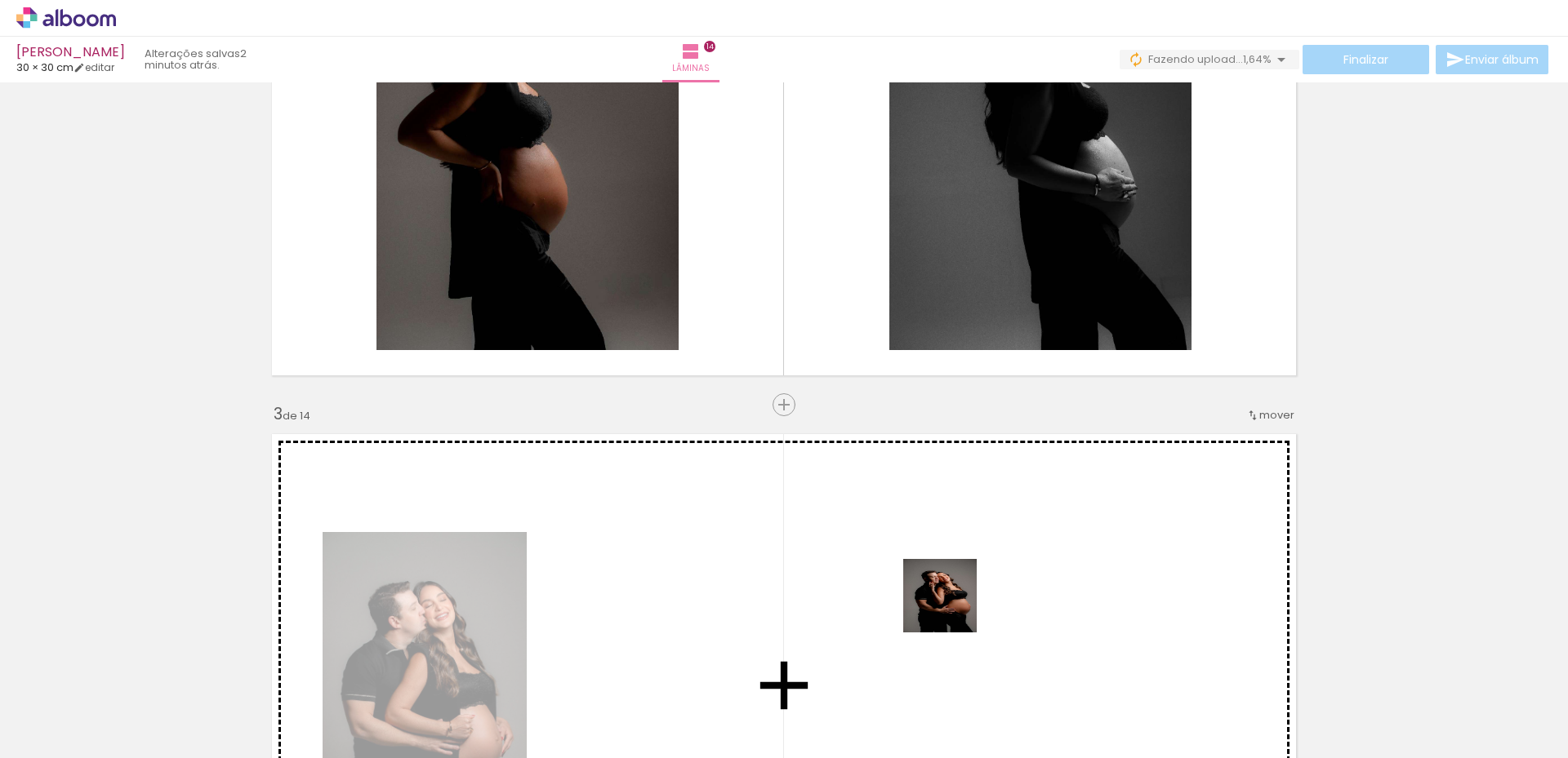
drag, startPoint x: 992, startPoint y: 697, endPoint x: 952, endPoint y: 609, distance: 96.7
click at [952, 609] on quentale-workspace at bounding box center [784, 379] width 1568 height 758
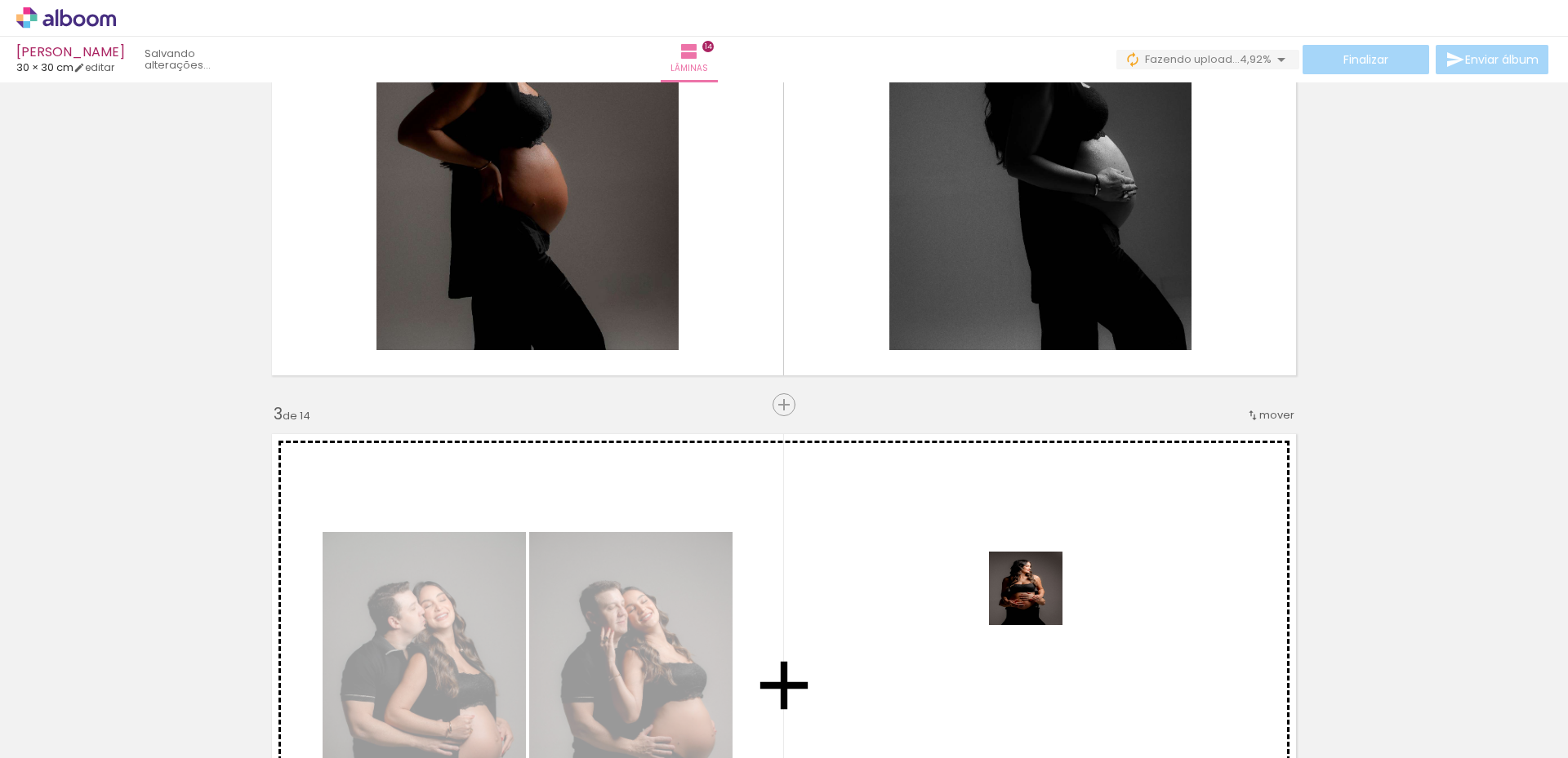
drag, startPoint x: 1088, startPoint y: 686, endPoint x: 1034, endPoint y: 597, distance: 104.1
click at [1035, 596] on quentale-workspace at bounding box center [784, 379] width 1568 height 758
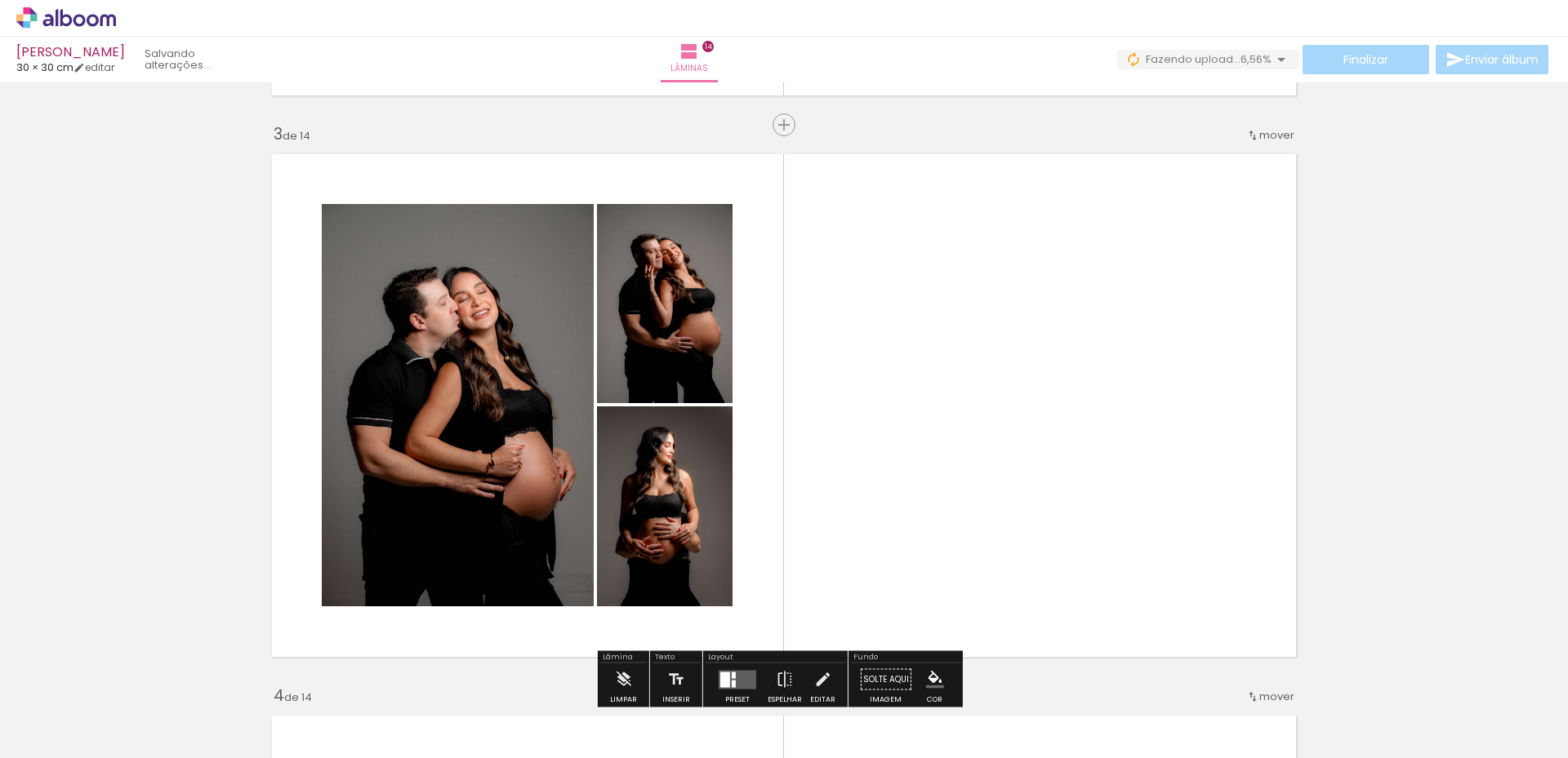
scroll to position [1154, 0]
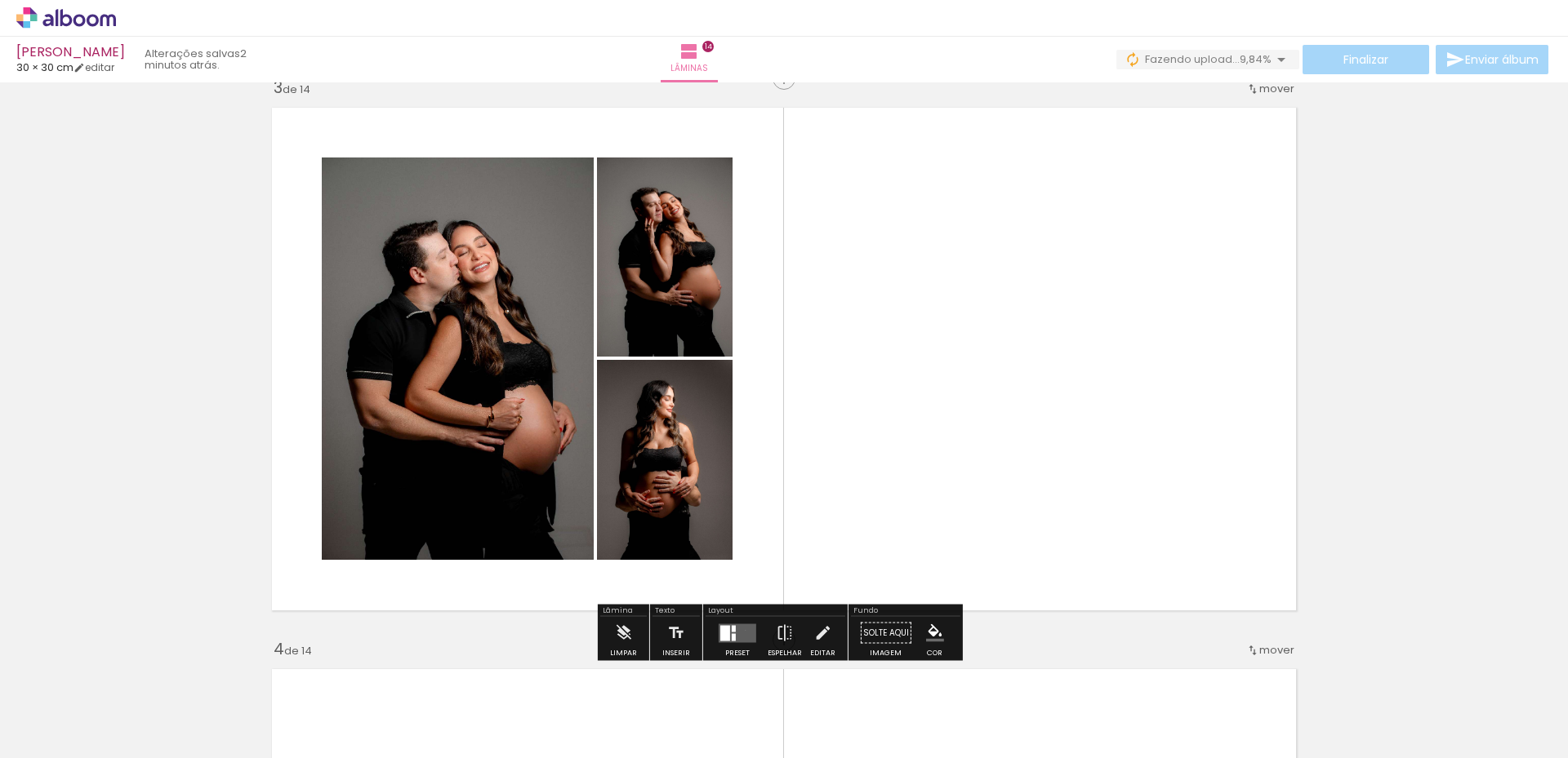
click at [742, 630] on quentale-layouter at bounding box center [738, 632] width 37 height 19
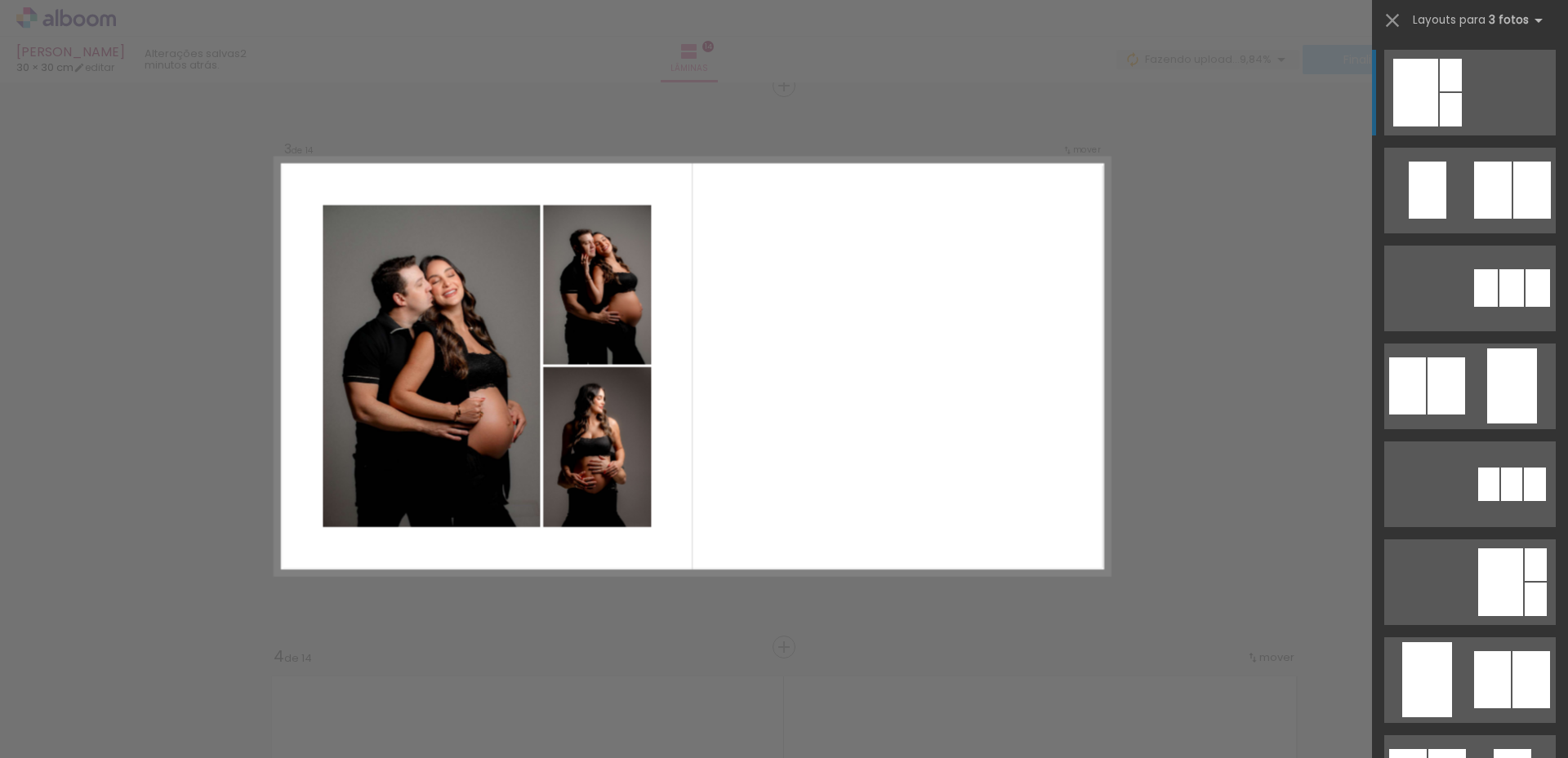
scroll to position [1144, 0]
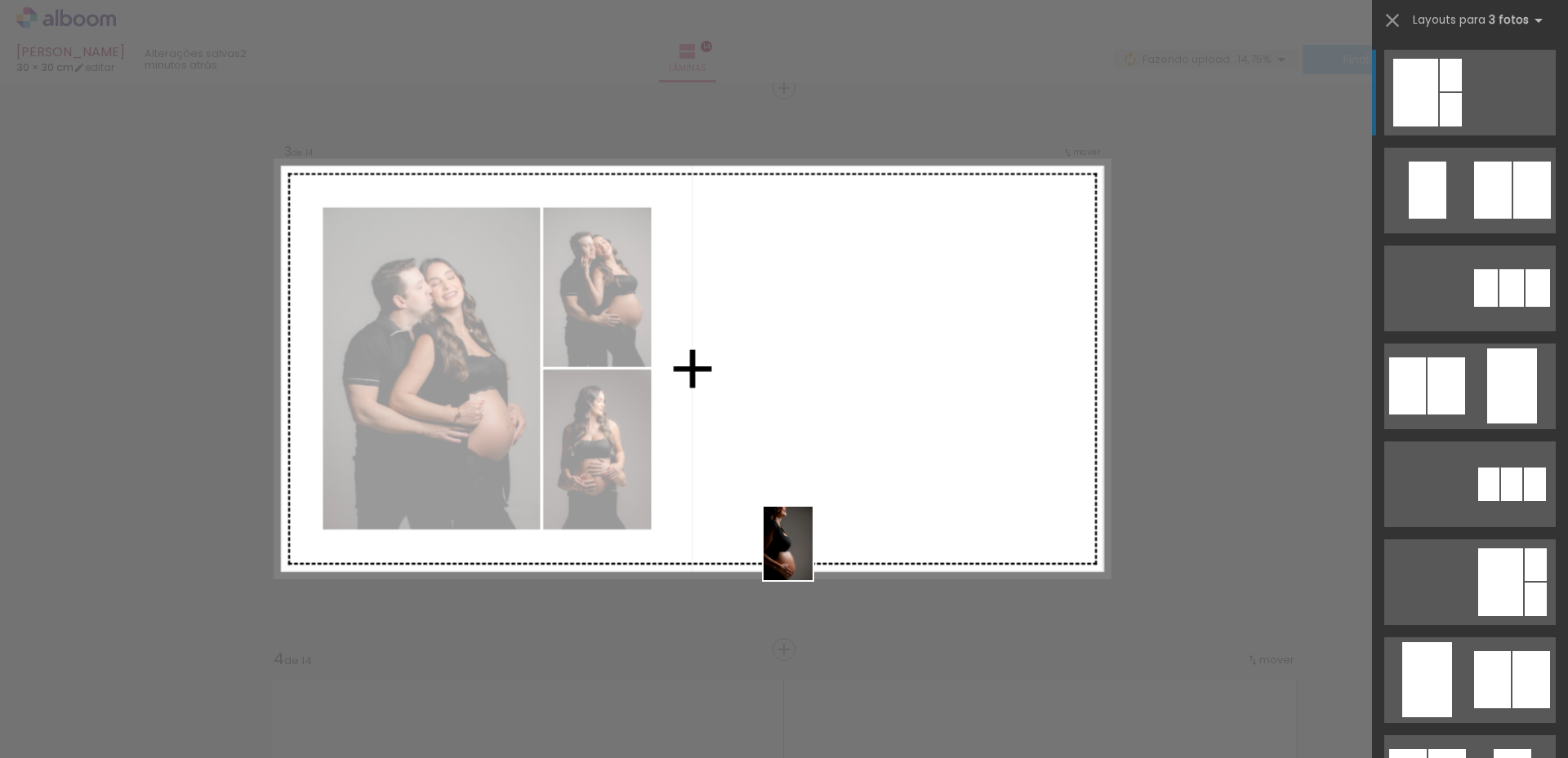
drag, startPoint x: 742, startPoint y: 652, endPoint x: 813, endPoint y: 555, distance: 120.2
click at [813, 555] on quentale-workspace at bounding box center [784, 379] width 1568 height 758
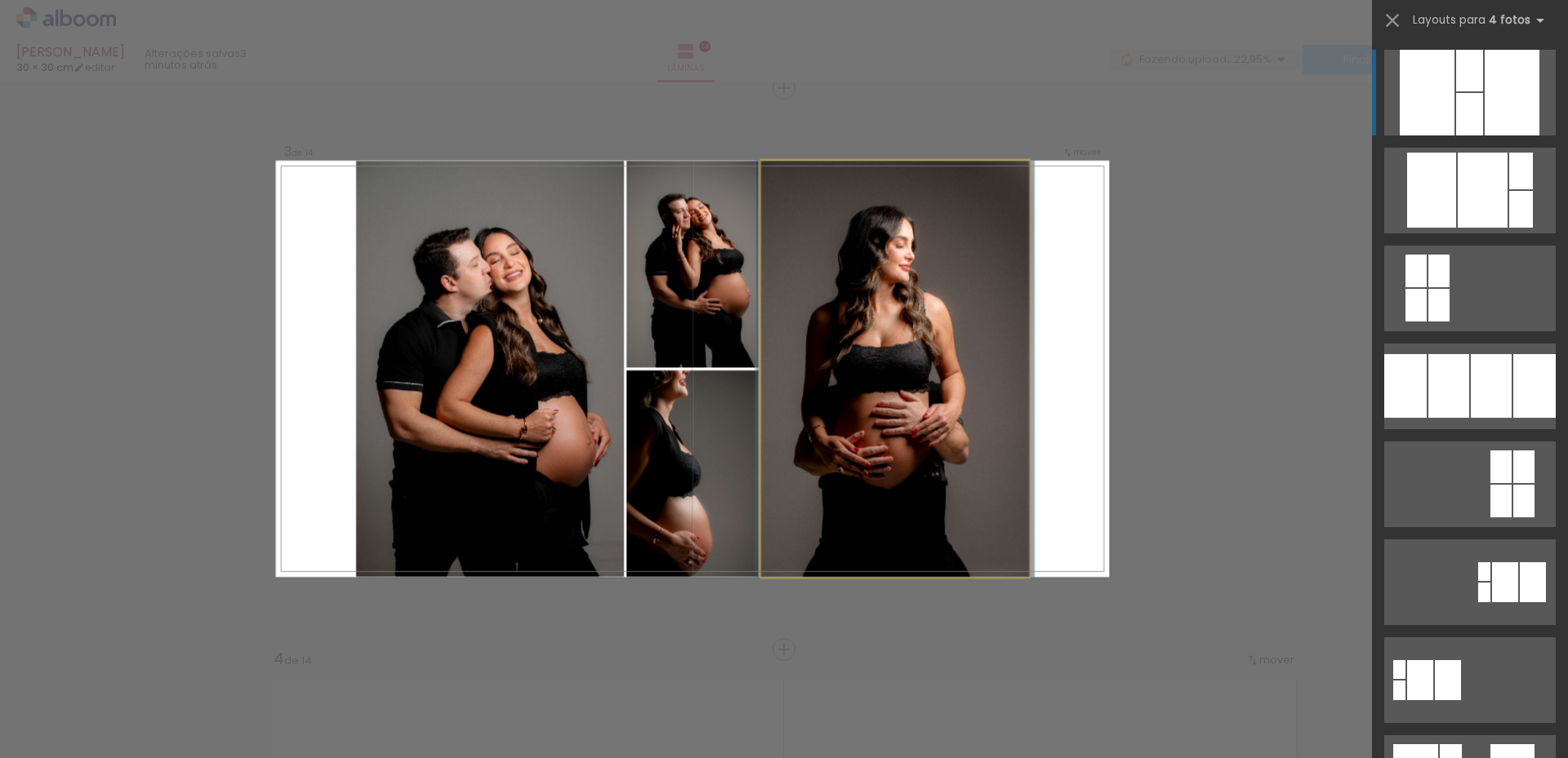
click at [761, 487] on quentale-photo at bounding box center [895, 369] width 268 height 416
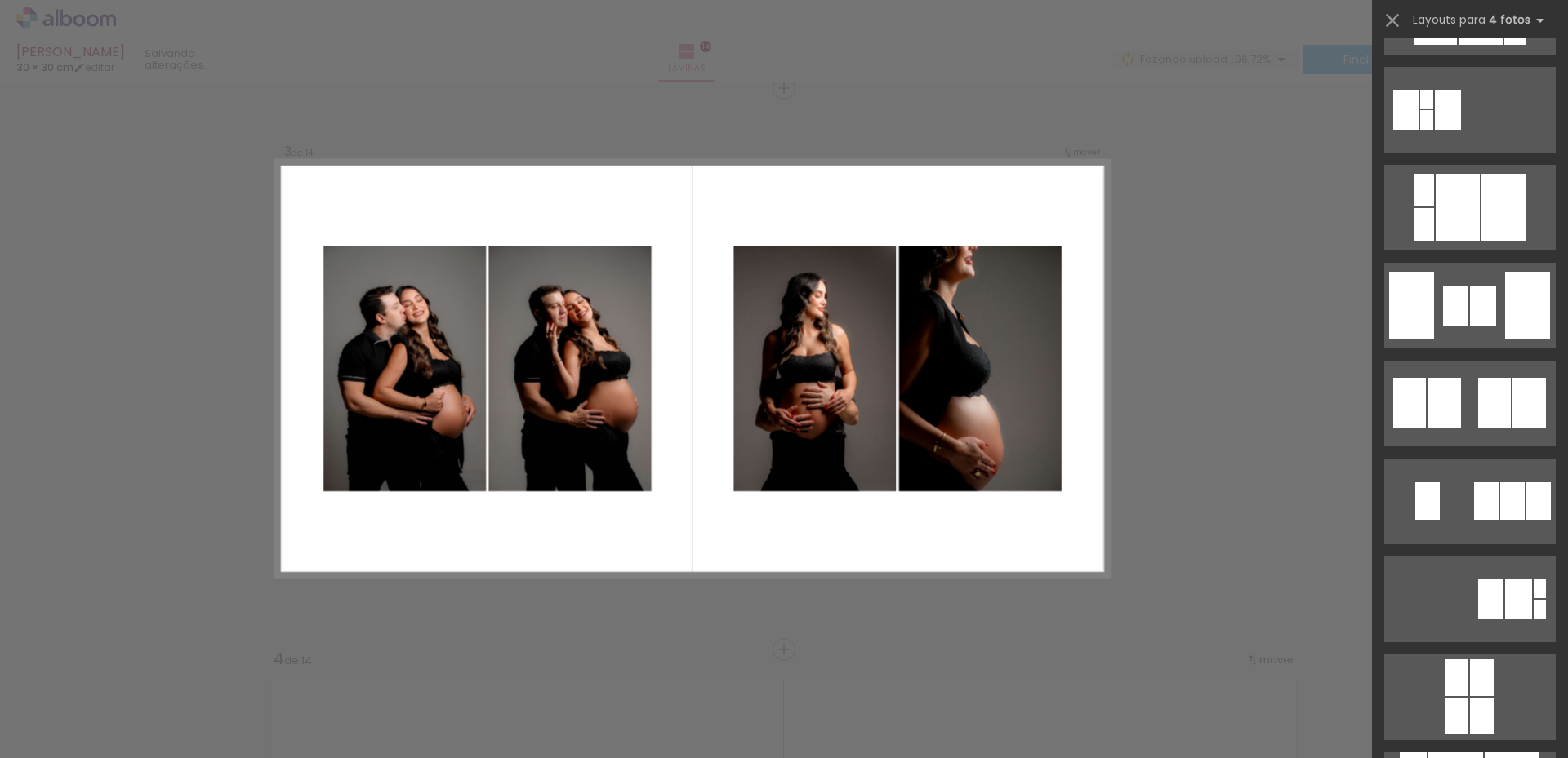
scroll to position [3020, 0]
click at [1465, 402] on quentale-layouter at bounding box center [1470, 402] width 171 height 86
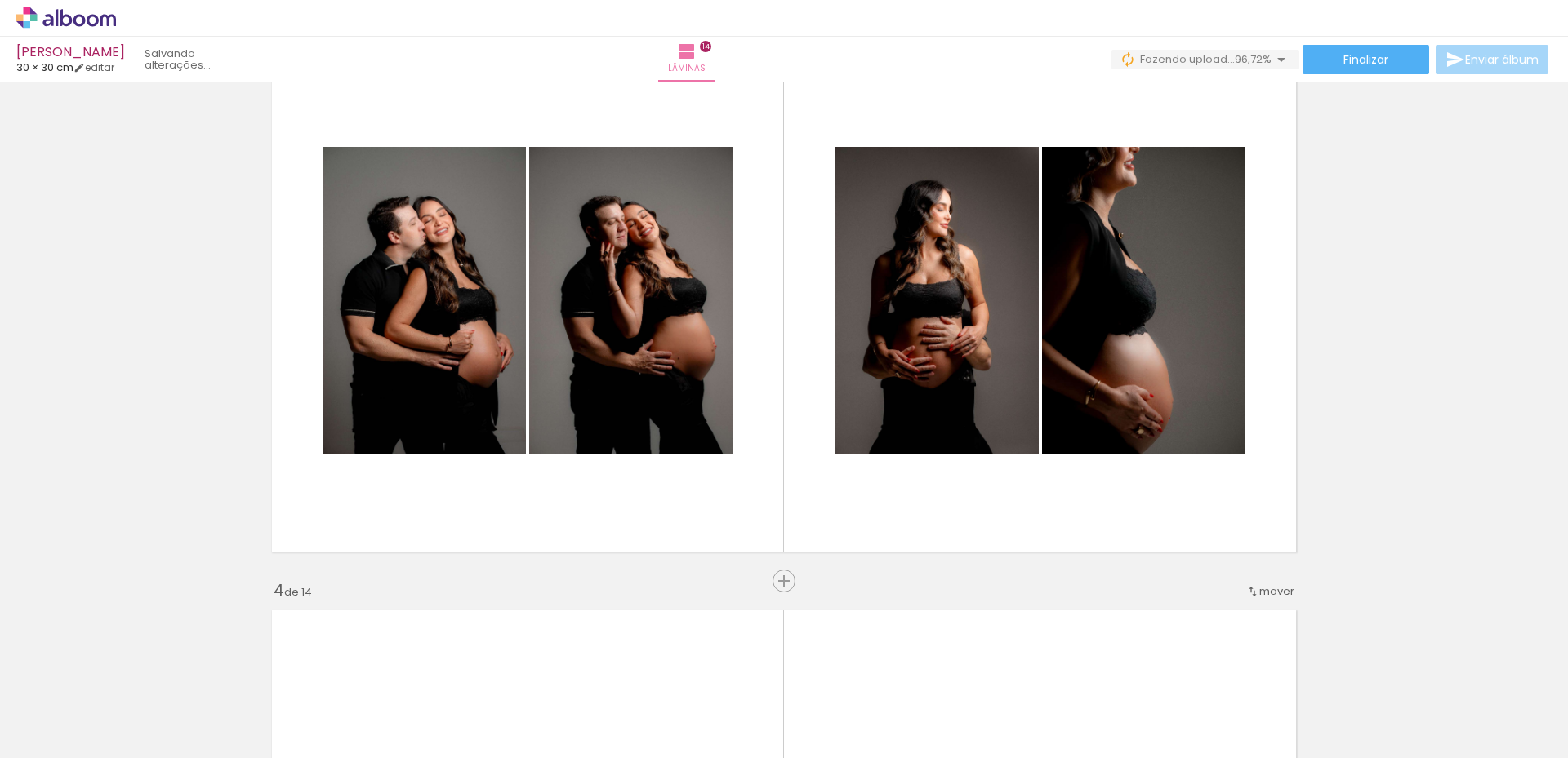
scroll to position [1308, 0]
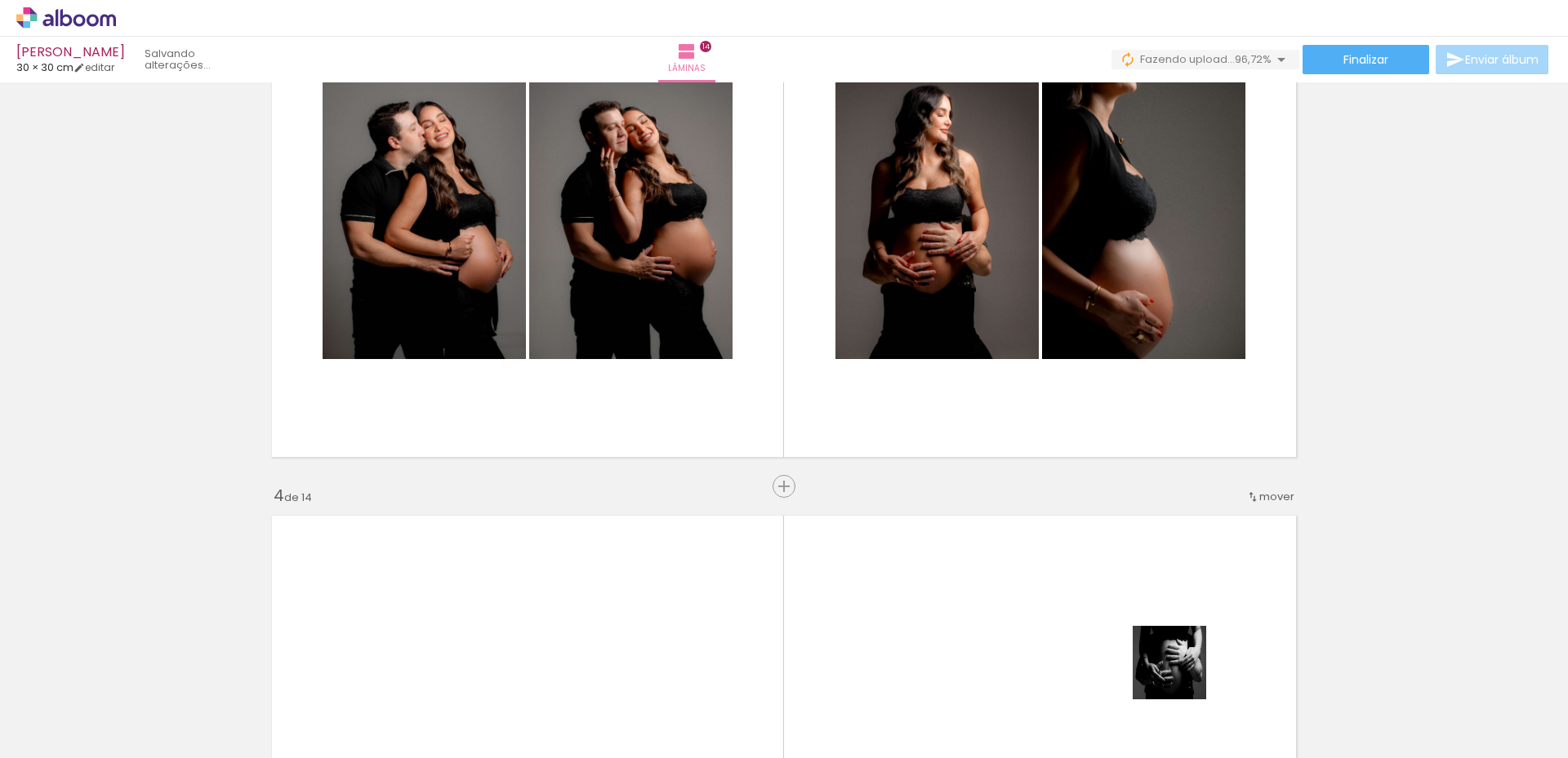
drag, startPoint x: 1182, startPoint y: 675, endPoint x: 1156, endPoint y: 606, distance: 73.7
click at [1156, 606] on quentale-workspace at bounding box center [784, 379] width 1568 height 758
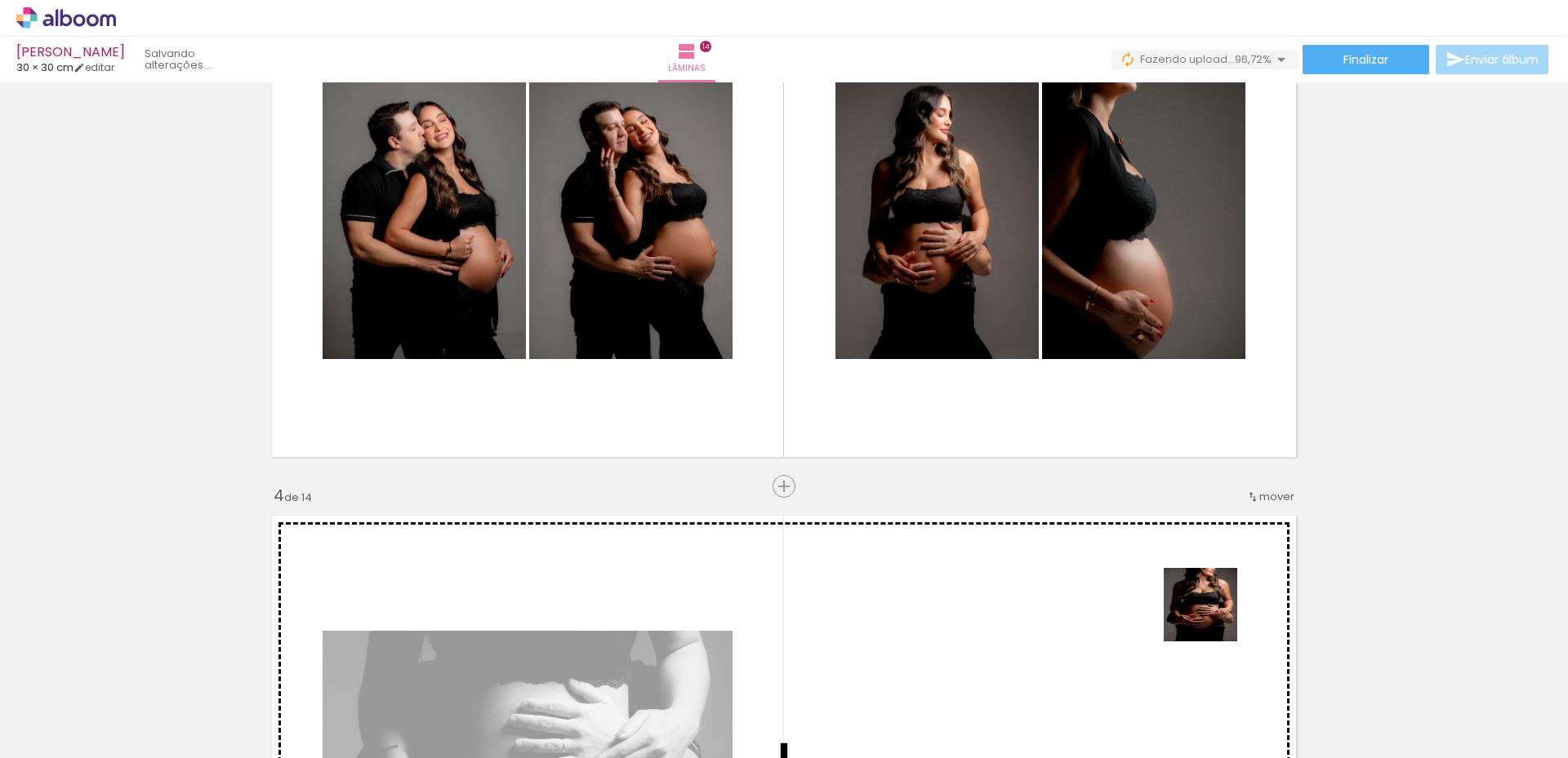
drag, startPoint x: 1239, startPoint y: 662, endPoint x: 1210, endPoint y: 612, distance: 57.8
click at [1210, 612] on quentale-workspace at bounding box center [784, 379] width 1568 height 758
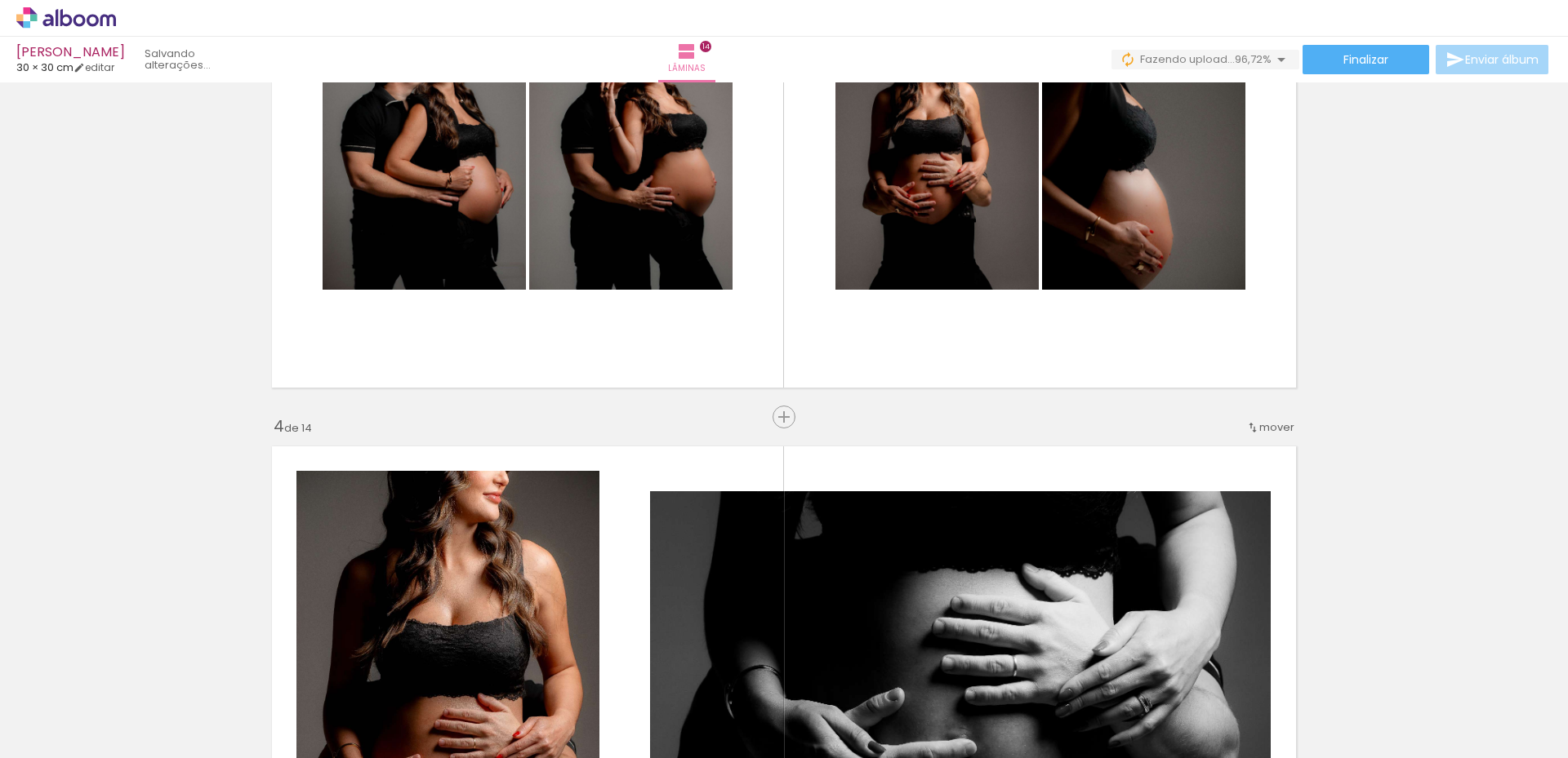
scroll to position [1226, 0]
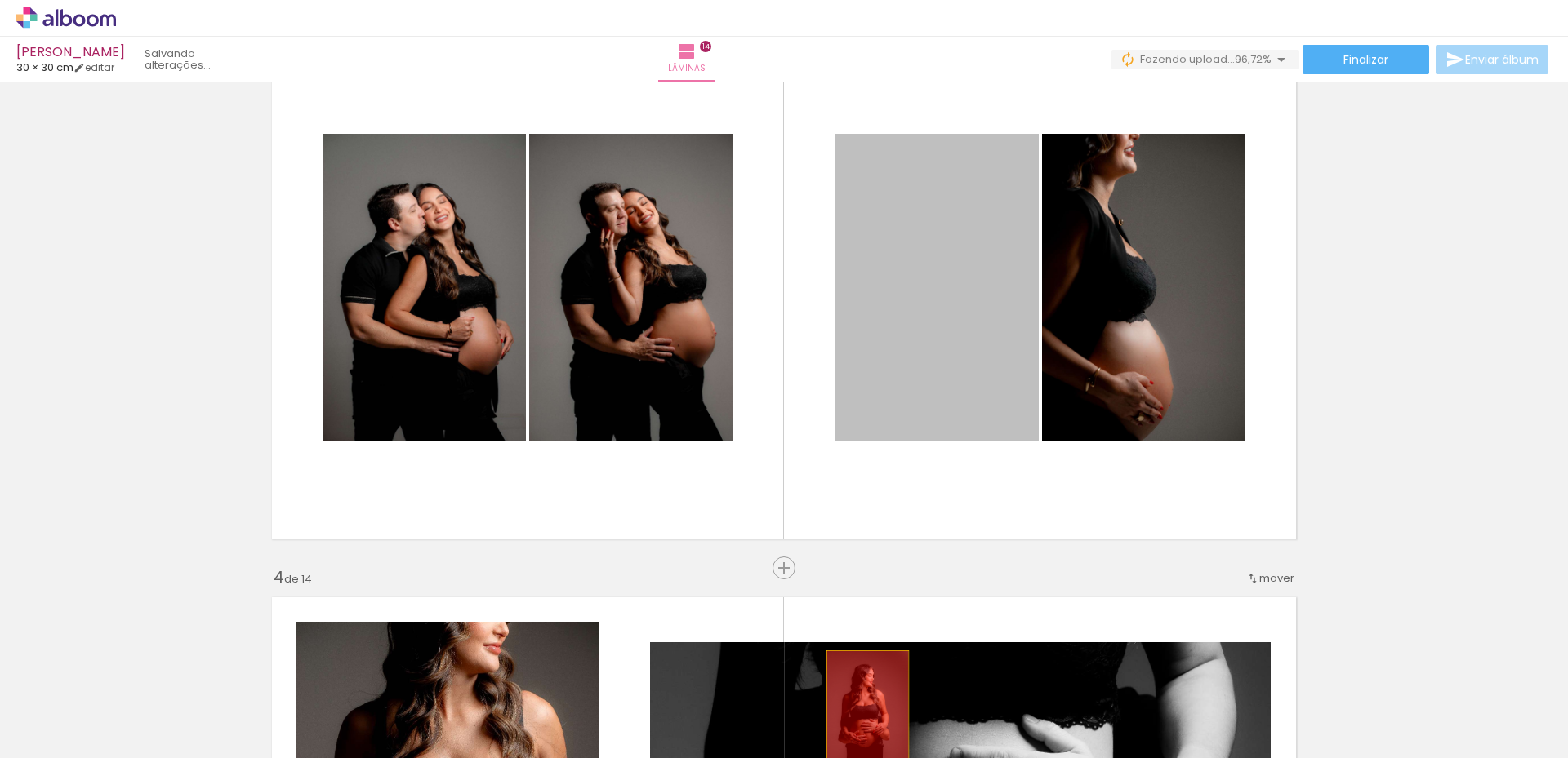
drag, startPoint x: 945, startPoint y: 354, endPoint x: 867, endPoint y: 713, distance: 367.4
click at [867, 713] on quentale-workspace at bounding box center [784, 379] width 1568 height 758
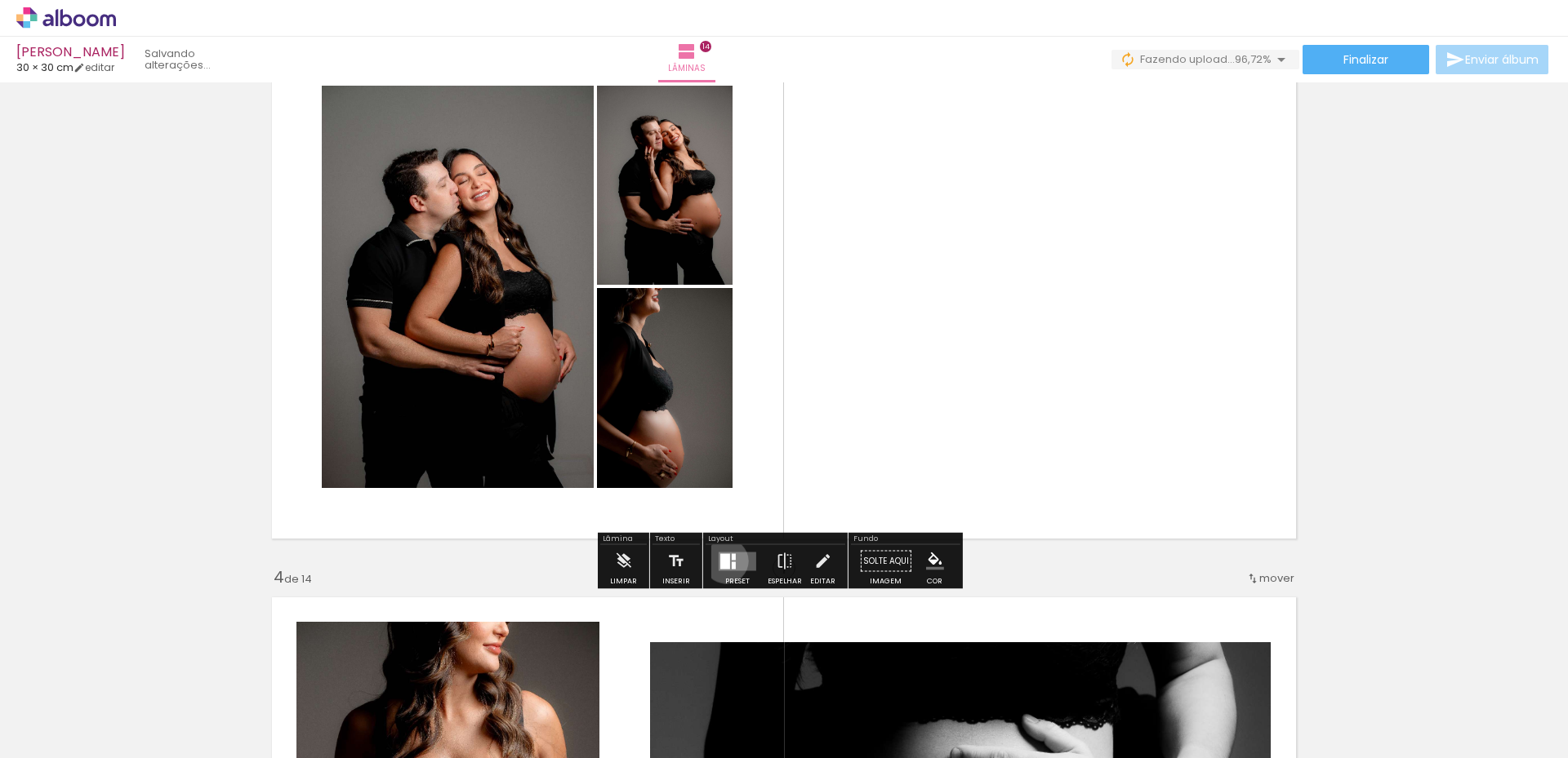
drag, startPoint x: 722, startPoint y: 560, endPoint x: 742, endPoint y: 570, distance: 22.4
click at [723, 561] on div at bounding box center [725, 561] width 10 height 16
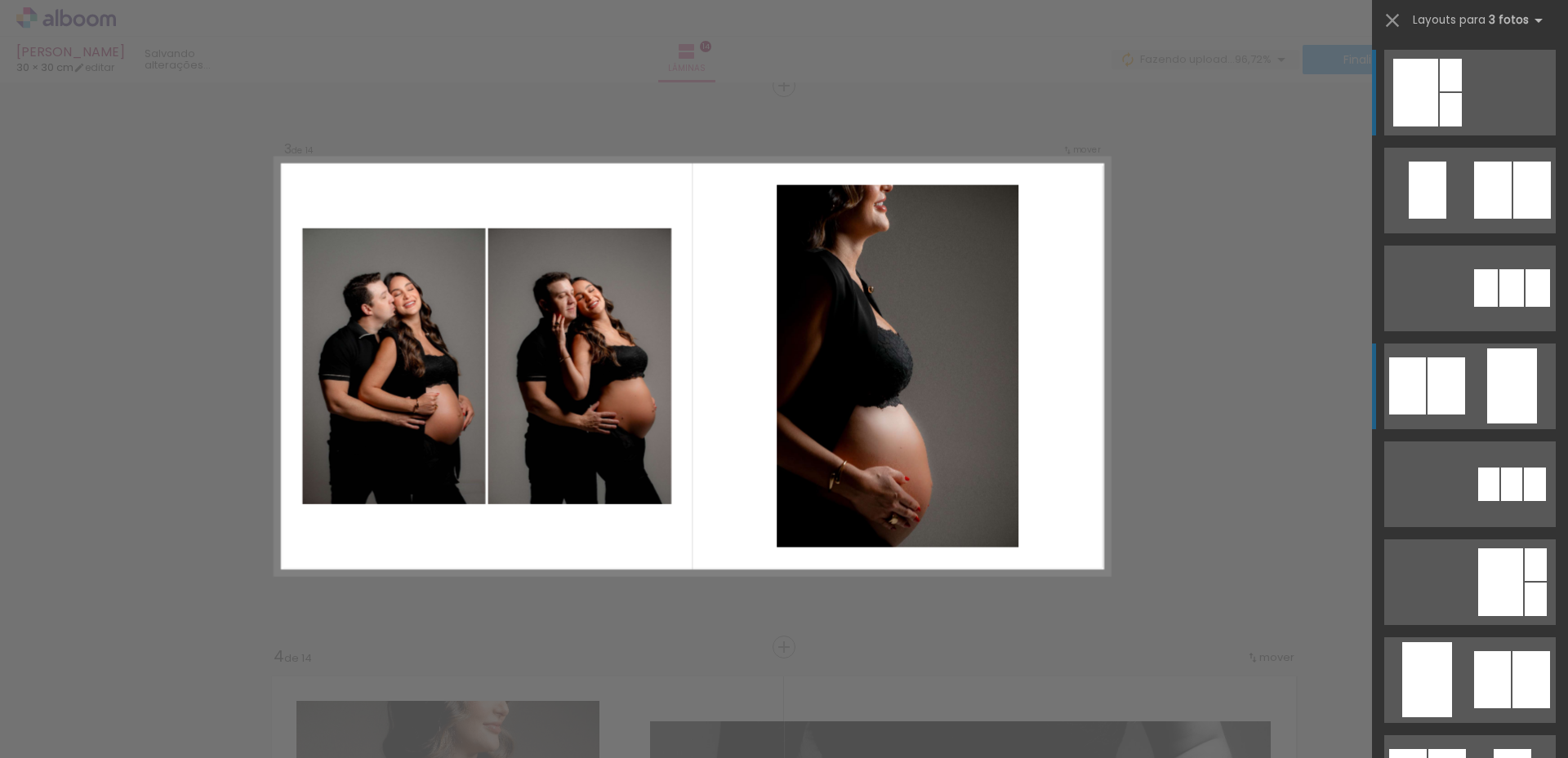
scroll to position [1144, 0]
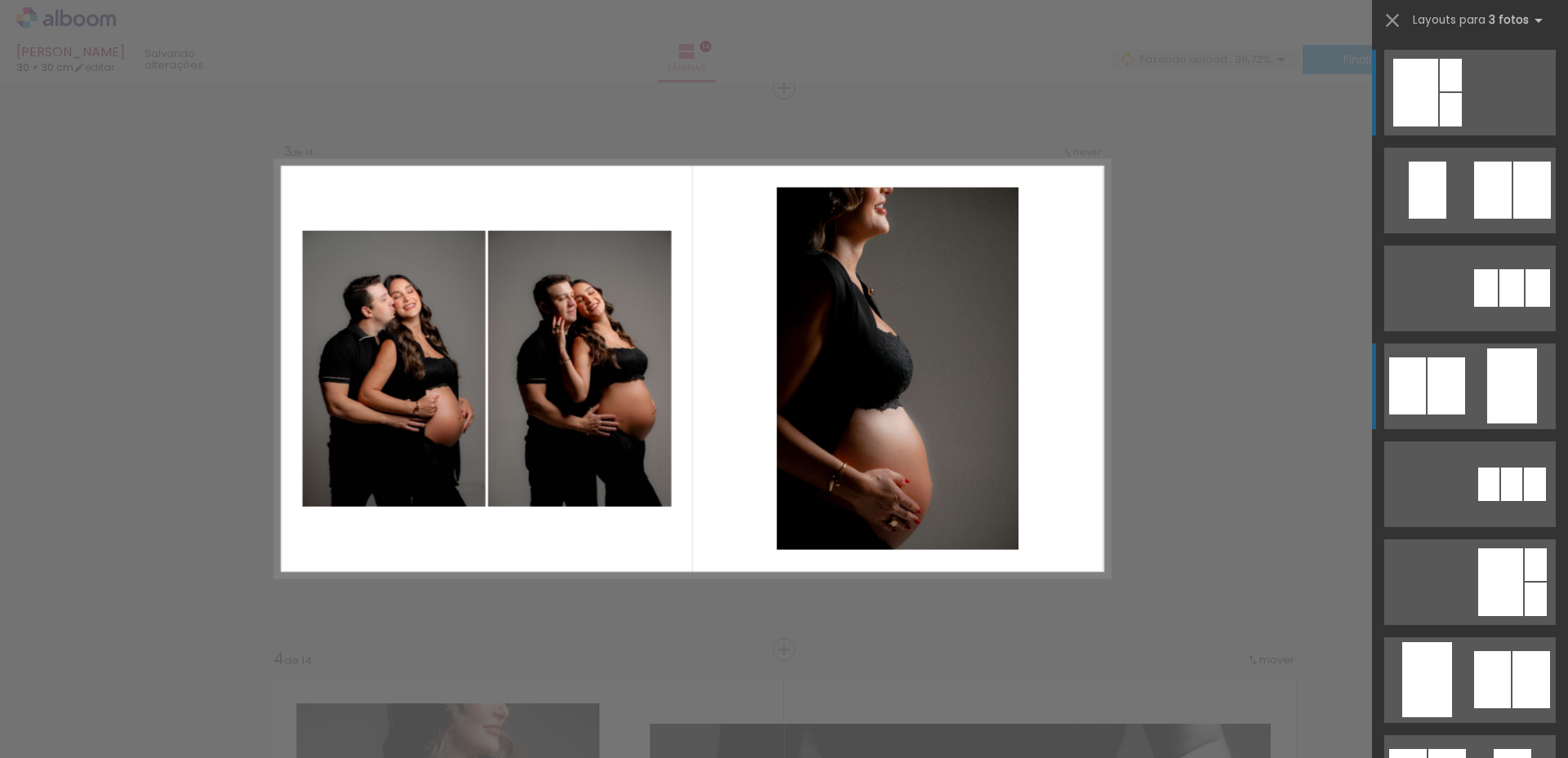
click at [1452, 378] on div at bounding box center [1446, 386] width 37 height 57
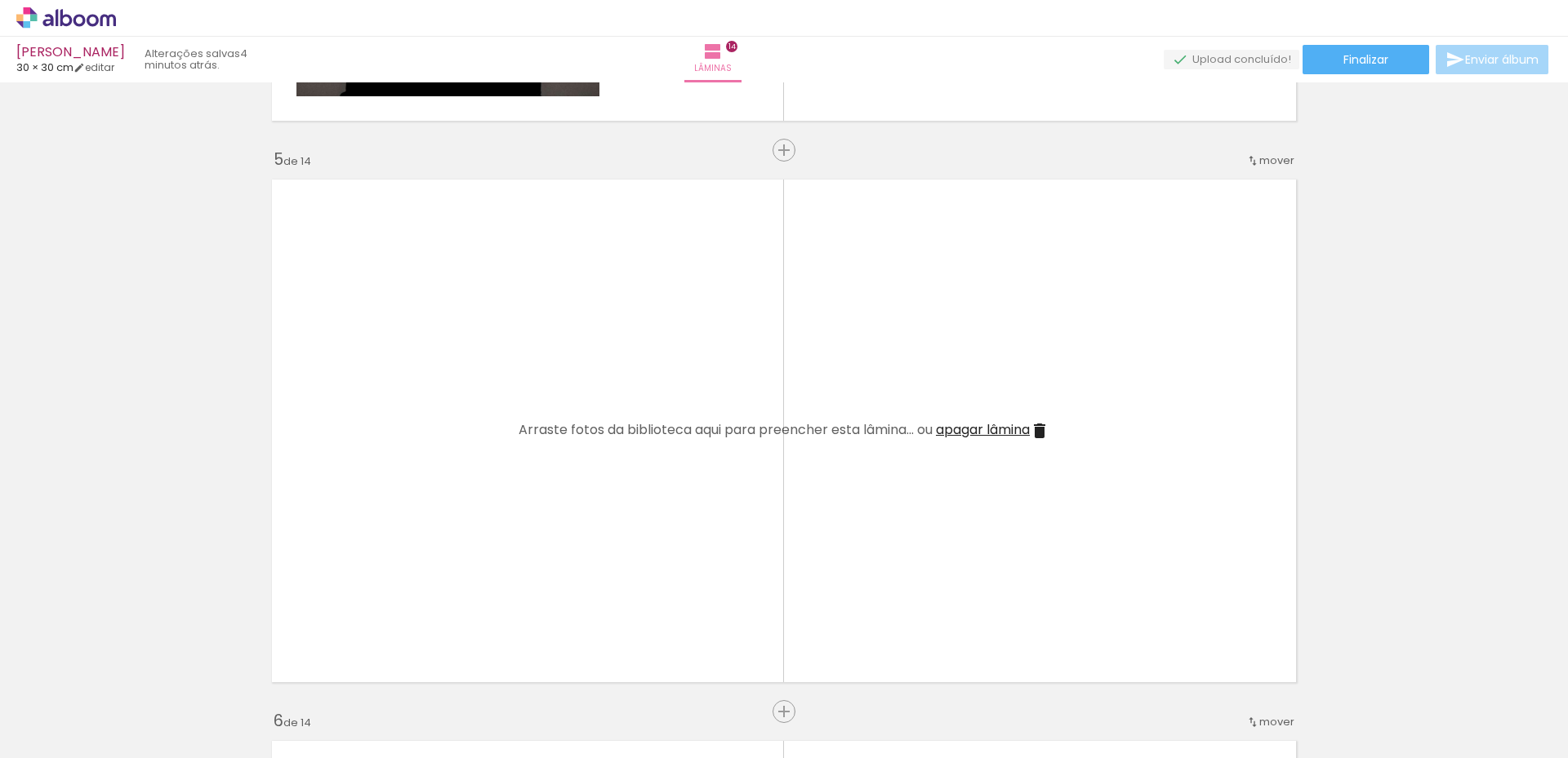
scroll to position [0, 551]
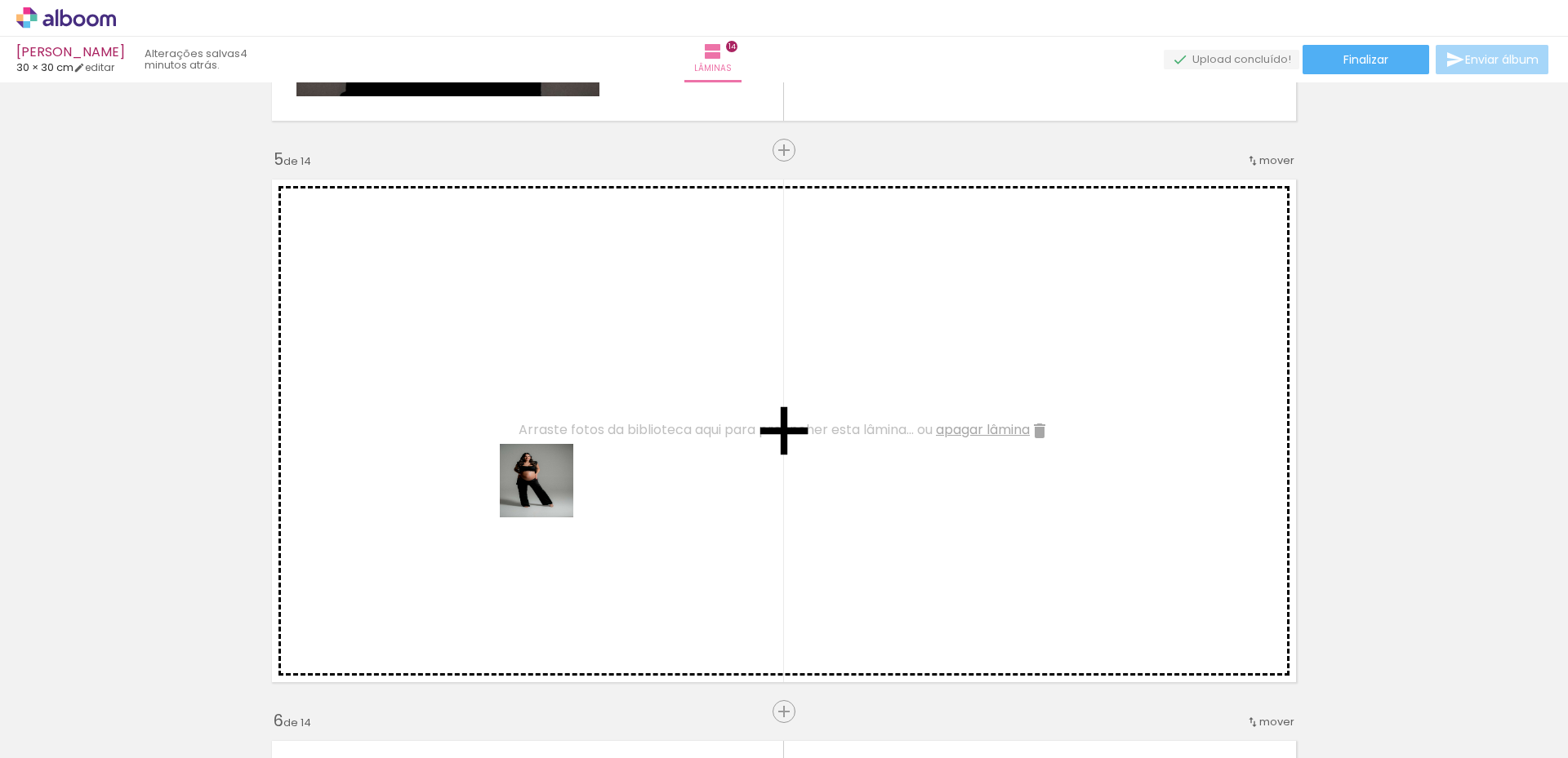
drag, startPoint x: 261, startPoint y: 706, endPoint x: 645, endPoint y: 589, distance: 401.4
click at [558, 490] on quentale-workspace at bounding box center [784, 379] width 1568 height 758
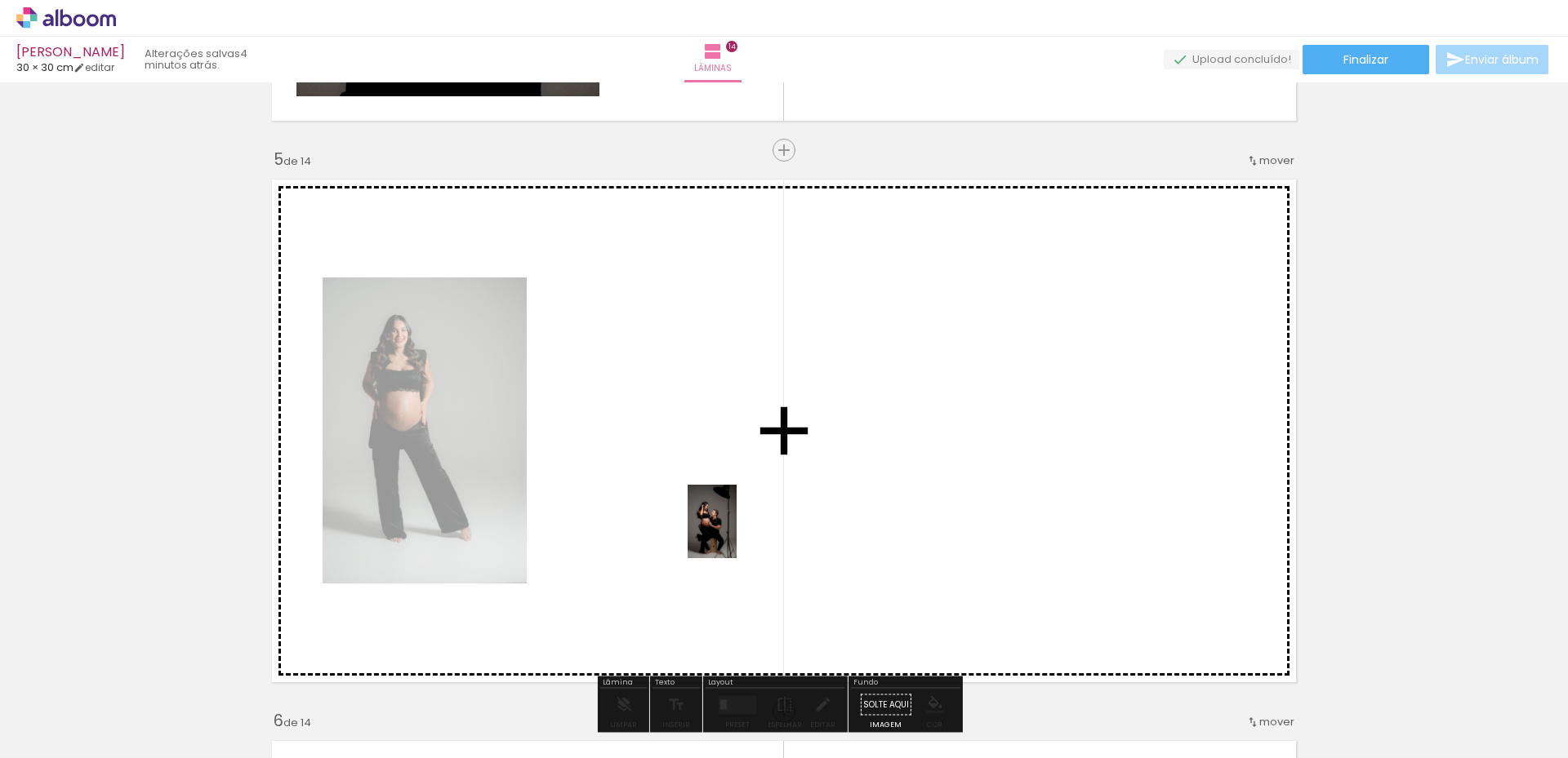
drag, startPoint x: 796, startPoint y: 702, endPoint x: 735, endPoint y: 531, distance: 181.6
click at [735, 531] on quentale-workspace at bounding box center [784, 379] width 1568 height 758
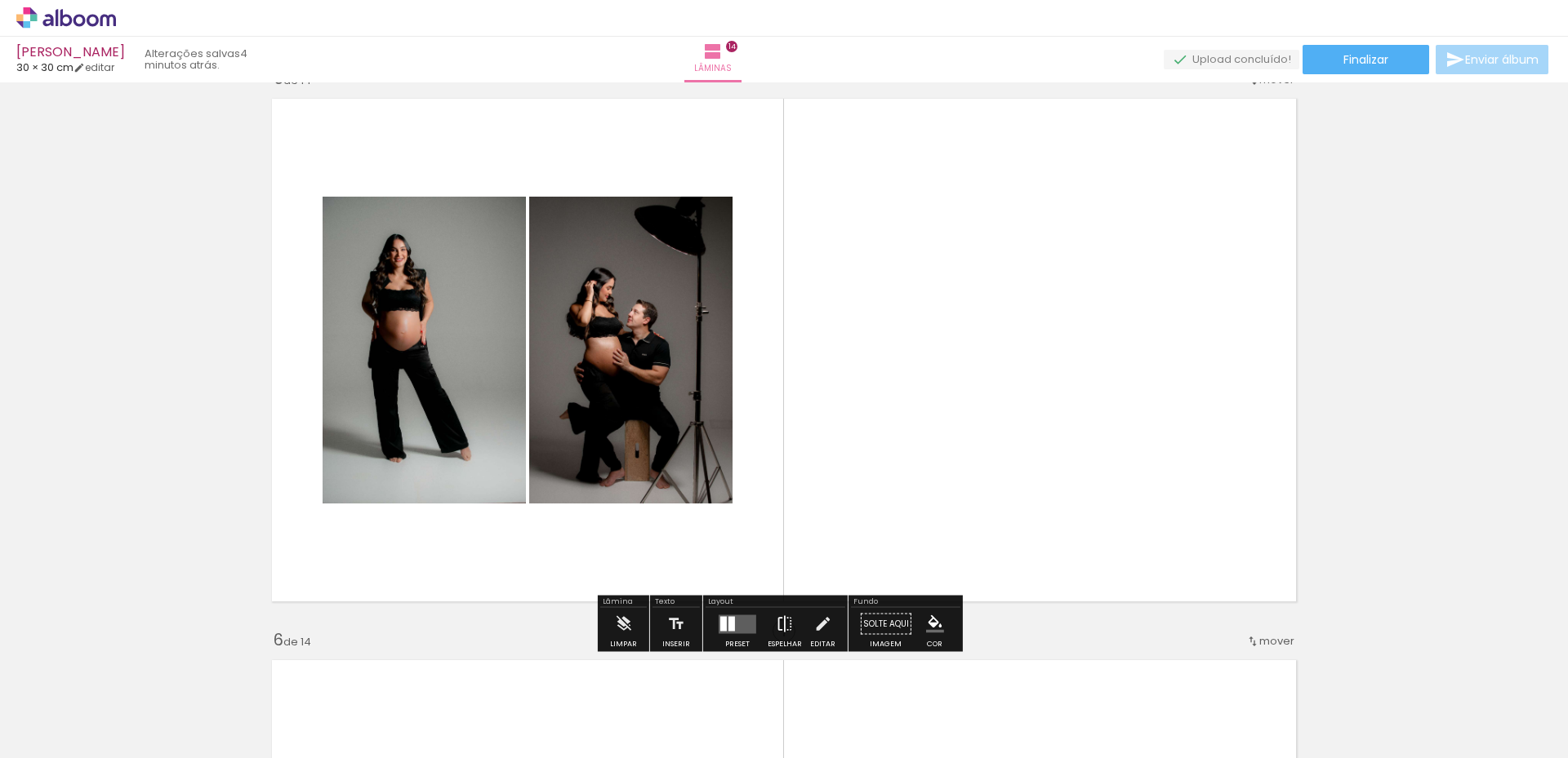
scroll to position [2288, 0]
click at [730, 626] on div at bounding box center [732, 622] width 7 height 15
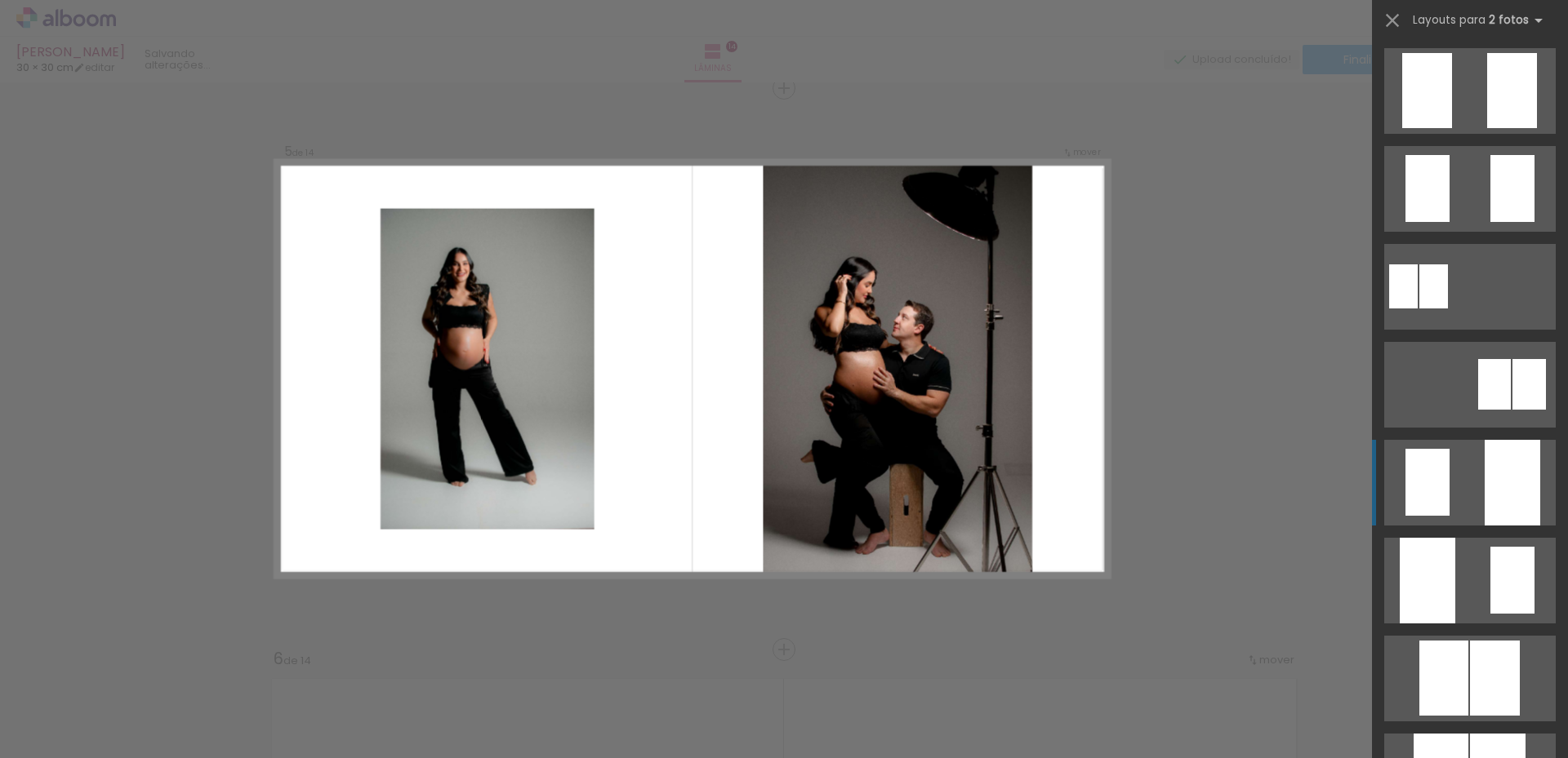
scroll to position [490, 0]
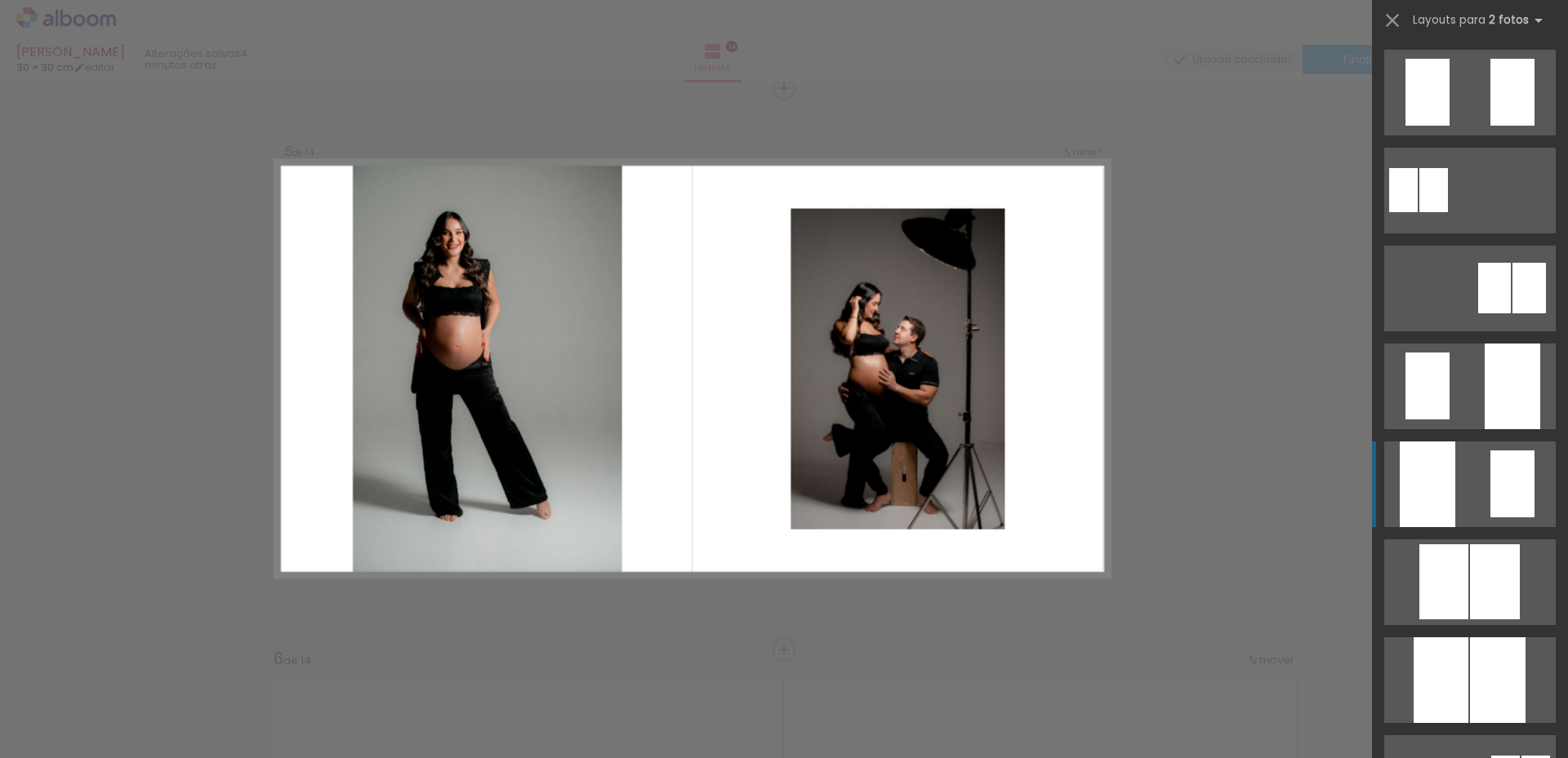
click at [1475, 495] on quentale-layouter at bounding box center [1470, 484] width 171 height 86
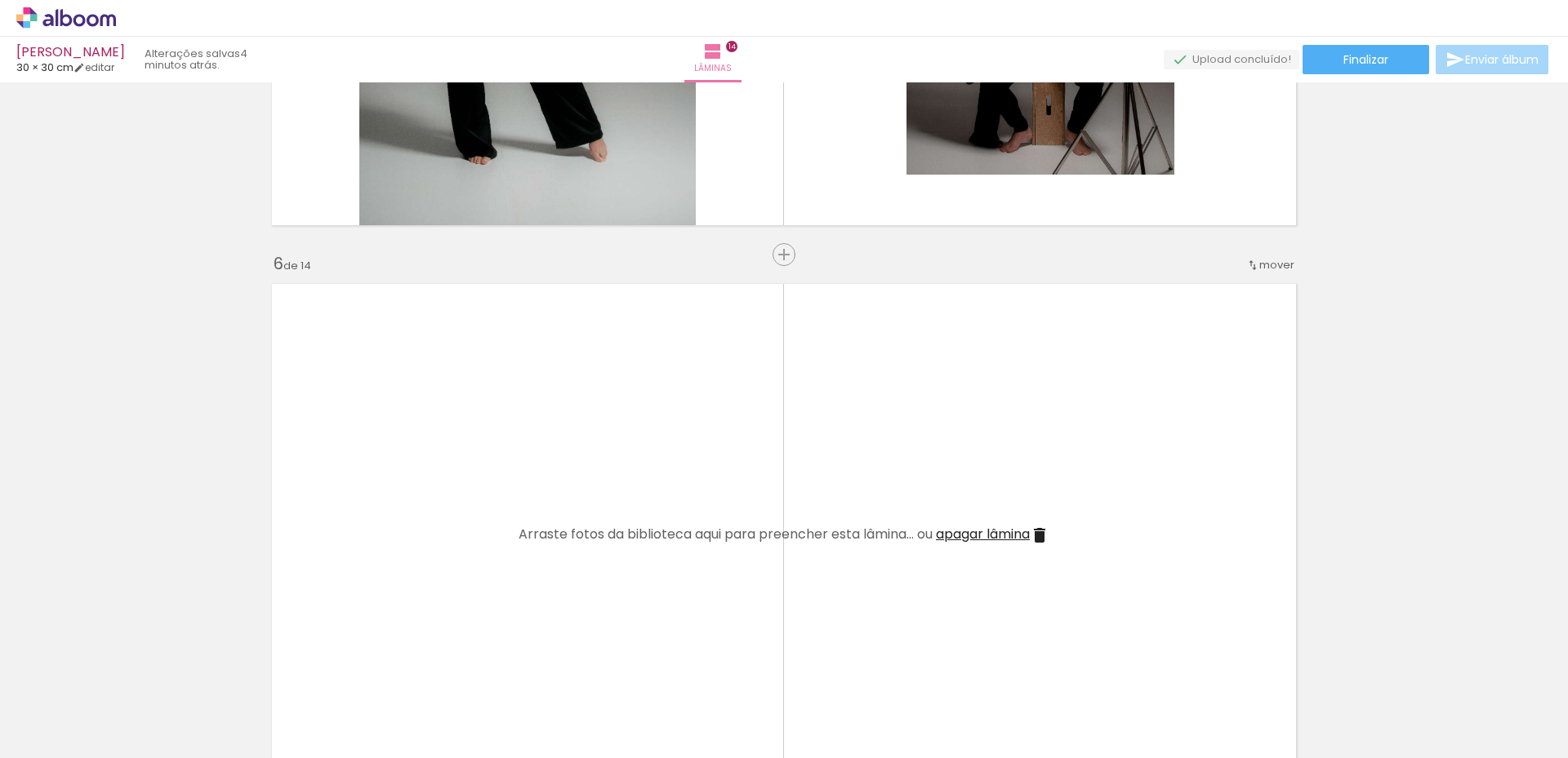
scroll to position [2758, 0]
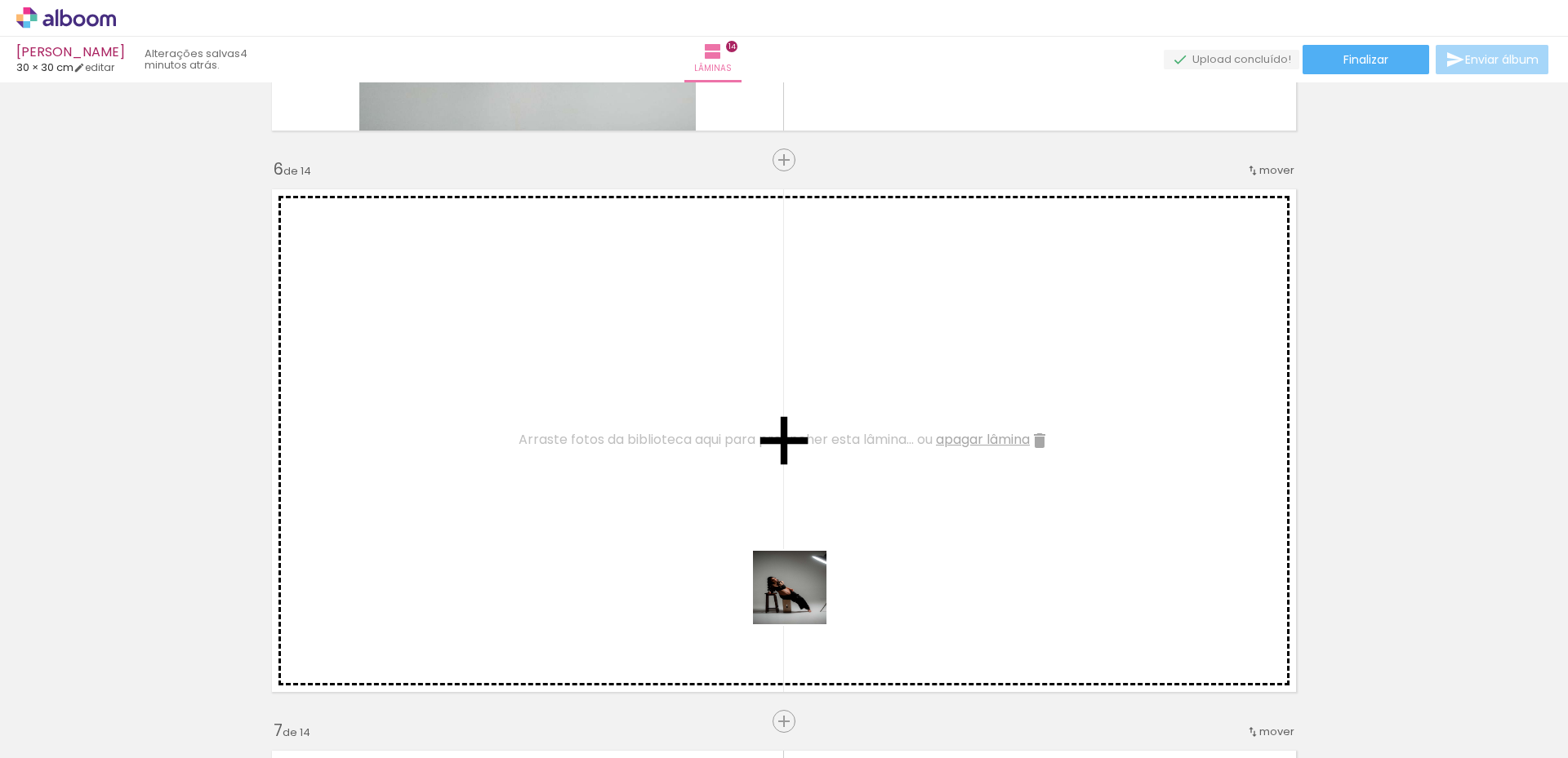
drag, startPoint x: 878, startPoint y: 673, endPoint x: 960, endPoint y: 682, distance: 82.5
click at [773, 580] on quentale-workspace at bounding box center [784, 379] width 1568 height 758
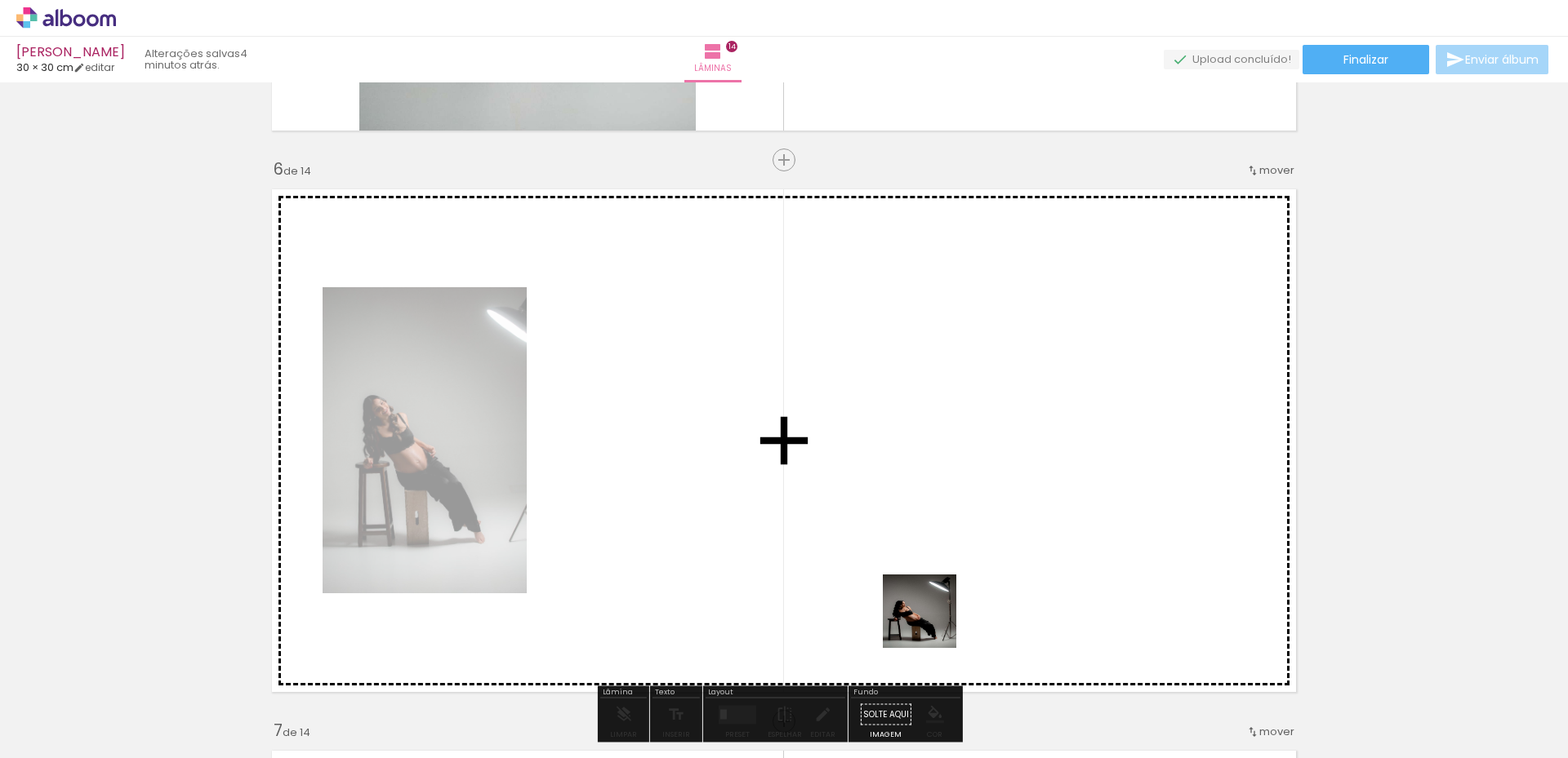
drag, startPoint x: 984, startPoint y: 691, endPoint x: 920, endPoint y: 584, distance: 124.7
click at [919, 585] on quentale-workspace at bounding box center [784, 379] width 1568 height 758
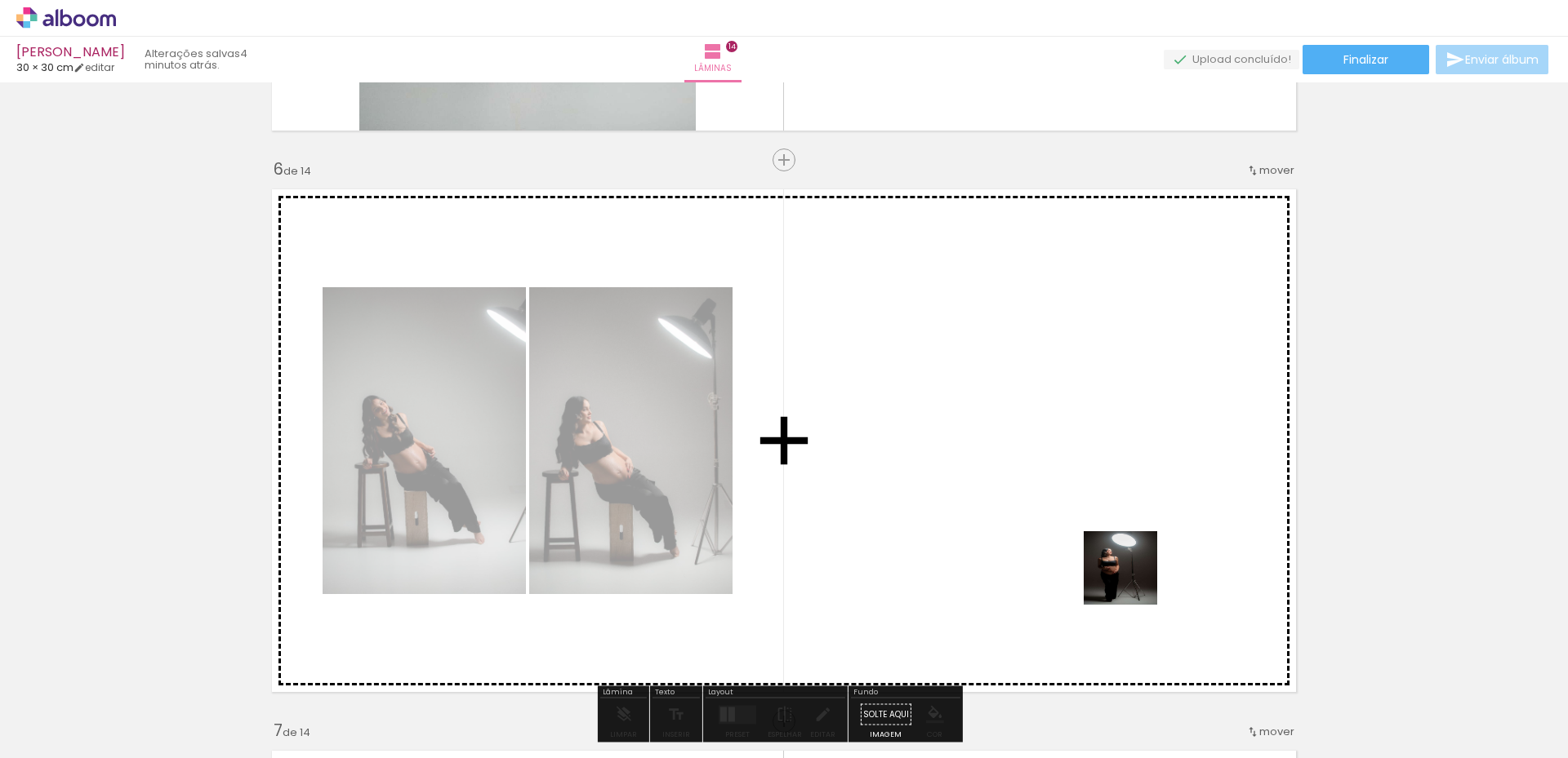
drag, startPoint x: 1185, startPoint y: 683, endPoint x: 1197, endPoint y: 657, distance: 28.6
click at [1107, 505] on quentale-workspace at bounding box center [784, 379] width 1568 height 758
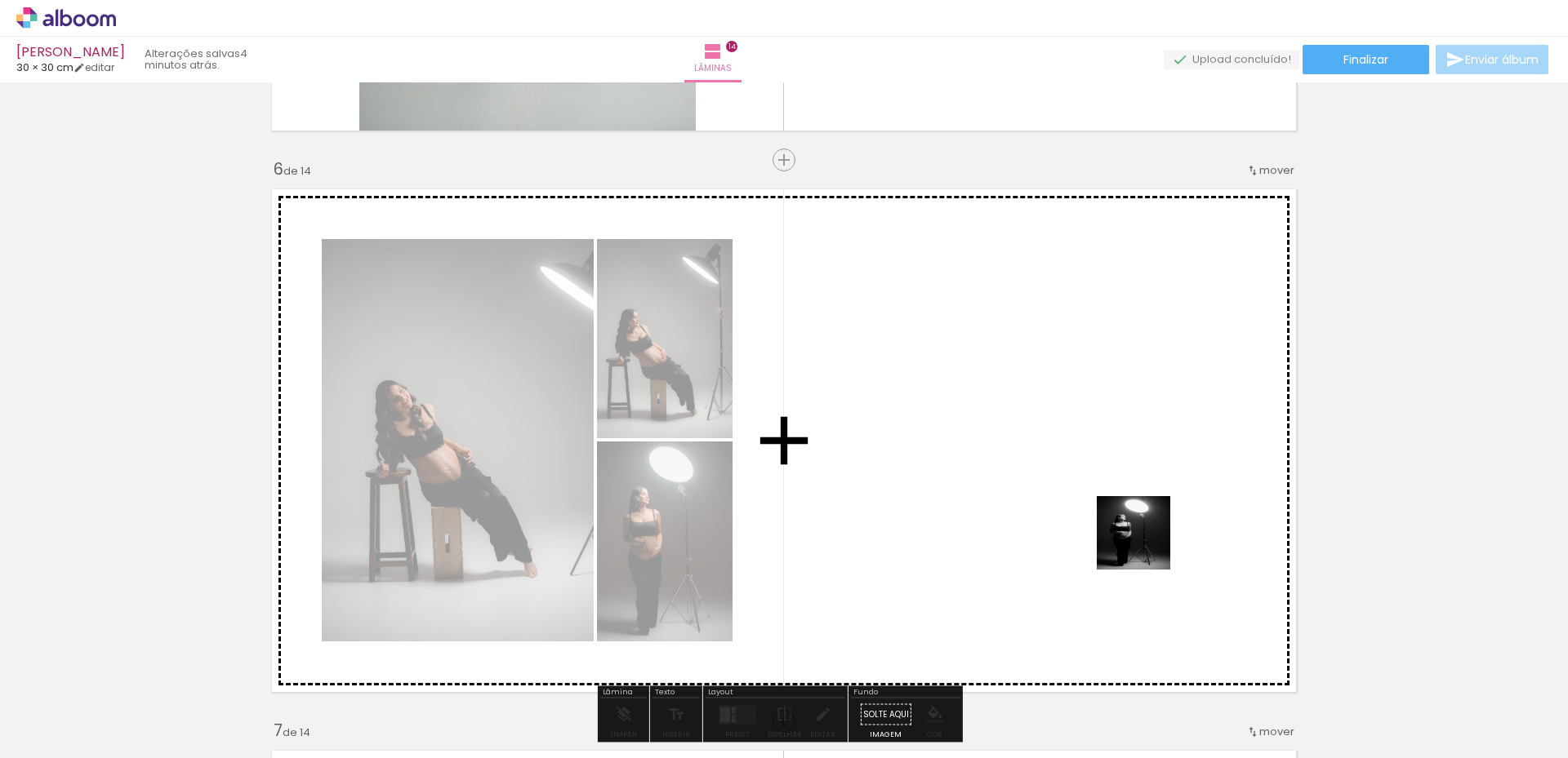
drag, startPoint x: 1259, startPoint y: 711, endPoint x: 1146, endPoint y: 544, distance: 201.6
click at [1146, 544] on quentale-workspace at bounding box center [784, 379] width 1568 height 758
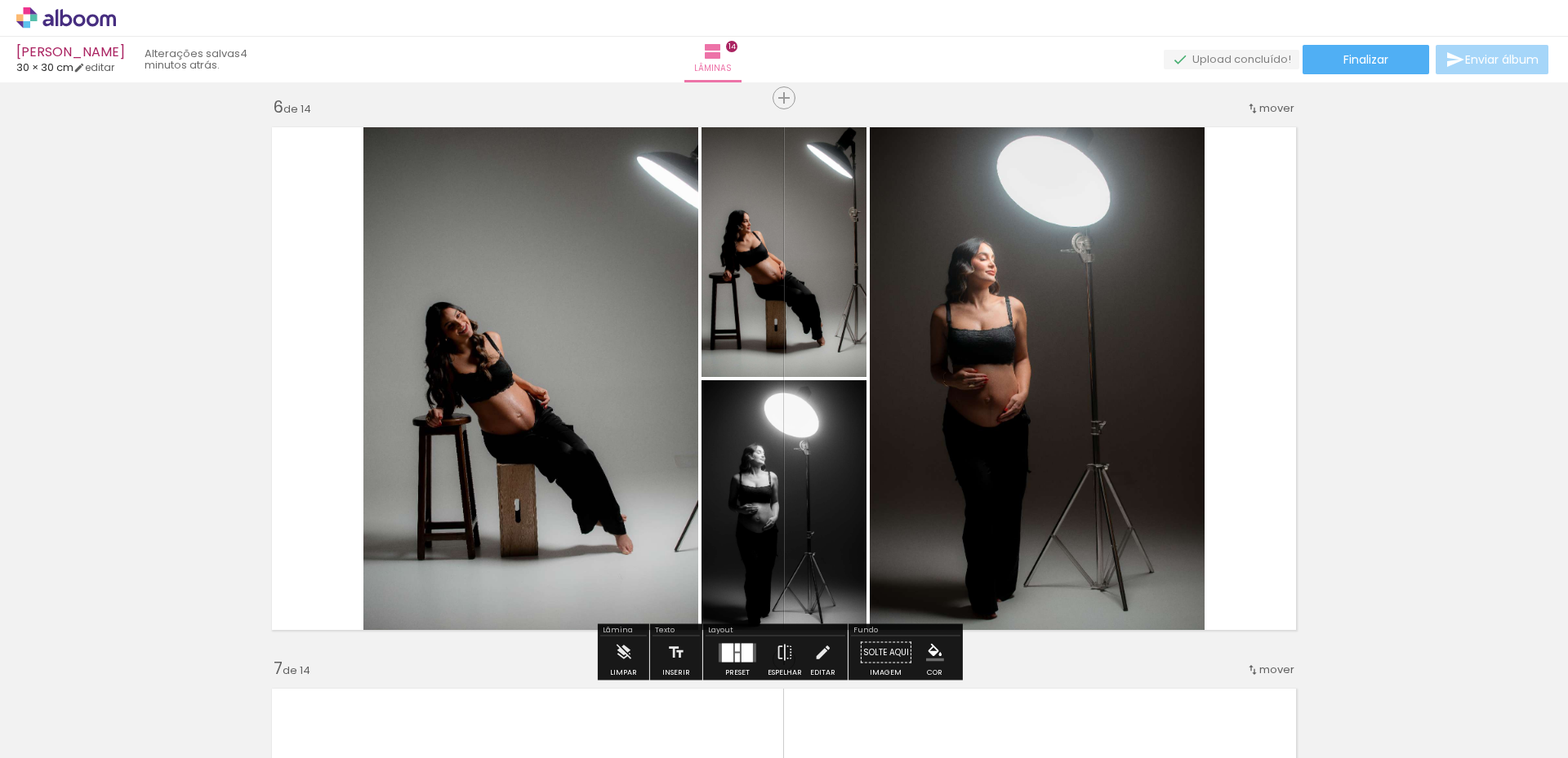
scroll to position [2921, 0]
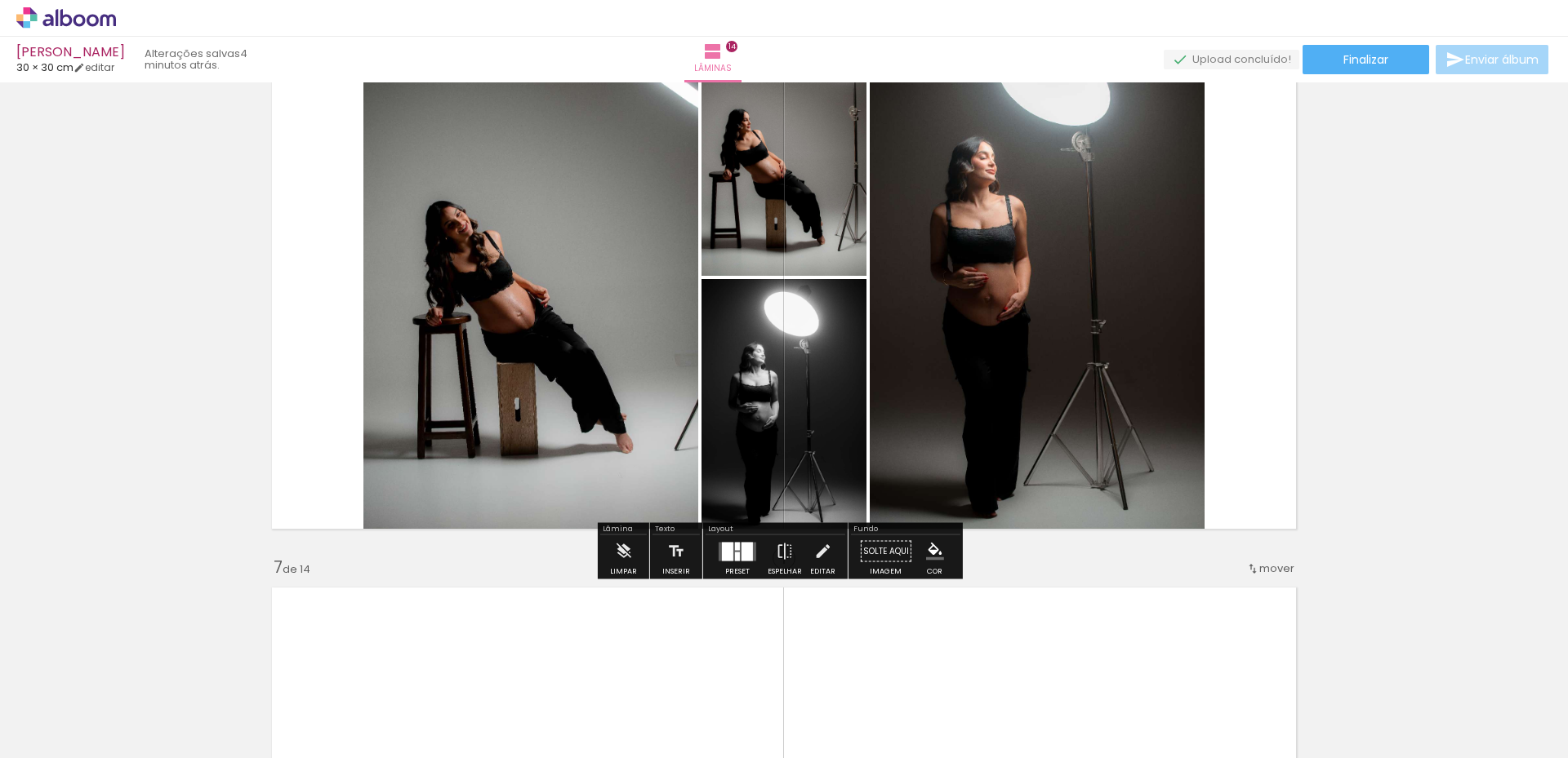
click at [729, 551] on div at bounding box center [728, 551] width 12 height 19
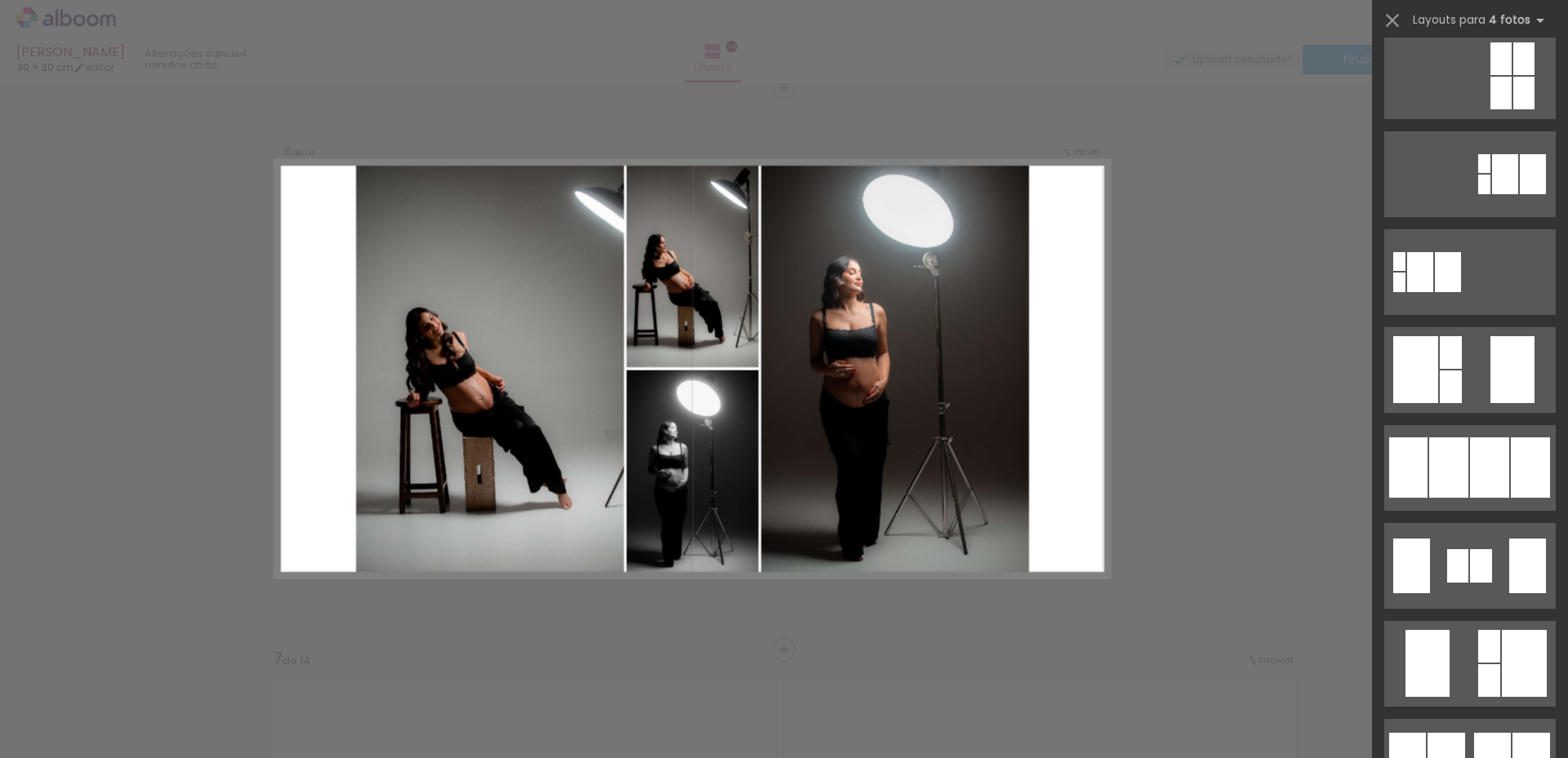
scroll to position [0, 0]
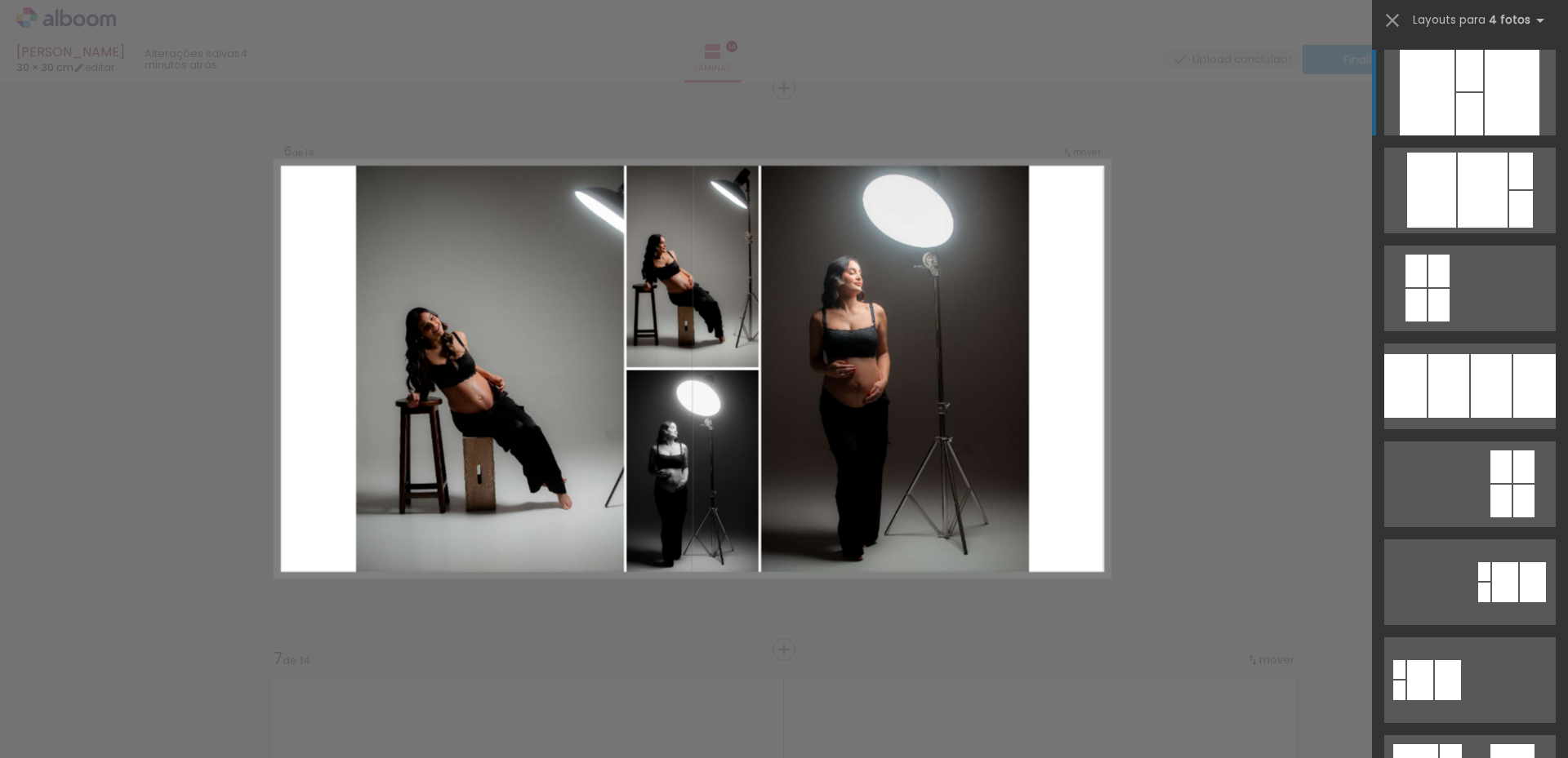
drag, startPoint x: 972, startPoint y: 459, endPoint x: 764, endPoint y: 612, distance: 258.2
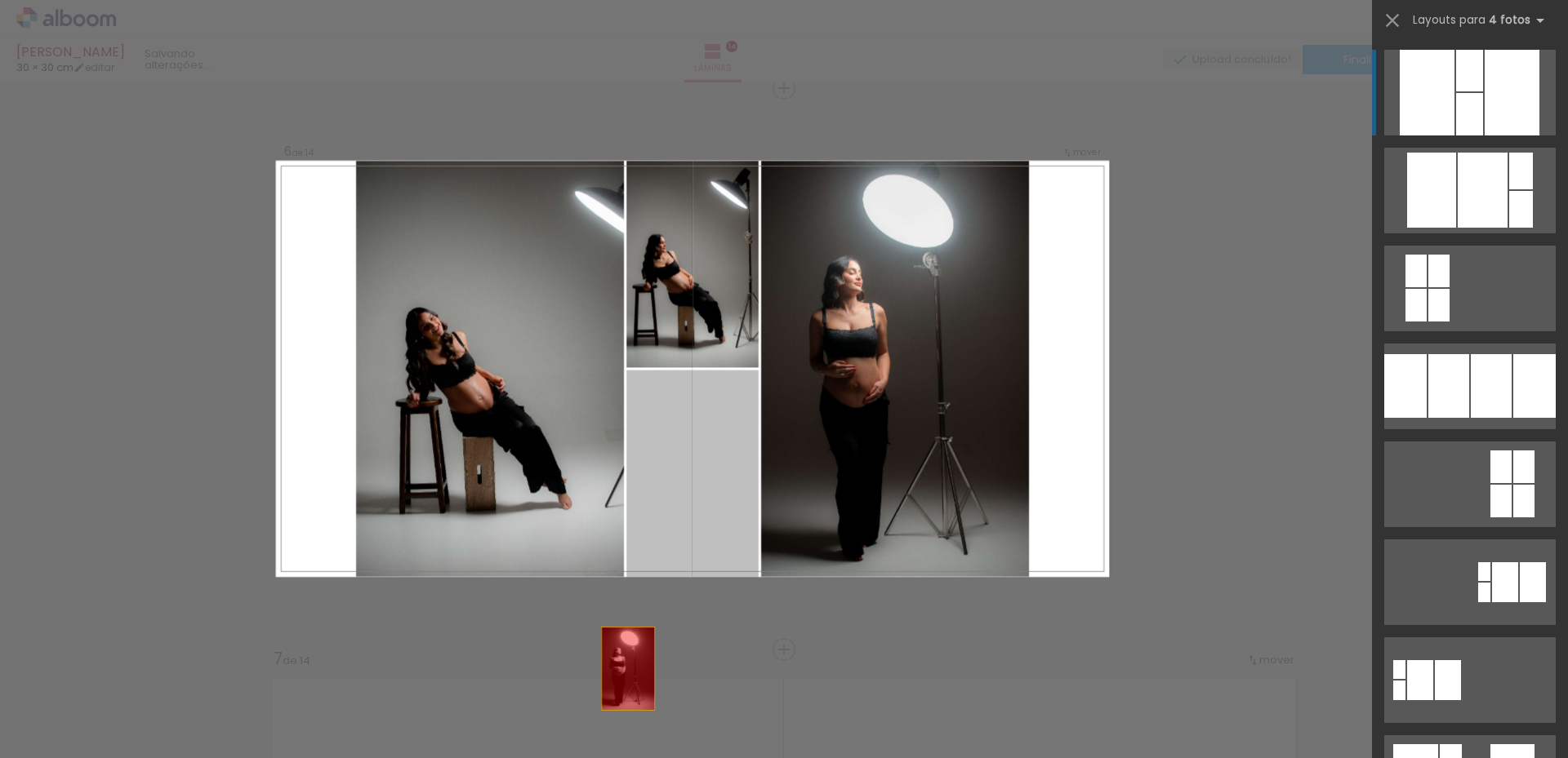
drag, startPoint x: 701, startPoint y: 499, endPoint x: 618, endPoint y: 720, distance: 236.1
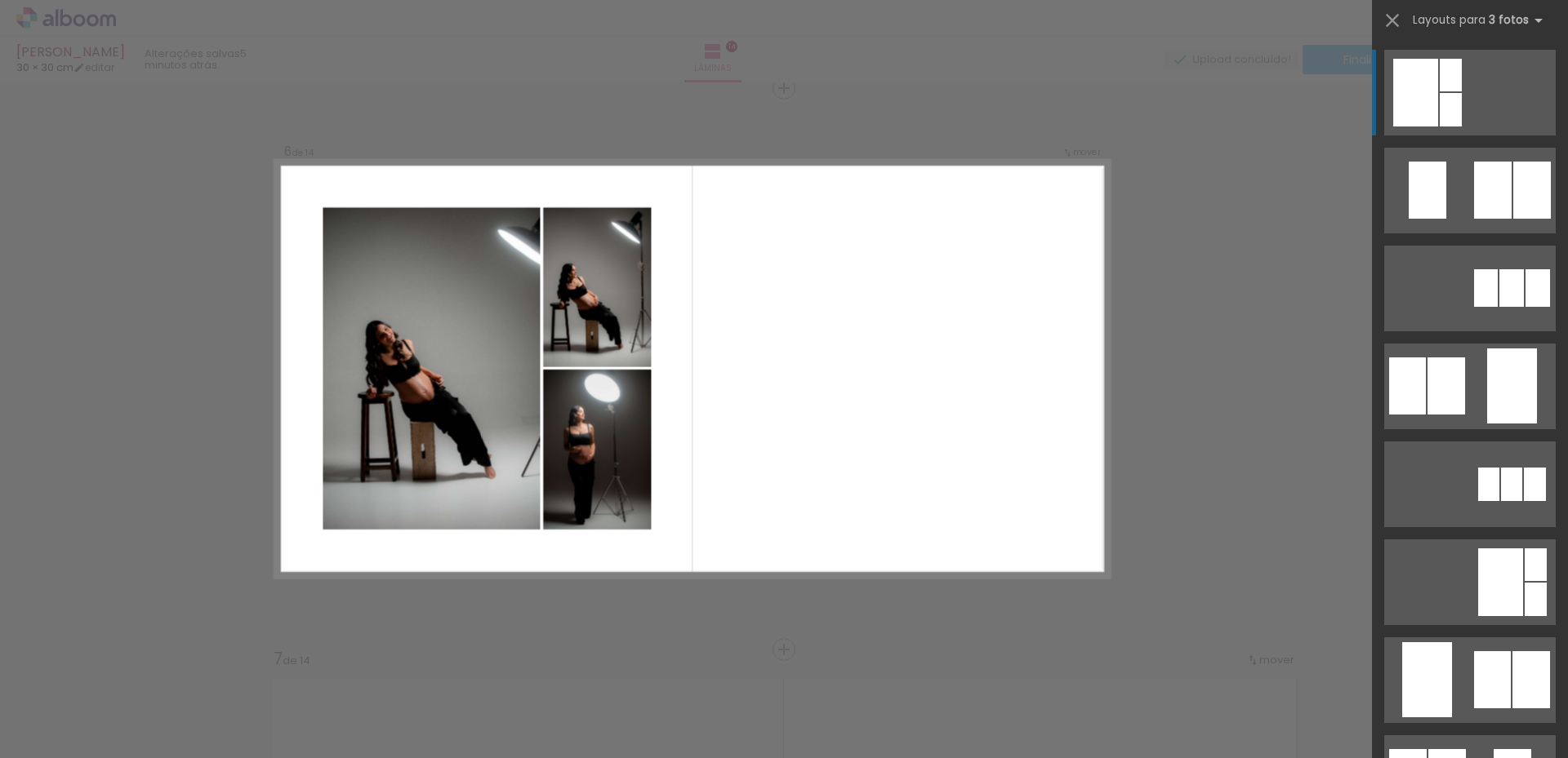
scroll to position [0, 954]
click at [667, 467] on quentale-layouter at bounding box center [694, 369] width 834 height 416
drag, startPoint x: 725, startPoint y: 595, endPoint x: 949, endPoint y: 574, distance: 225.0
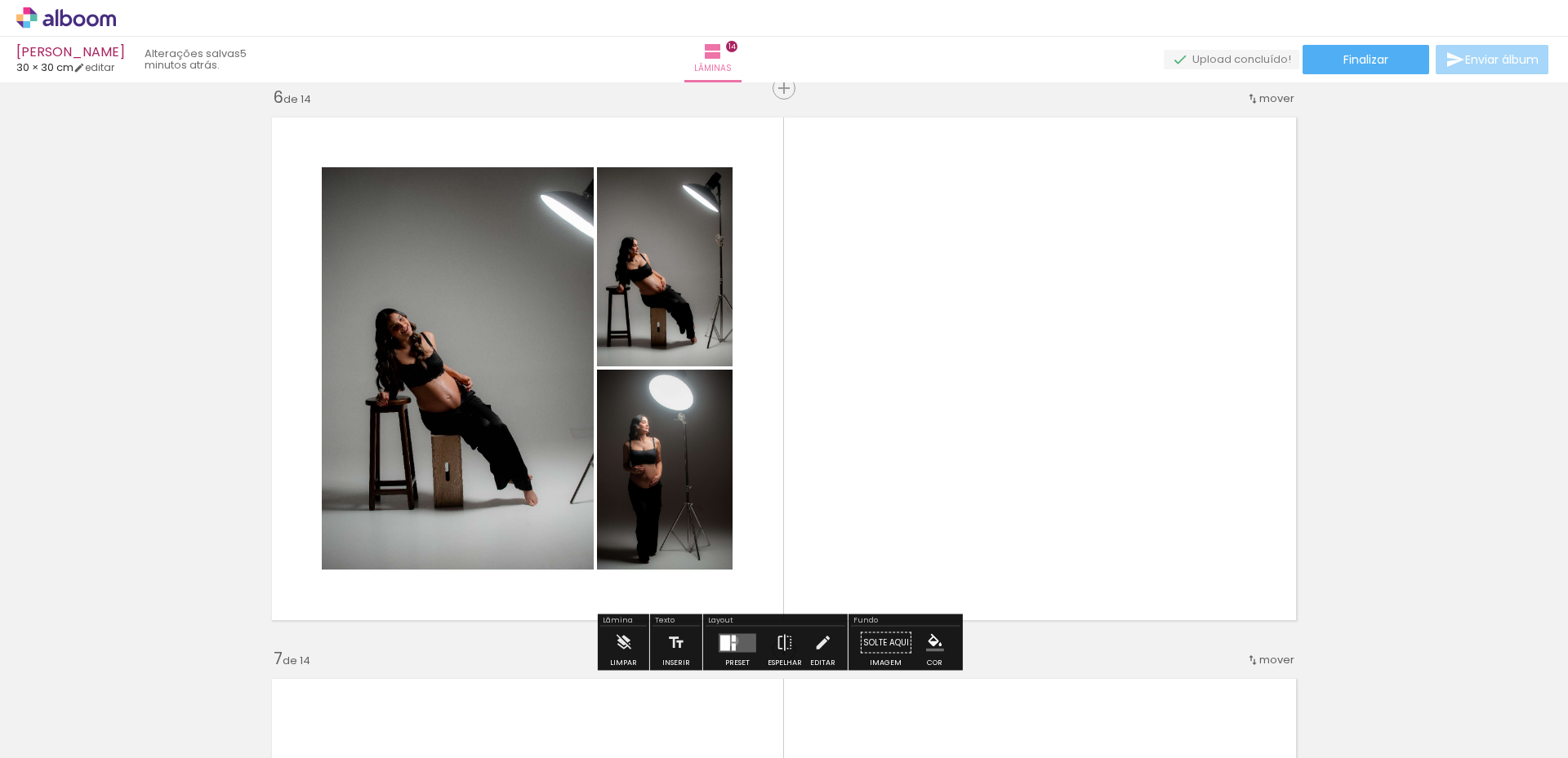
drag, startPoint x: 730, startPoint y: 641, endPoint x: 874, endPoint y: 616, distance: 146.2
click at [732, 641] on div at bounding box center [734, 638] width 4 height 7
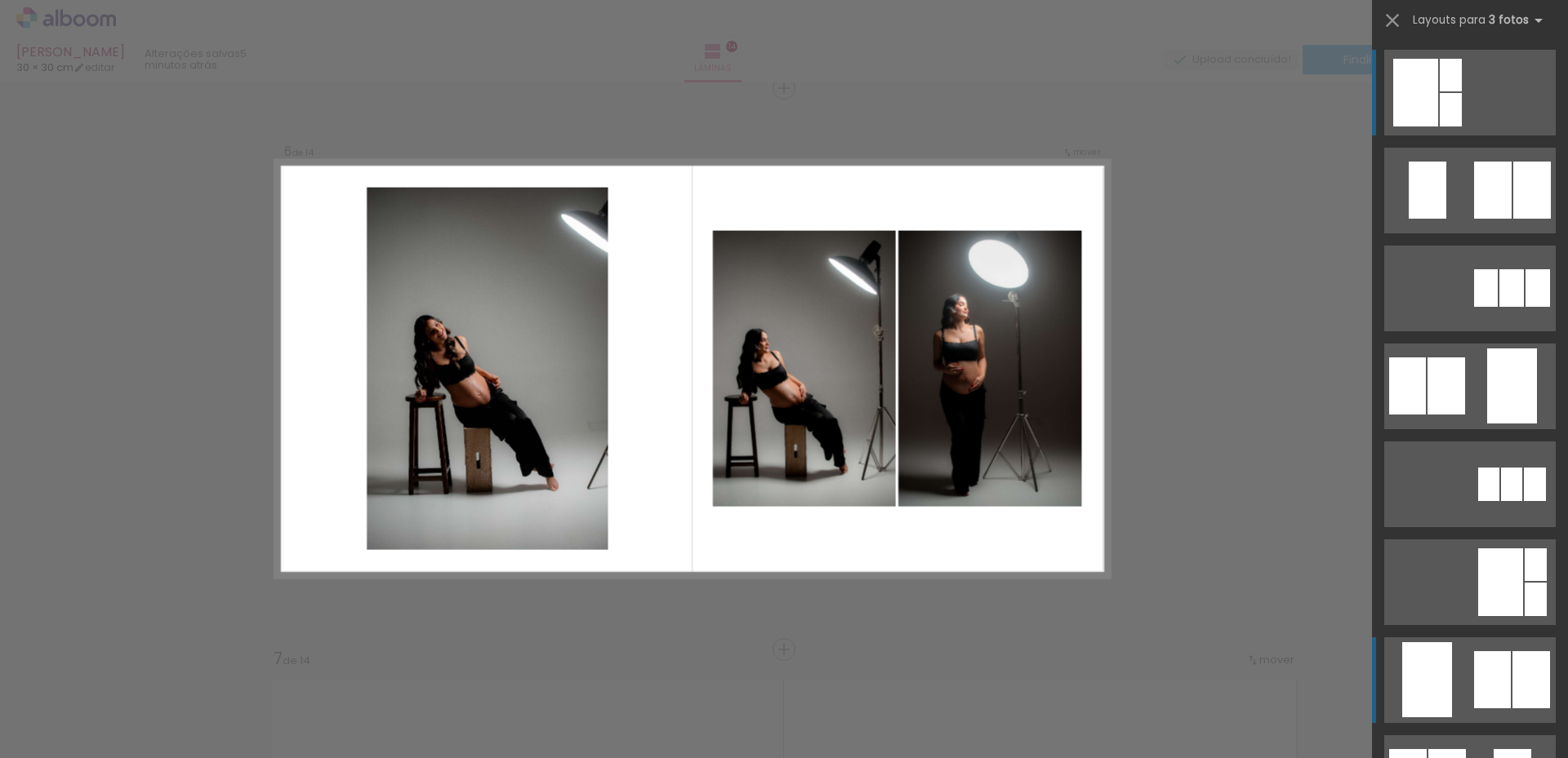
click at [1442, 668] on div at bounding box center [1427, 679] width 50 height 75
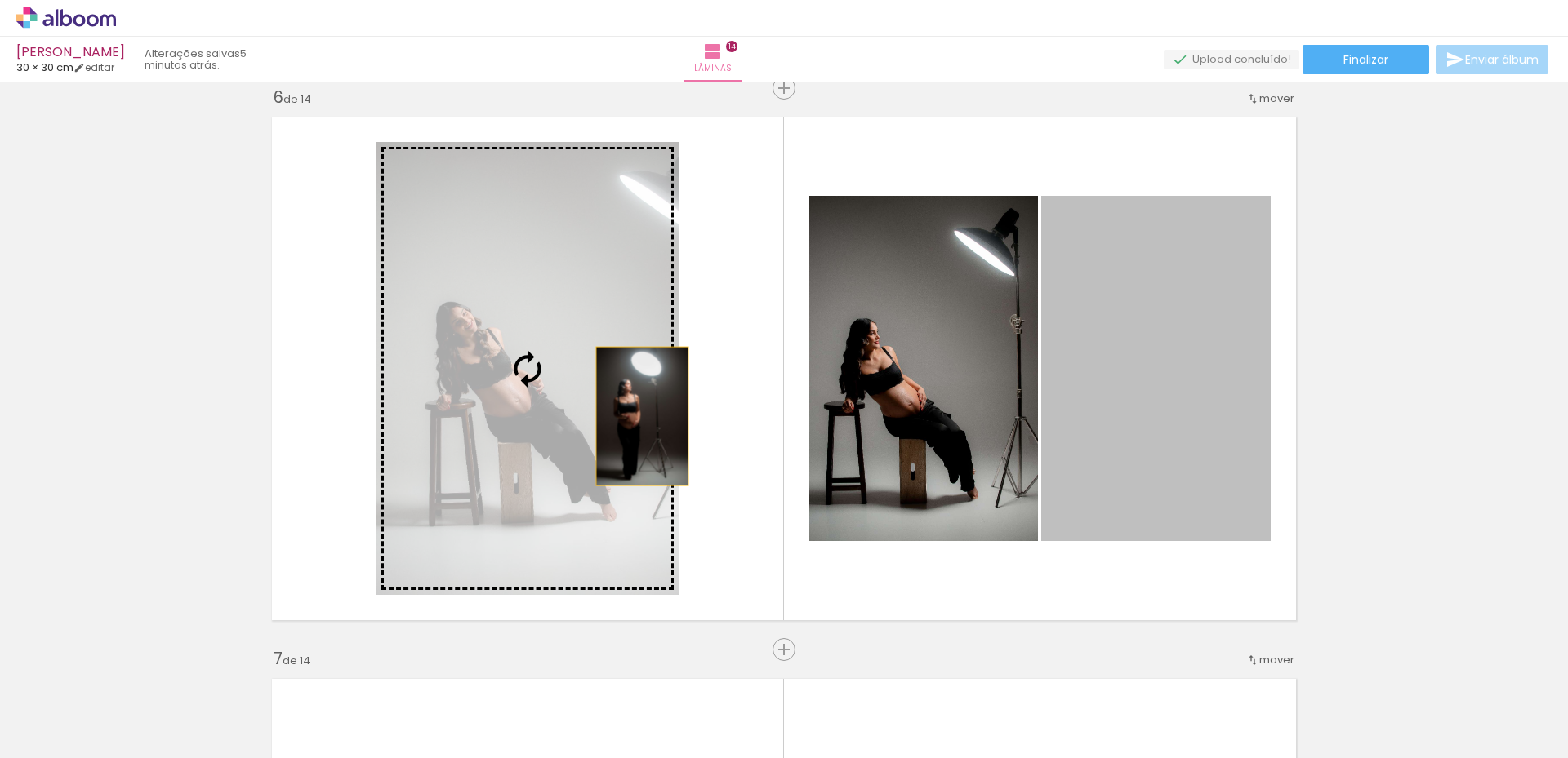
drag, startPoint x: 1101, startPoint y: 367, endPoint x: 614, endPoint y: 416, distance: 489.5
click at [0, 0] on slot at bounding box center [0, 0] width 0 height 0
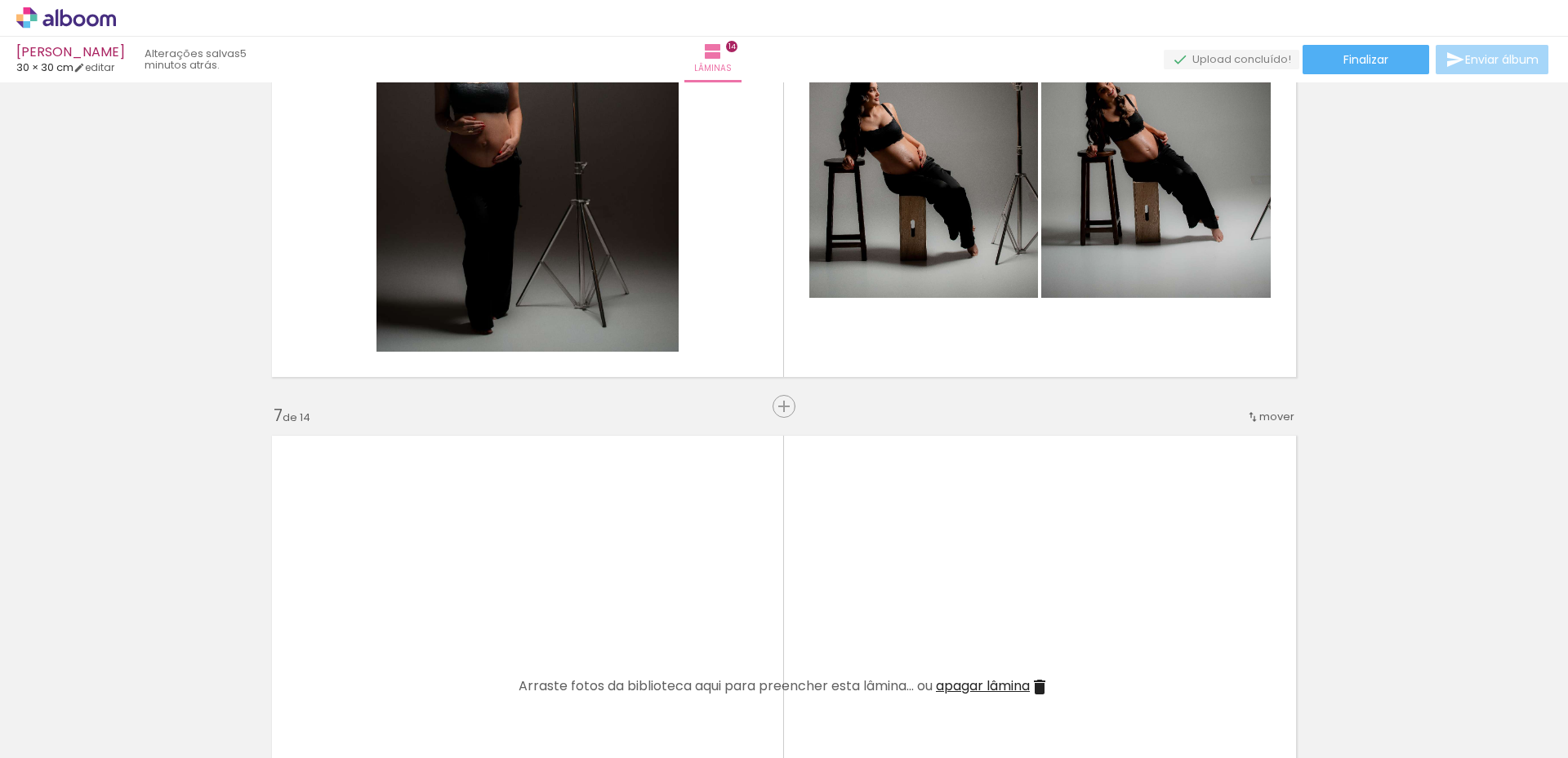
scroll to position [3074, 0]
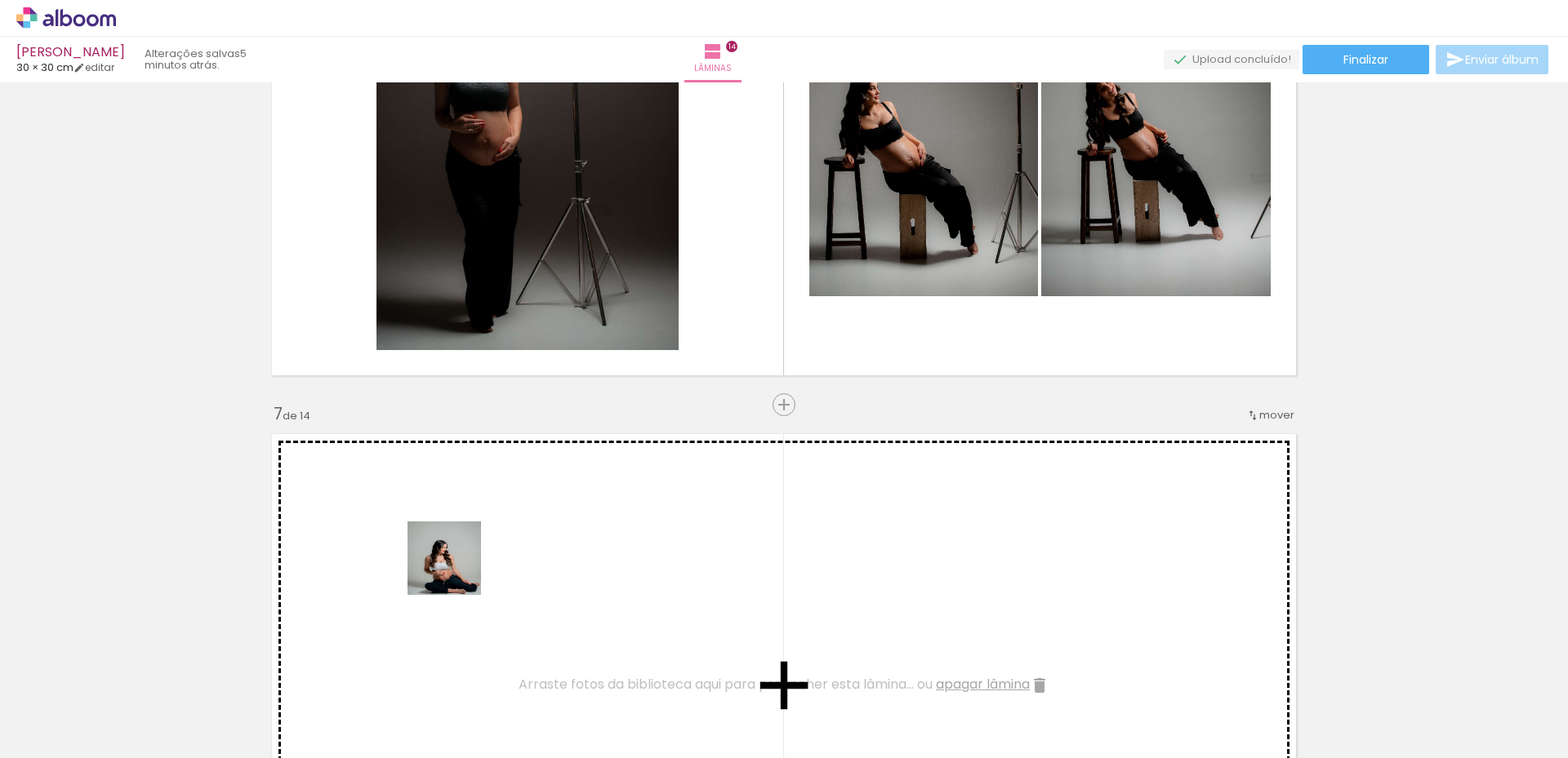
drag, startPoint x: 375, startPoint y: 691, endPoint x: 482, endPoint y: 690, distance: 107.0
click at [464, 582] on quentale-workspace at bounding box center [784, 379] width 1568 height 758
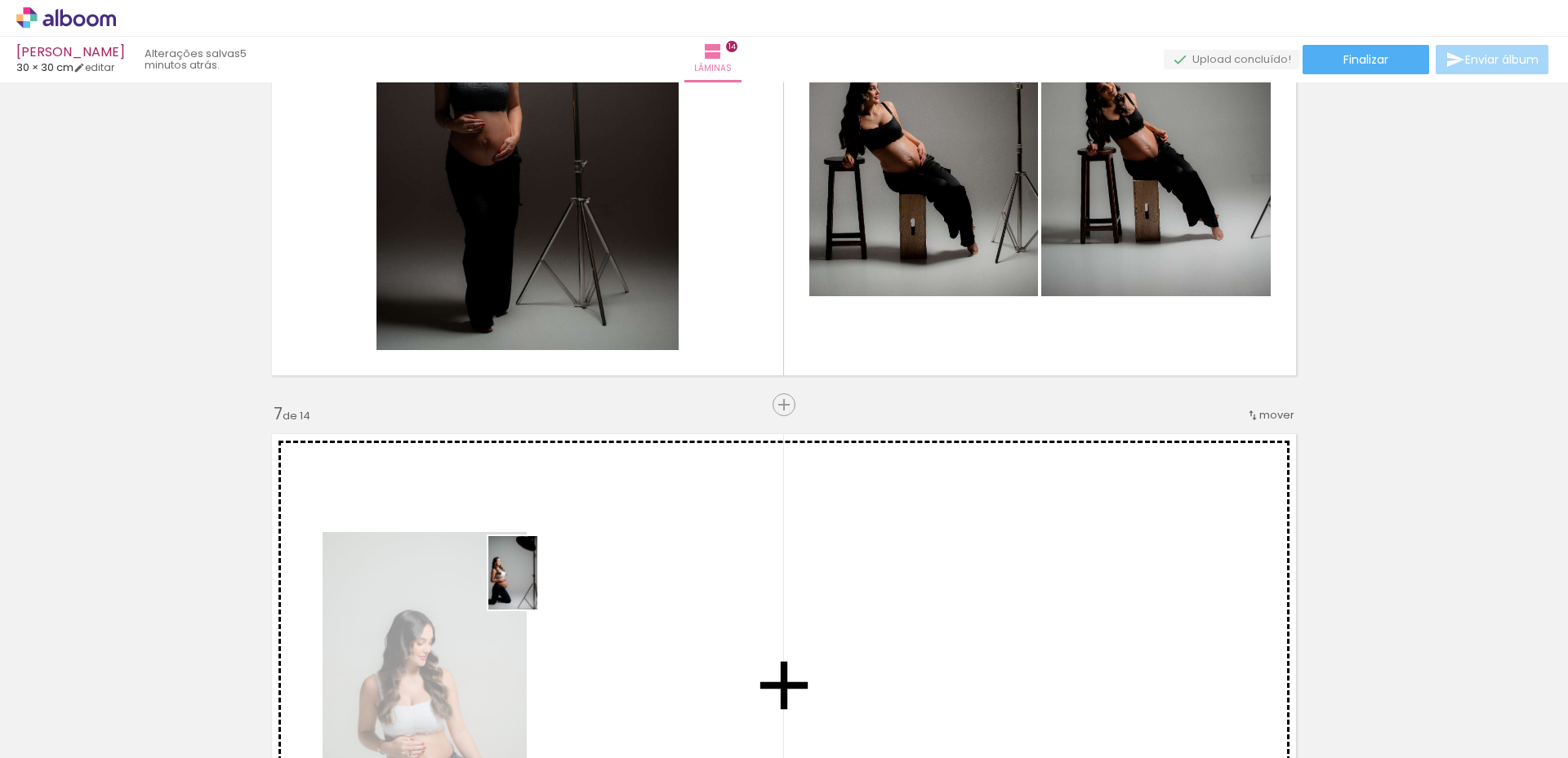
drag, startPoint x: 454, startPoint y: 691, endPoint x: 567, endPoint y: 671, distance: 114.8
click at [565, 565] on quentale-workspace at bounding box center [784, 379] width 1568 height 758
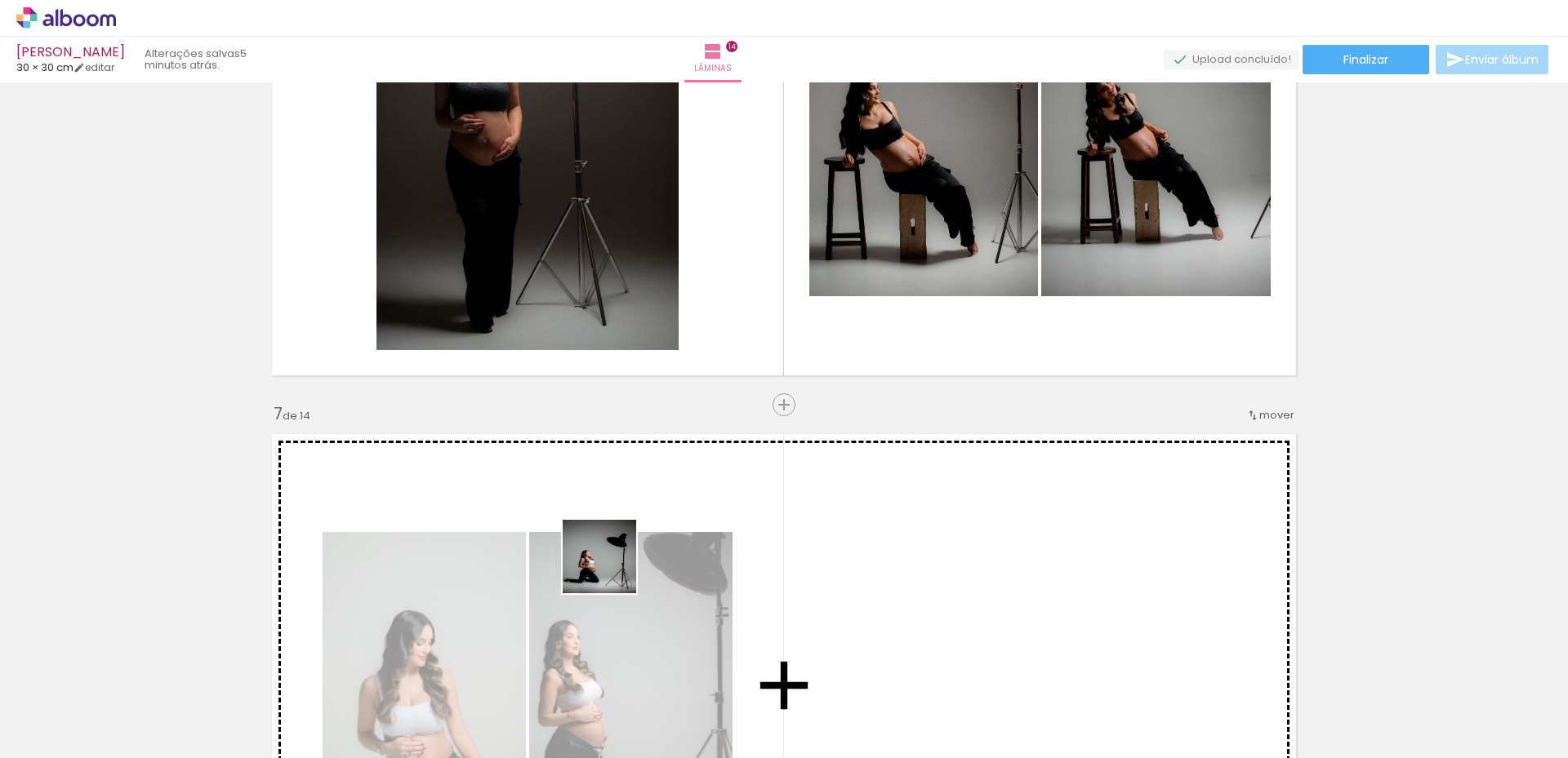
drag, startPoint x: 551, startPoint y: 700, endPoint x: 633, endPoint y: 549, distance: 171.8
click at [633, 549] on quentale-workspace at bounding box center [784, 379] width 1568 height 758
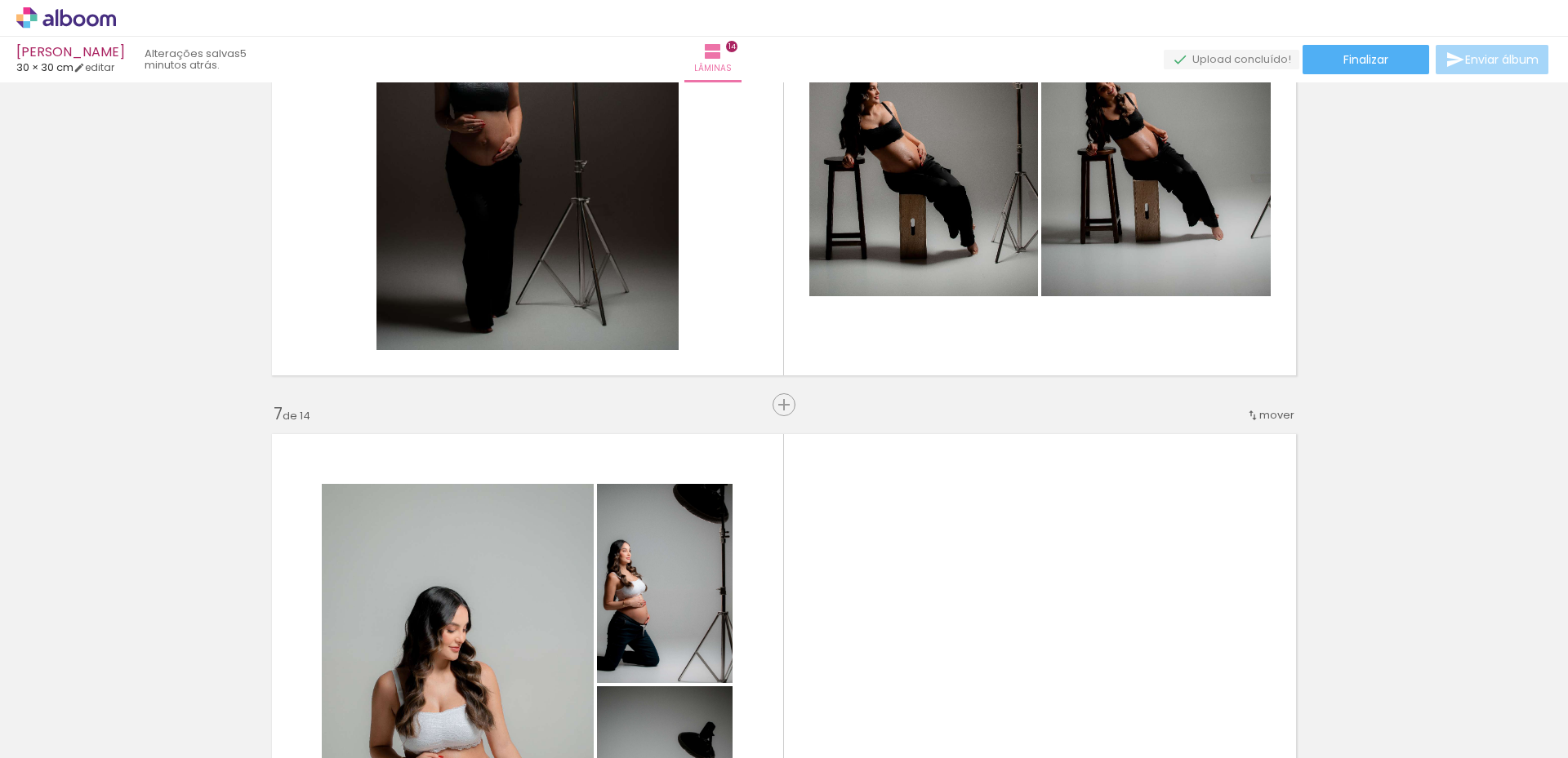
scroll to position [3401, 0]
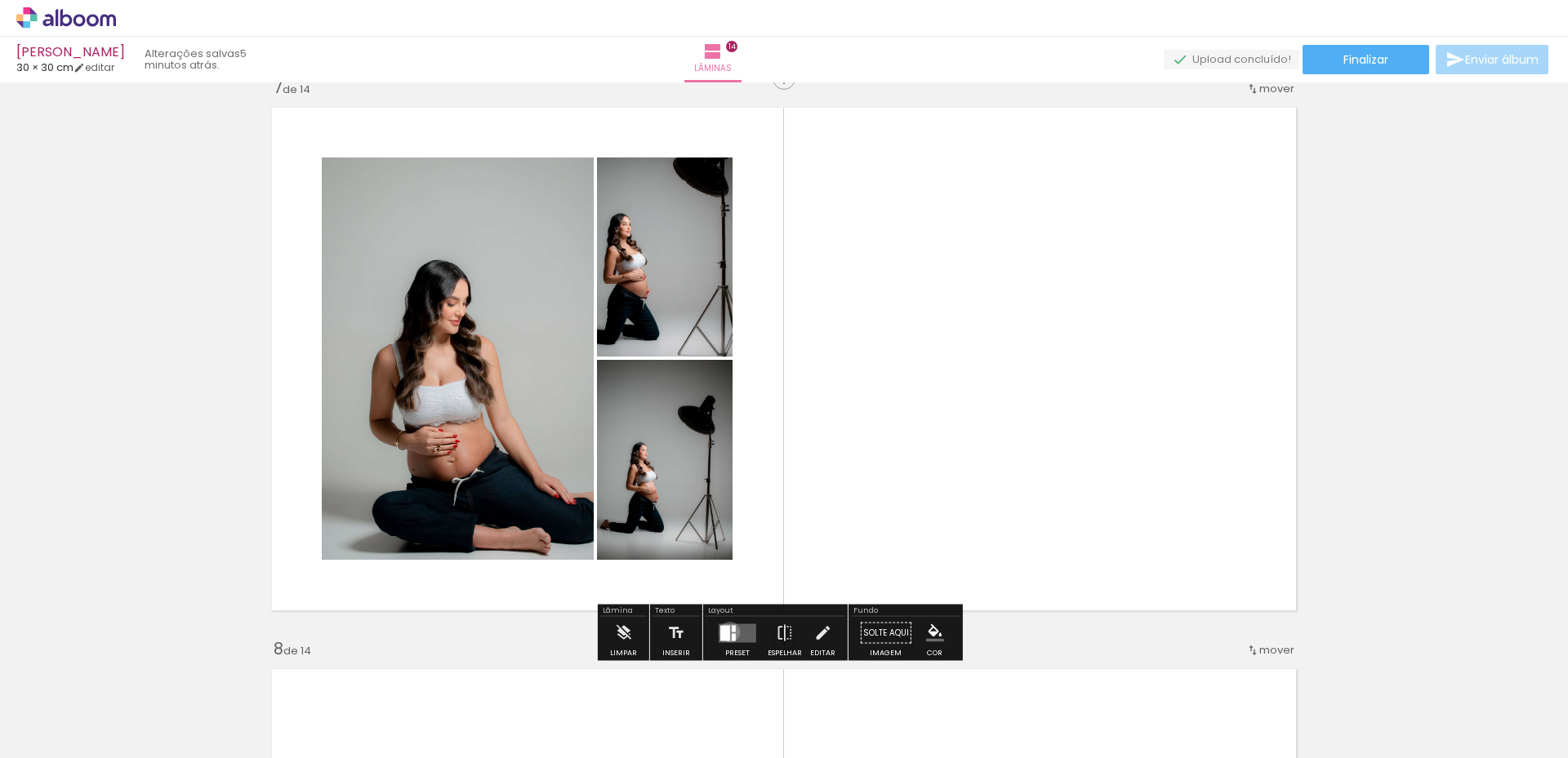
click at [726, 631] on div at bounding box center [725, 633] width 10 height 16
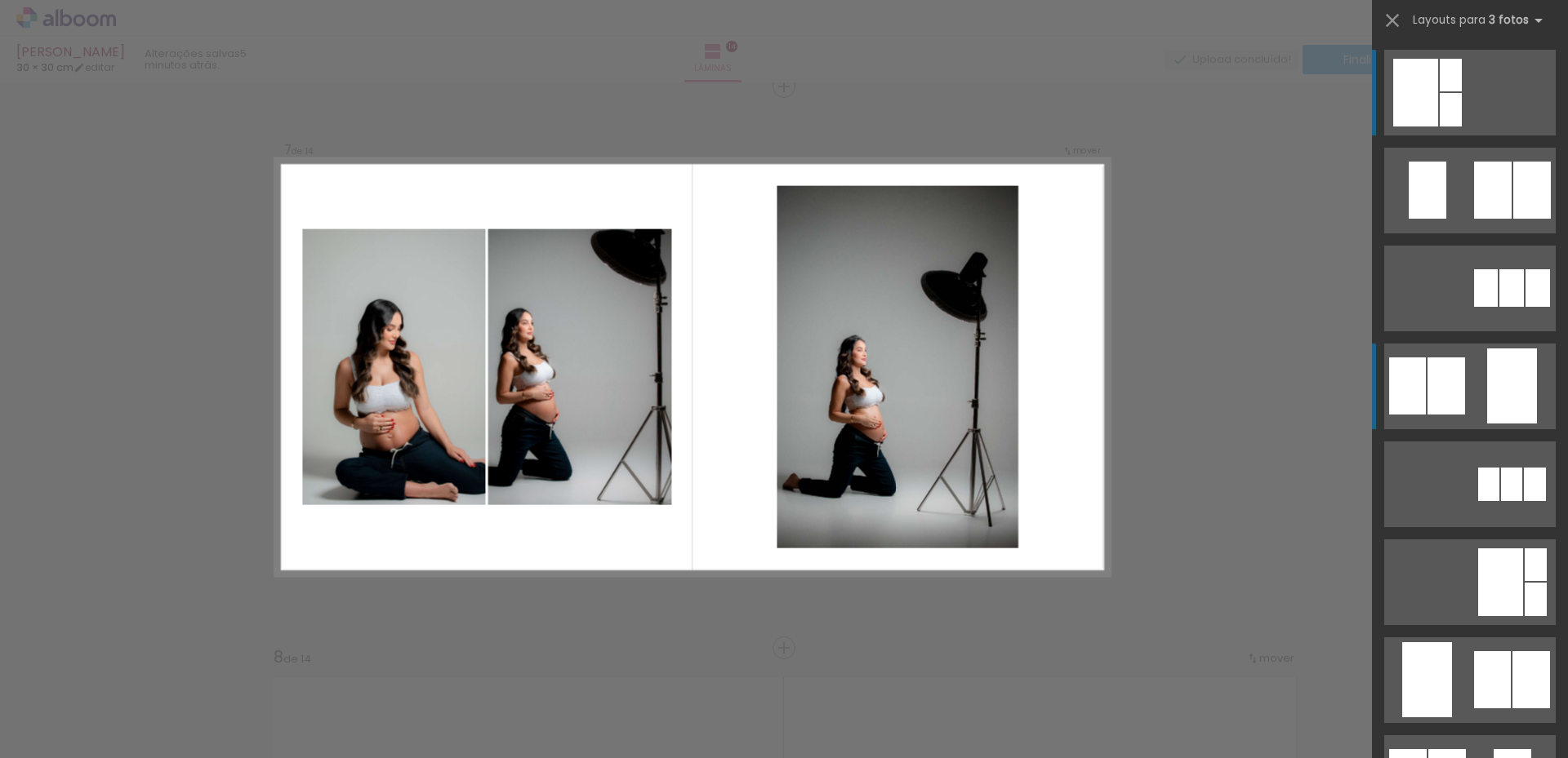
scroll to position [3391, 0]
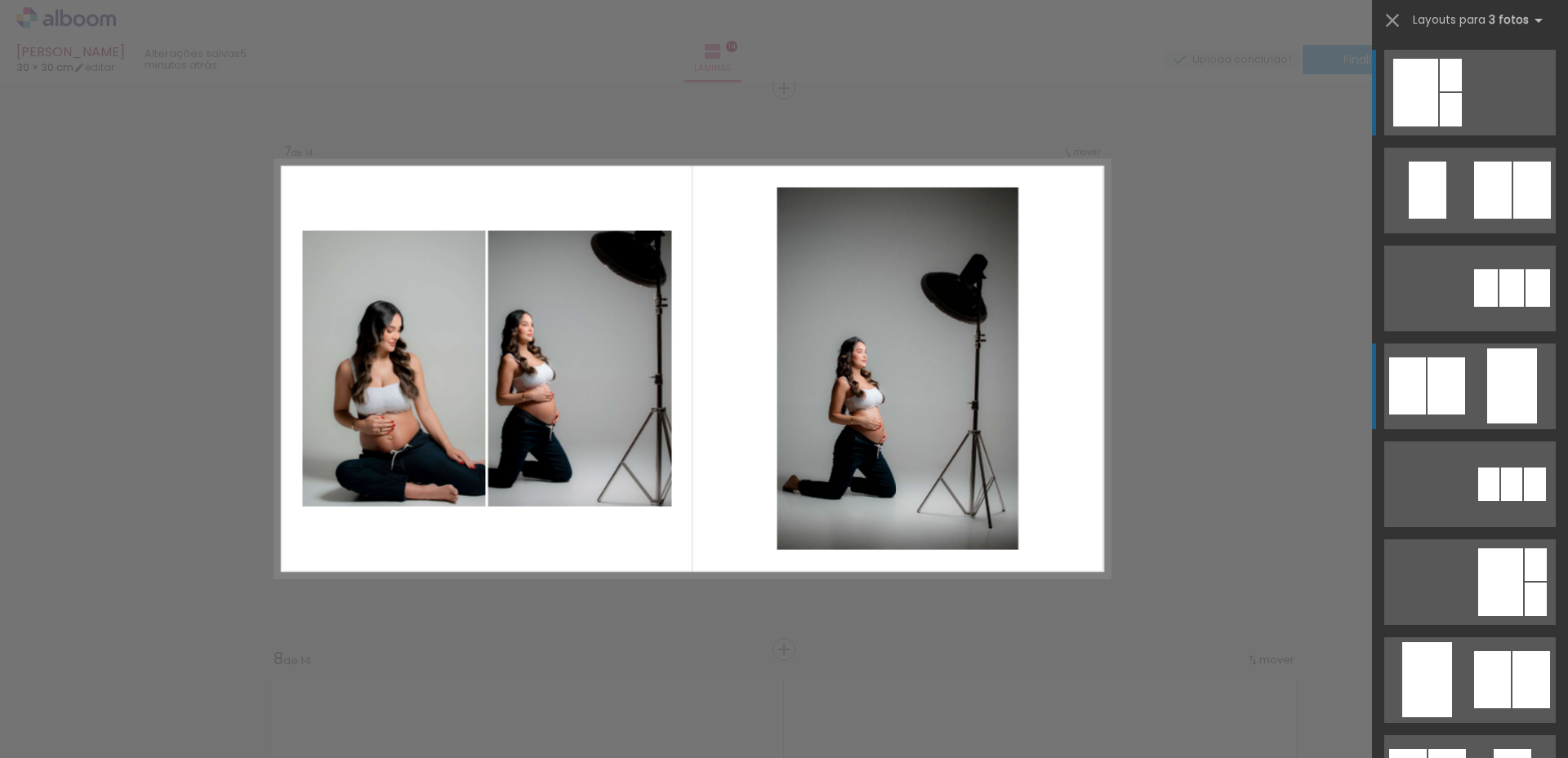
click at [1487, 404] on div at bounding box center [1512, 386] width 50 height 75
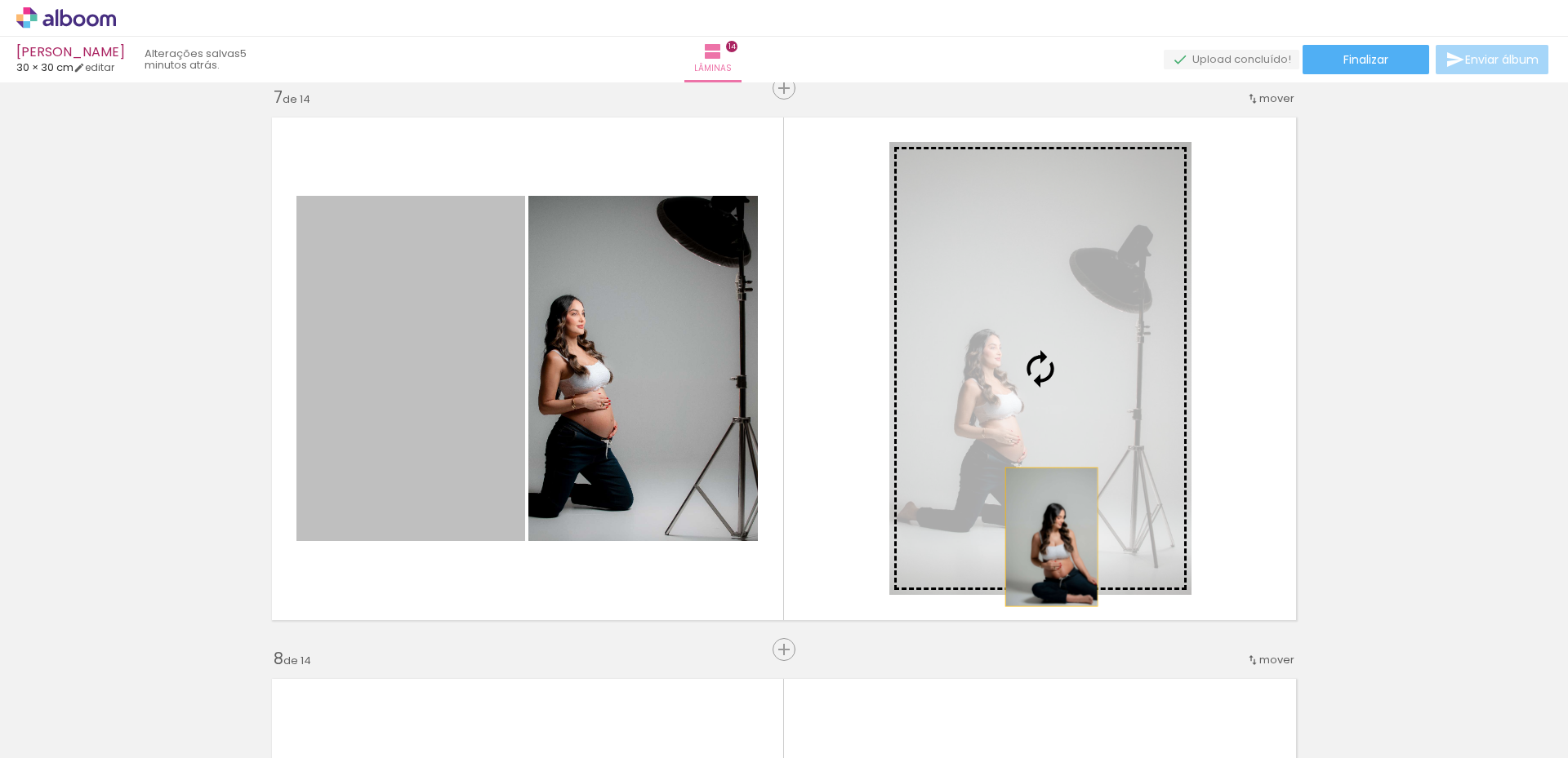
drag, startPoint x: 473, startPoint y: 527, endPoint x: 1050, endPoint y: 535, distance: 577.1
click at [0, 0] on slot at bounding box center [0, 0] width 0 height 0
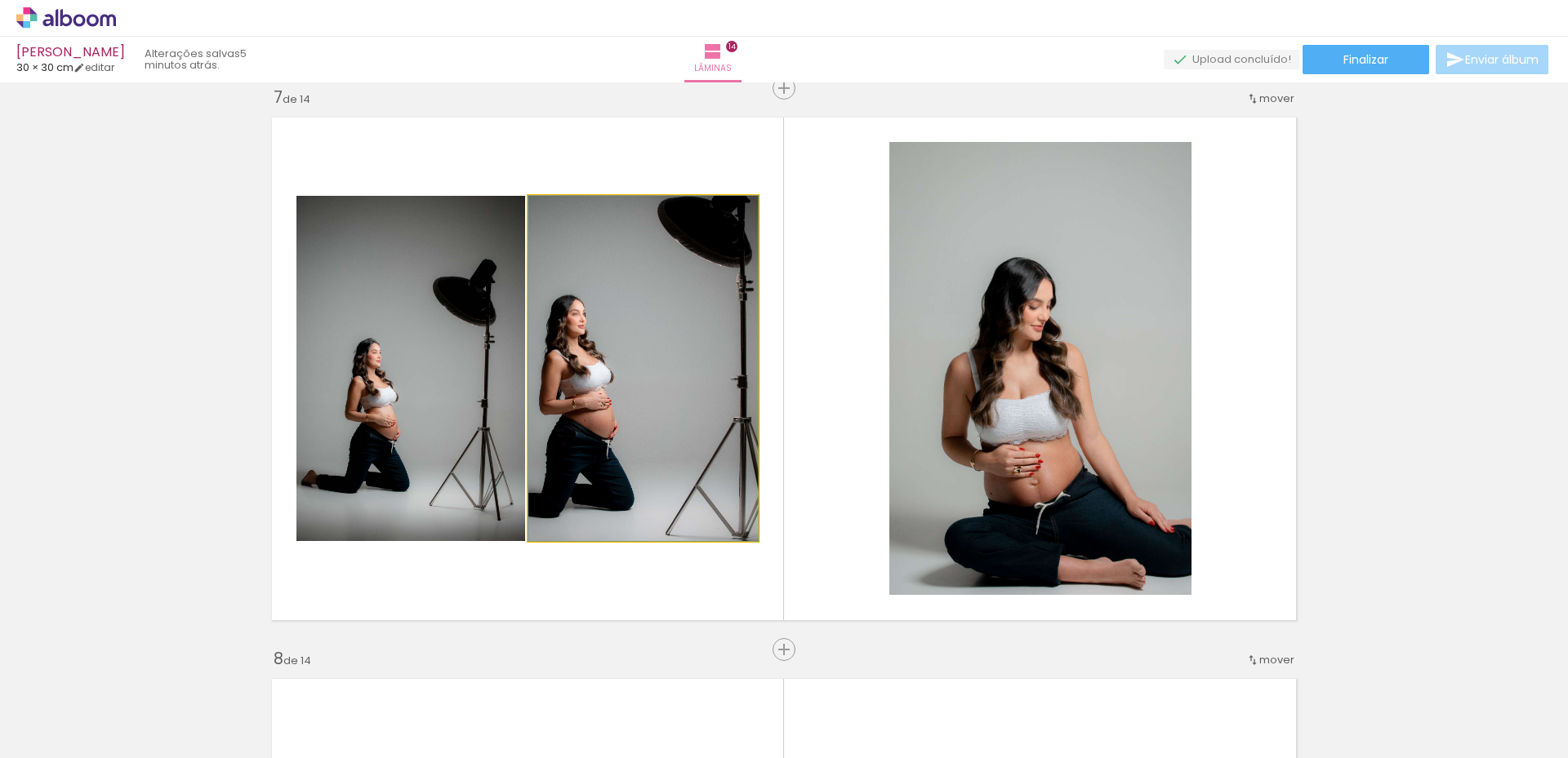
drag, startPoint x: 690, startPoint y: 435, endPoint x: 713, endPoint y: 433, distance: 23.1
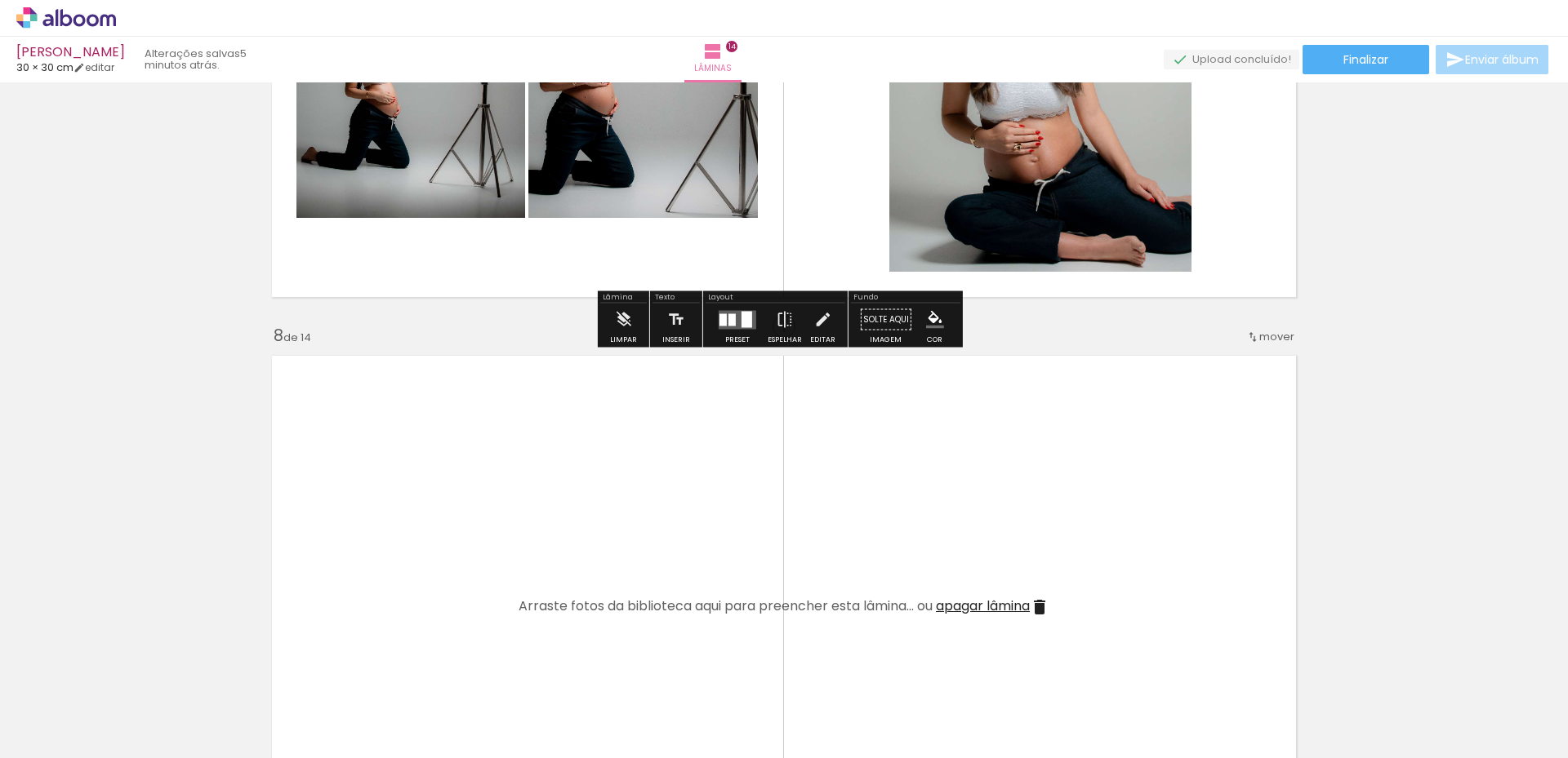
scroll to position [3717, 0]
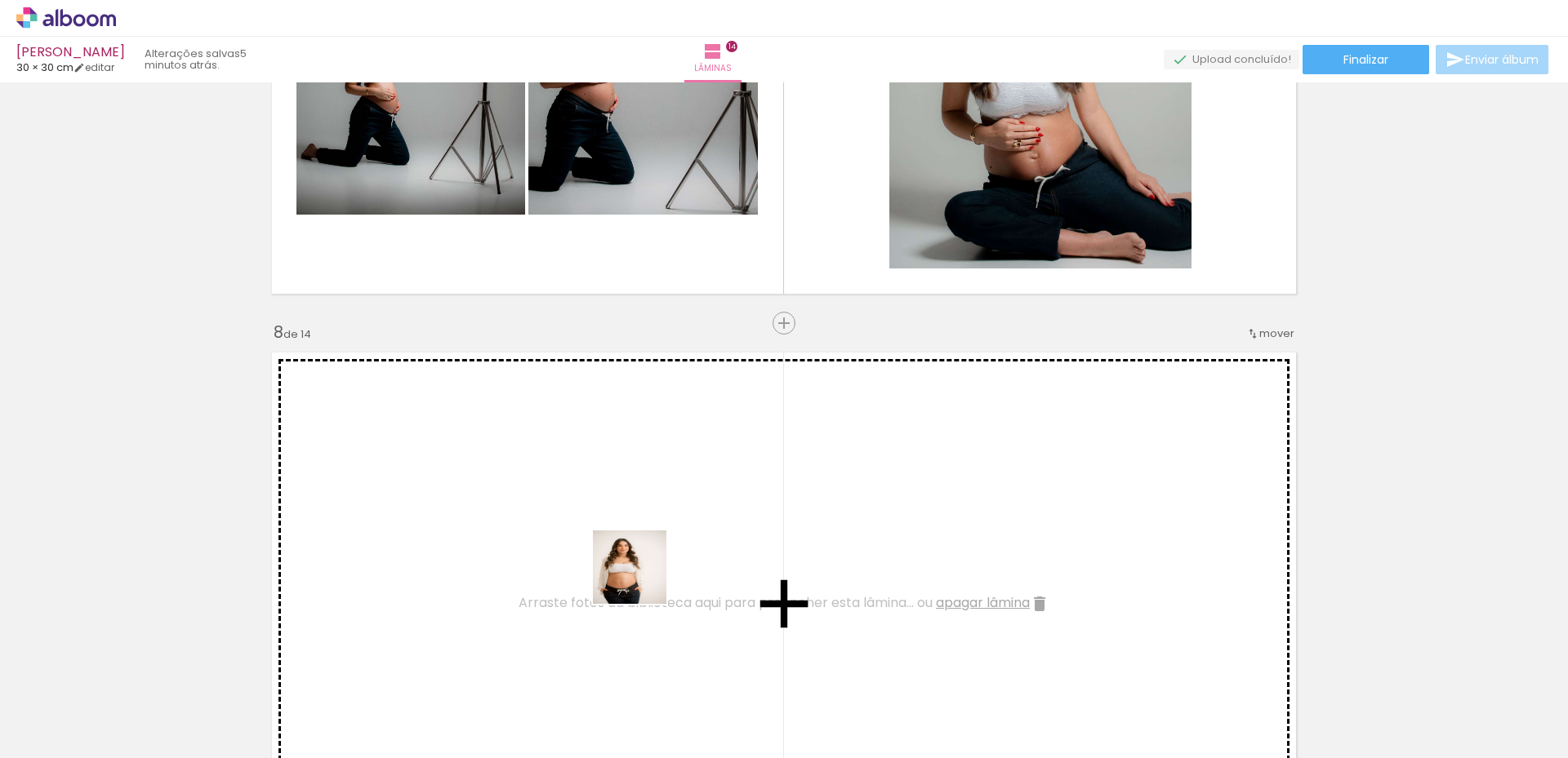
drag, startPoint x: 644, startPoint y: 685, endPoint x: 685, endPoint y: 641, distance: 60.1
click at [642, 580] on quentale-workspace at bounding box center [784, 379] width 1568 height 758
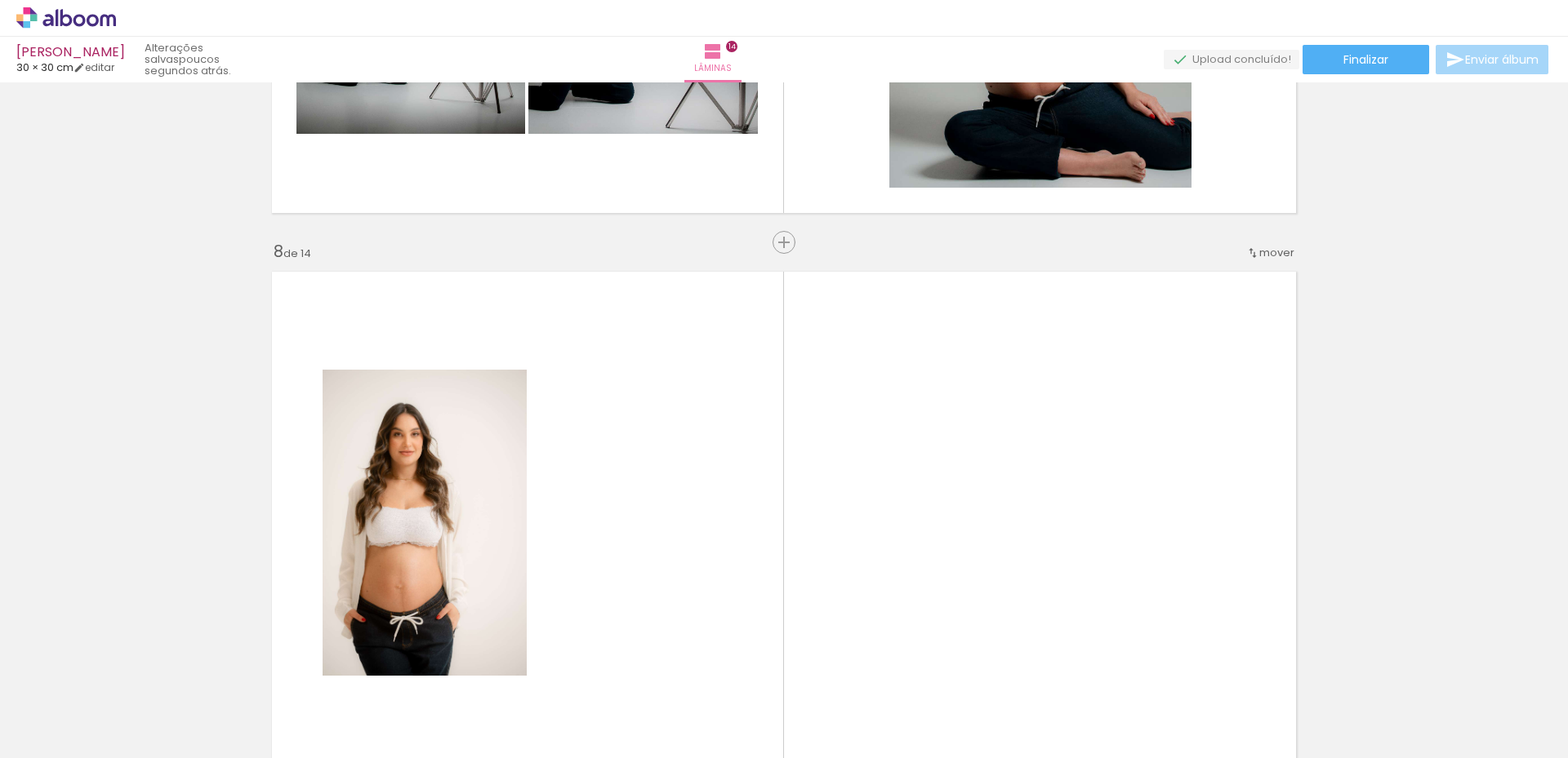
scroll to position [3800, 0]
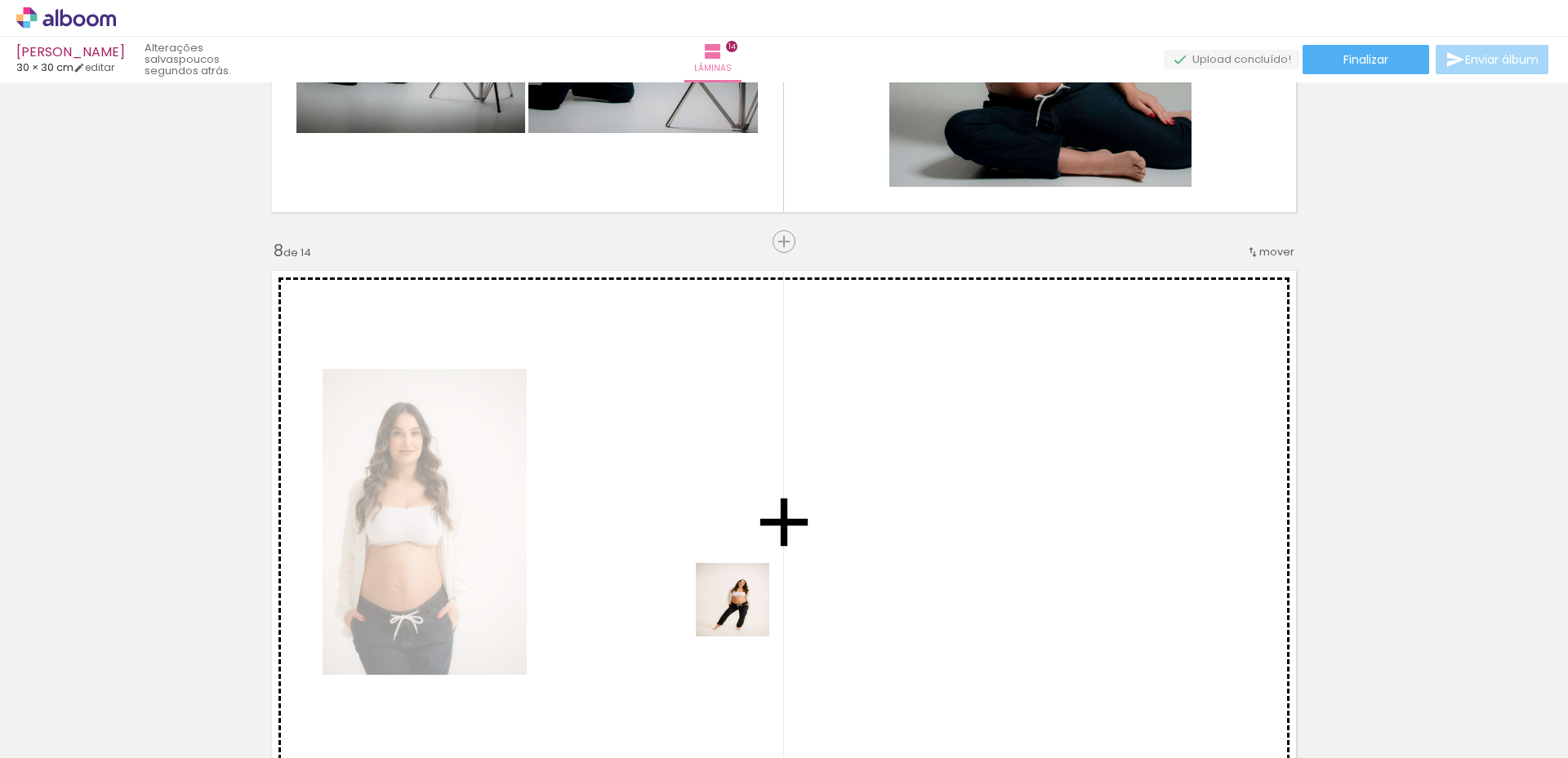
drag, startPoint x: 738, startPoint y: 703, endPoint x: 818, endPoint y: 681, distance: 83.0
click at [761, 579] on quentale-workspace at bounding box center [784, 379] width 1568 height 758
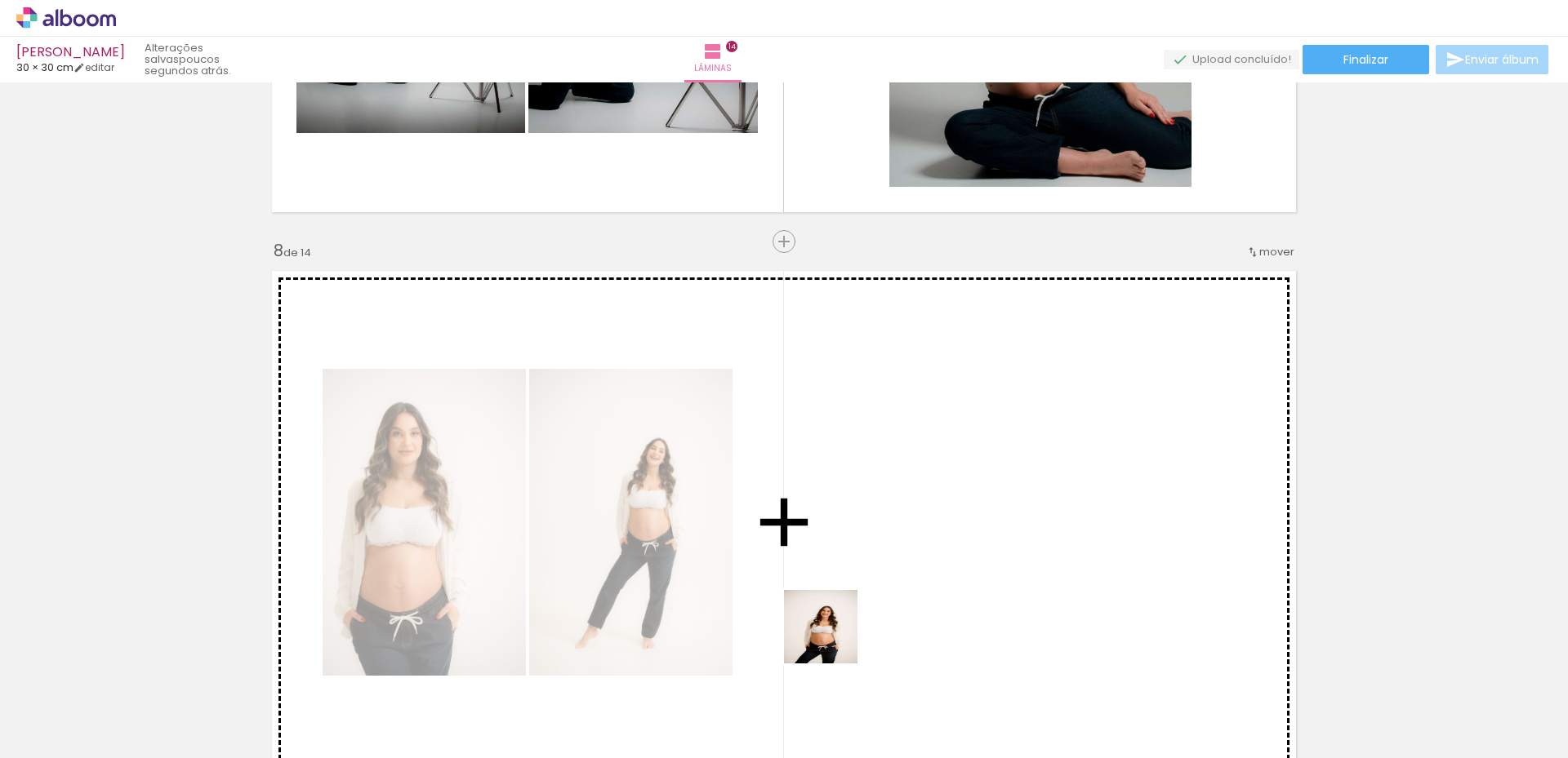
drag, startPoint x: 833, startPoint y: 639, endPoint x: 882, endPoint y: 681, distance: 64.5
click at [856, 568] on quentale-workspace at bounding box center [784, 379] width 1568 height 758
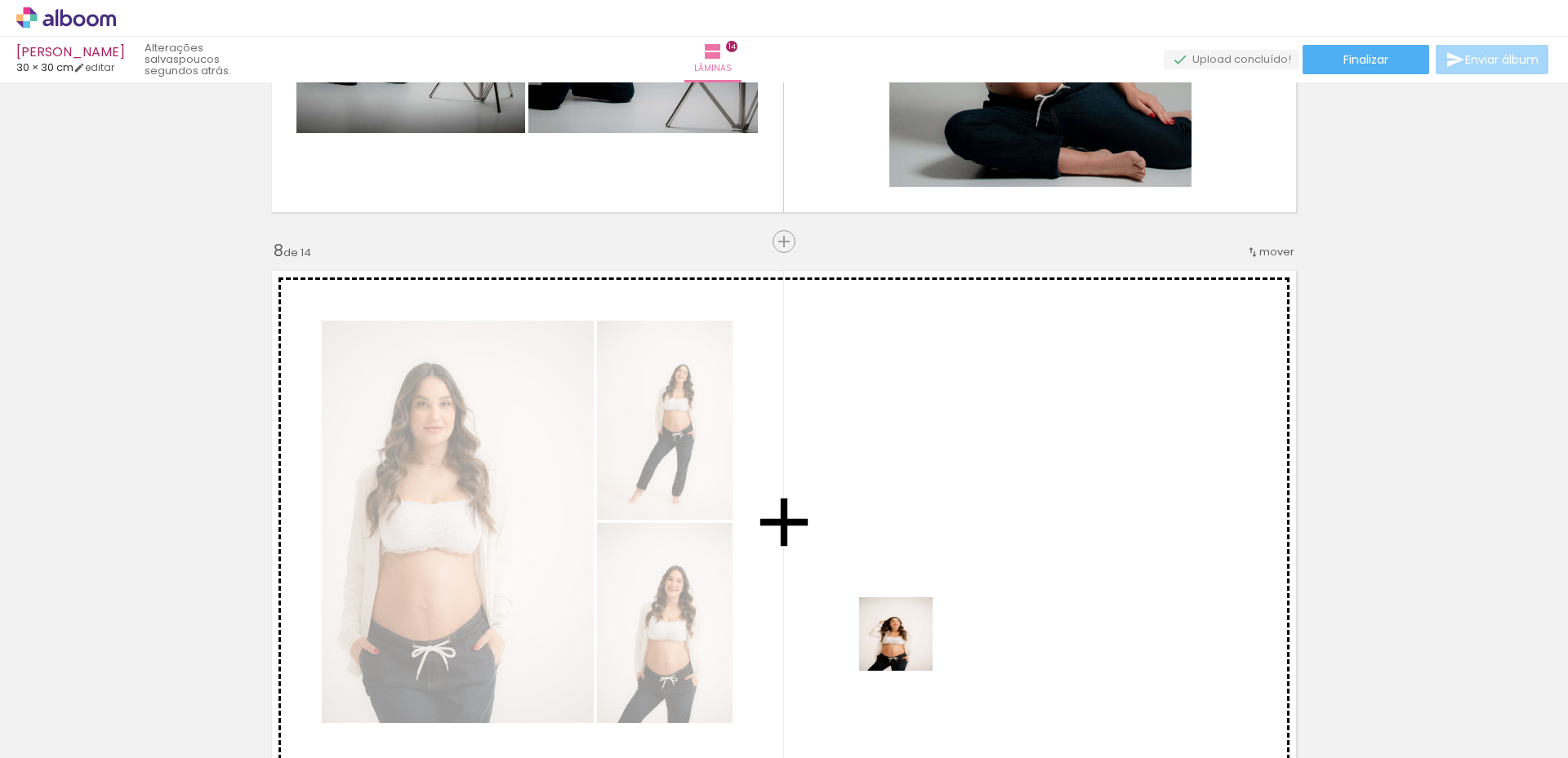
drag, startPoint x: 906, startPoint y: 688, endPoint x: 980, endPoint y: 649, distance: 83.6
click at [926, 541] on quentale-workspace at bounding box center [784, 379] width 1568 height 758
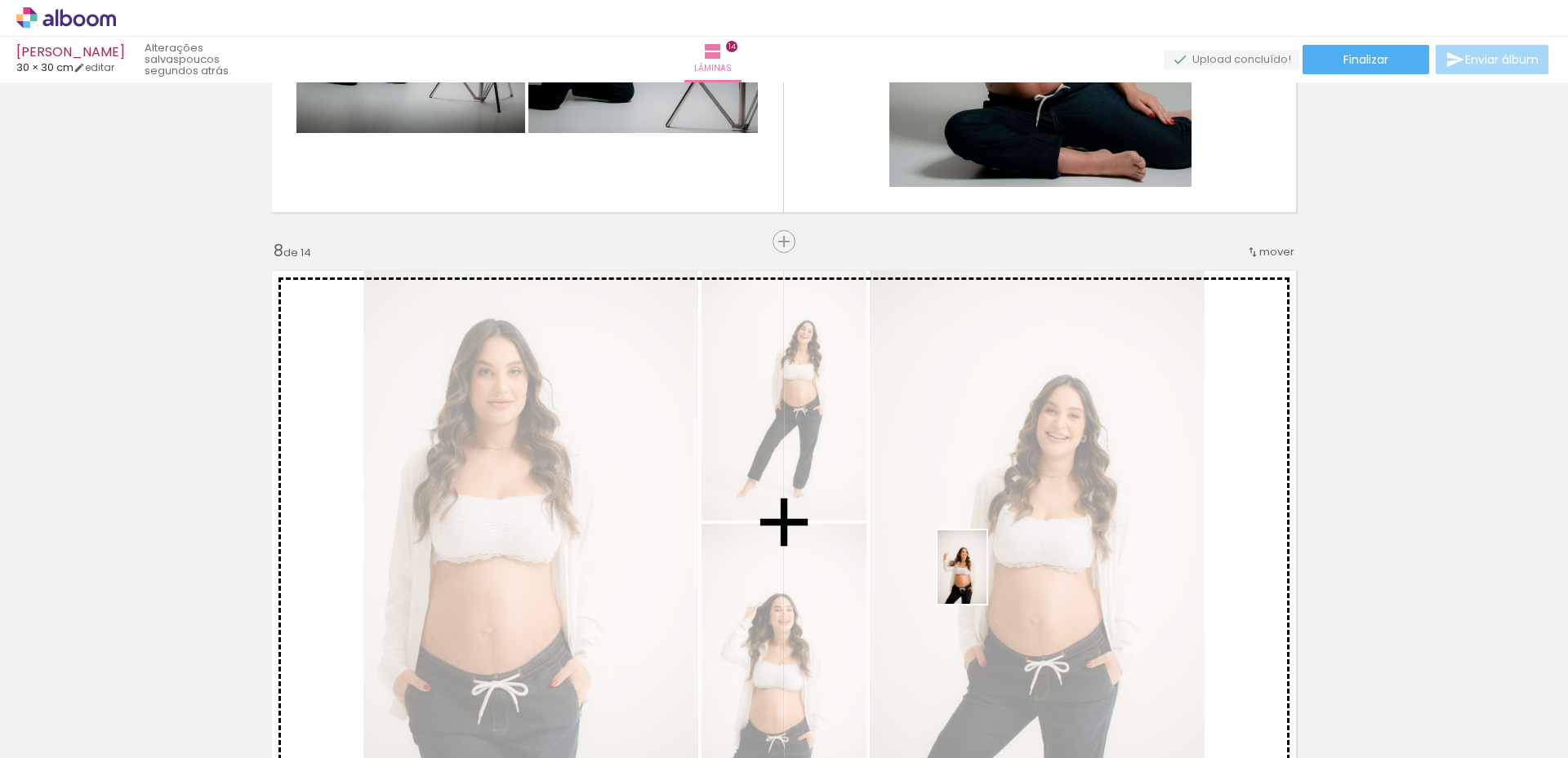
drag, startPoint x: 999, startPoint y: 713, endPoint x: 924, endPoint y: 574, distance: 157.9
click at [986, 580] on quentale-workspace at bounding box center [784, 379] width 1568 height 758
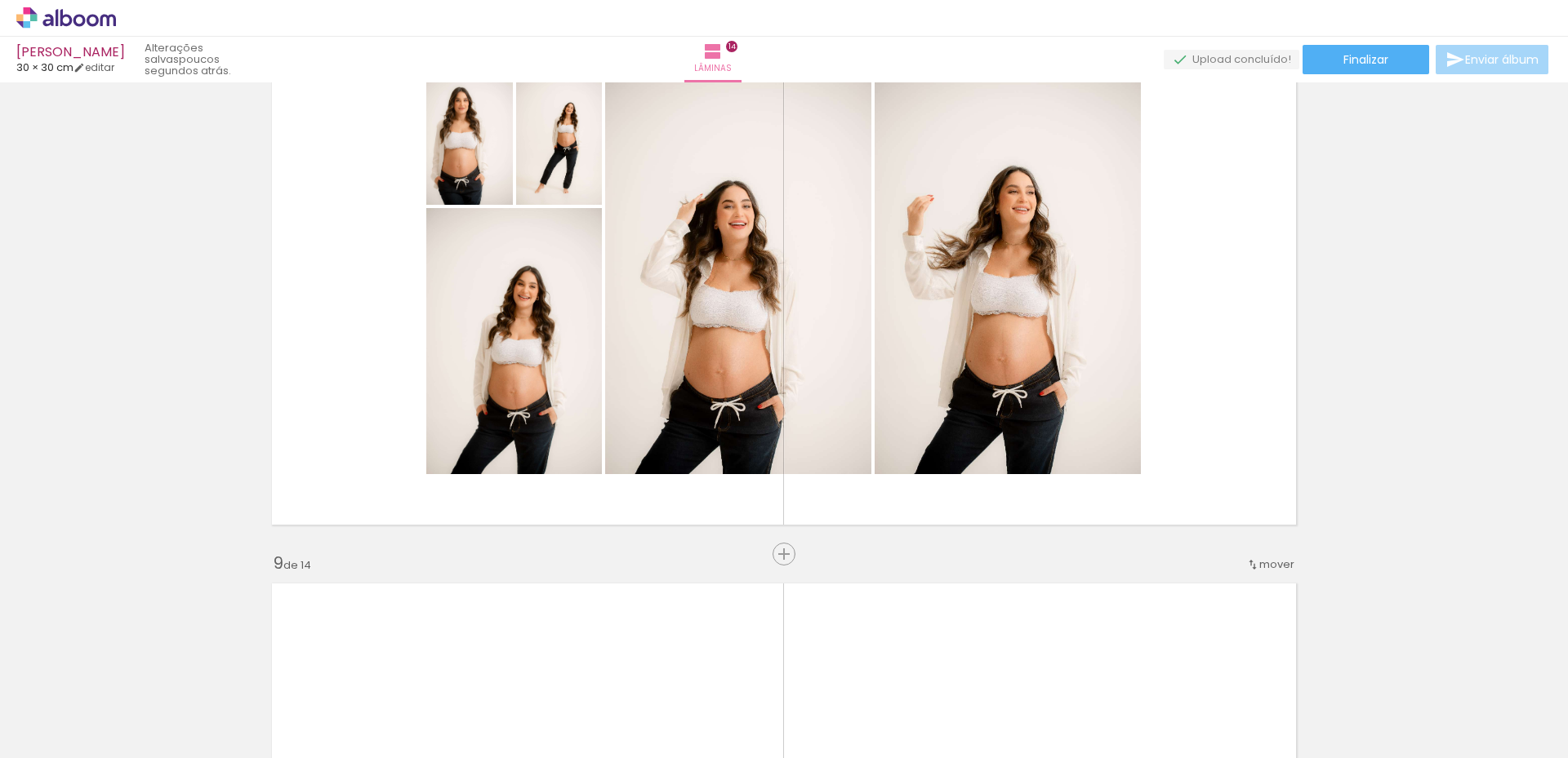
scroll to position [4126, 0]
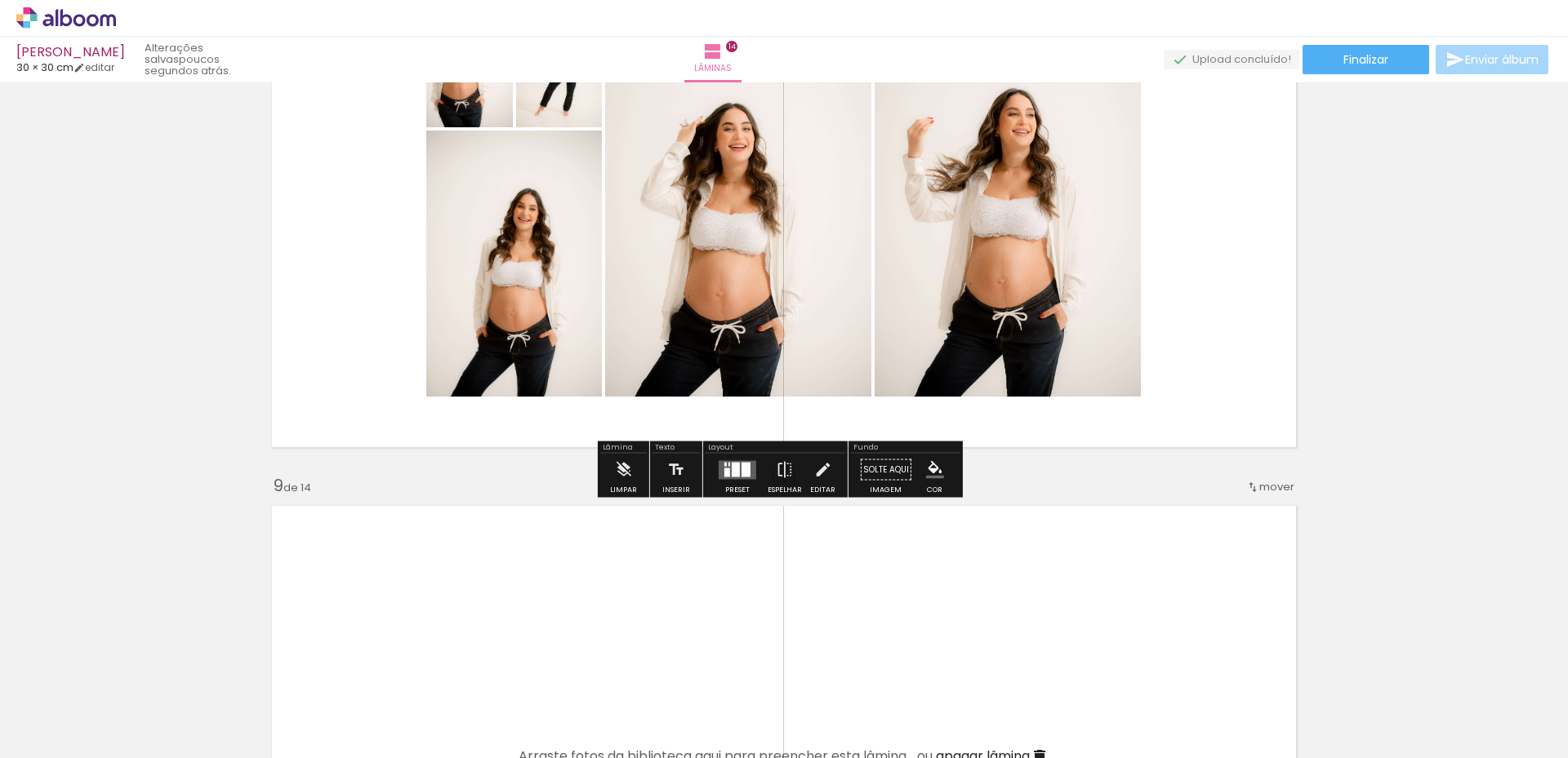
drag, startPoint x: 721, startPoint y: 474, endPoint x: 781, endPoint y: 475, distance: 60.0
click at [725, 474] on div at bounding box center [728, 472] width 6 height 9
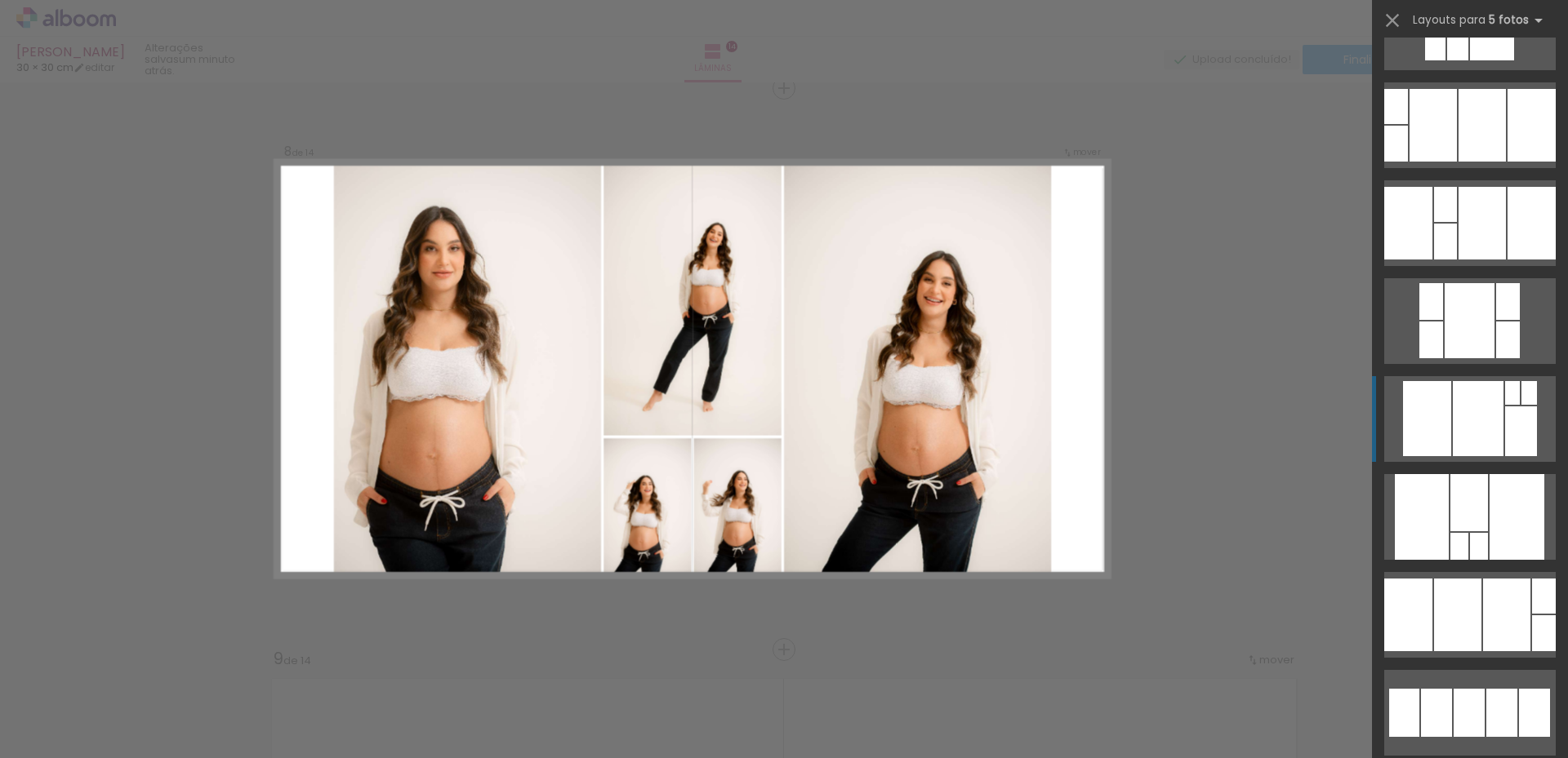
scroll to position [326, 0]
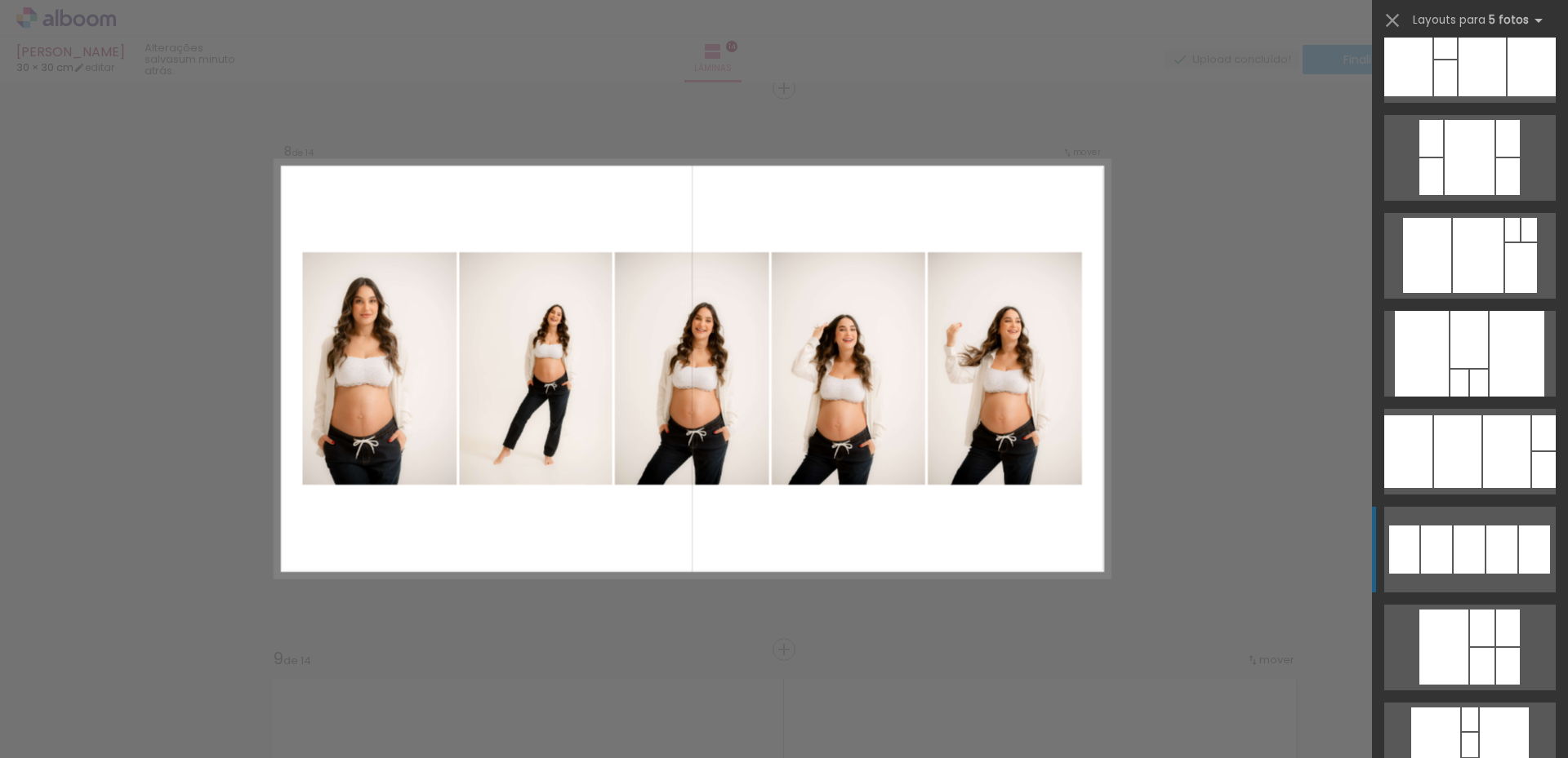
click at [1467, 544] on div at bounding box center [1470, 550] width 31 height 48
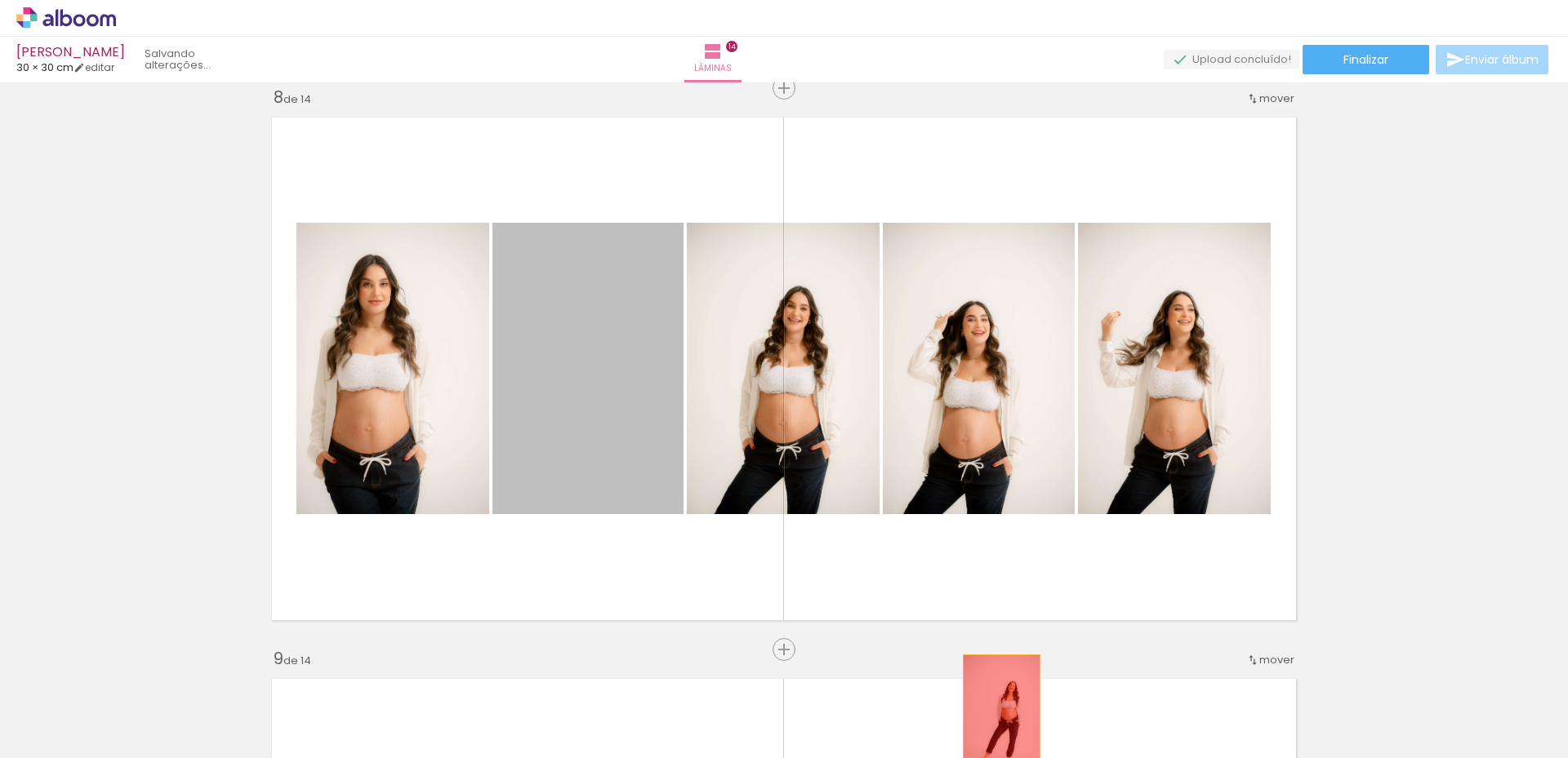
drag, startPoint x: 599, startPoint y: 406, endPoint x: 998, endPoint y: 716, distance: 505.3
click at [998, 716] on quentale-workspace at bounding box center [784, 379] width 1568 height 758
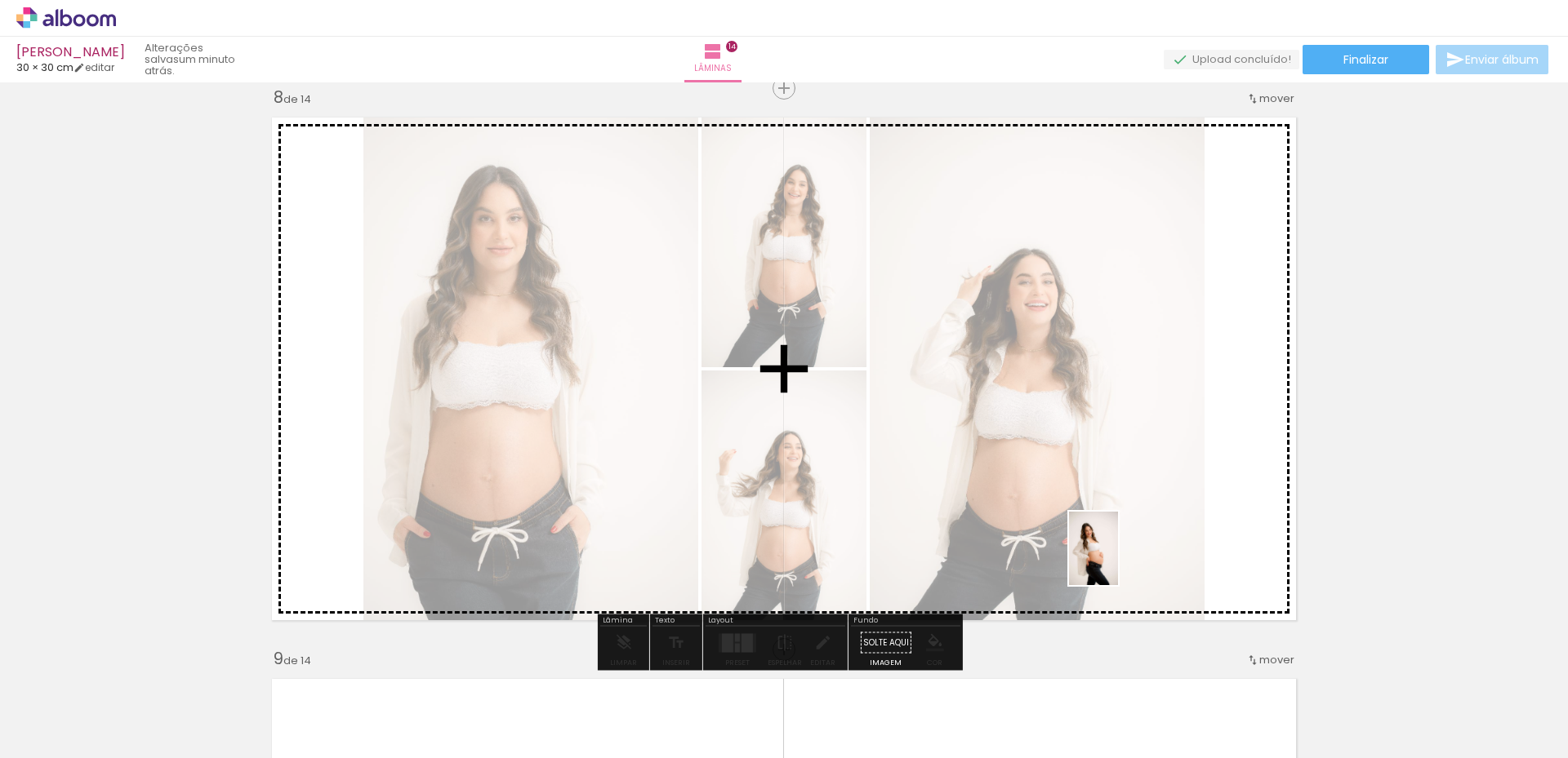
drag, startPoint x: 1279, startPoint y: 686, endPoint x: 1118, endPoint y: 560, distance: 204.4
click at [1118, 560] on quentale-workspace at bounding box center [784, 379] width 1568 height 758
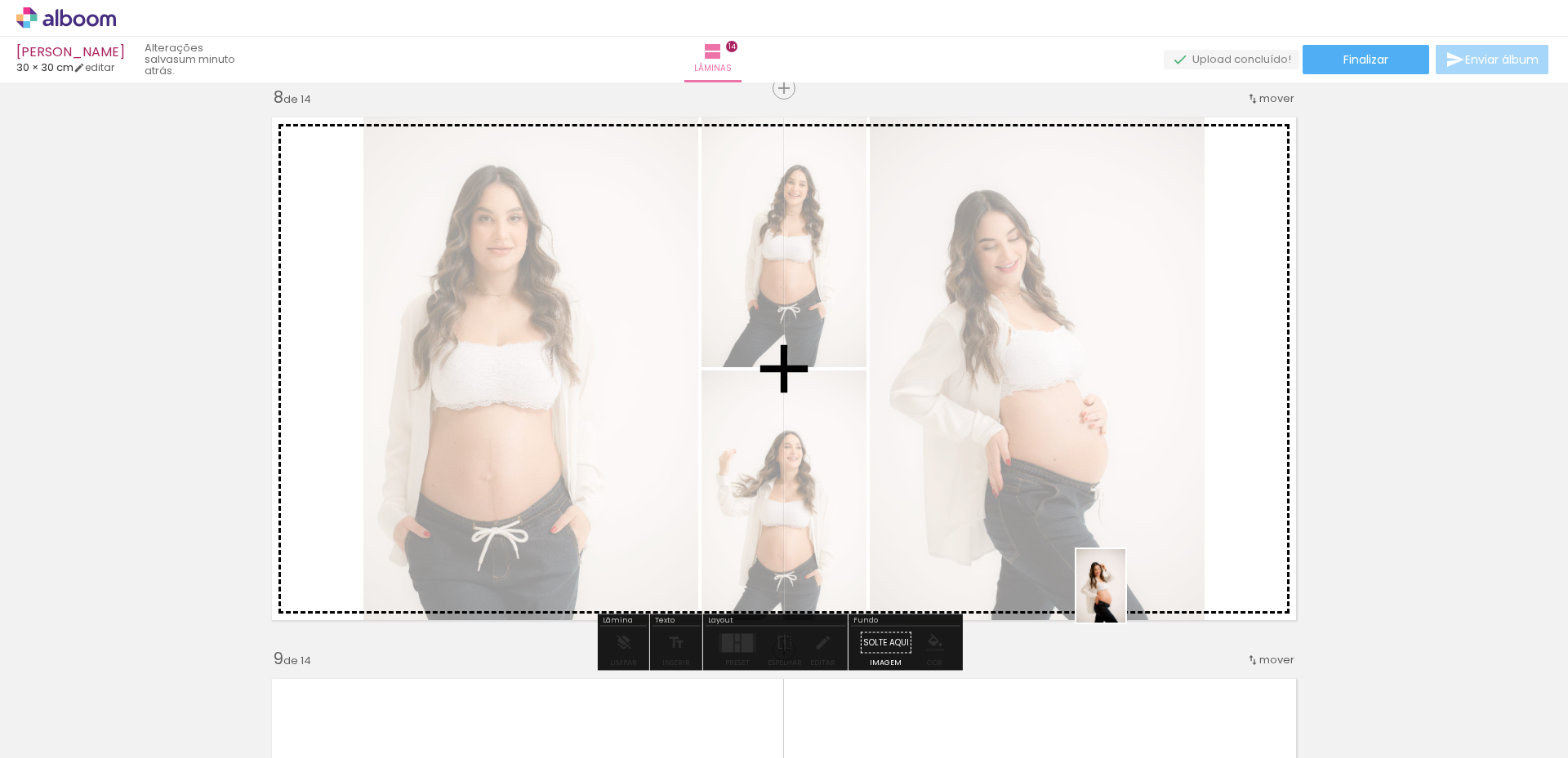
drag, startPoint x: 1356, startPoint y: 695, endPoint x: 1125, endPoint y: 599, distance: 250.2
click at [1125, 599] on quentale-workspace at bounding box center [784, 379] width 1568 height 758
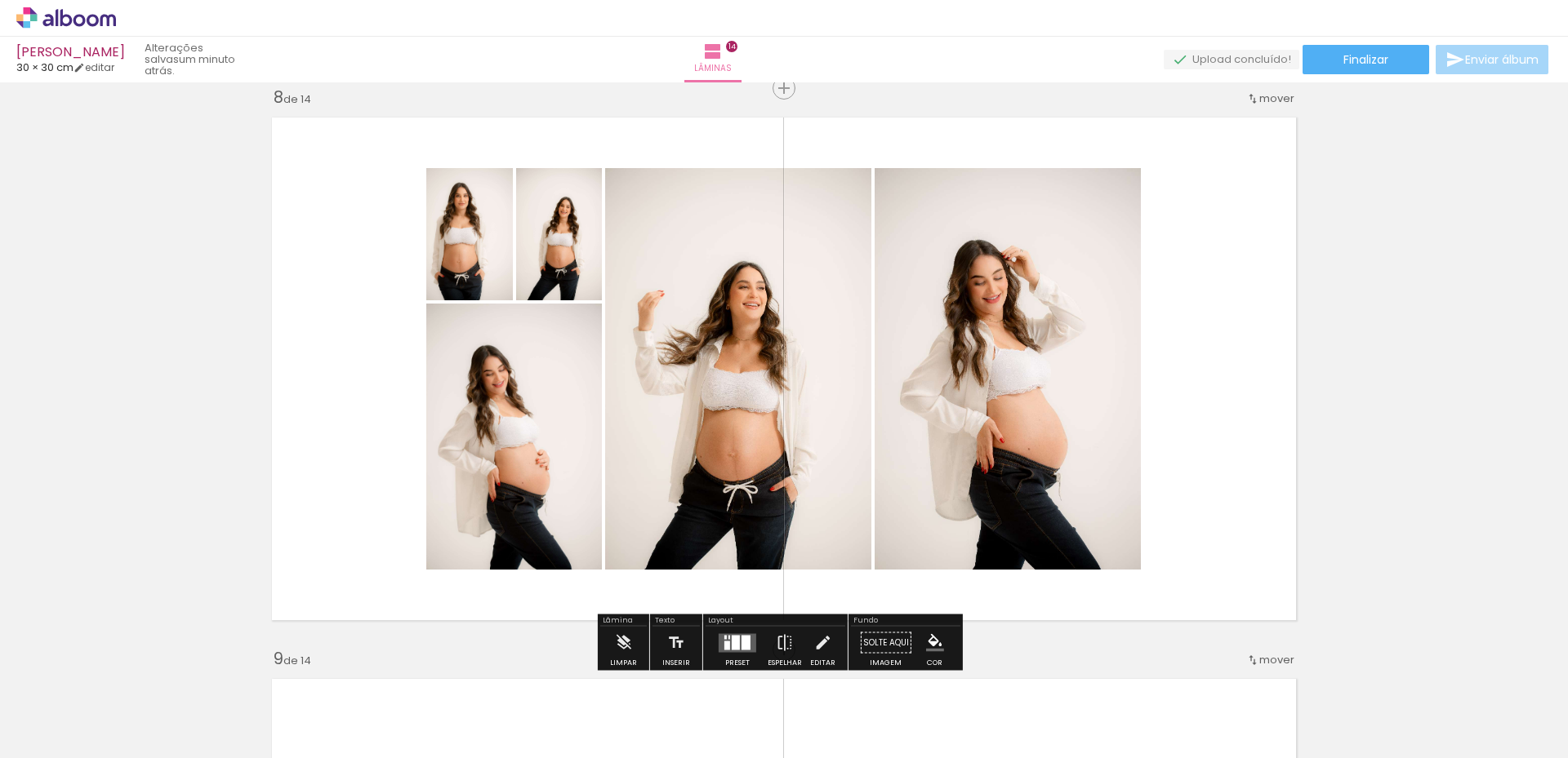
click at [732, 641] on div at bounding box center [736, 642] width 8 height 15
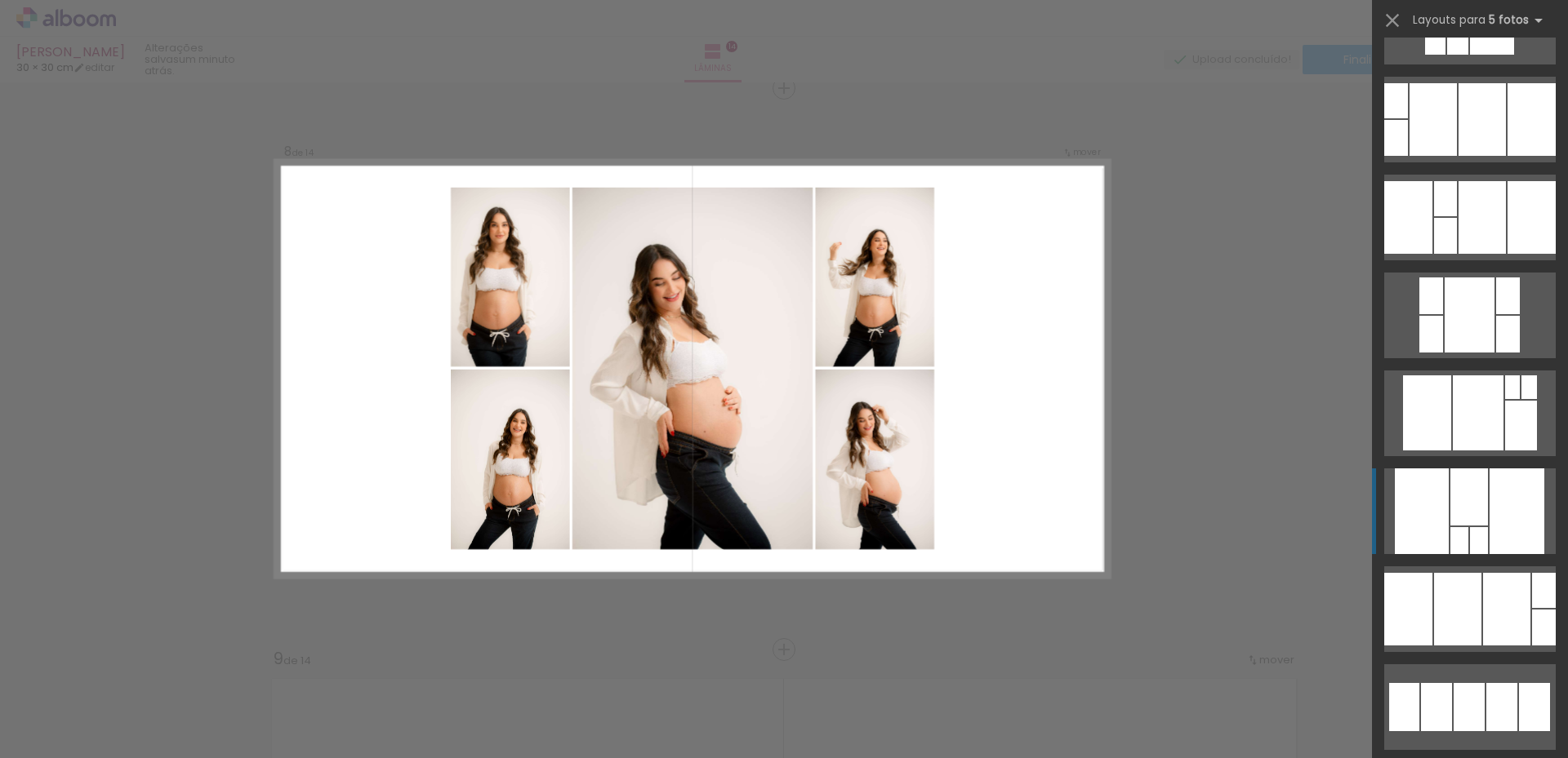
scroll to position [163, 0]
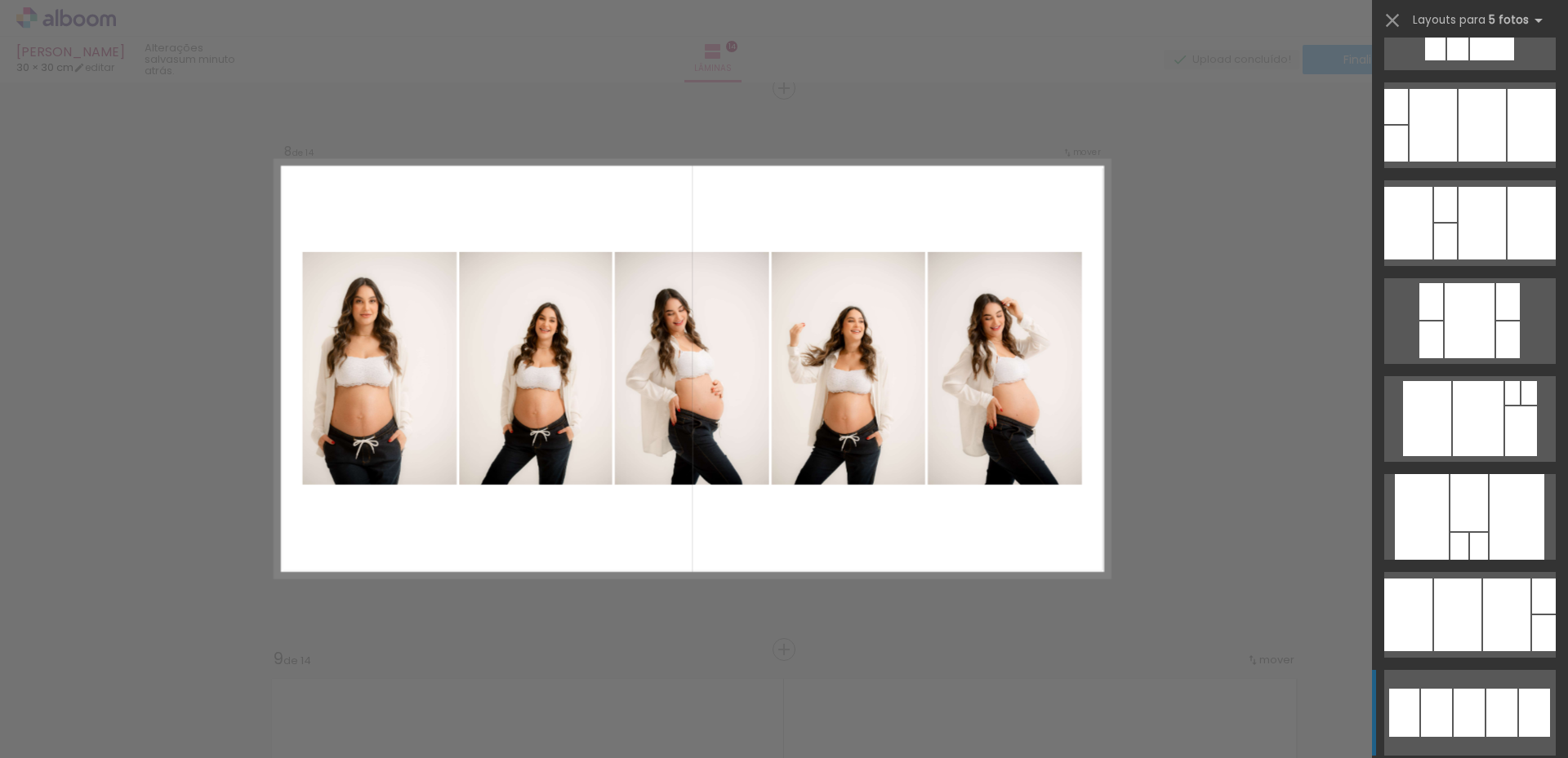
click at [1457, 729] on div at bounding box center [1470, 713] width 31 height 48
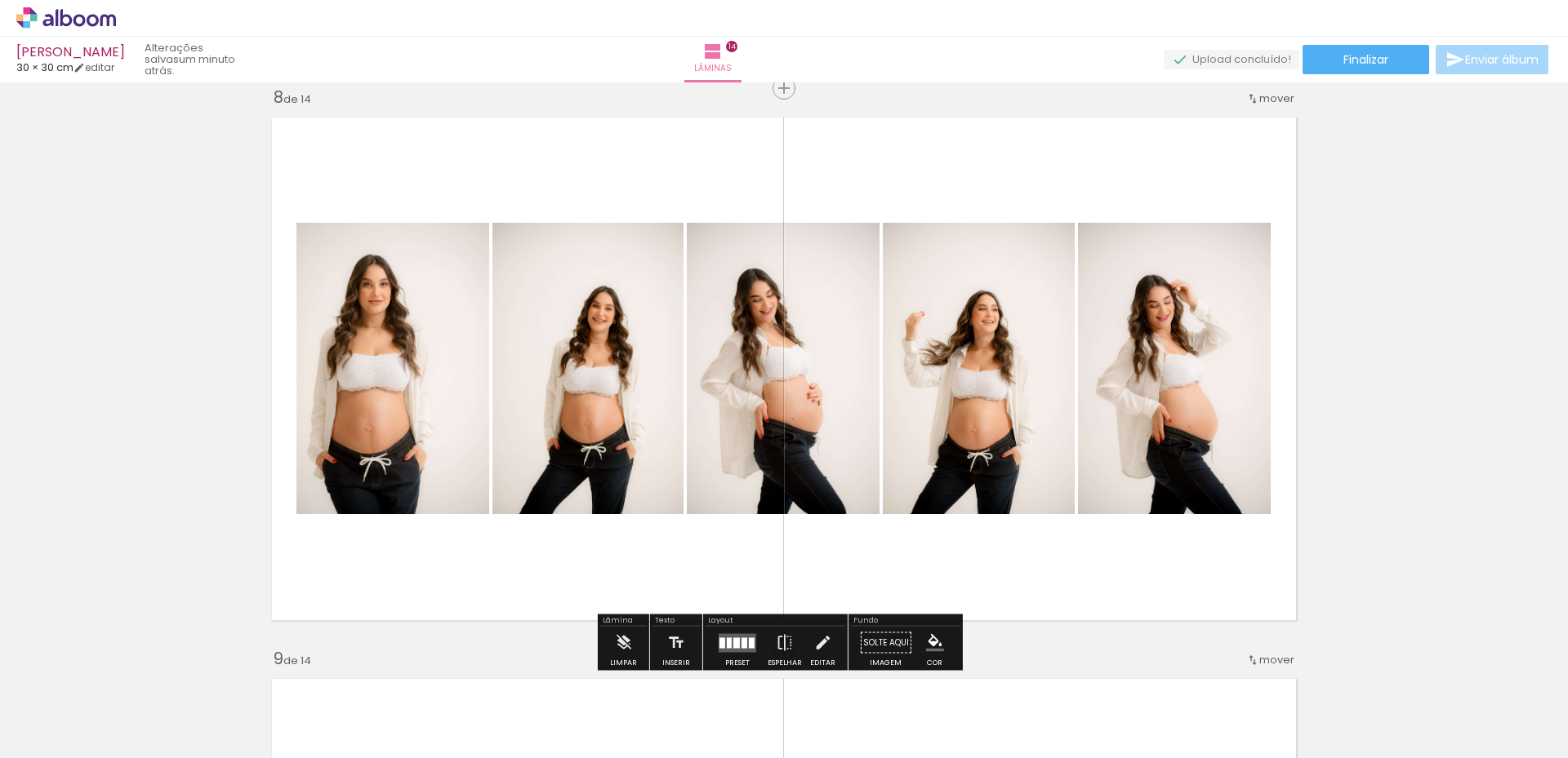
click at [605, 422] on quentale-photo at bounding box center [588, 369] width 191 height 291
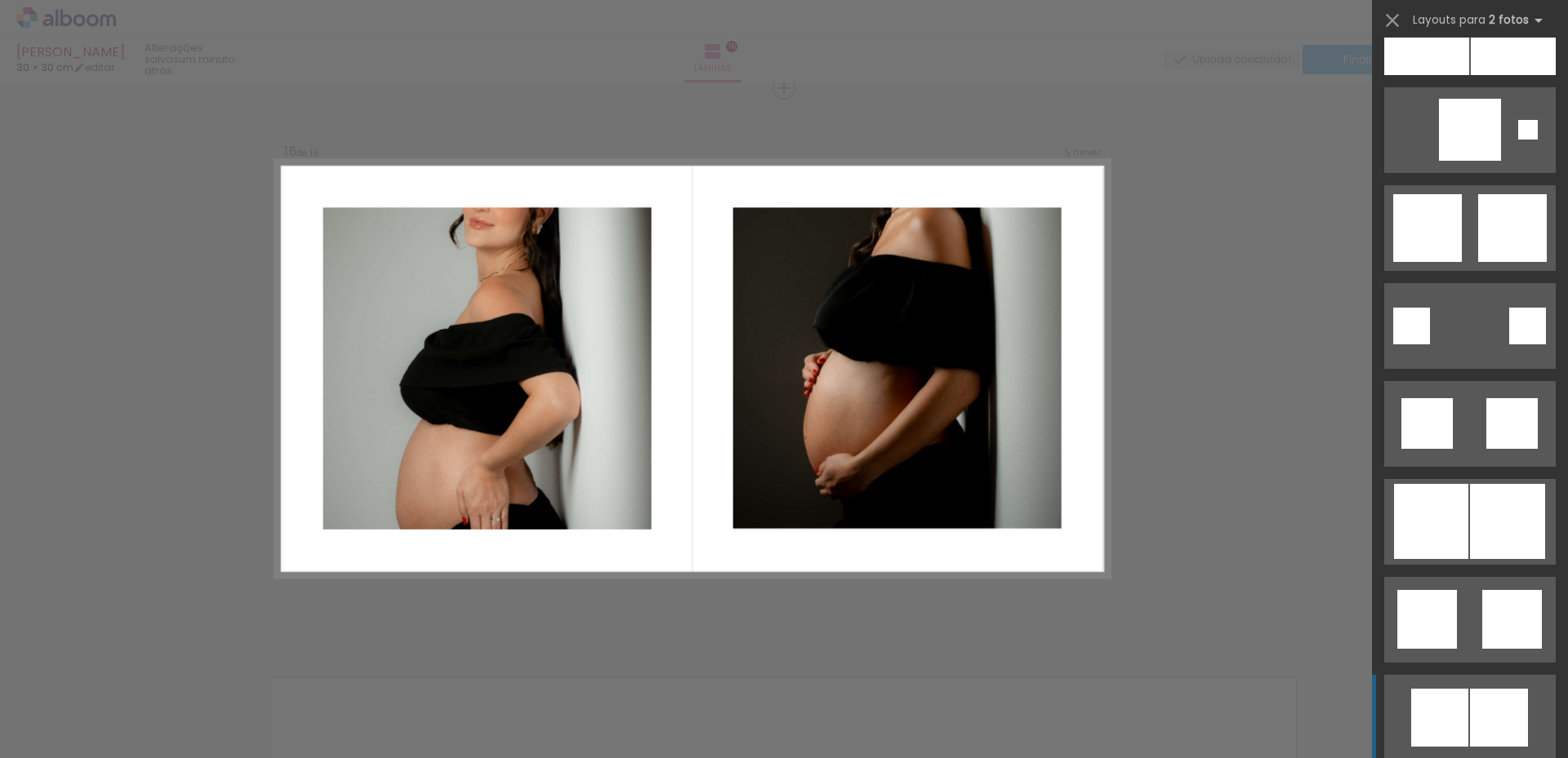
scroll to position [1959, 0]
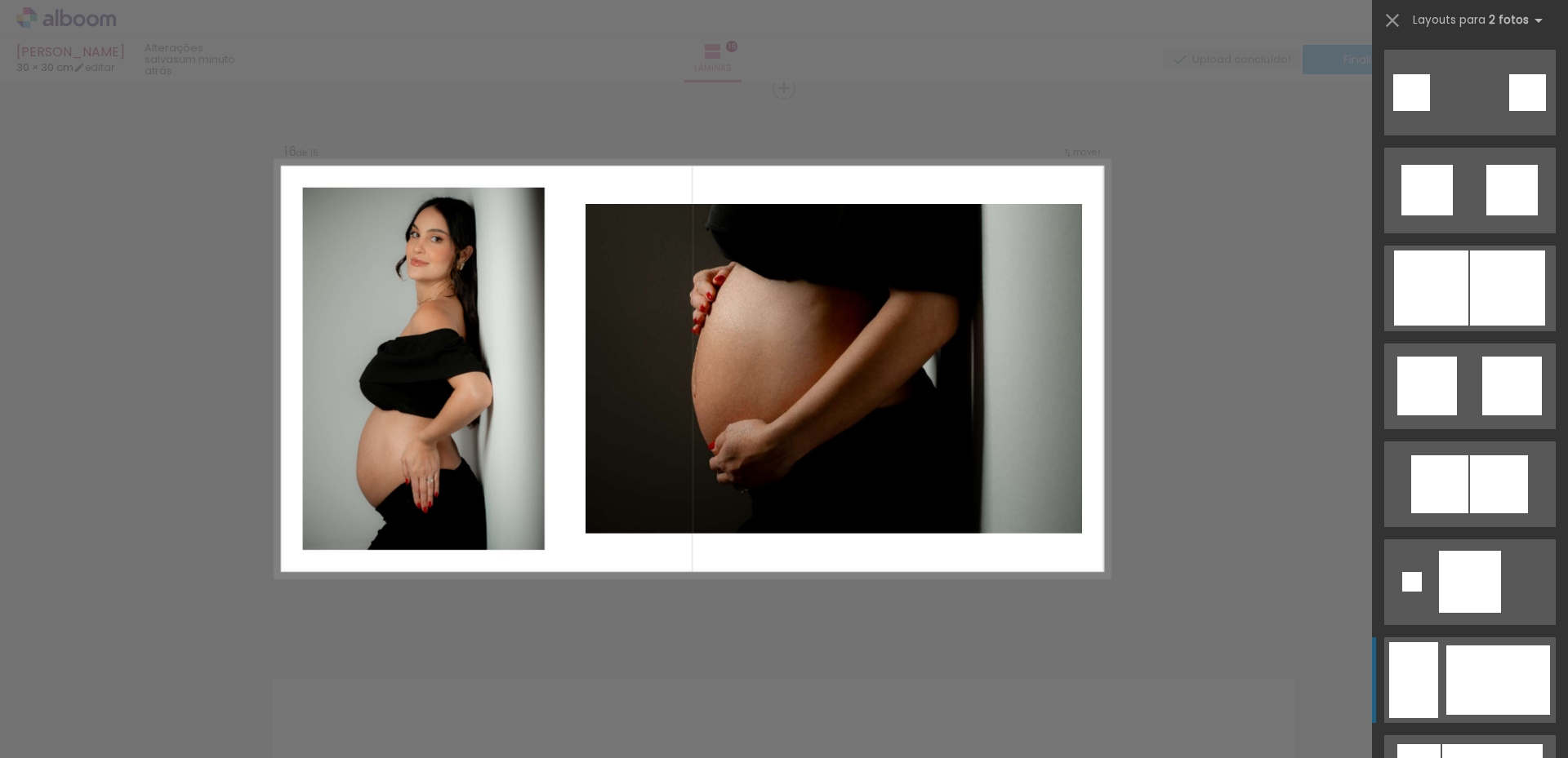
click at [1462, 678] on div at bounding box center [1498, 680] width 103 height 70
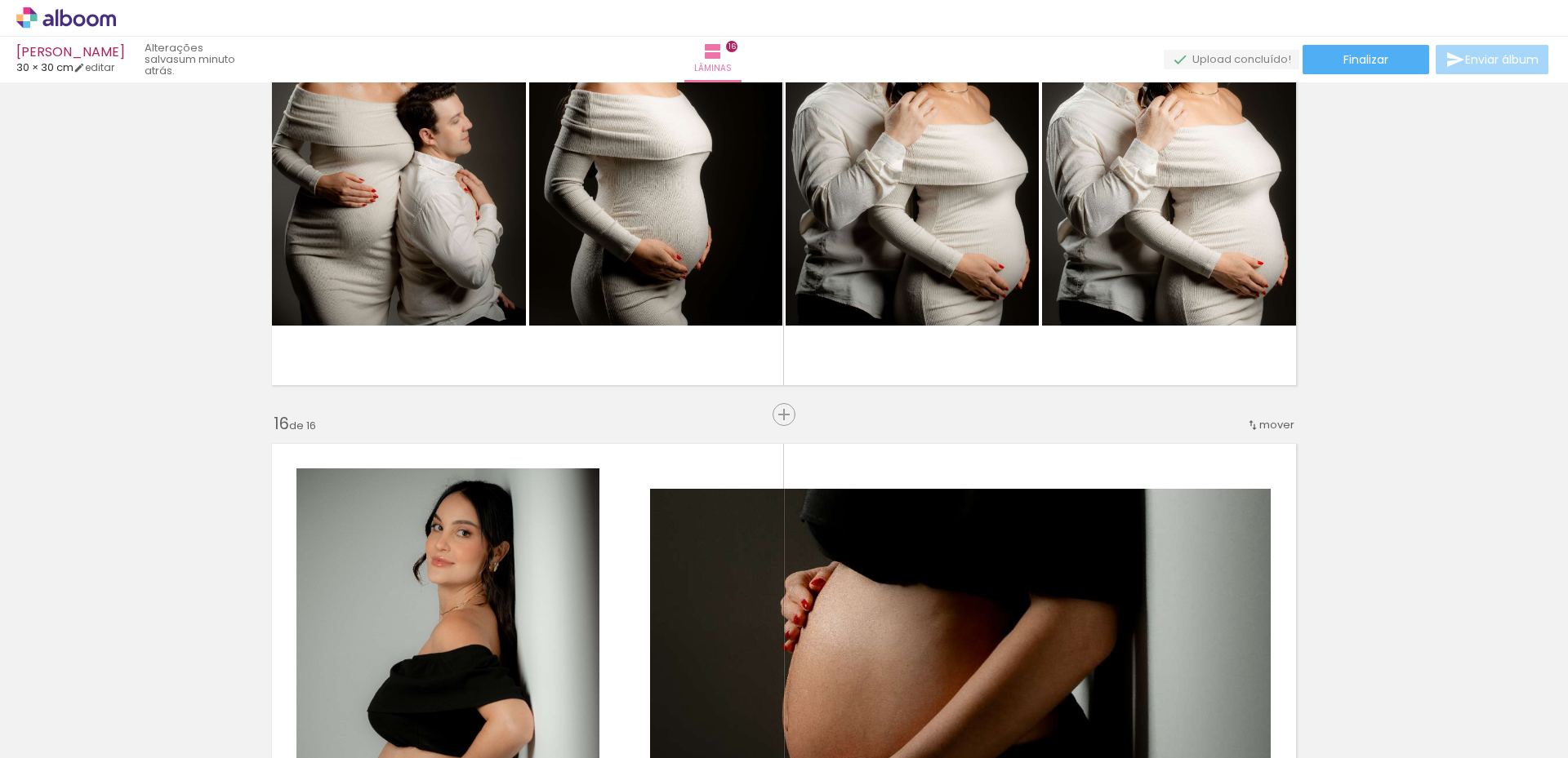
scroll to position [8038, 0]
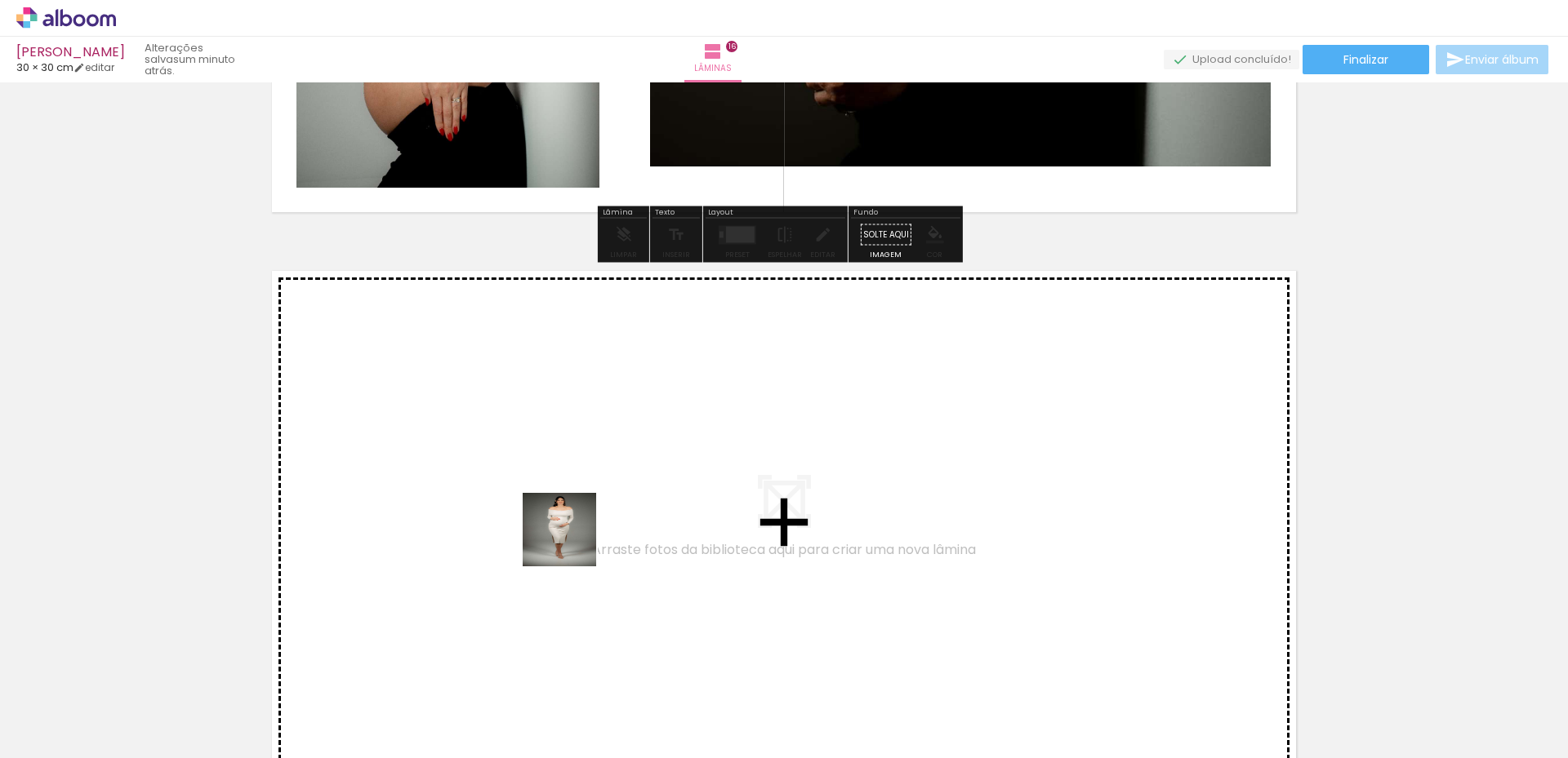
drag, startPoint x: 594, startPoint y: 673, endPoint x: 679, endPoint y: 675, distance: 85.0
click at [570, 557] on quentale-workspace at bounding box center [784, 379] width 1568 height 758
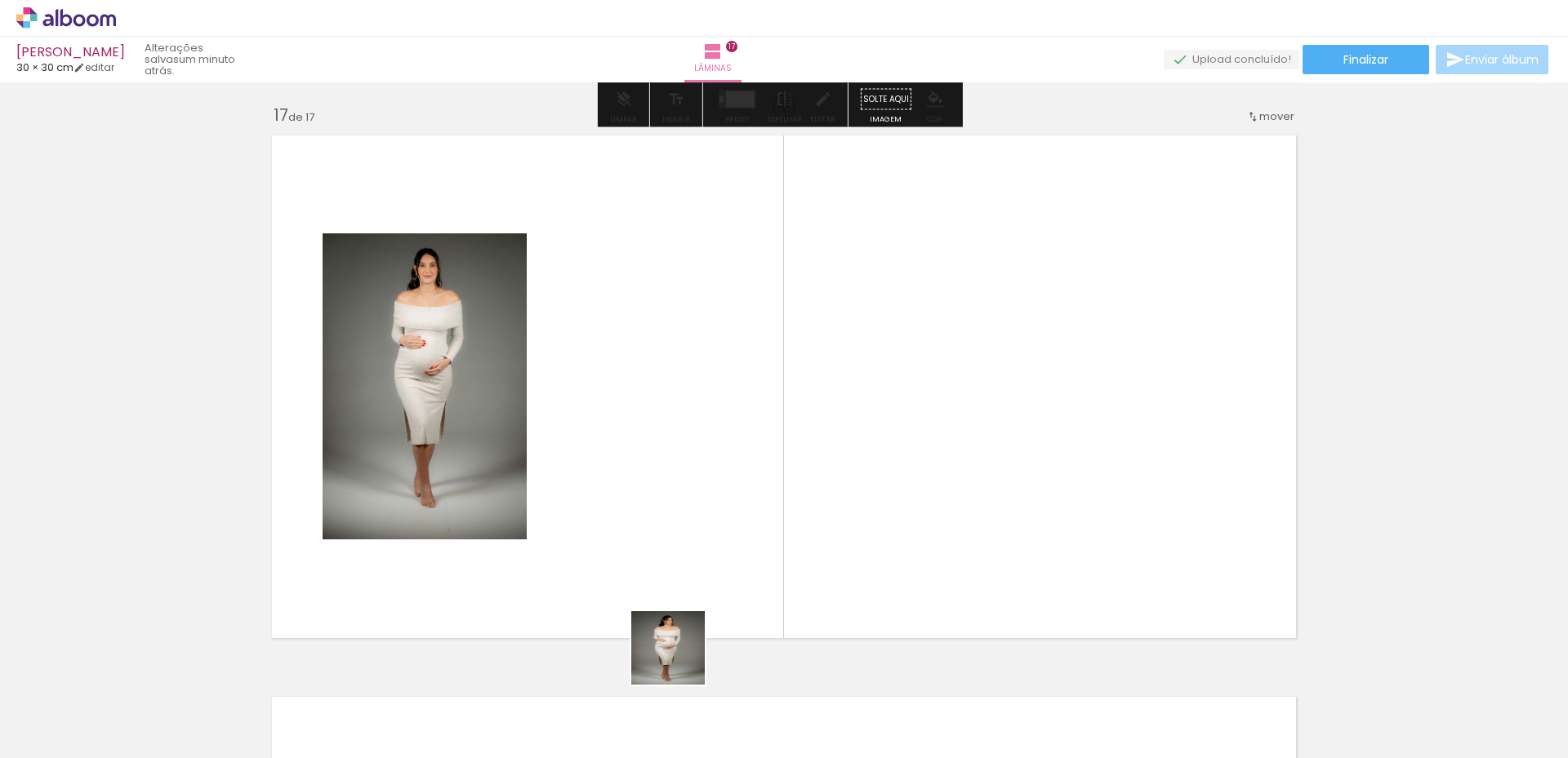
scroll to position [9008, 0]
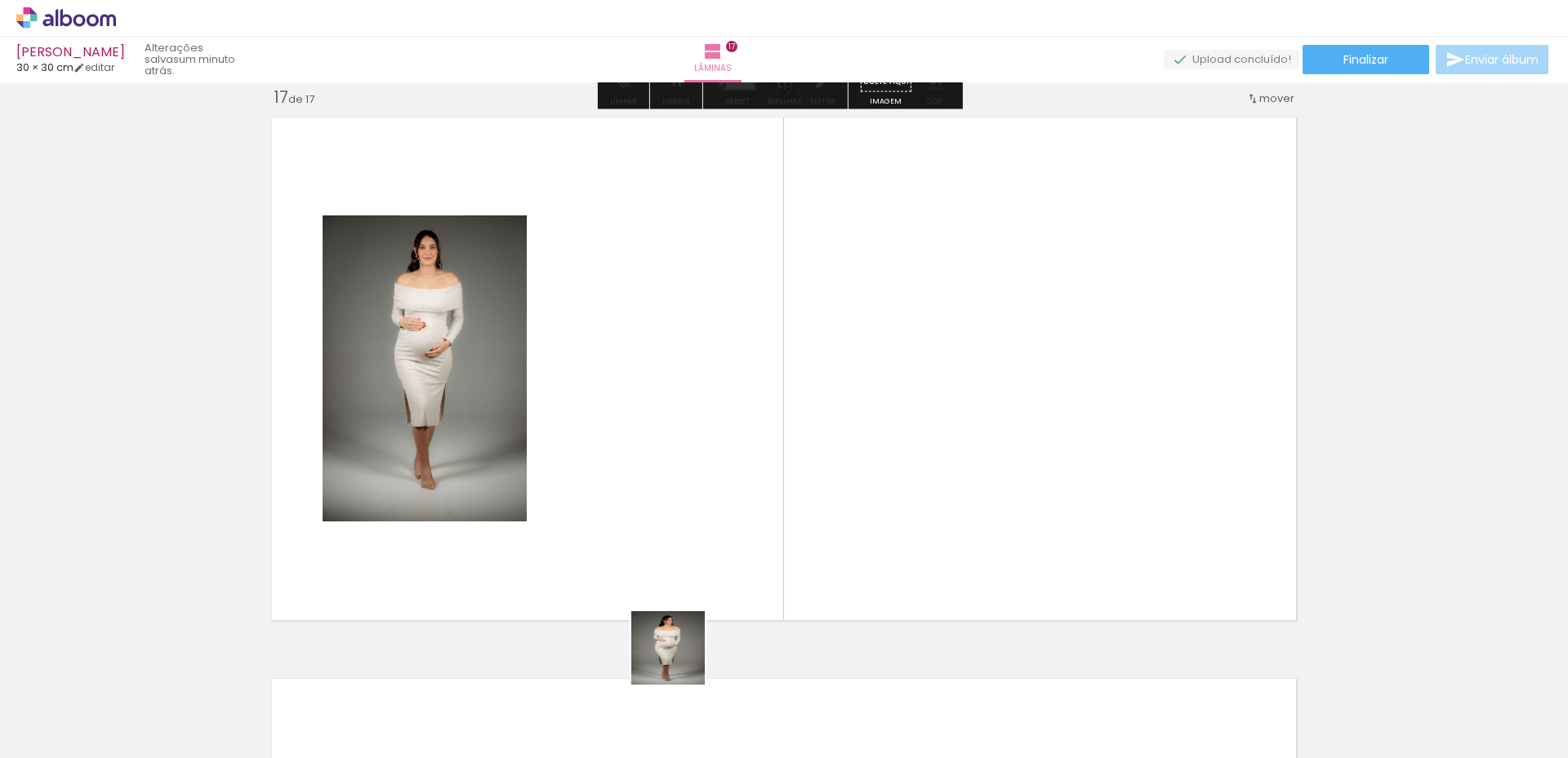
drag, startPoint x: 681, startPoint y: 661, endPoint x: 678, endPoint y: 641, distance: 20.2
click at [624, 518] on quentale-workspace at bounding box center [784, 379] width 1568 height 758
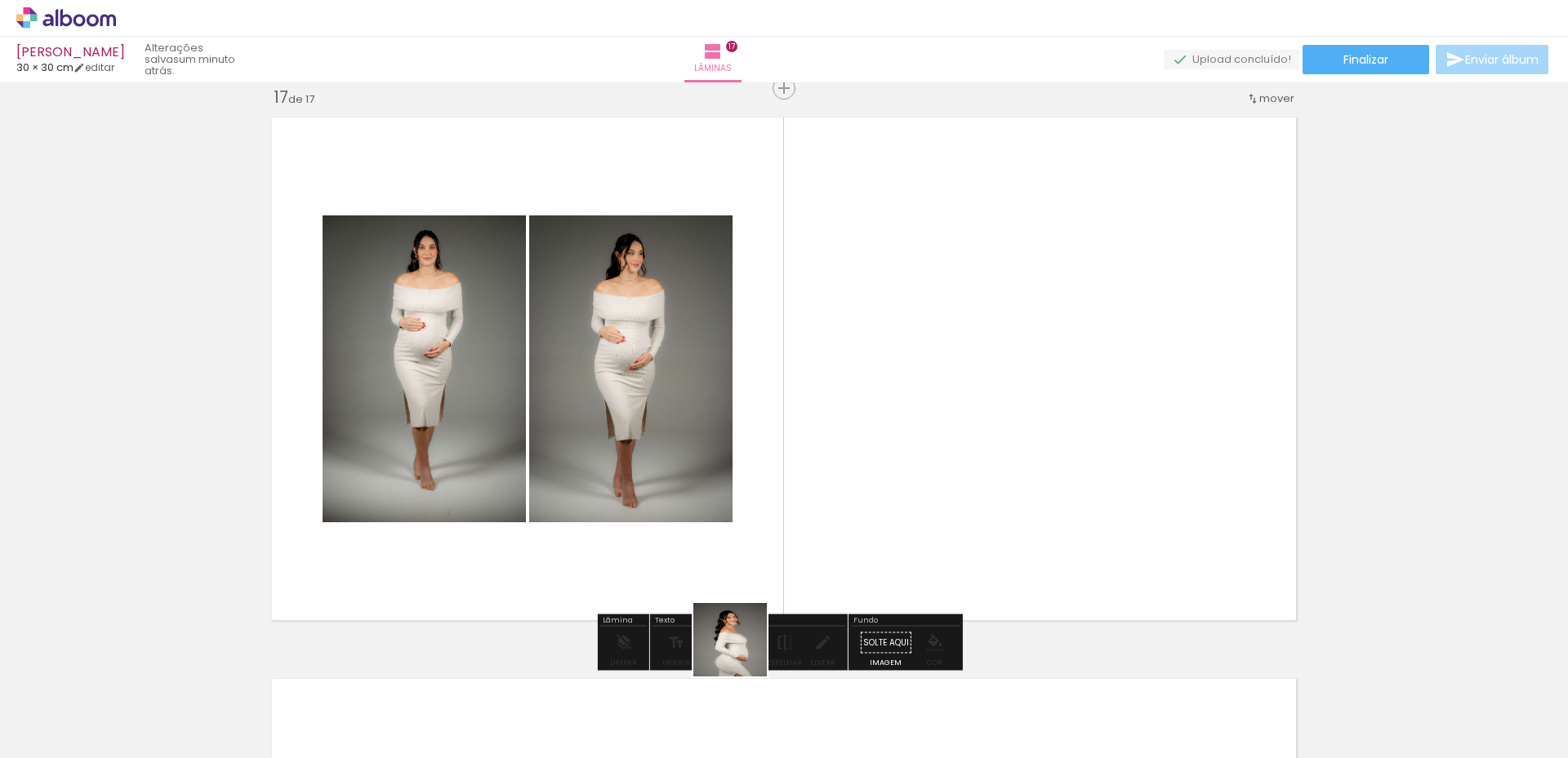
drag, startPoint x: 743, startPoint y: 652, endPoint x: 768, endPoint y: 598, distance: 59.5
click at [676, 492] on quentale-workspace at bounding box center [784, 379] width 1568 height 758
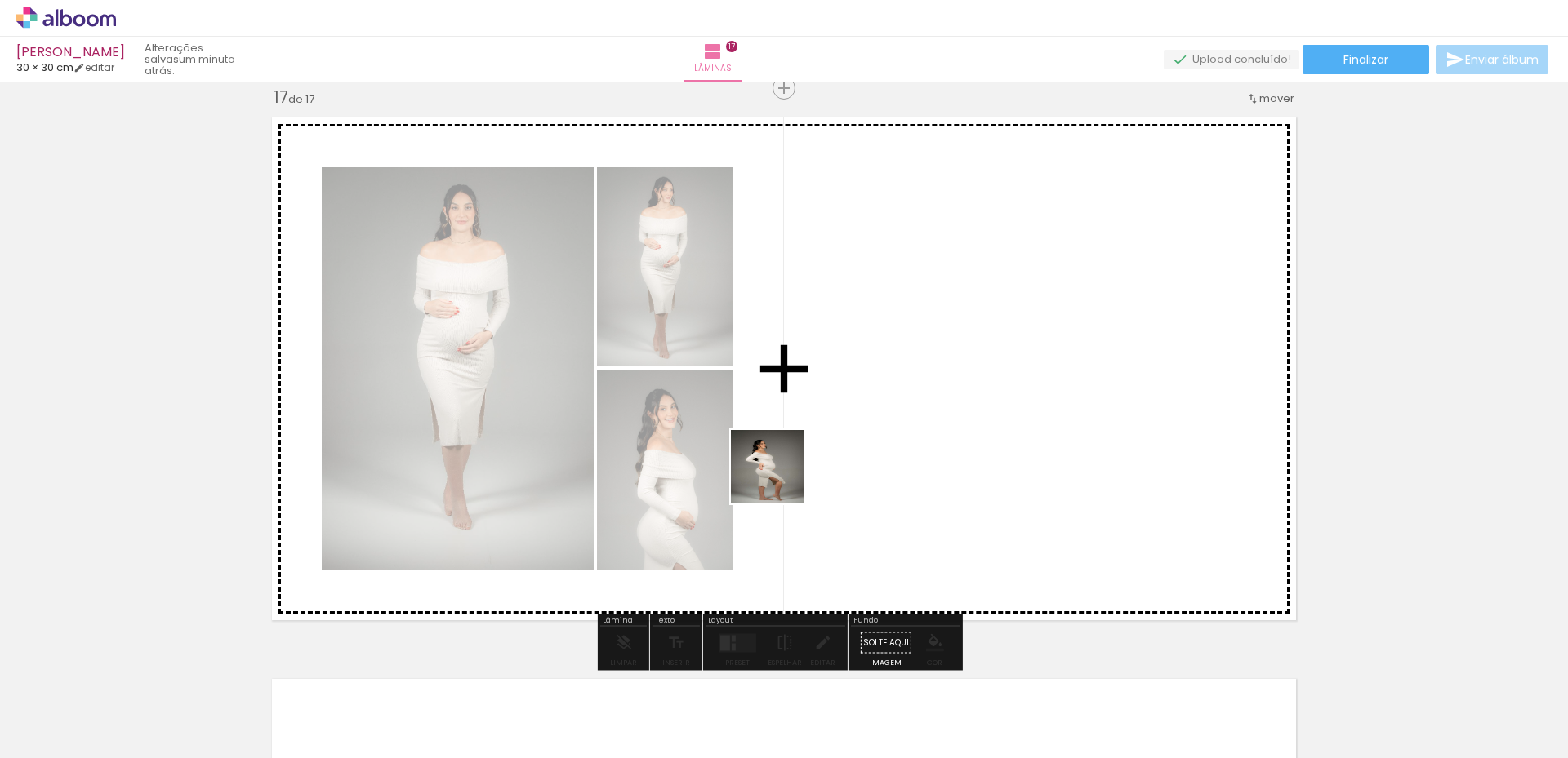
drag, startPoint x: 805, startPoint y: 555, endPoint x: 769, endPoint y: 440, distance: 120.5
click at [769, 440] on quentale-workspace at bounding box center [784, 379] width 1568 height 758
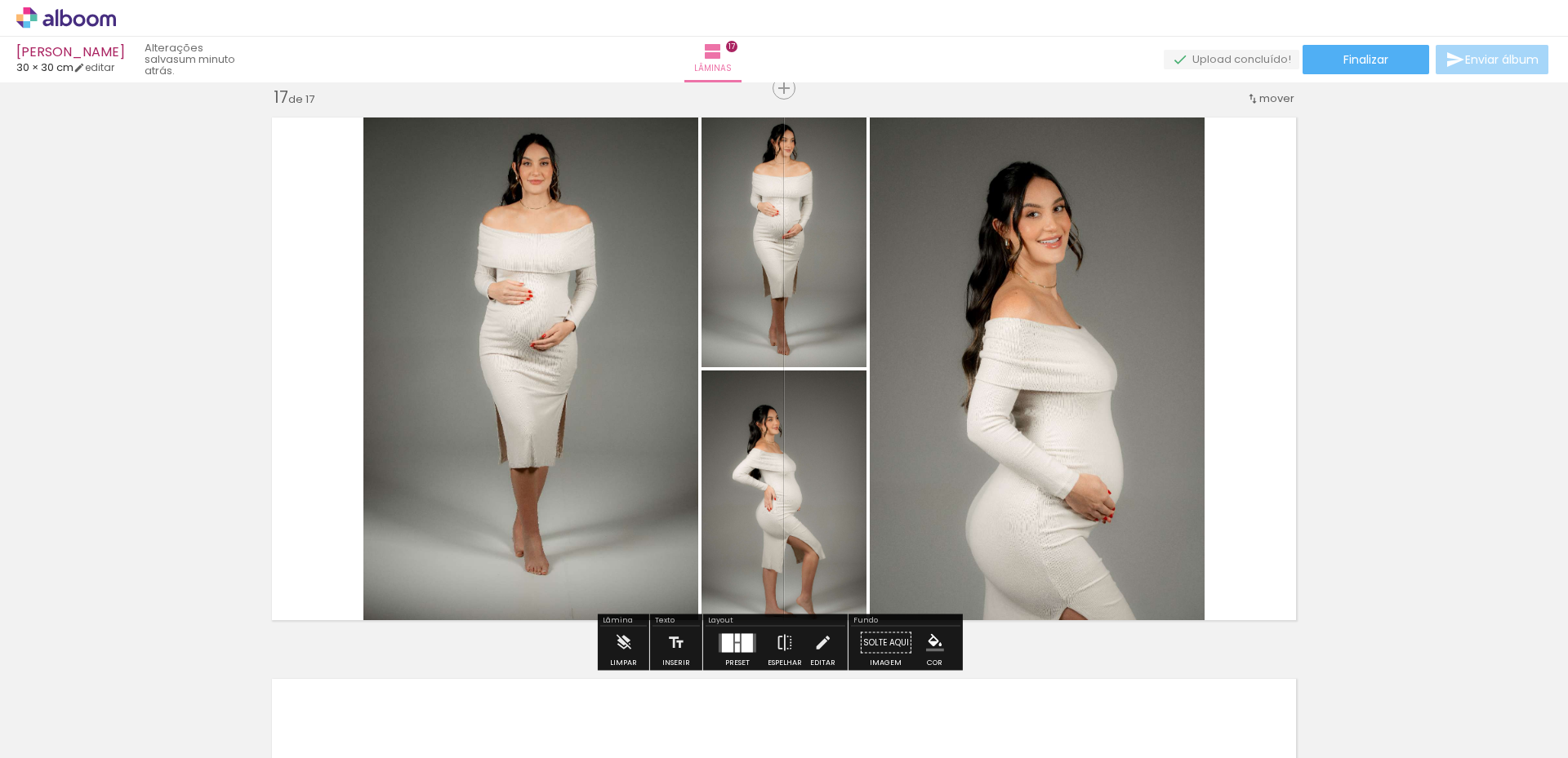
click at [745, 638] on div at bounding box center [748, 642] width 12 height 19
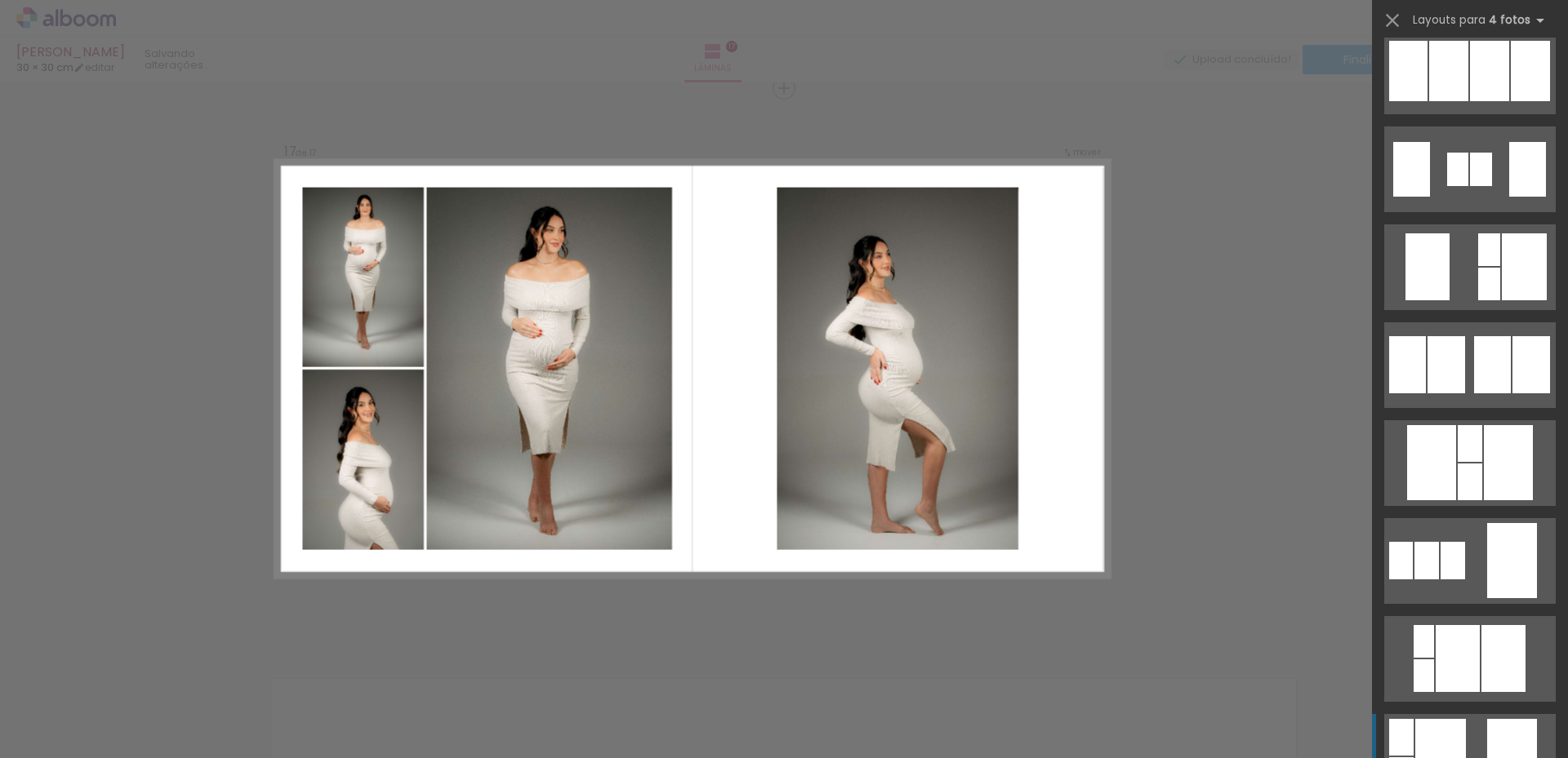
scroll to position [979, 0]
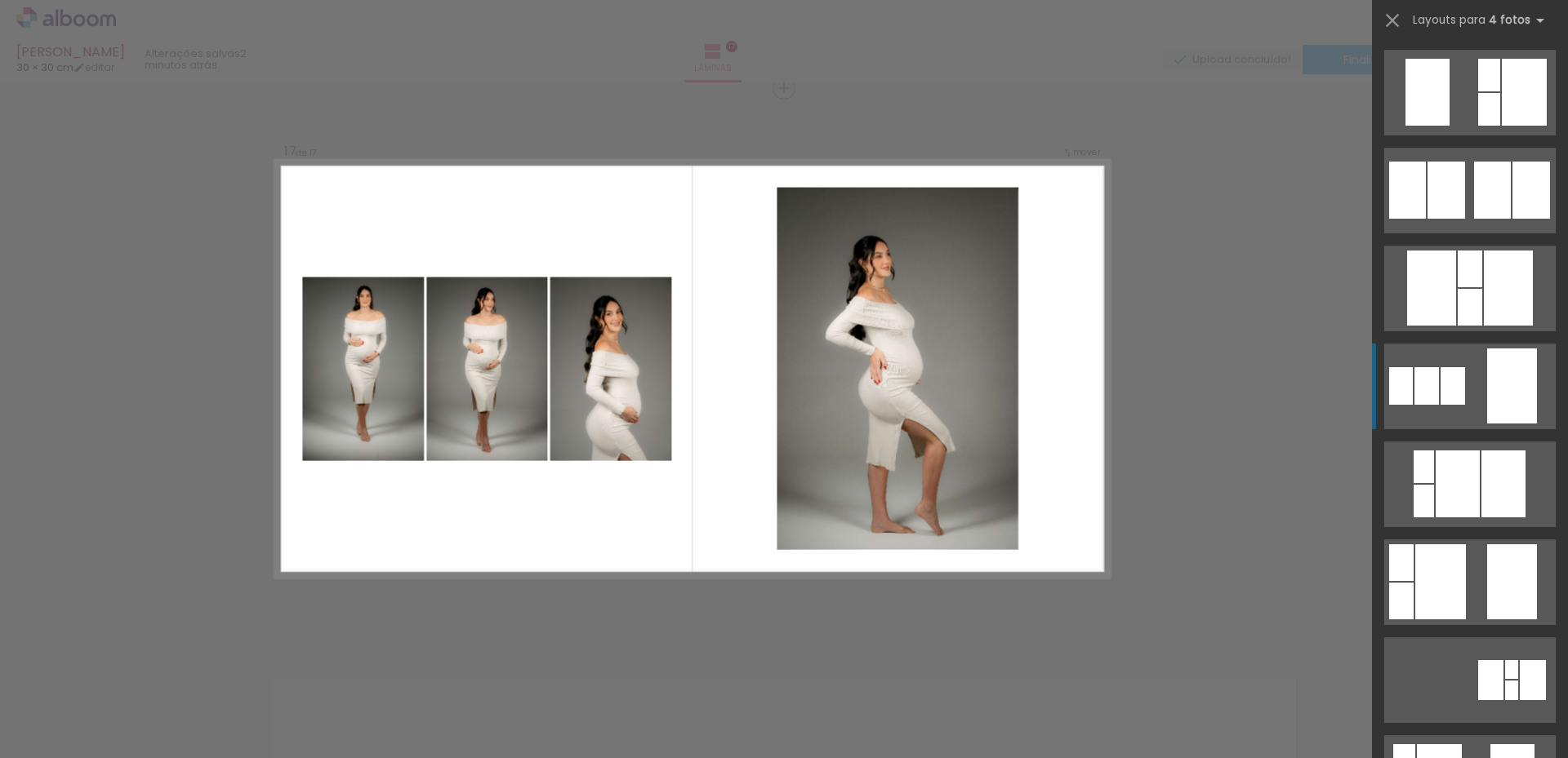
click at [1429, 382] on div at bounding box center [1426, 386] width 25 height 37
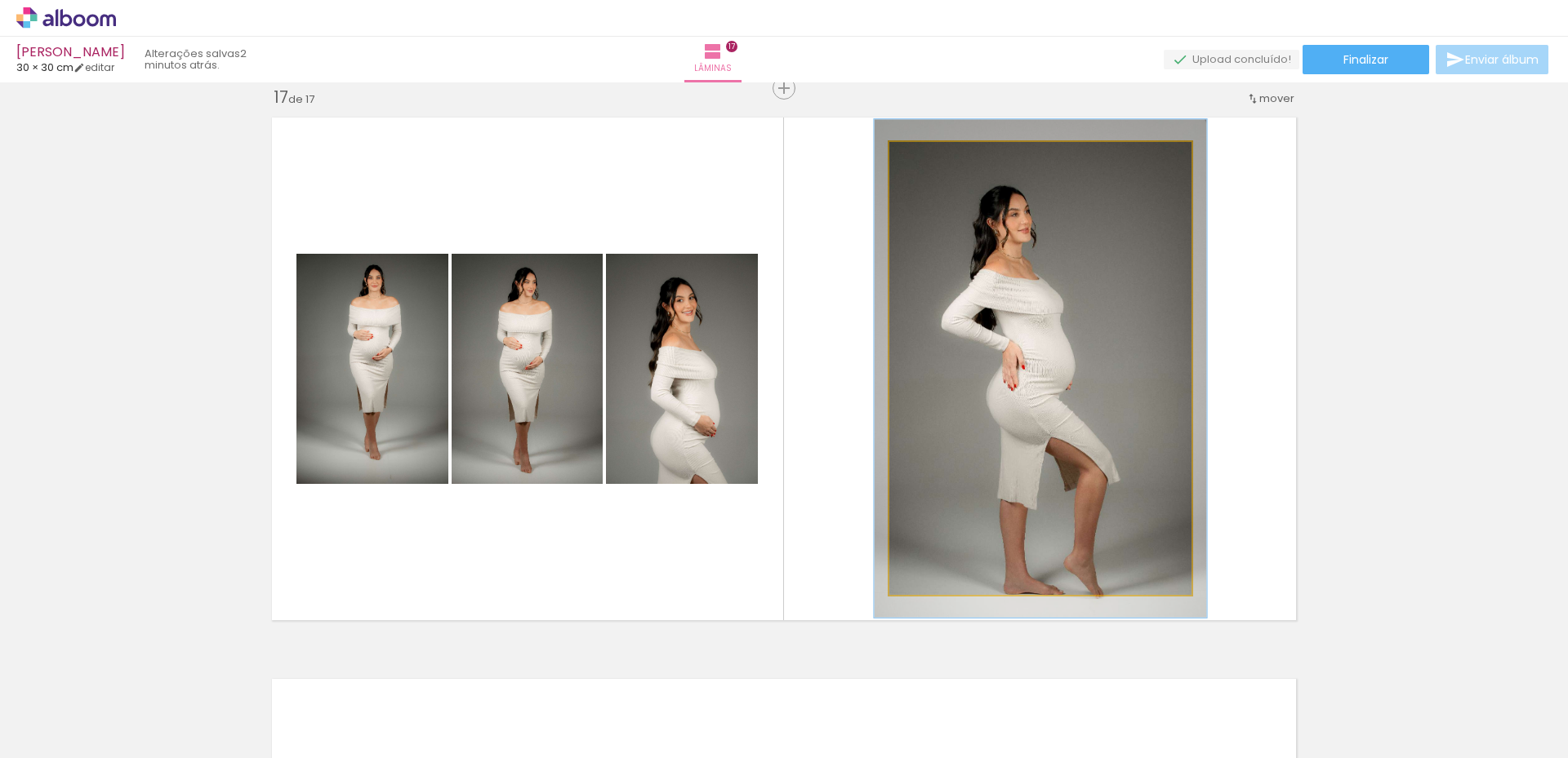
drag, startPoint x: 927, startPoint y: 161, endPoint x: 958, endPoint y: 197, distance: 47.5
type paper-slider "110"
click at [933, 162] on div at bounding box center [934, 159] width 27 height 27
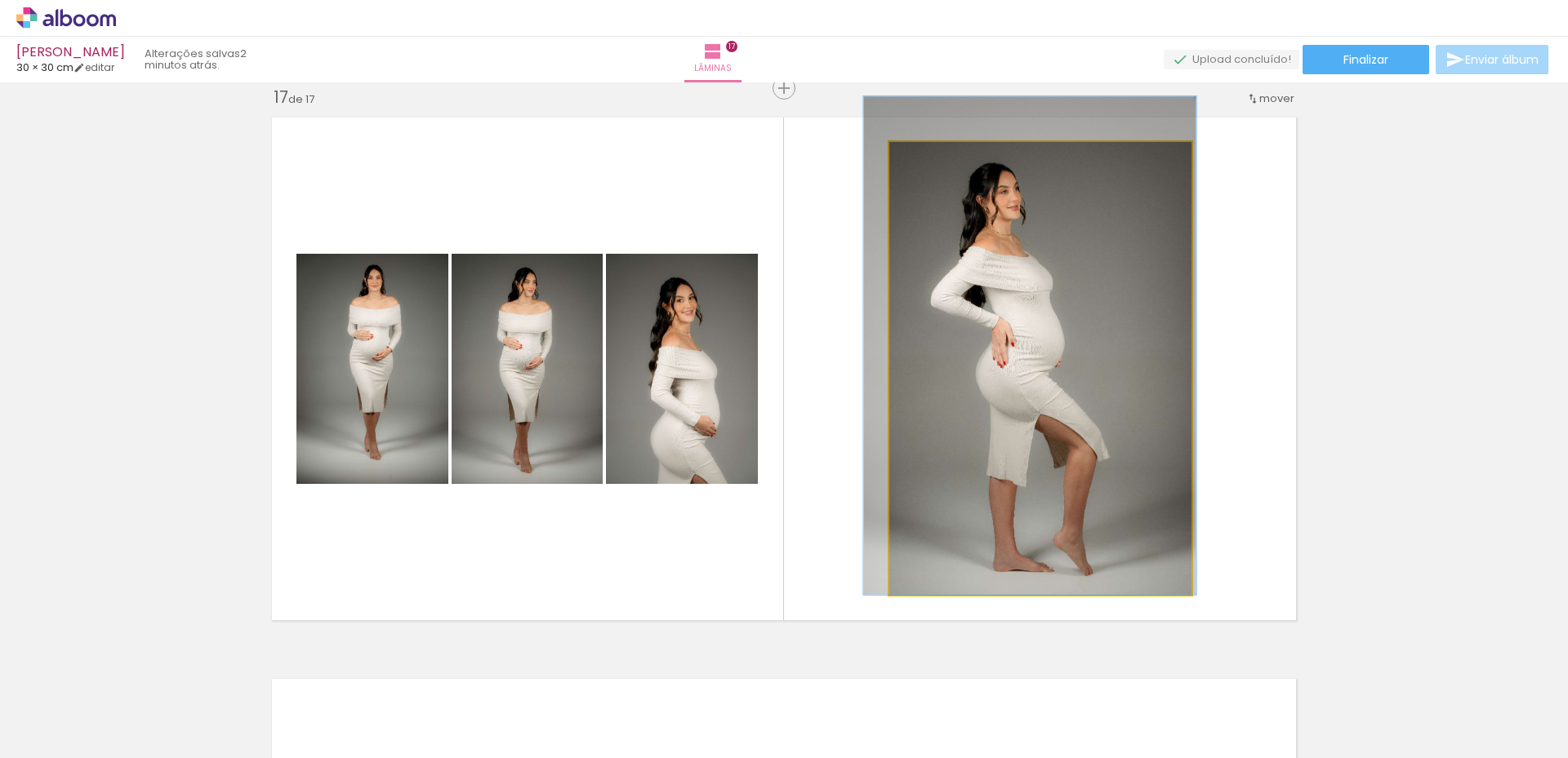
drag, startPoint x: 1055, startPoint y: 373, endPoint x: 1051, endPoint y: 348, distance: 25.3
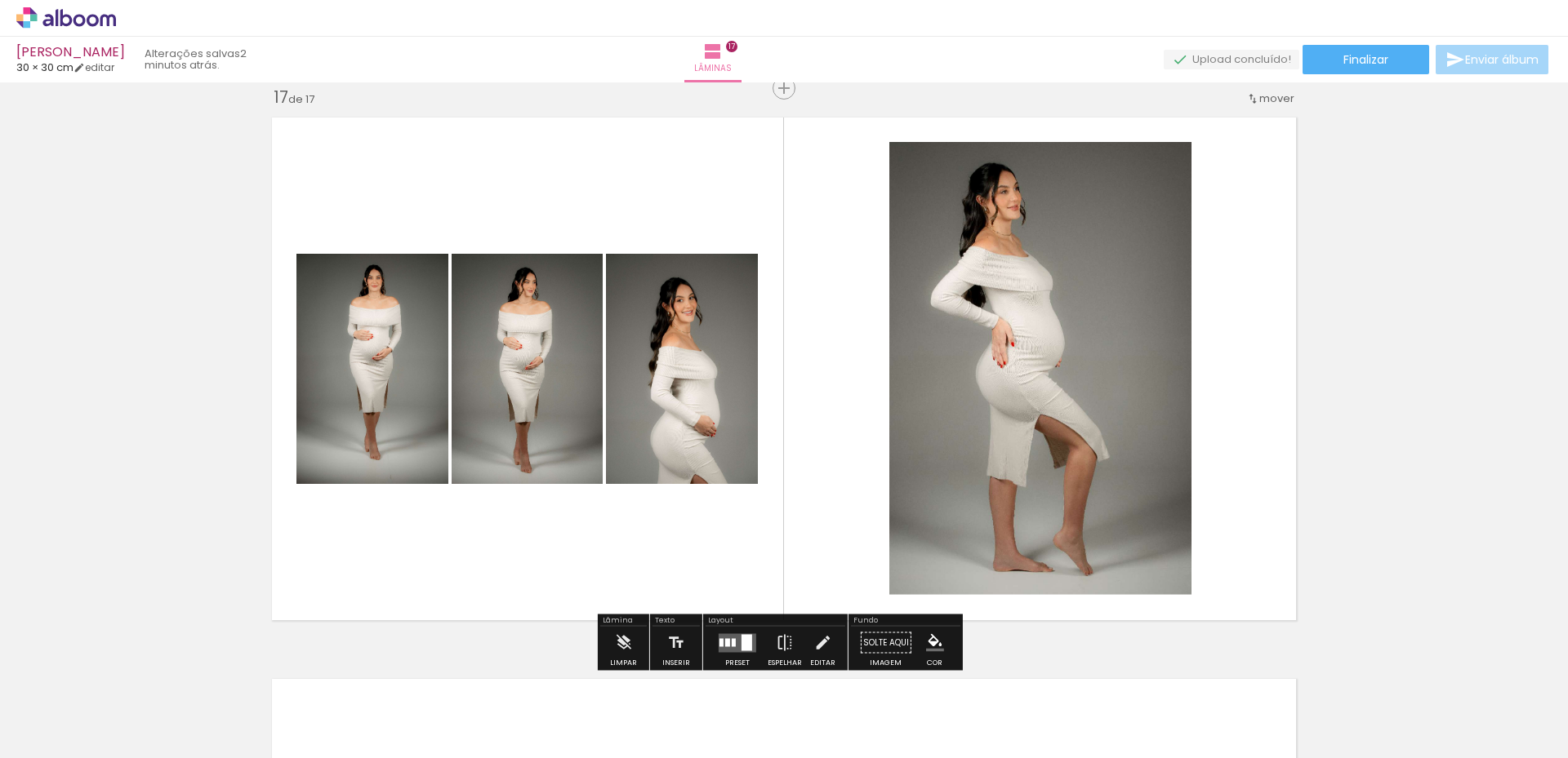
click at [520, 413] on quentale-photo at bounding box center [527, 369] width 151 height 230
click at [613, 530] on quentale-layouter at bounding box center [784, 369] width 1043 height 521
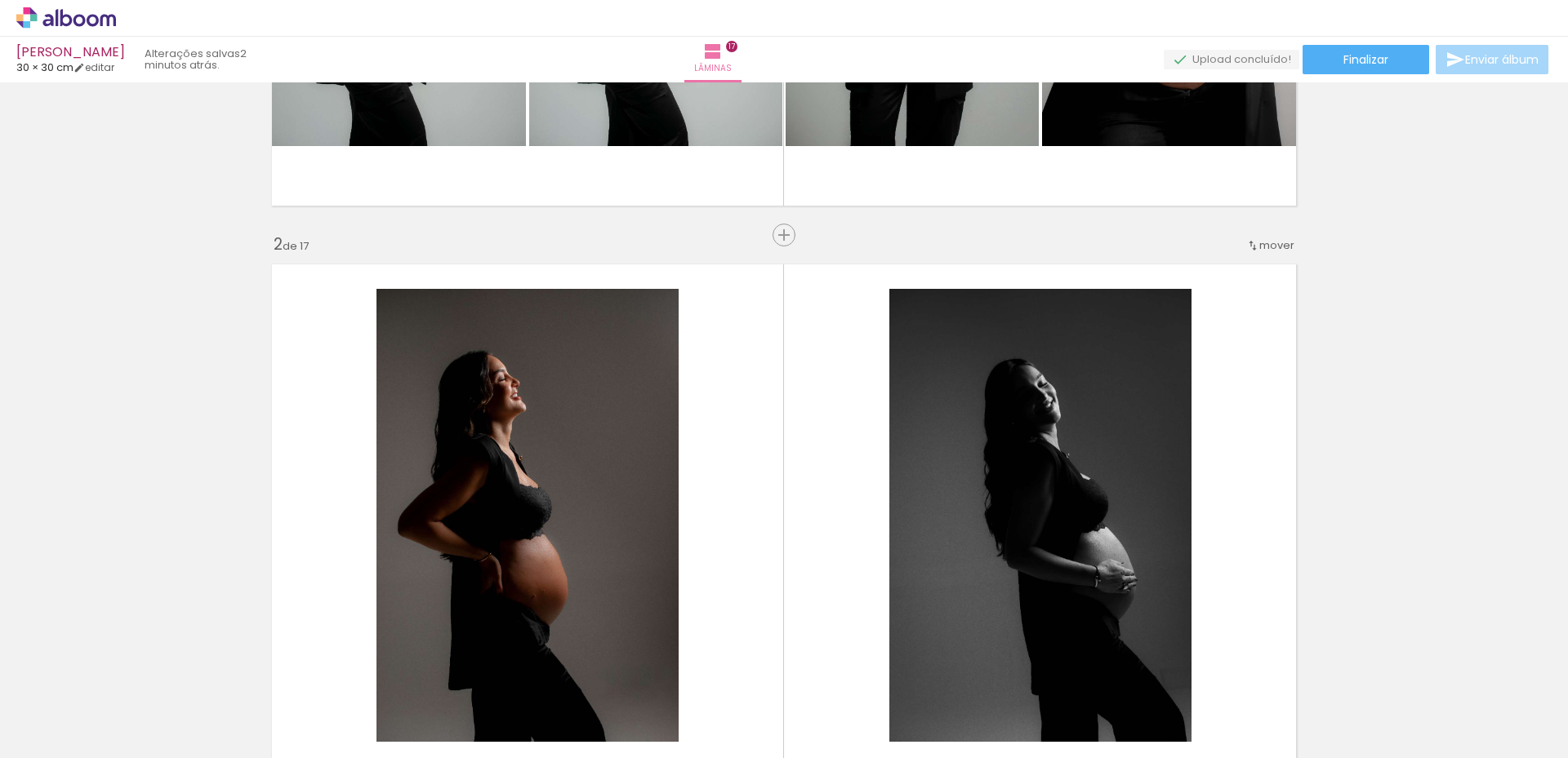
scroll to position [0, 0]
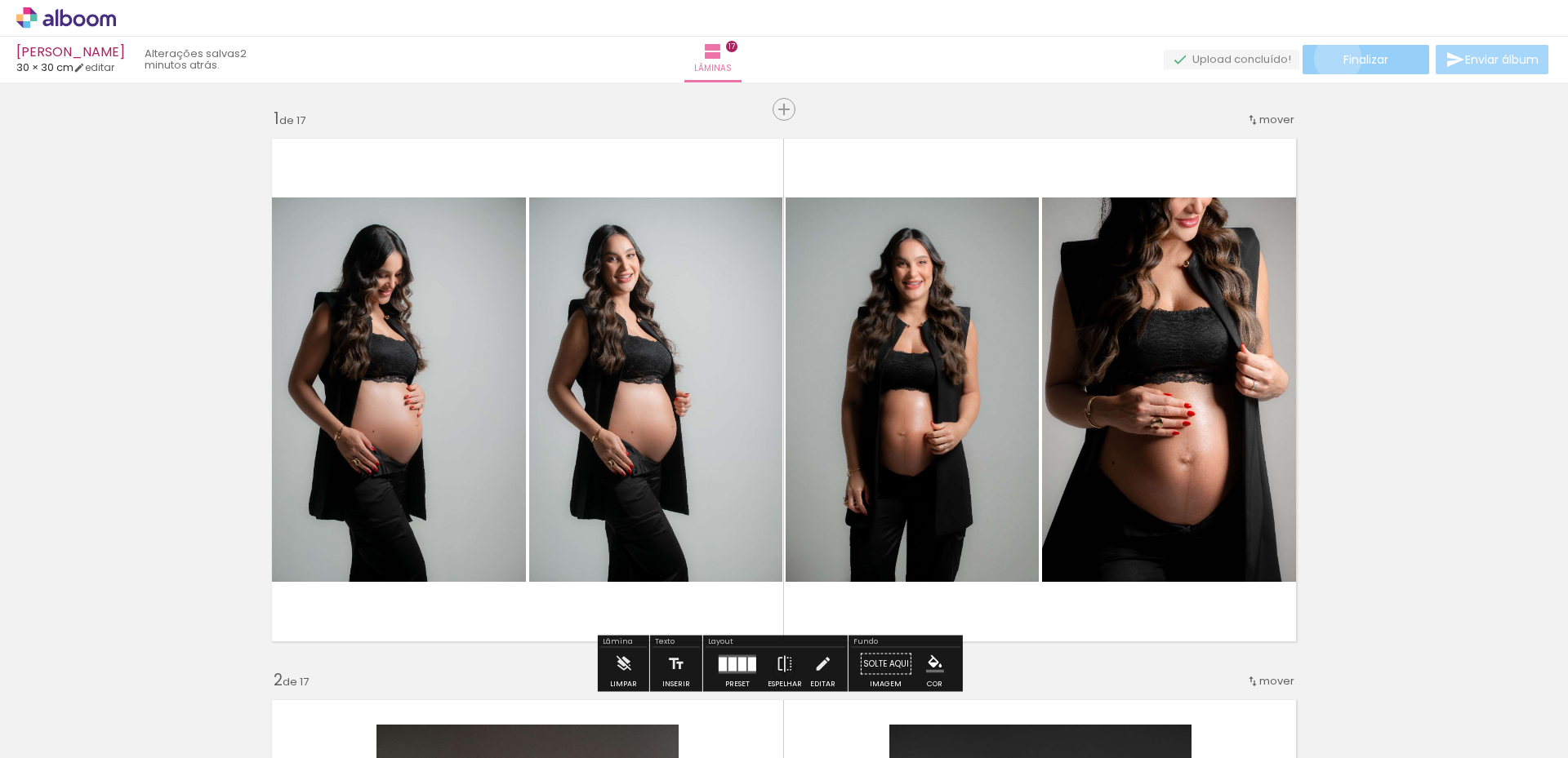
click at [1332, 57] on paper-button "Finalizar" at bounding box center [1365, 60] width 127 height 29
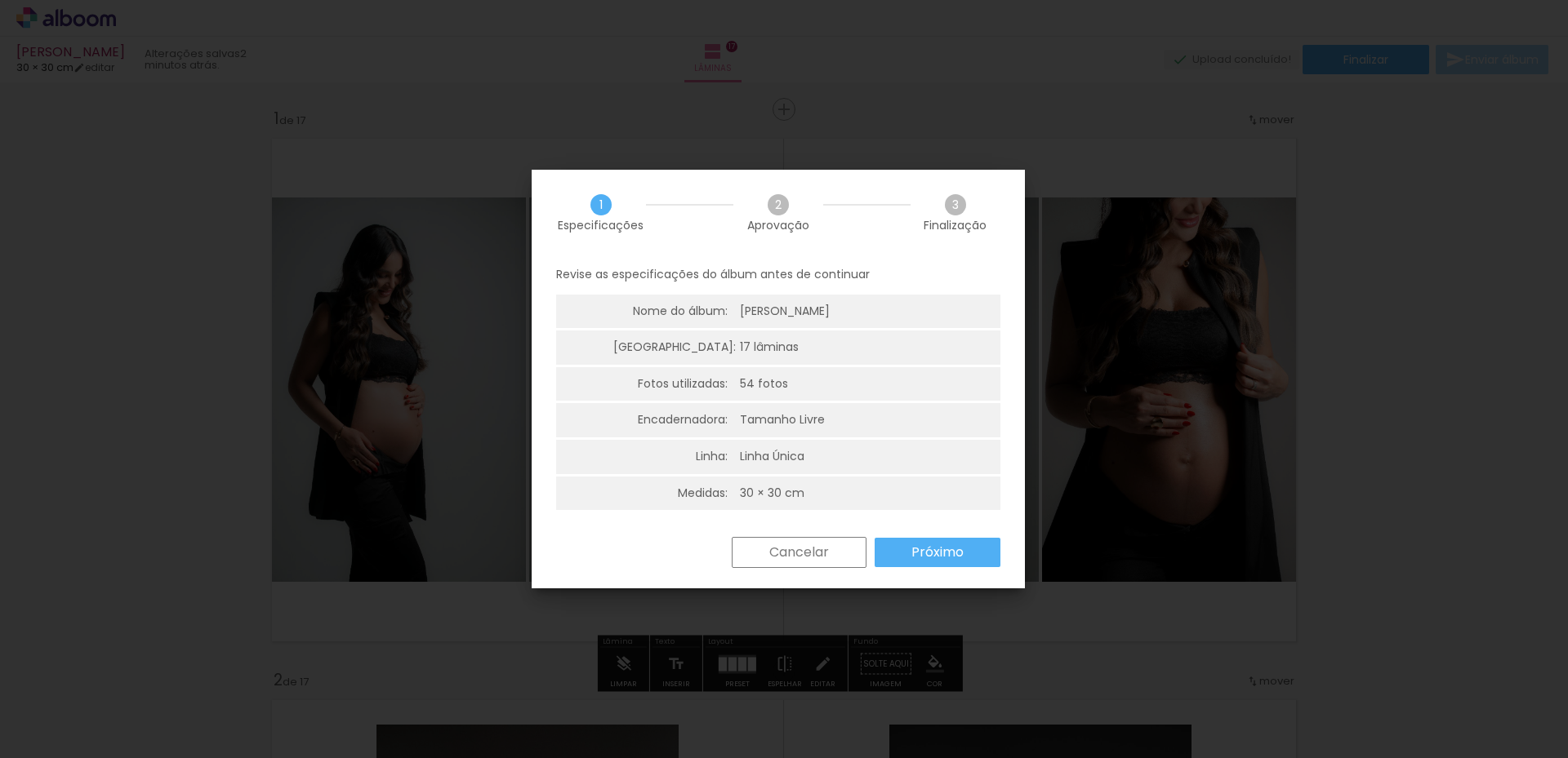
click at [0, 0] on slot "Próximo" at bounding box center [0, 0] width 0 height 0
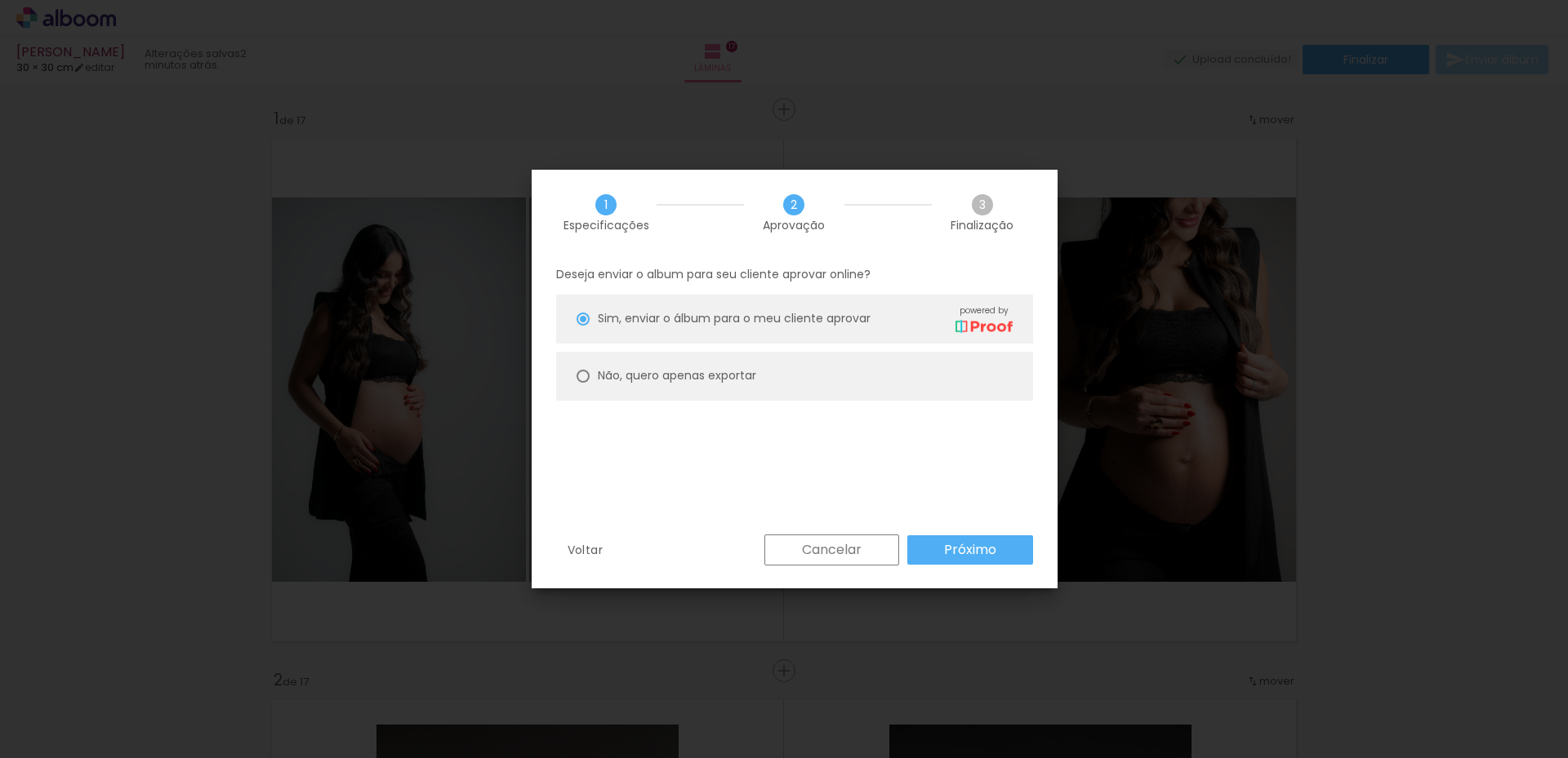
click at [0, 0] on slot "Cancelar" at bounding box center [0, 0] width 0 height 0
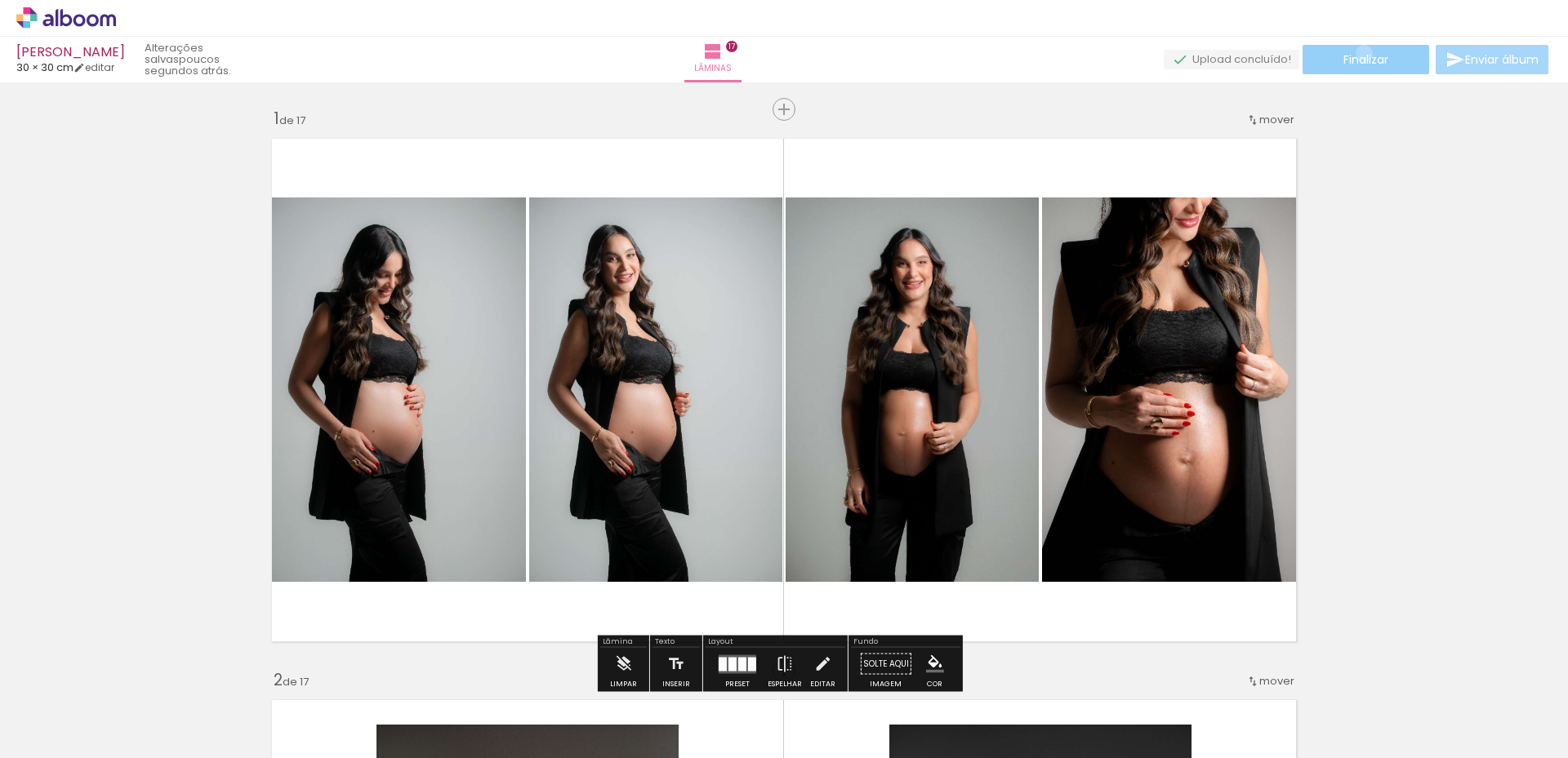
click at [1358, 54] on span "Finalizar" at bounding box center [1366, 60] width 45 height 12
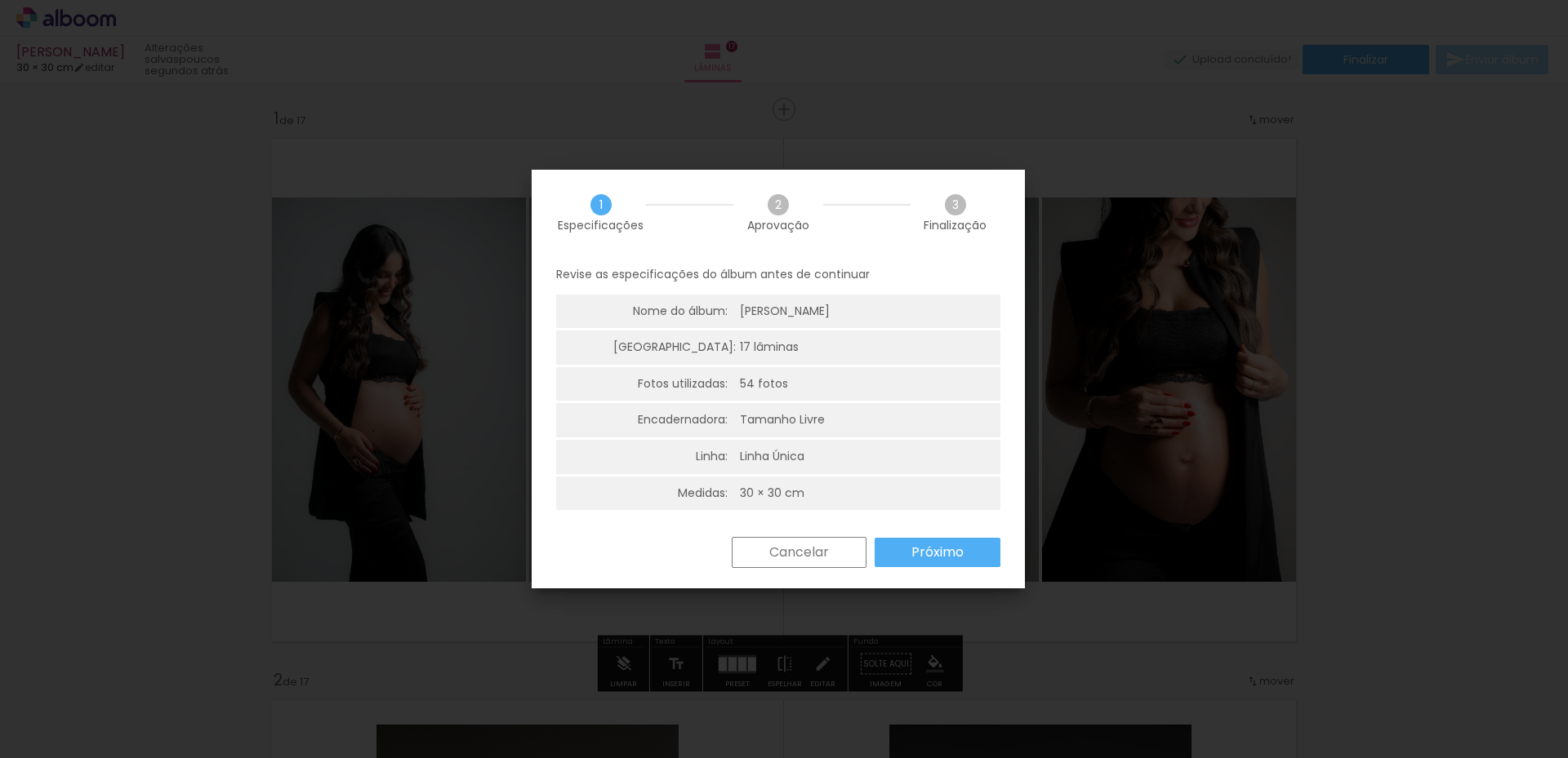
click at [754, 307] on div "[PERSON_NAME]" at bounding box center [821, 312] width 163 height 17
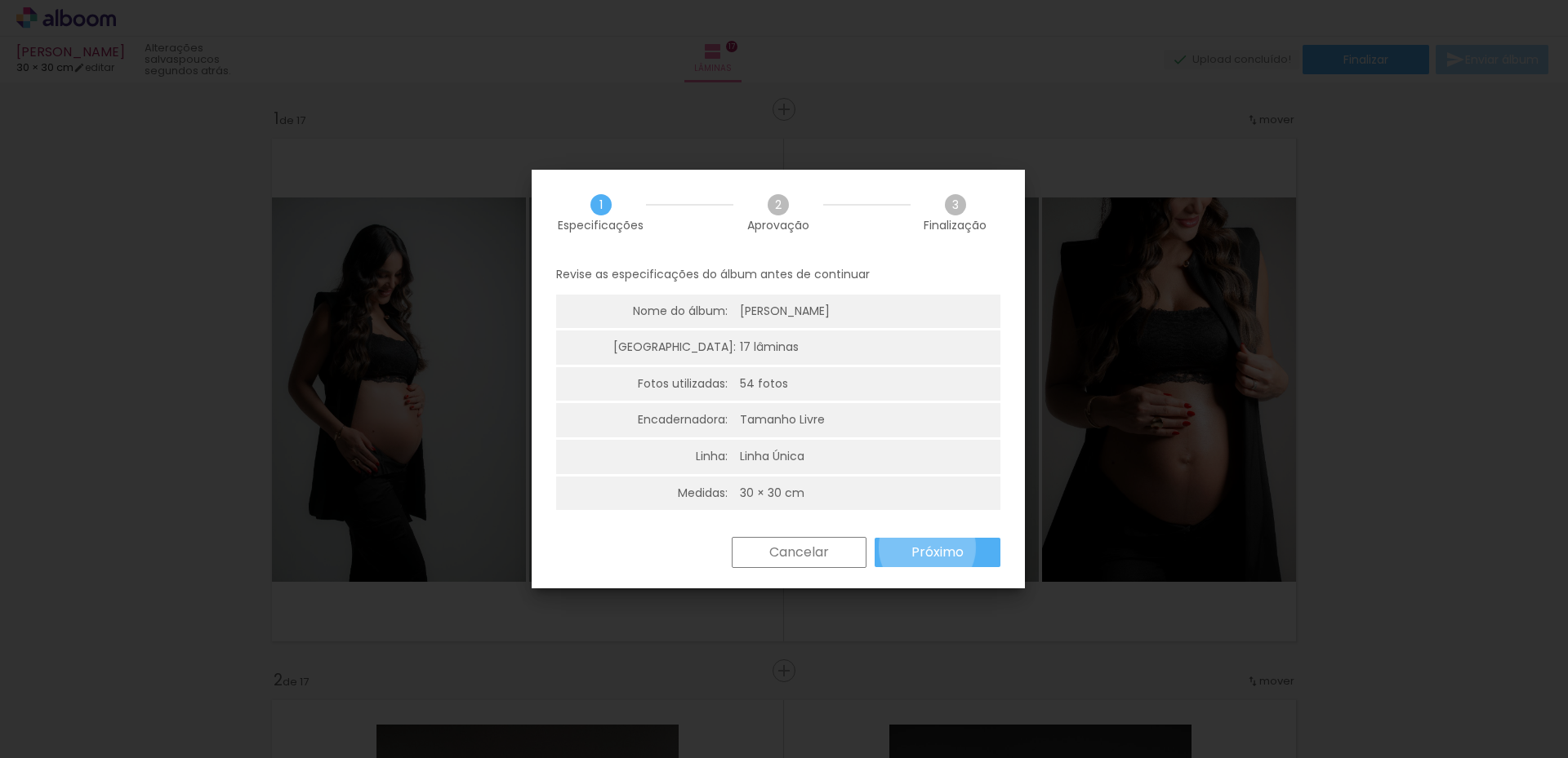
click at [0, 0] on slot "Próximo" at bounding box center [0, 0] width 0 height 0
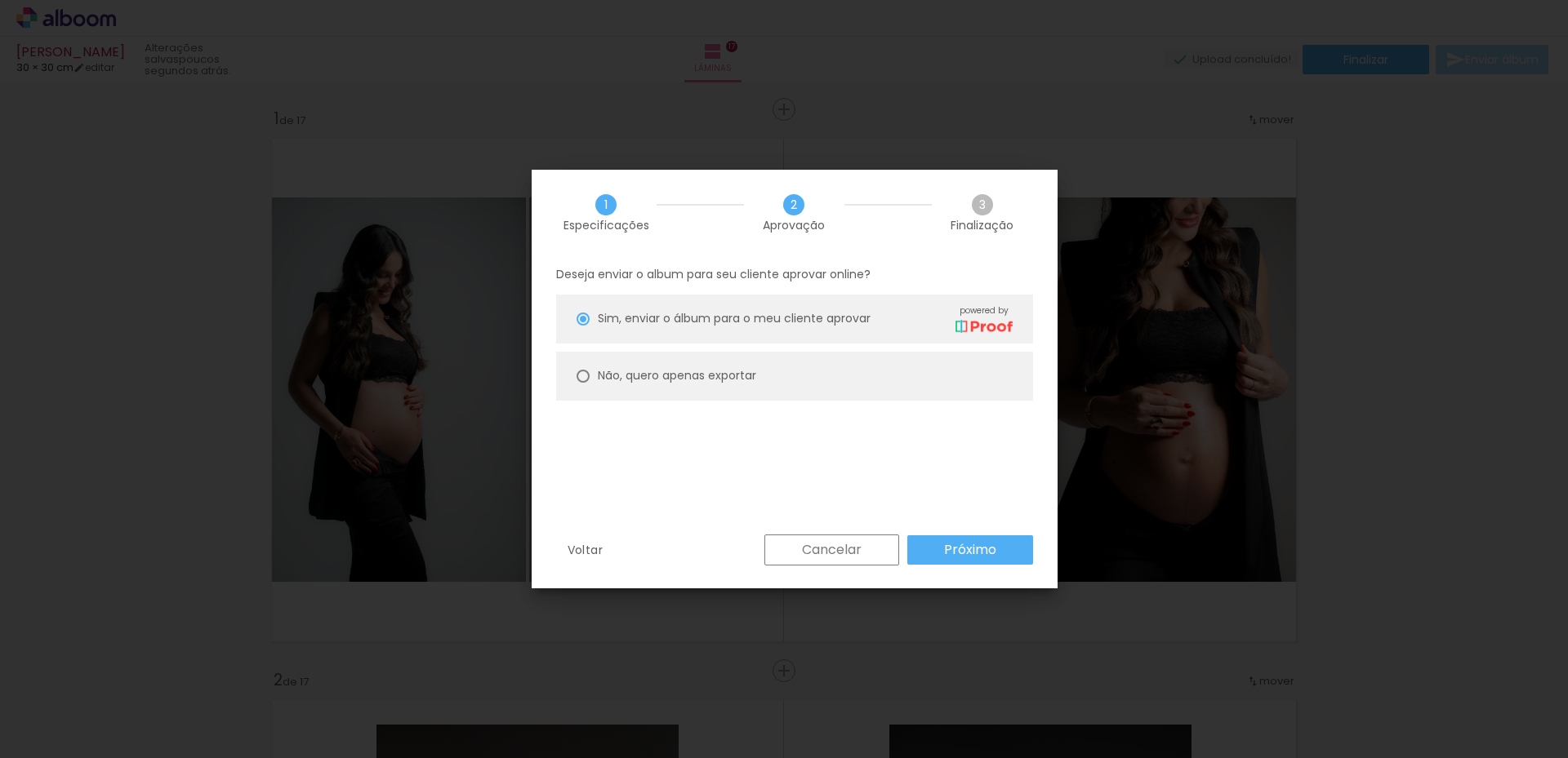
click at [0, 0] on slot "Não, quero apenas exportar" at bounding box center [0, 0] width 0 height 0
type paper-radio-button "on"
click at [0, 0] on slot "Próximo" at bounding box center [0, 0] width 0 height 0
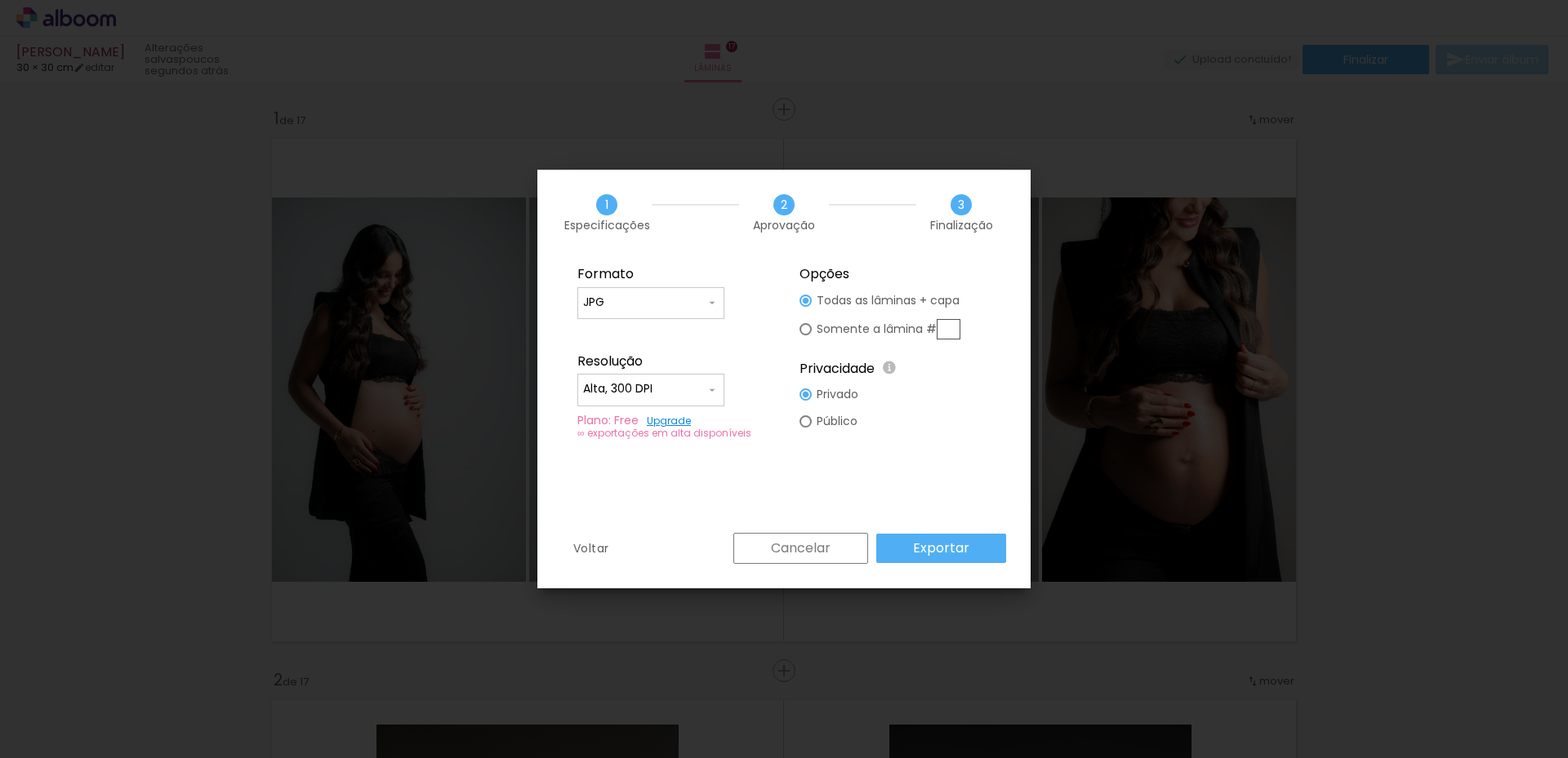
click at [715, 384] on iron-icon at bounding box center [711, 389] width 13 height 13
click at [637, 422] on paper-item "Baixa" at bounding box center [650, 419] width 147 height 32
type input "Baixa"
click at [0, 0] on slot "Exportar" at bounding box center [0, 0] width 0 height 0
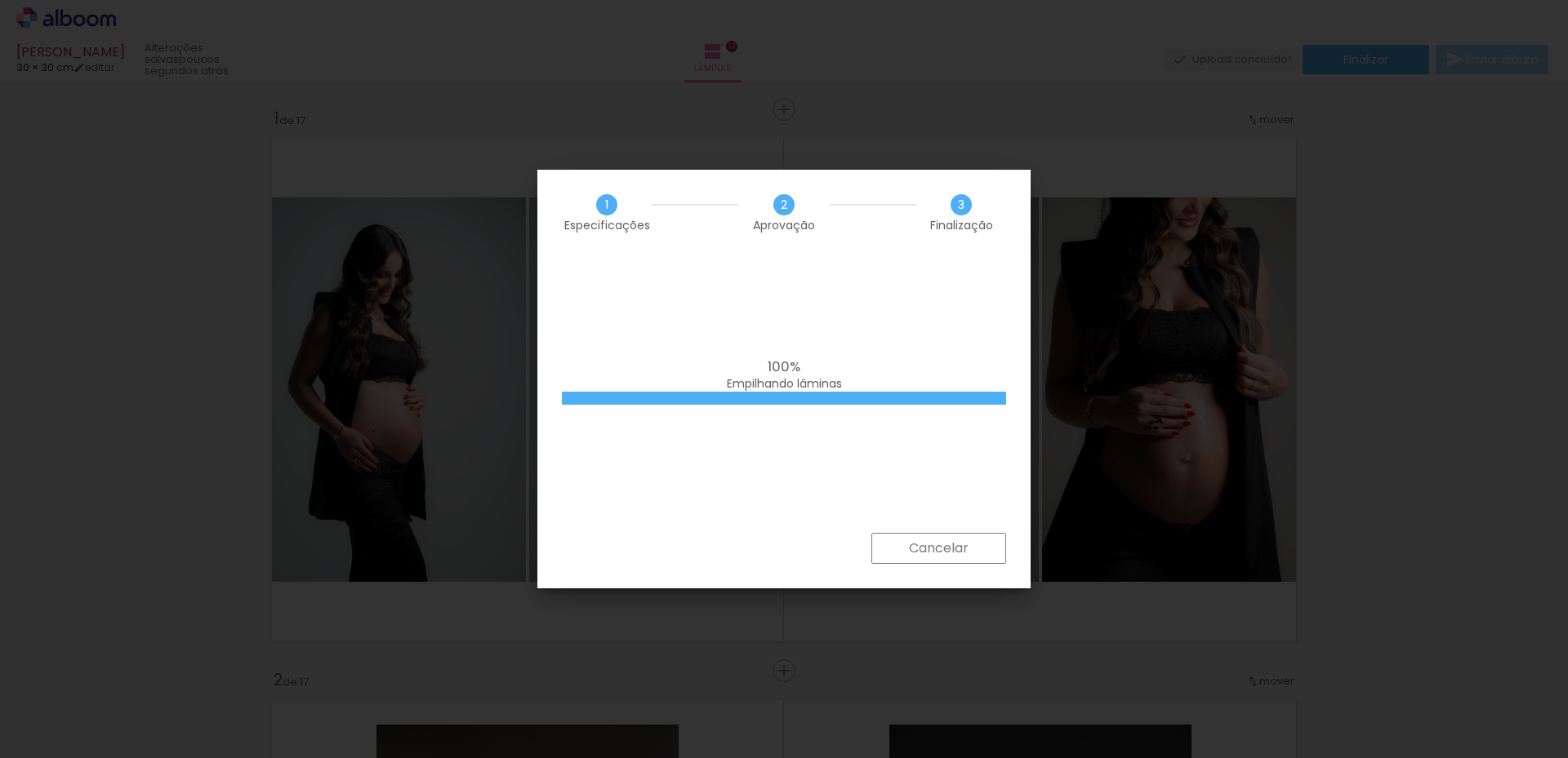
scroll to position [0, 4151]
click at [689, 515] on div "100% Empilhando lâminas" at bounding box center [784, 394] width 494 height 277
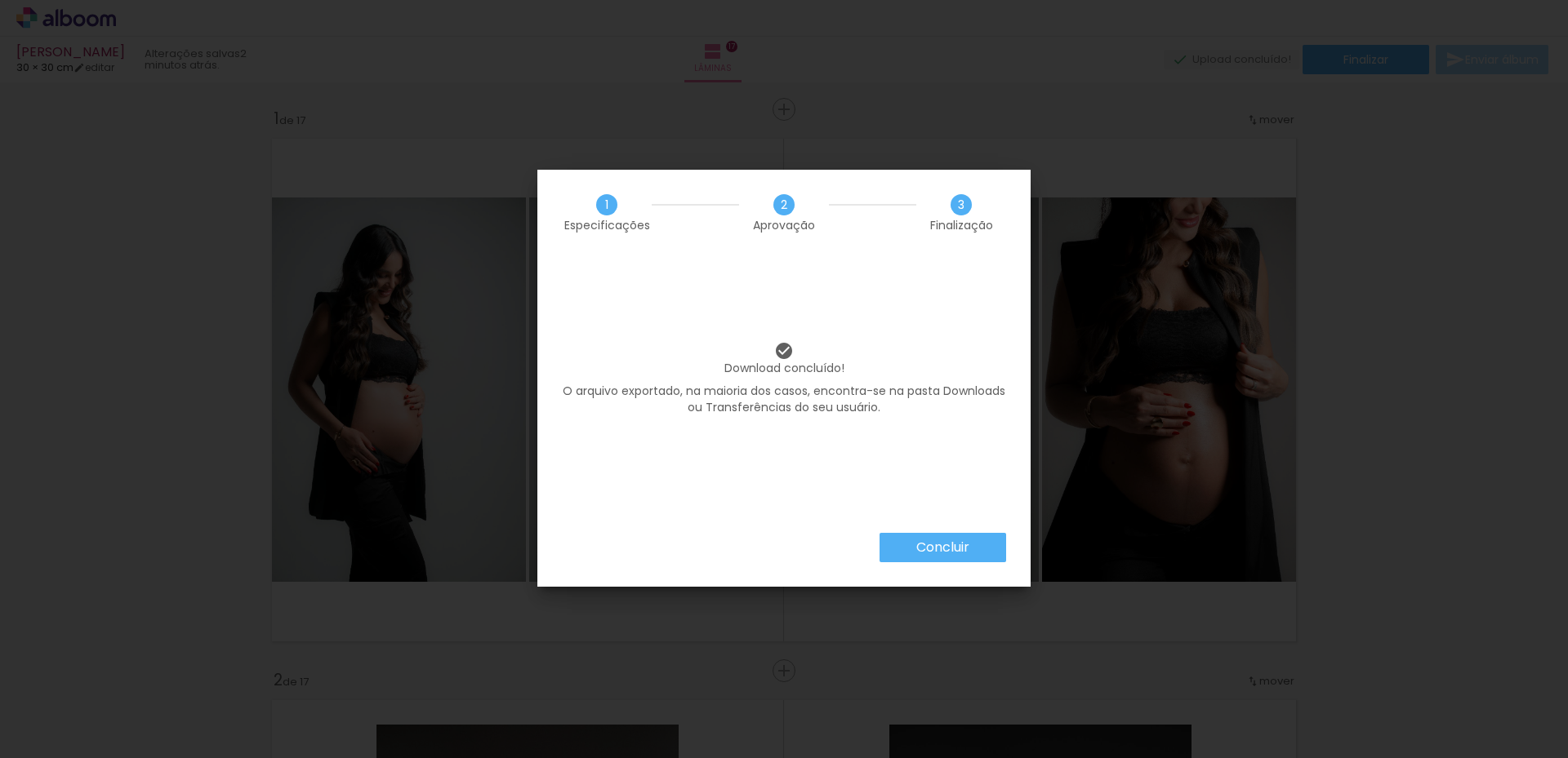
click at [0, 0] on slot "Concluir" at bounding box center [0, 0] width 0 height 0
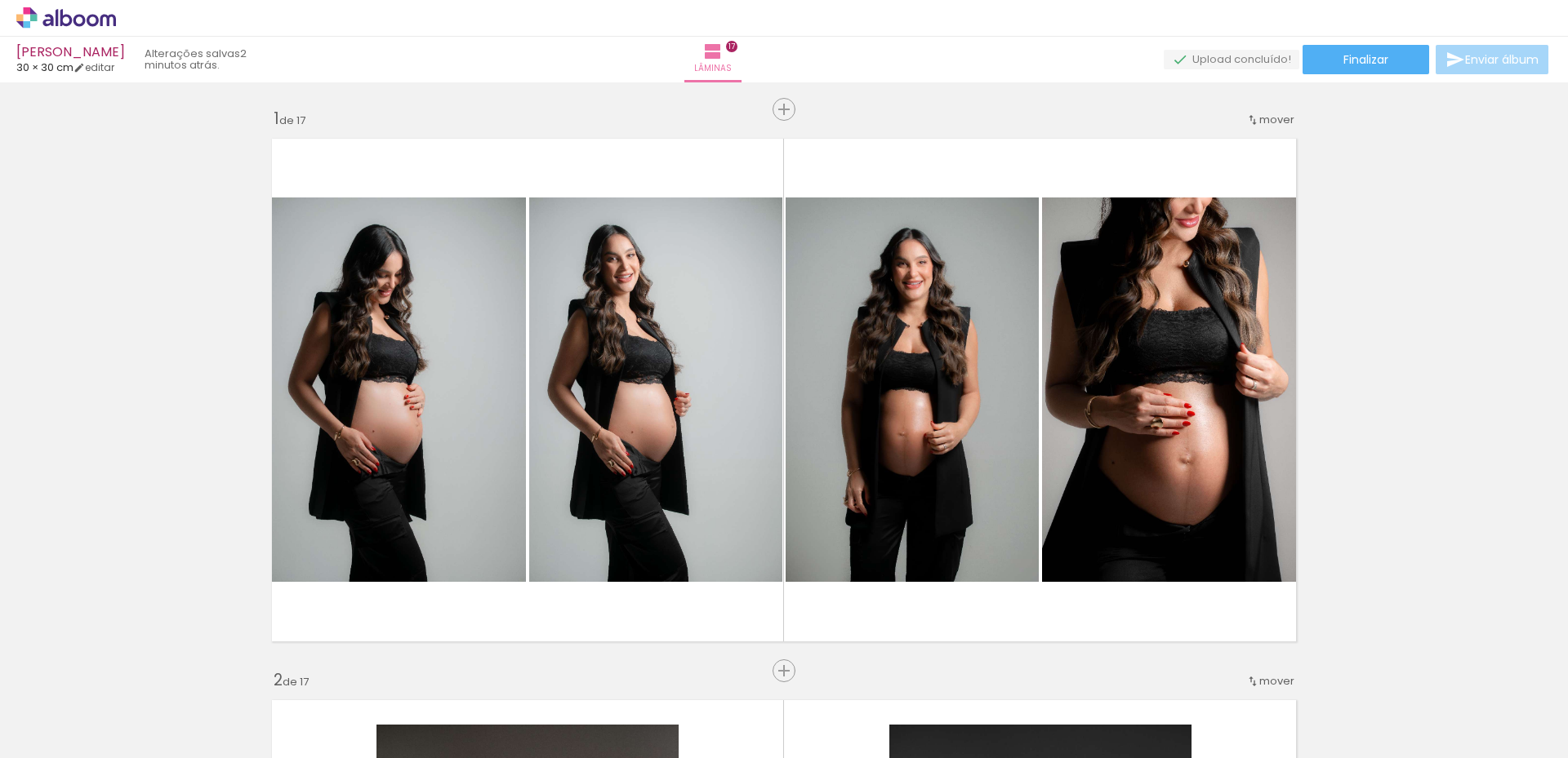
scroll to position [0, 4151]
